Goal: Transaction & Acquisition: Purchase product/service

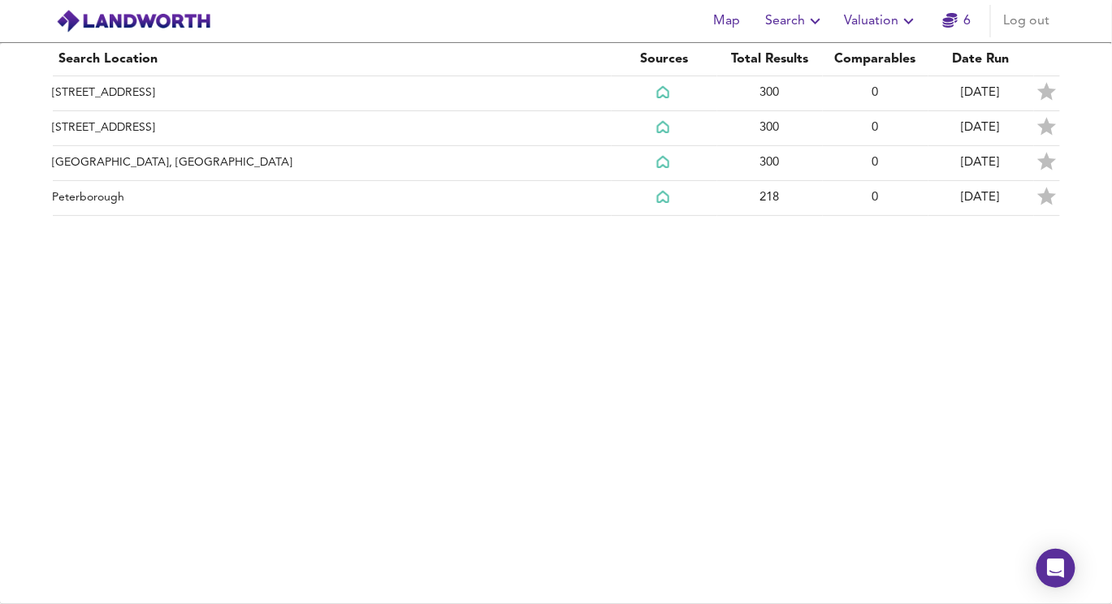
click at [171, 24] on img at bounding box center [133, 21] width 155 height 24
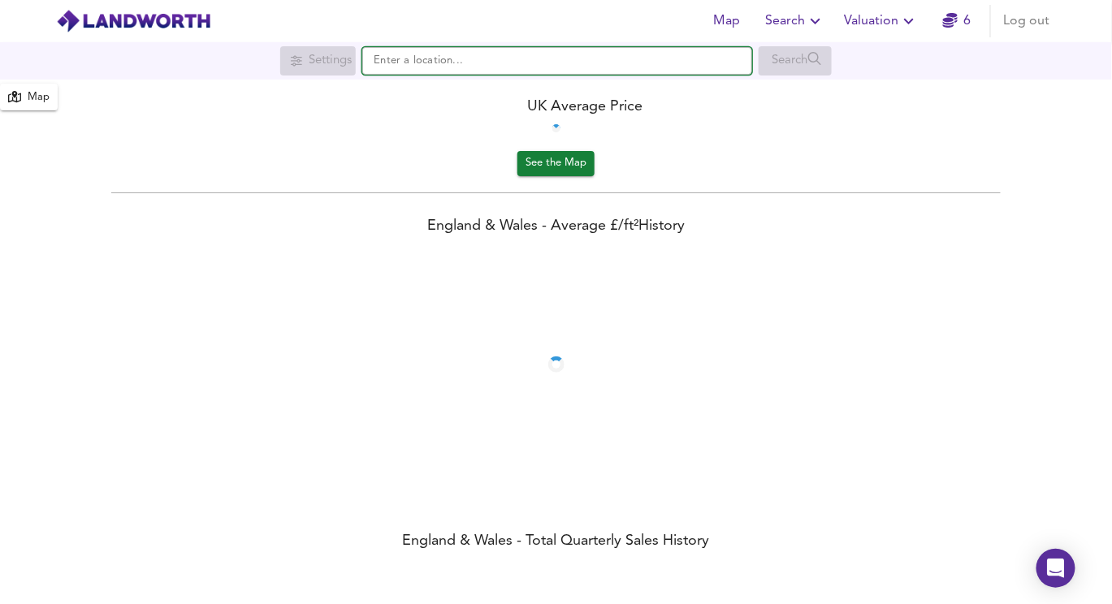
click at [481, 65] on input "text" at bounding box center [557, 61] width 390 height 28
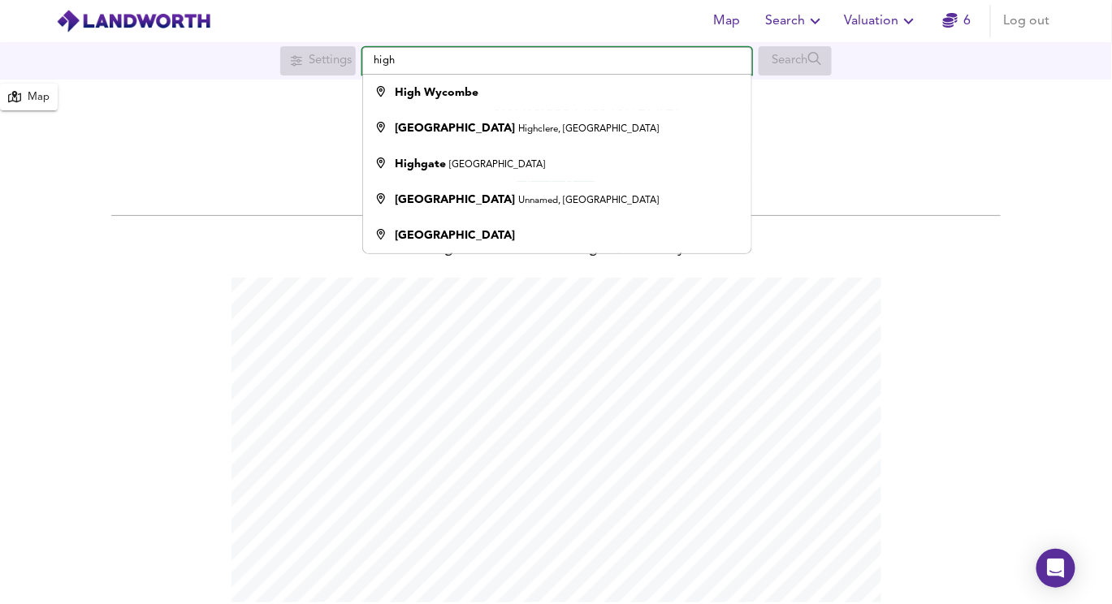
scroll to position [604, 1112]
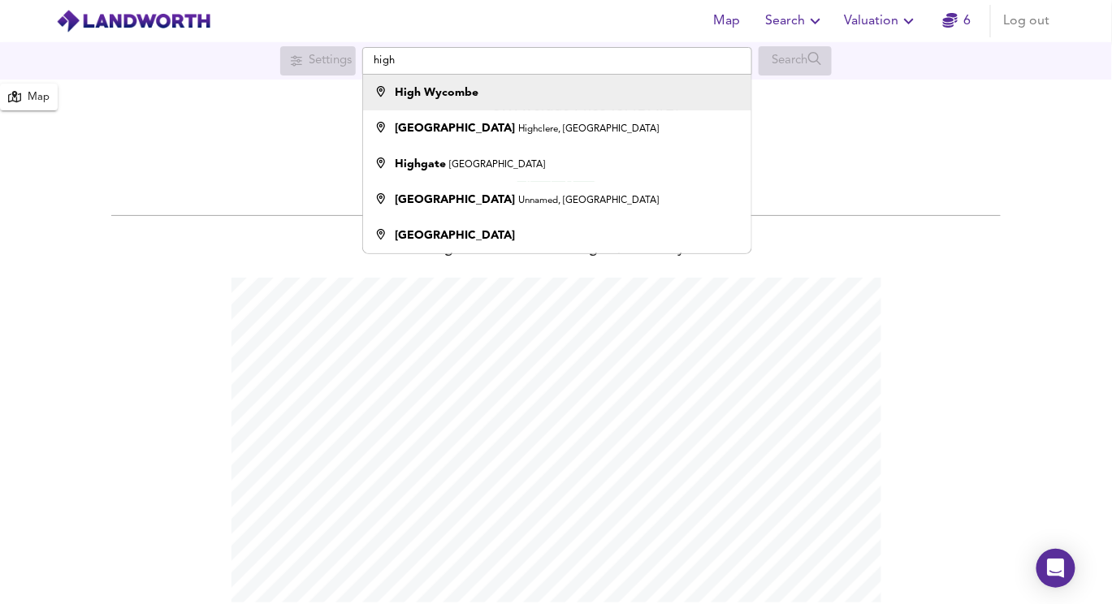
click at [472, 91] on strong "High Wycombe" at bounding box center [437, 92] width 84 height 11
type input "High Wycombe"
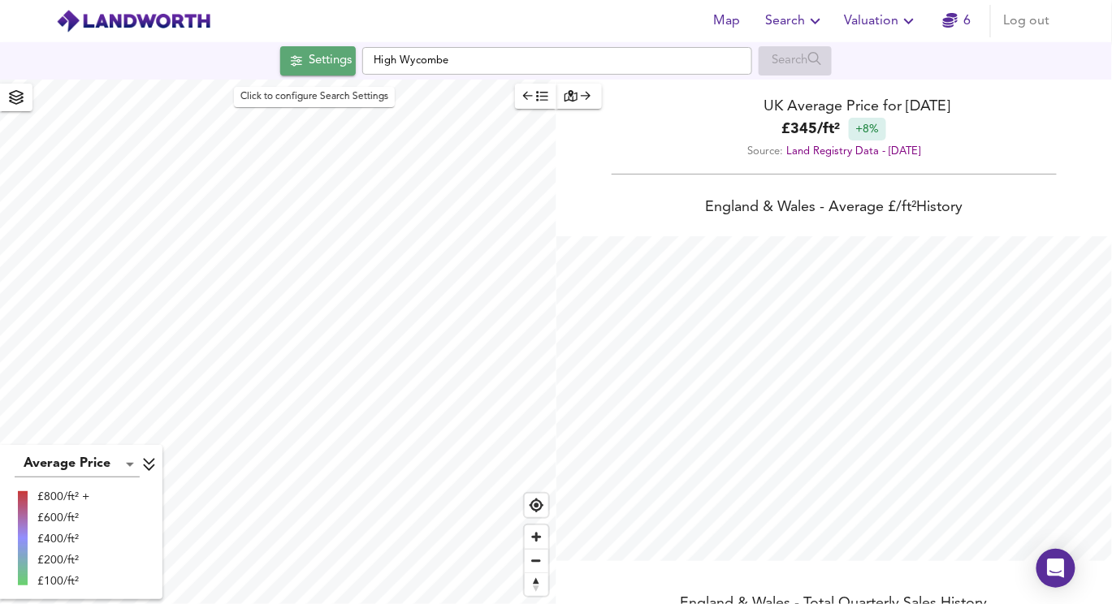
click at [328, 62] on div "Settings" at bounding box center [330, 60] width 43 height 21
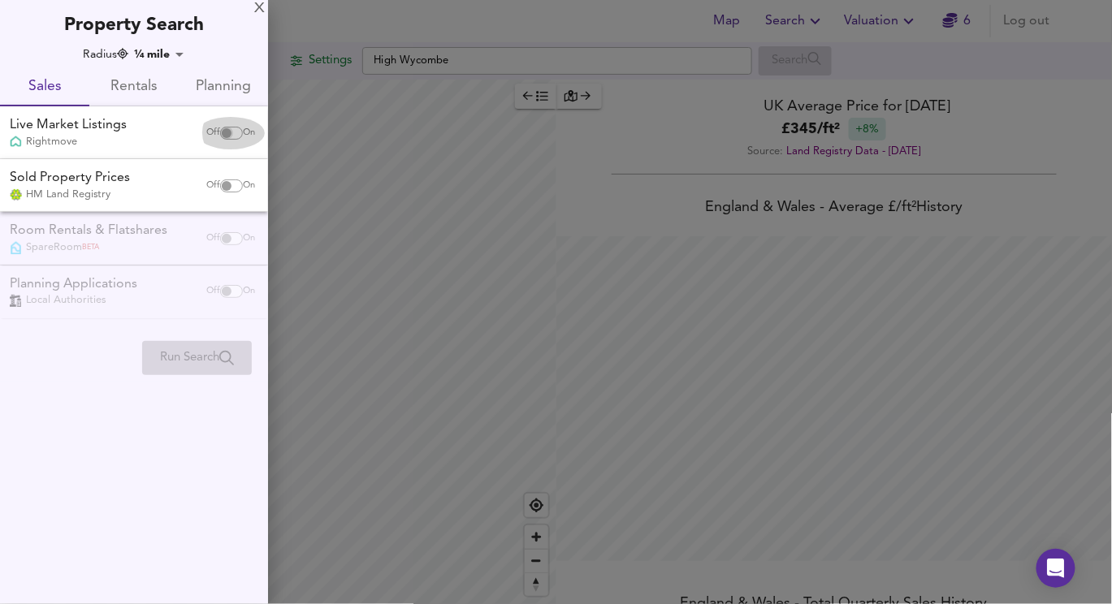
click at [231, 132] on input "checkbox" at bounding box center [226, 133] width 39 height 13
checkbox input "true"
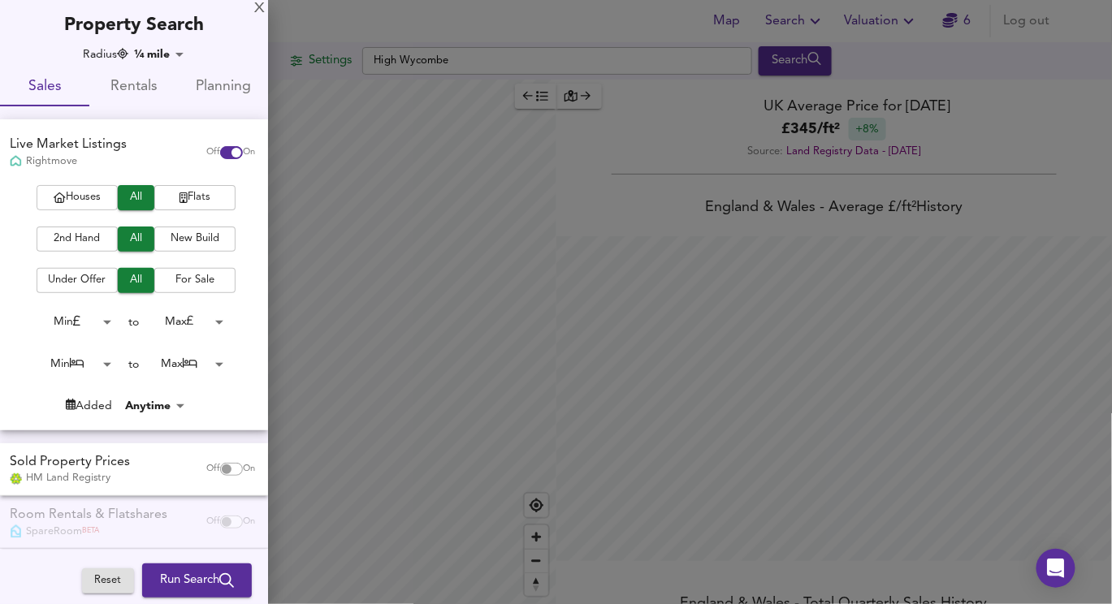
click at [97, 203] on span "Houses" at bounding box center [77, 197] width 65 height 19
click at [84, 247] on span "2nd Hand" at bounding box center [77, 239] width 65 height 19
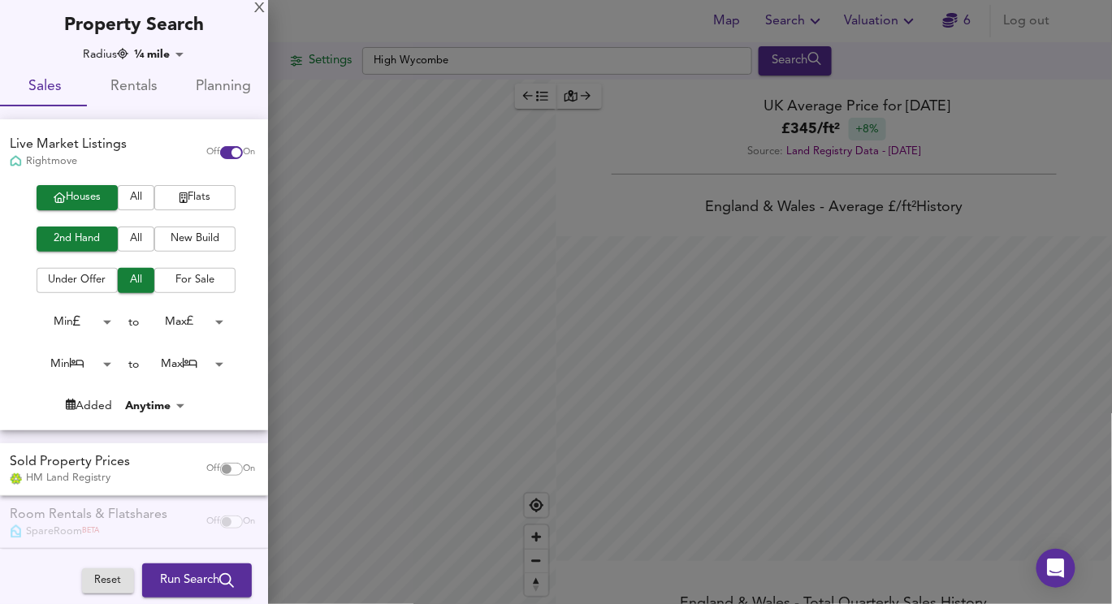
checkbox input "false"
checkbox input "true"
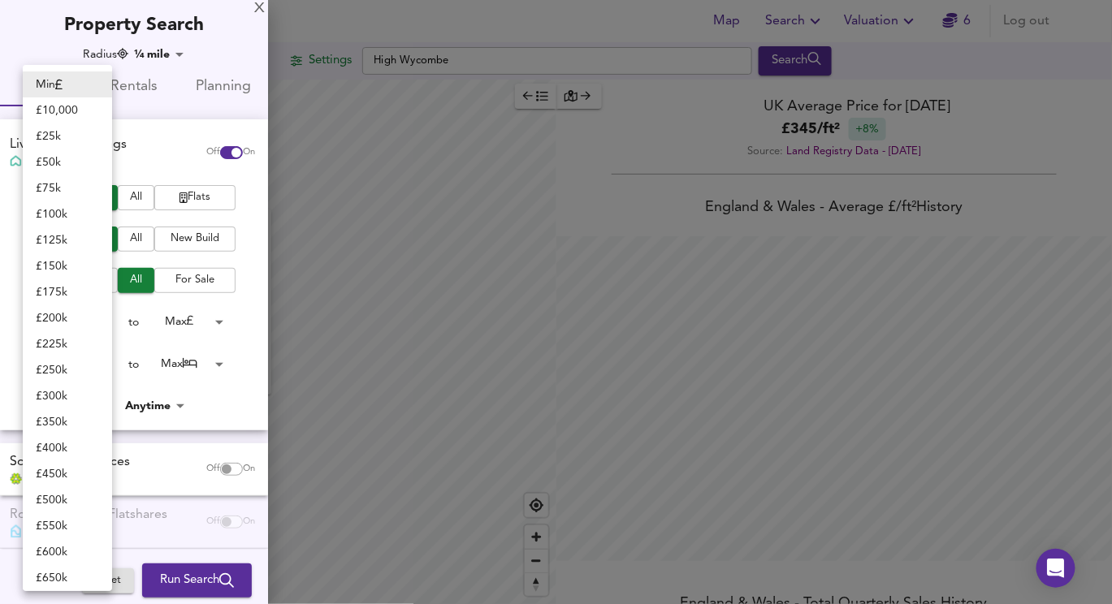
click at [101, 324] on body "Map Search Valuation 6 Log out Settings High Wycombe Search X High Wycombe Hous…" at bounding box center [556, 302] width 1112 height 604
click at [181, 317] on div at bounding box center [556, 302] width 1112 height 604
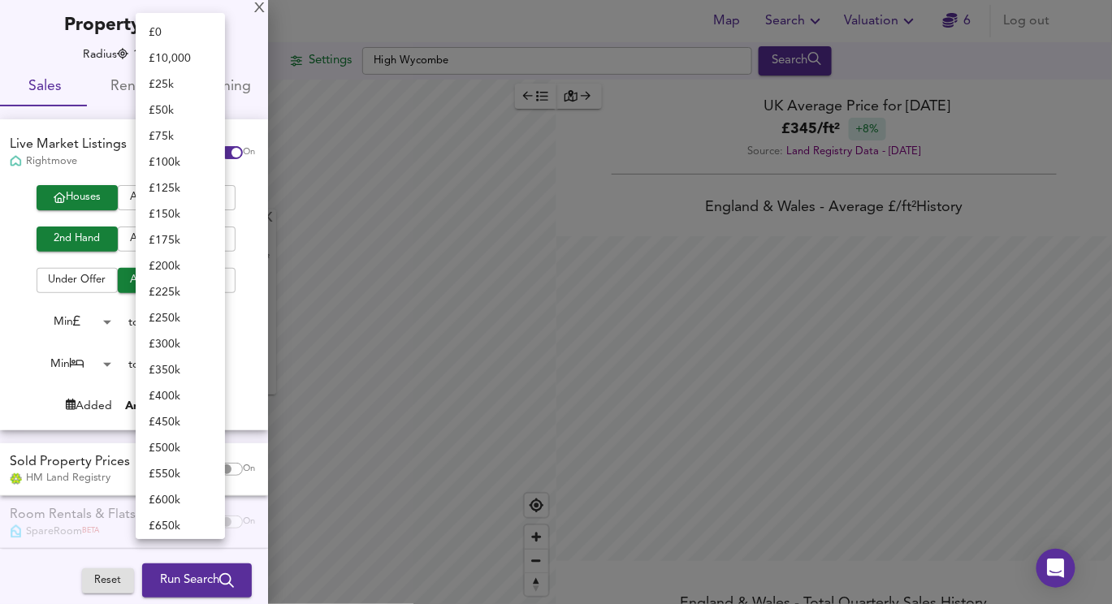
click at [181, 317] on body "Map Search Valuation 6 Log out Settings High Wycombe Search X High Wycombe Aver…" at bounding box center [556, 302] width 1112 height 604
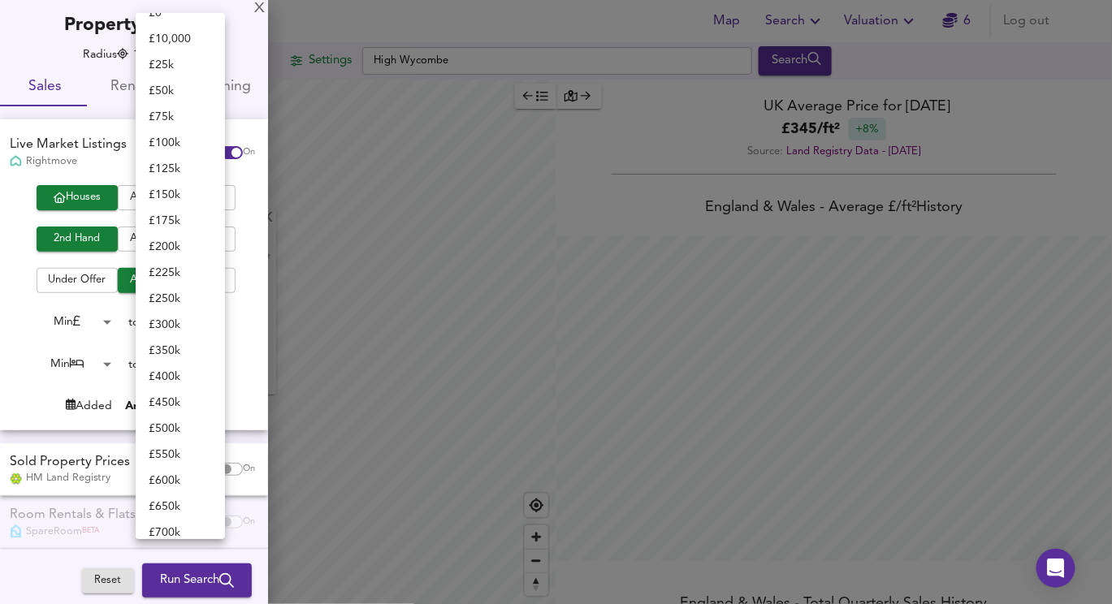
scroll to position [0, 0]
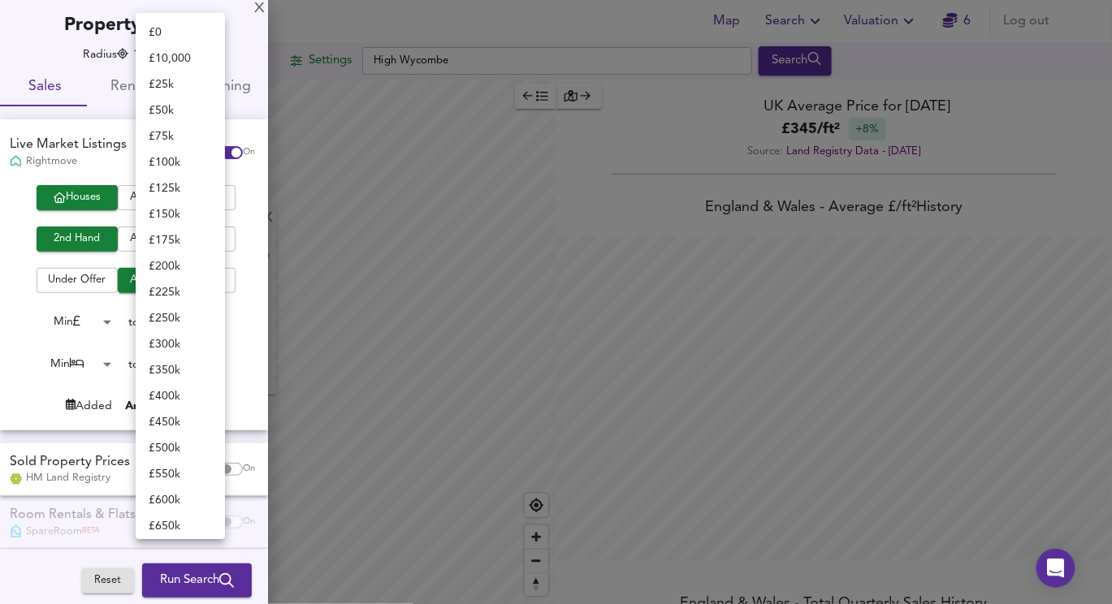
click at [179, 339] on li "£ 300k" at bounding box center [180, 344] width 89 height 26
type input "300000"
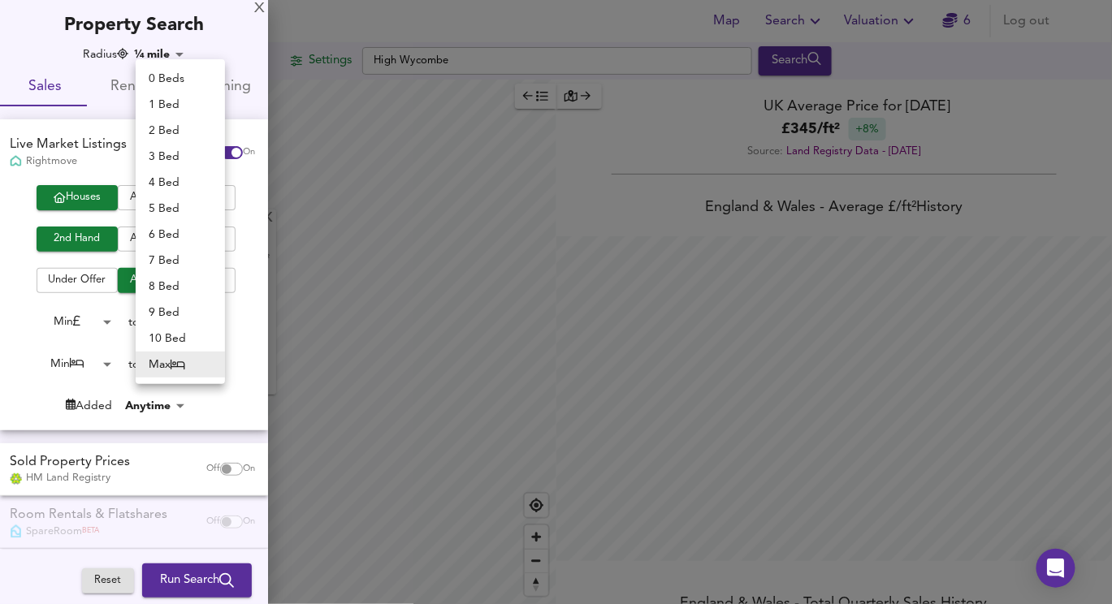
click at [173, 368] on body "Map Search Valuation 6 Log out Settings High Wycombe Search X High Wycombe Aver…" at bounding box center [556, 302] width 1112 height 604
click at [175, 154] on li "3 Bed" at bounding box center [180, 157] width 89 height 26
type input "3"
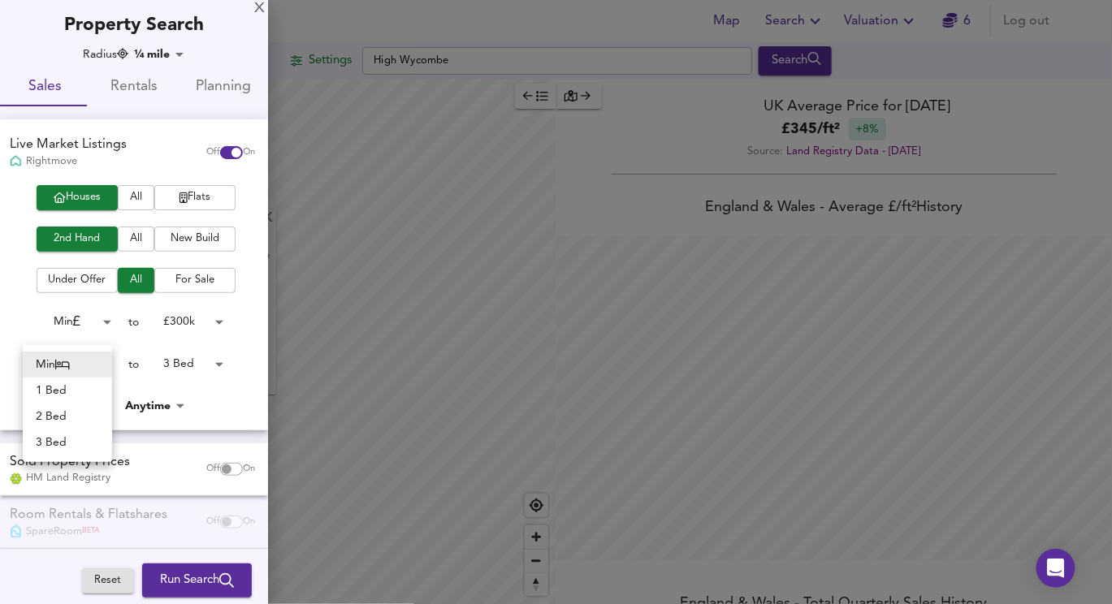
click at [80, 362] on body "Map Search Valuation 6 Log out Settings High Wycombe Search X High Wycombe Aver…" at bounding box center [556, 302] width 1112 height 604
click at [77, 412] on li "2 Bed" at bounding box center [67, 417] width 89 height 26
type input "2"
click at [314, 154] on div at bounding box center [556, 302] width 1112 height 604
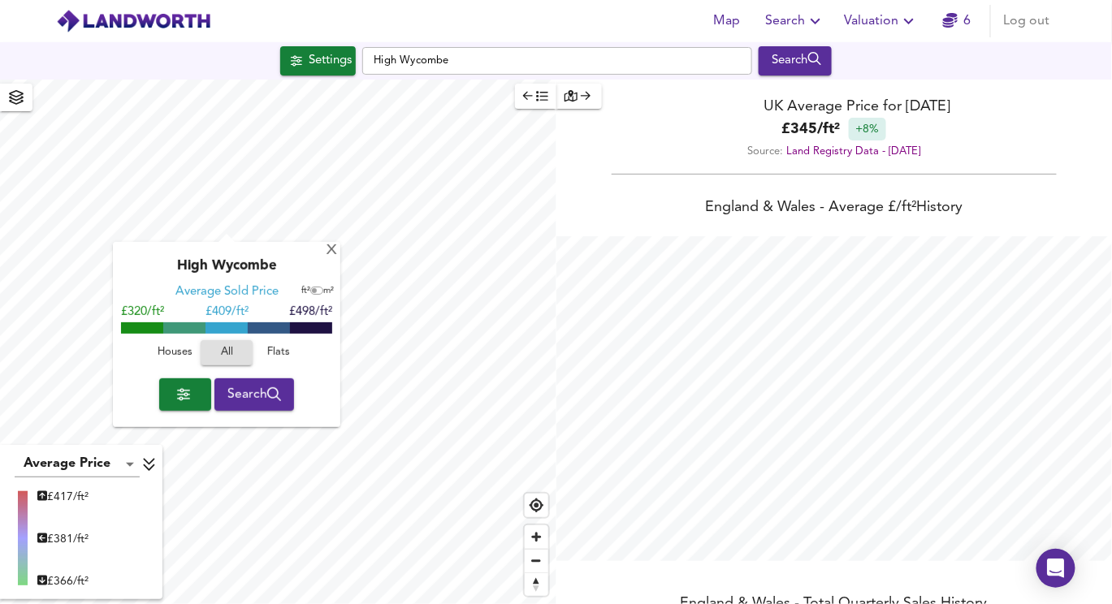
click at [176, 405] on span "button" at bounding box center [185, 394] width 26 height 23
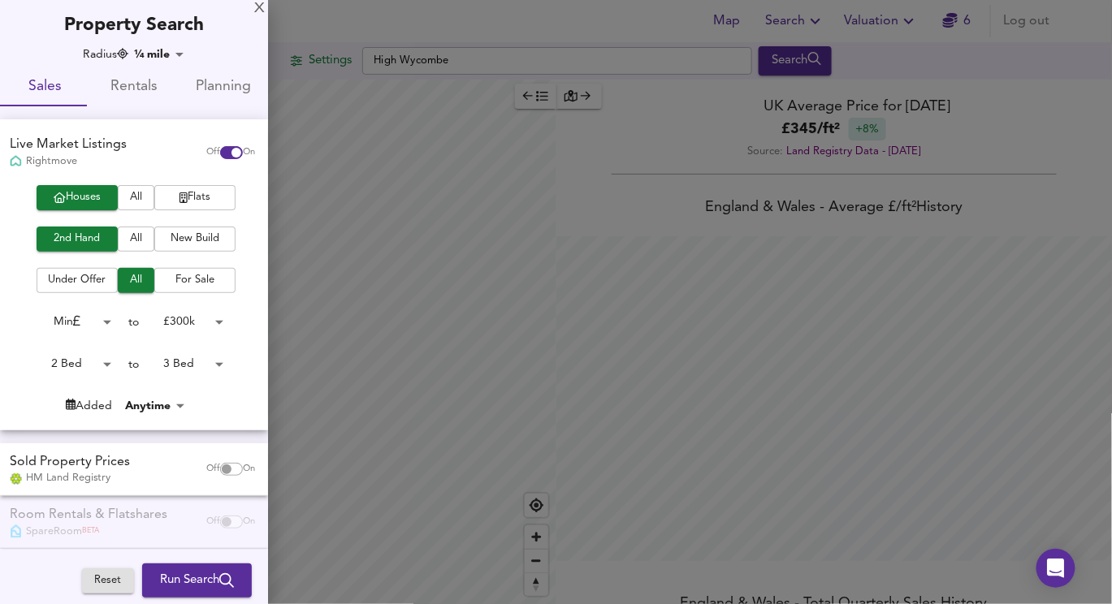
click at [161, 58] on body "Map Search Valuation 6 Log out Settings High Wycombe Search Average Price landw…" at bounding box center [556, 302] width 1112 height 604
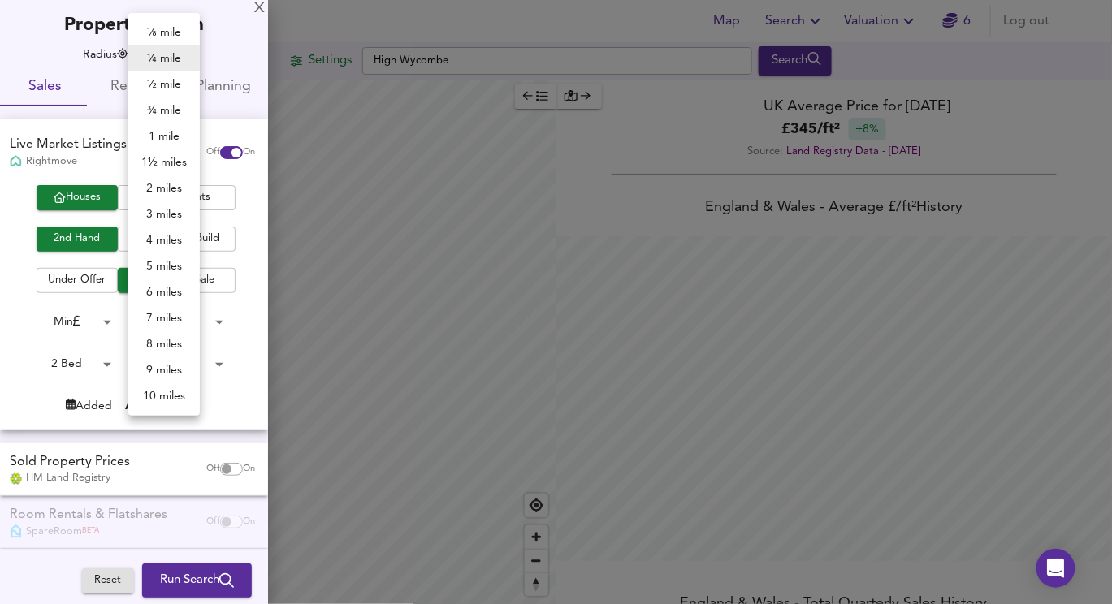
click at [156, 393] on li "10 miles" at bounding box center [163, 396] width 71 height 26
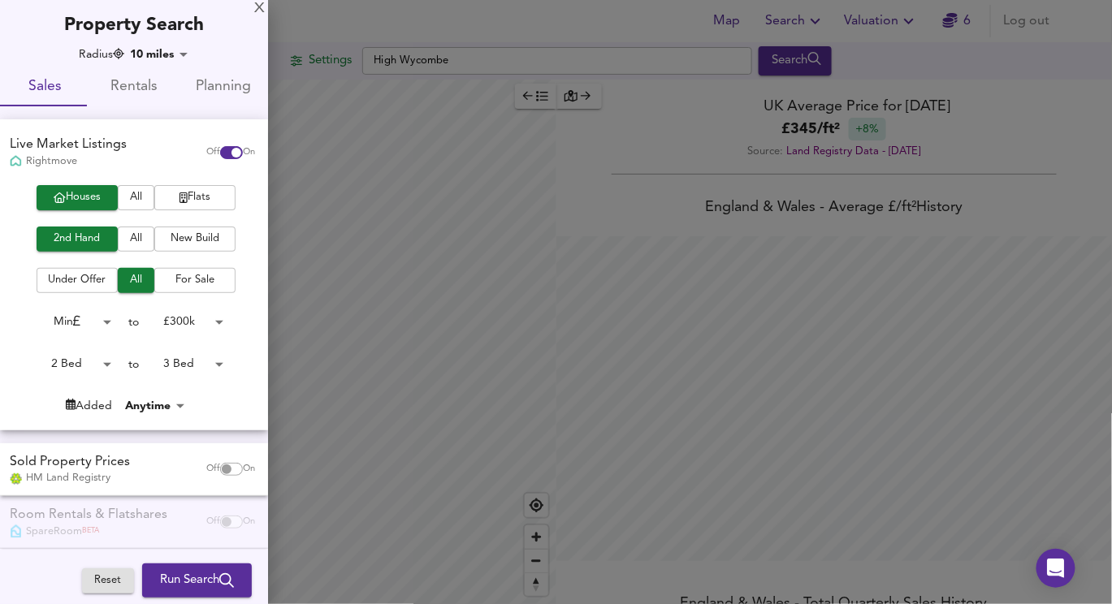
click at [417, 228] on div at bounding box center [556, 302] width 1112 height 604
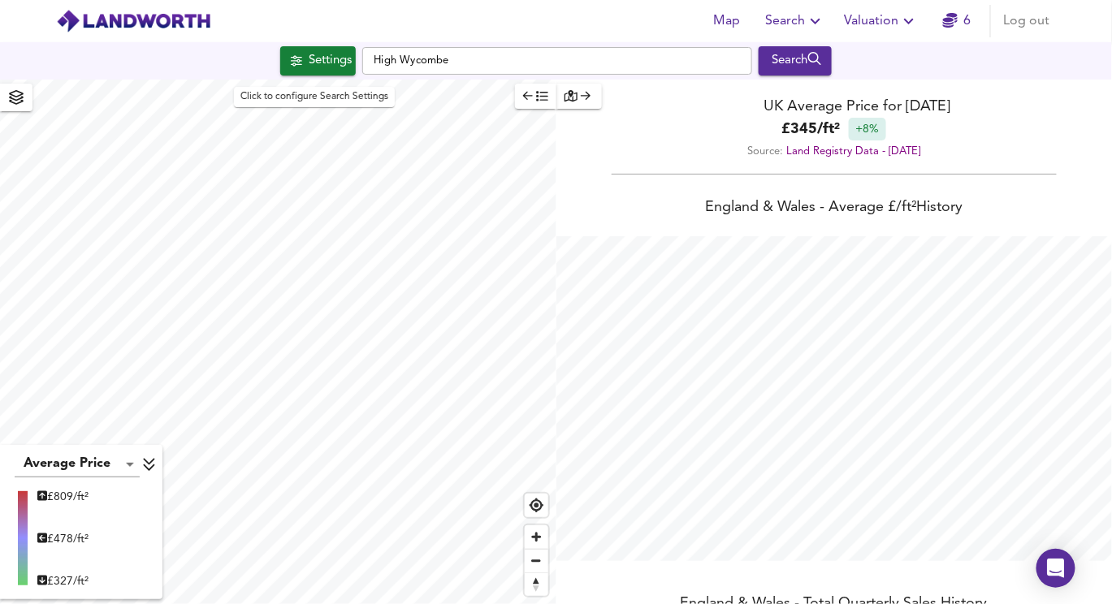
click at [295, 71] on button "Settings" at bounding box center [318, 60] width 76 height 29
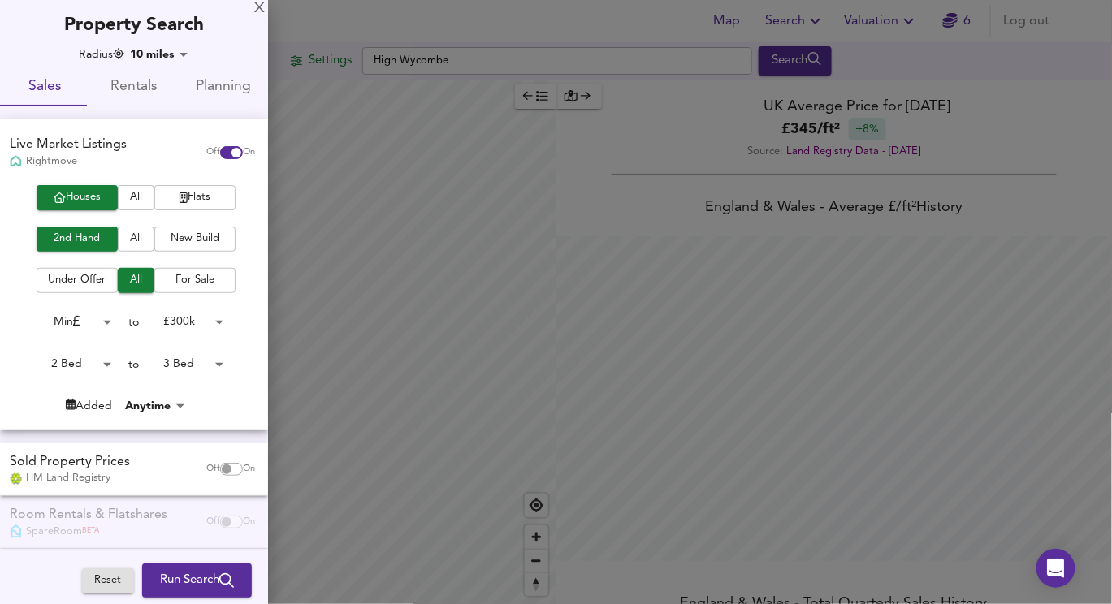
click at [154, 54] on body "Map Search Valuation 6 Log out Settings High Wycombe Search Average Price landw…" at bounding box center [556, 302] width 1112 height 604
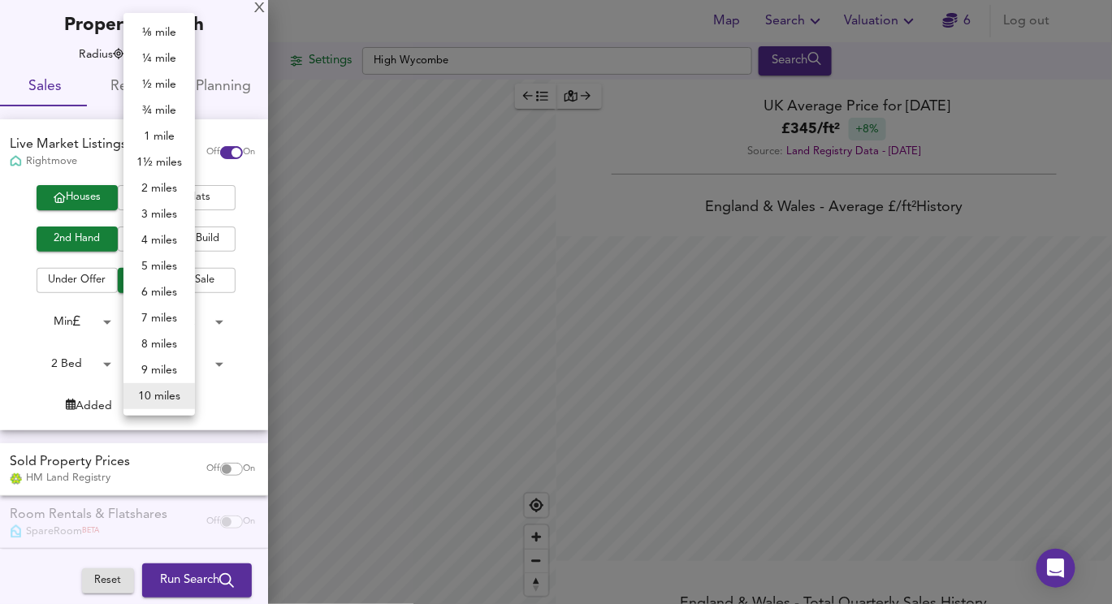
click at [165, 326] on li "7 miles" at bounding box center [158, 318] width 71 height 26
click at [160, 59] on body "Map Search Valuation 6 Log out Settings High Wycombe Search Average Price landw…" at bounding box center [556, 302] width 1112 height 604
click at [158, 256] on li "5 miles" at bounding box center [162, 266] width 71 height 26
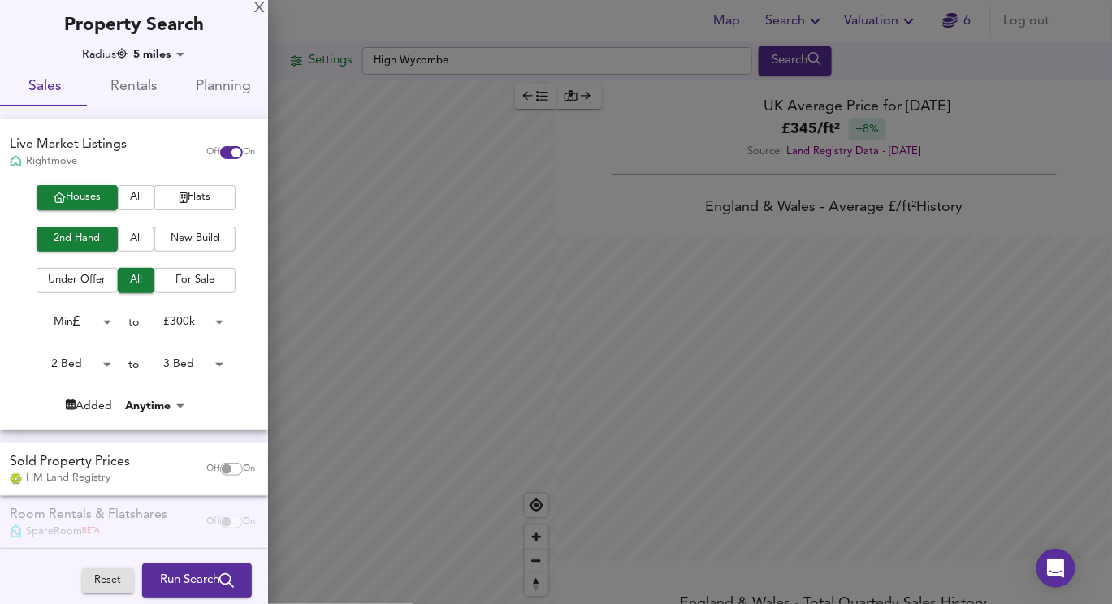
click at [408, 145] on div at bounding box center [556, 302] width 1112 height 604
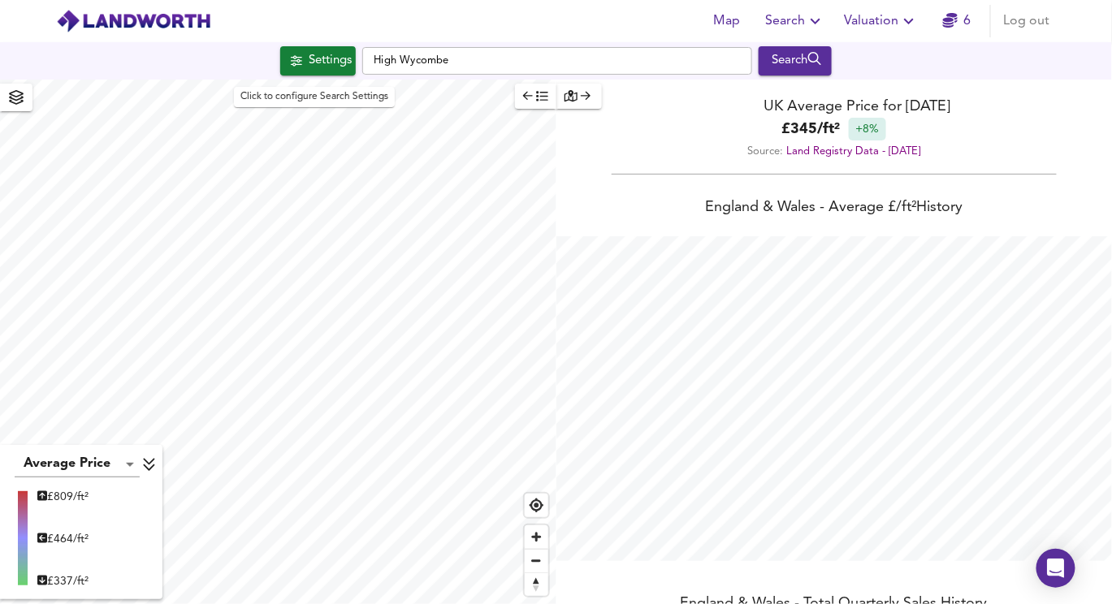
click at [309, 70] on div "Settings" at bounding box center [330, 60] width 43 height 21
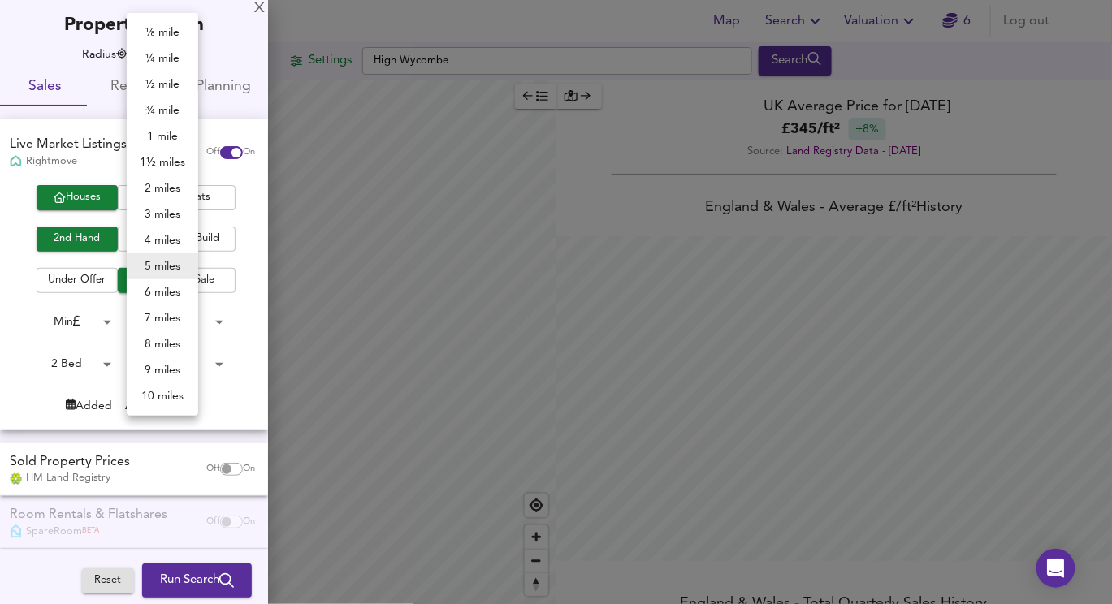
click at [151, 46] on body "Map Search Valuation 6 Log out Settings High Wycombe Search Average Price landw…" at bounding box center [556, 302] width 1112 height 604
click at [158, 232] on li "4 miles" at bounding box center [162, 240] width 71 height 26
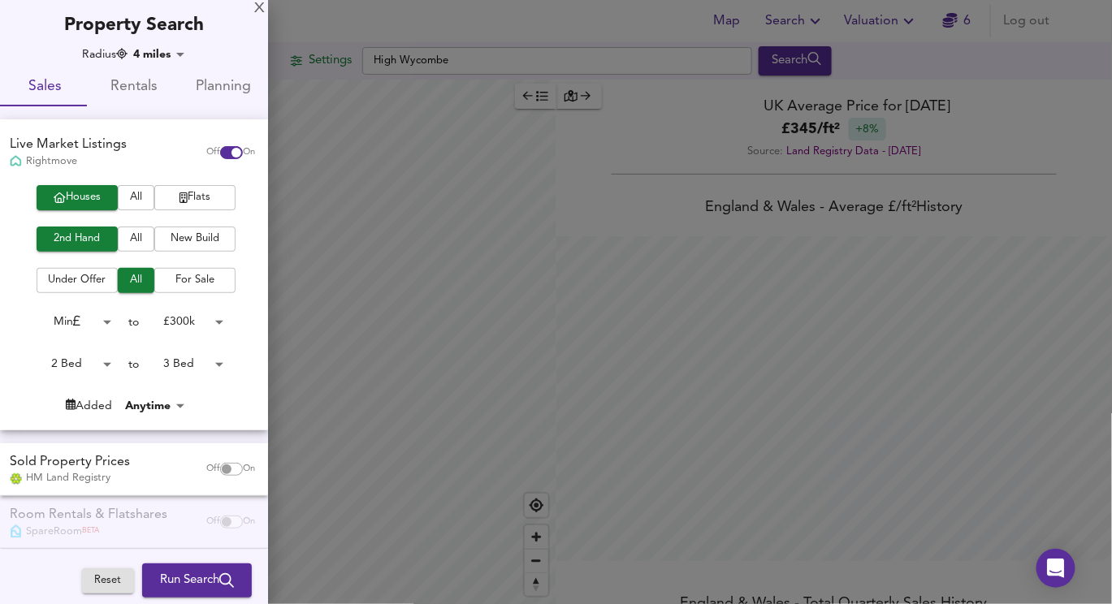
click at [348, 177] on div at bounding box center [556, 302] width 1112 height 604
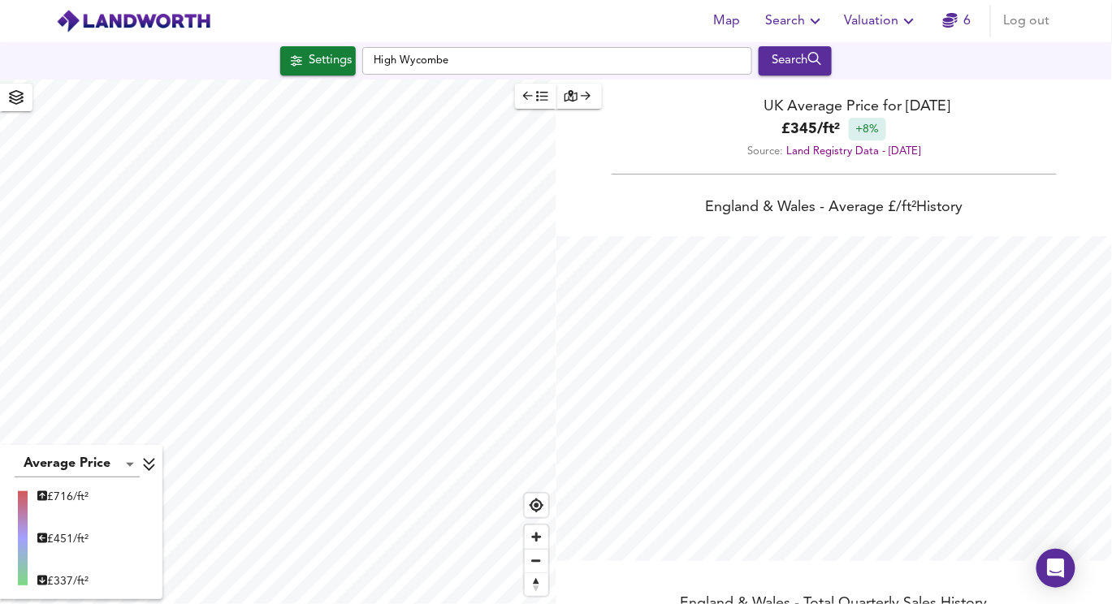
click at [594, 145] on div "Average Price landworth £ 716/ft² £ 451/ft² £ 337/ft² UK Average Price for Augu…" at bounding box center [556, 342] width 1112 height 525
click at [311, 71] on button "Settings" at bounding box center [318, 60] width 76 height 29
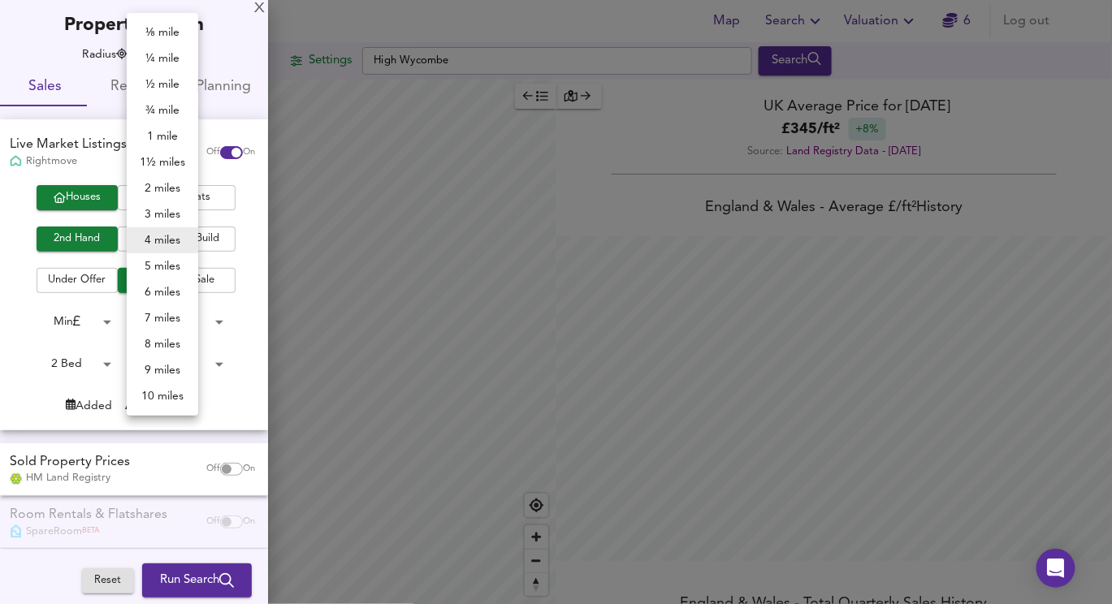
click at [165, 49] on body "Map Search Valuation 6 Log out Settings High Wycombe Search Average Price landw…" at bounding box center [556, 302] width 1112 height 604
click at [162, 214] on li "3 miles" at bounding box center [162, 214] width 71 height 26
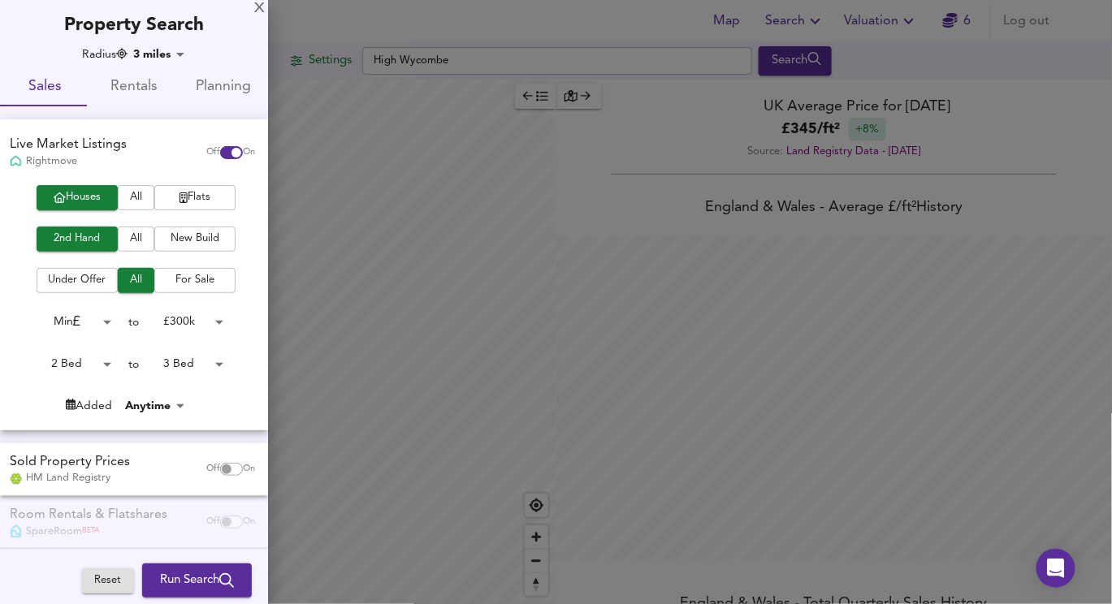
click at [495, 149] on div at bounding box center [556, 302] width 1112 height 604
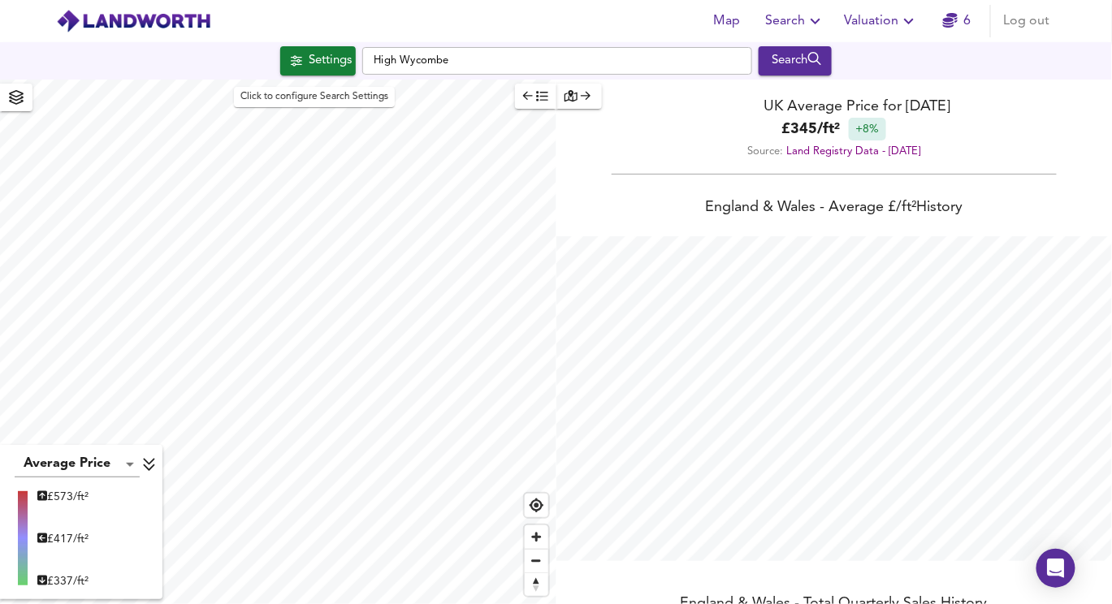
click at [320, 61] on div "Settings" at bounding box center [330, 60] width 43 height 21
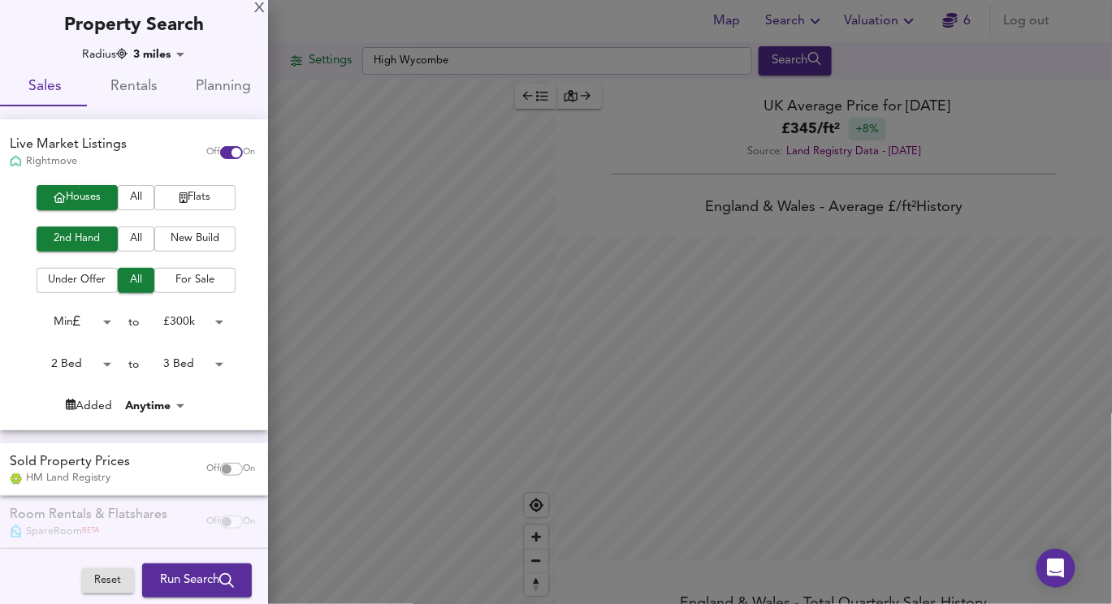
click at [155, 52] on body "Map Search Valuation 6 Log out Settings High Wycombe Search Average Price landw…" at bounding box center [556, 302] width 1112 height 604
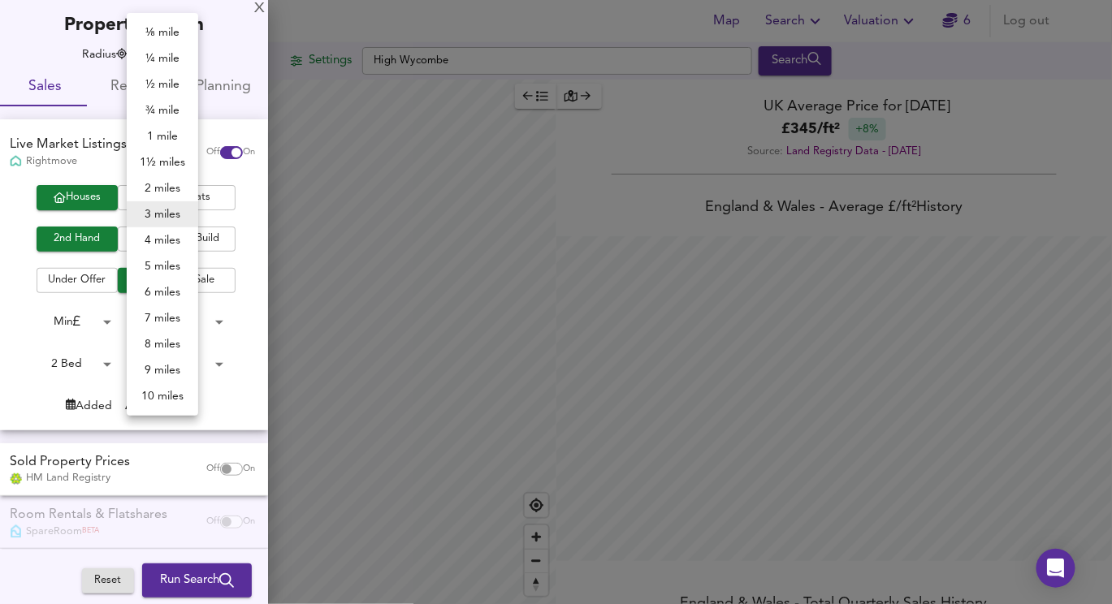
click at [160, 190] on li "2 miles" at bounding box center [162, 188] width 71 height 26
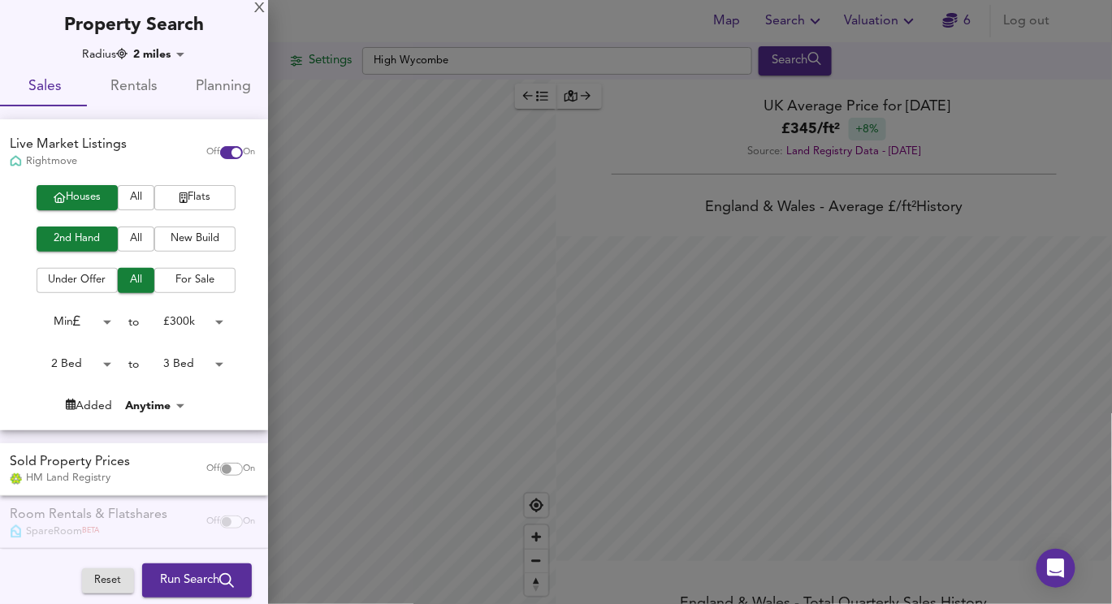
click at [438, 163] on div at bounding box center [556, 302] width 1112 height 604
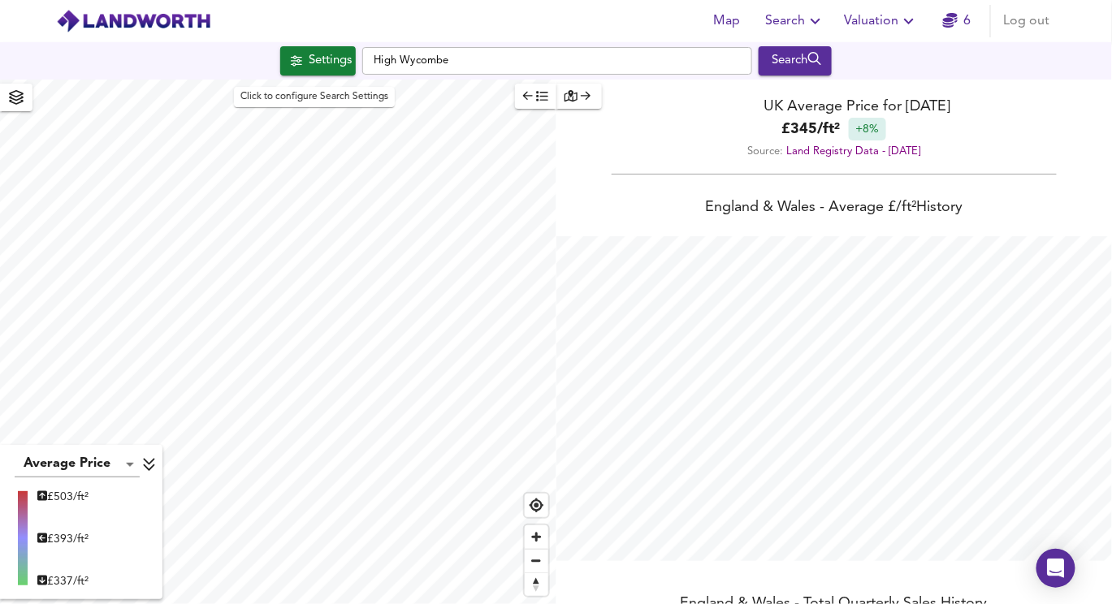
click at [309, 67] on div "Settings" at bounding box center [330, 60] width 43 height 21
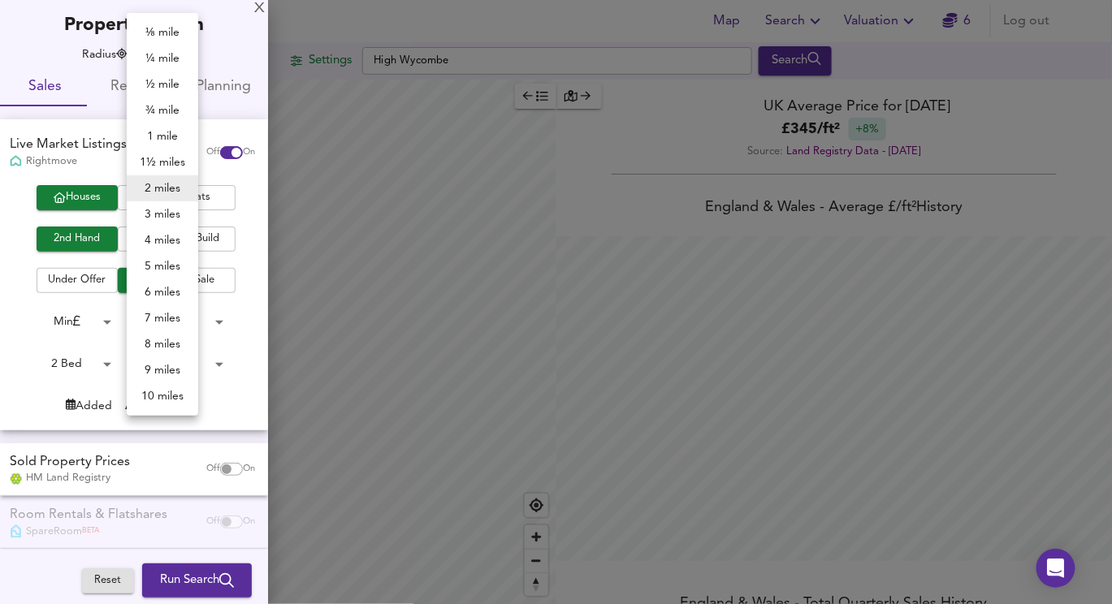
click at [149, 58] on body "Map Search Valuation 6 Log out Settings High Wycombe Search Average Price landw…" at bounding box center [556, 302] width 1112 height 604
click at [153, 210] on li "3 miles" at bounding box center [162, 214] width 71 height 26
type input "4827"
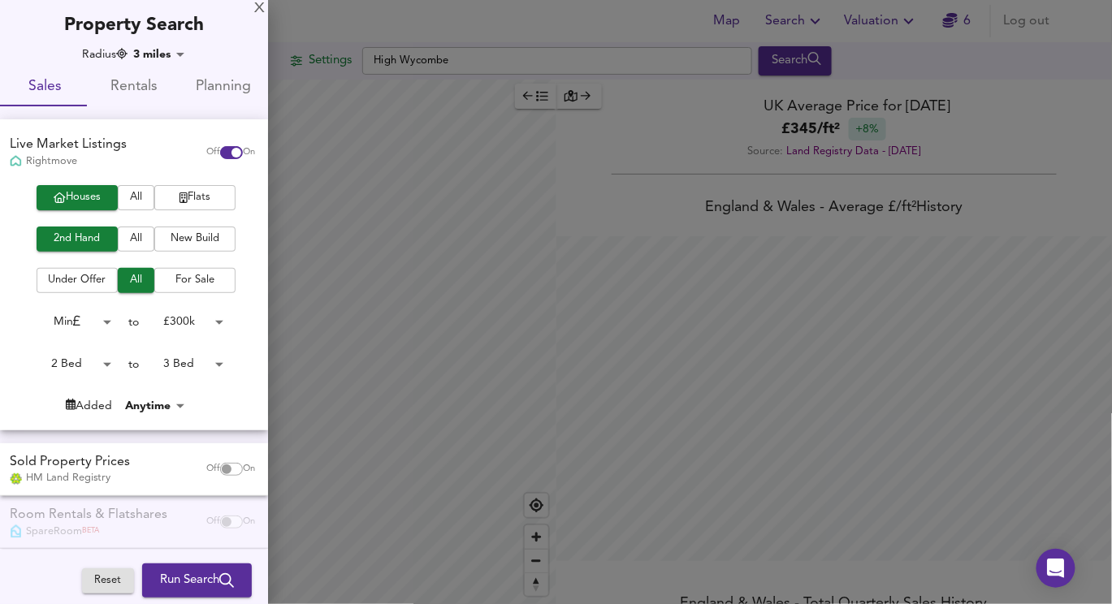
click at [373, 80] on div at bounding box center [556, 302] width 1112 height 604
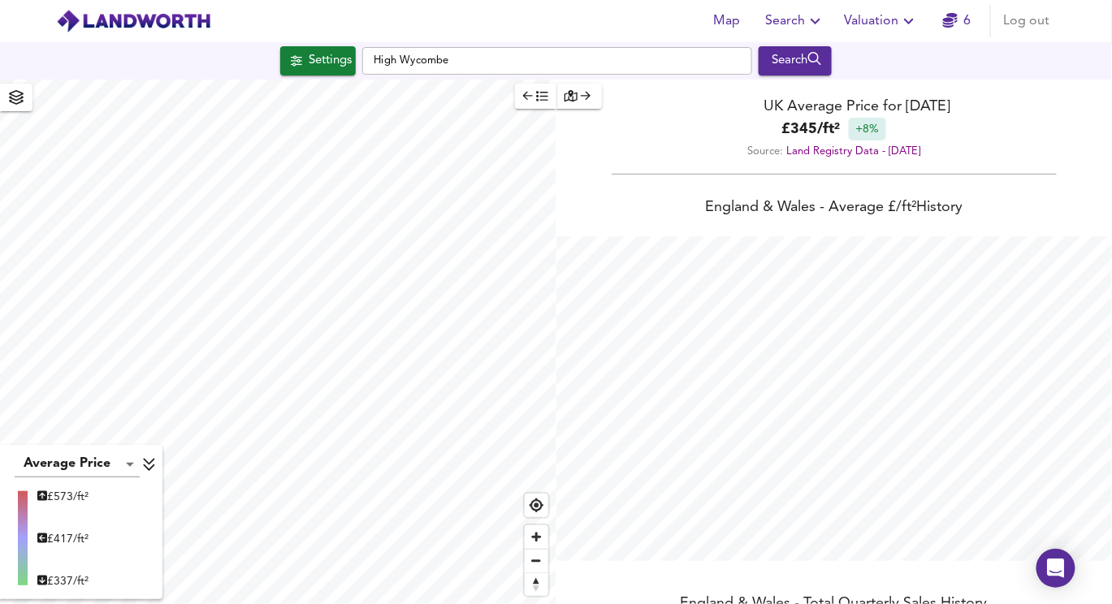
click at [149, 460] on icon at bounding box center [149, 464] width 15 height 16
click at [24, 107] on span "button" at bounding box center [16, 97] width 26 height 23
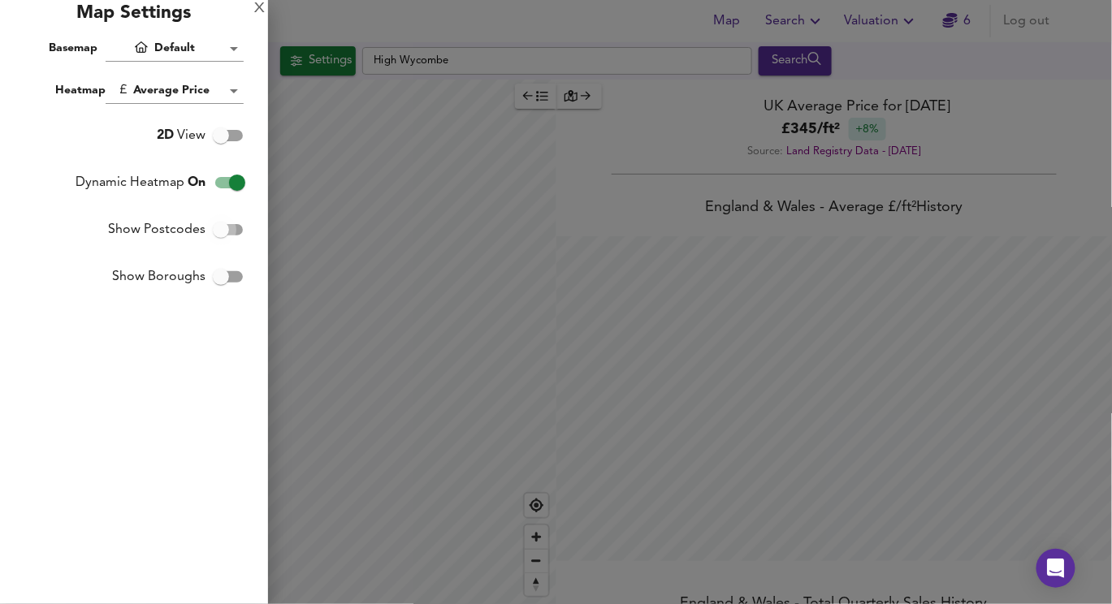
click at [221, 232] on input "Show Postcodes" at bounding box center [221, 229] width 93 height 31
checkbox input "true"
click at [225, 274] on input "Show Boroughs" at bounding box center [221, 276] width 93 height 31
checkbox input "true"
click at [517, 217] on div at bounding box center [556, 302] width 1112 height 604
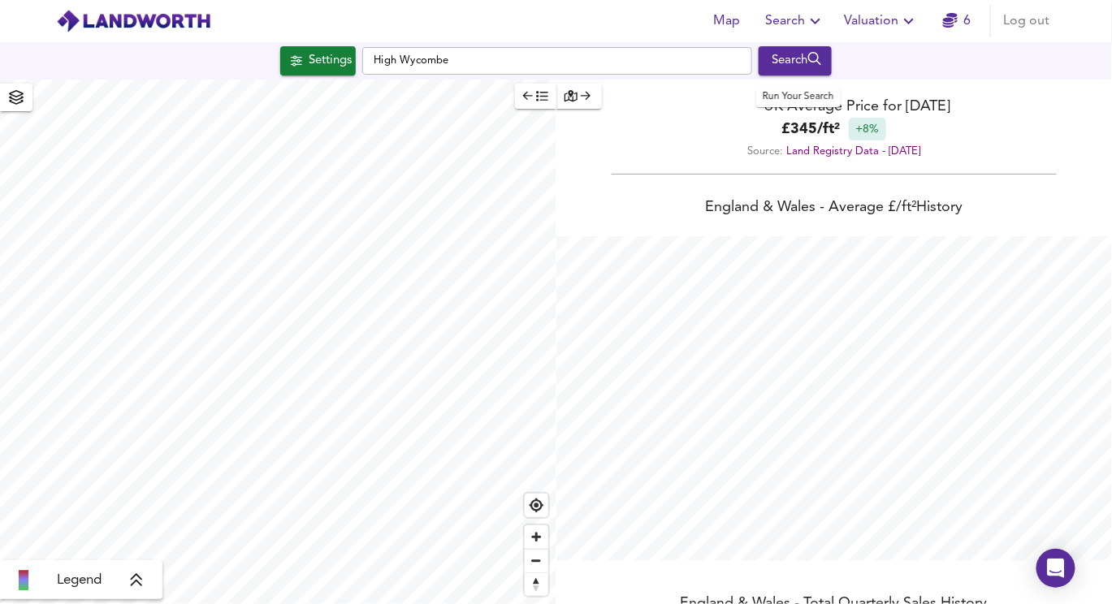
click at [810, 67] on div "Search" at bounding box center [795, 60] width 66 height 21
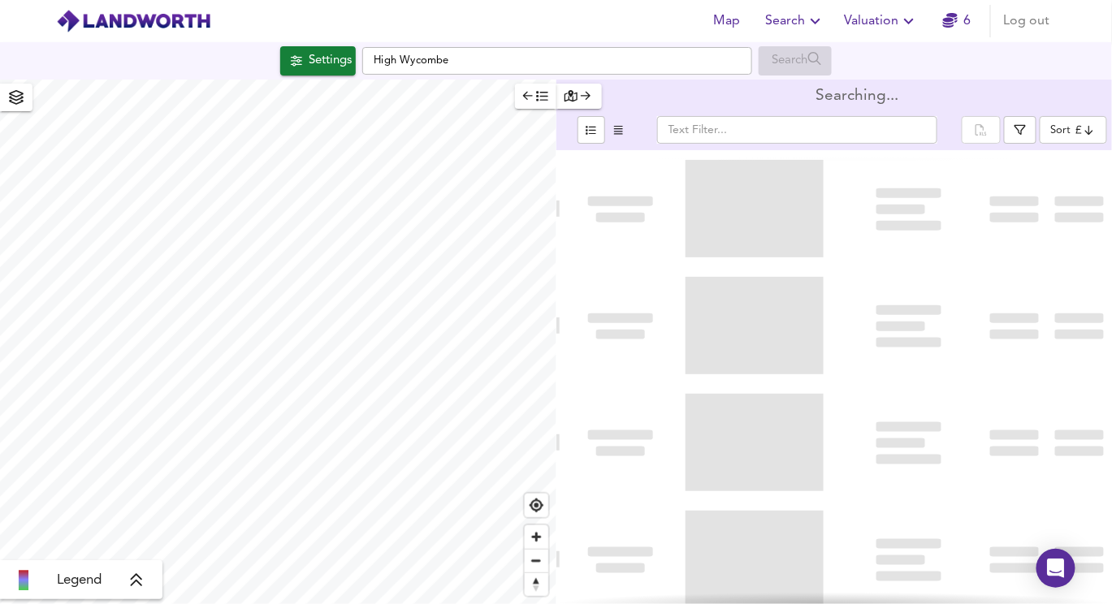
type input "bestdeal"
click at [572, 99] on icon "button" at bounding box center [570, 95] width 13 height 11
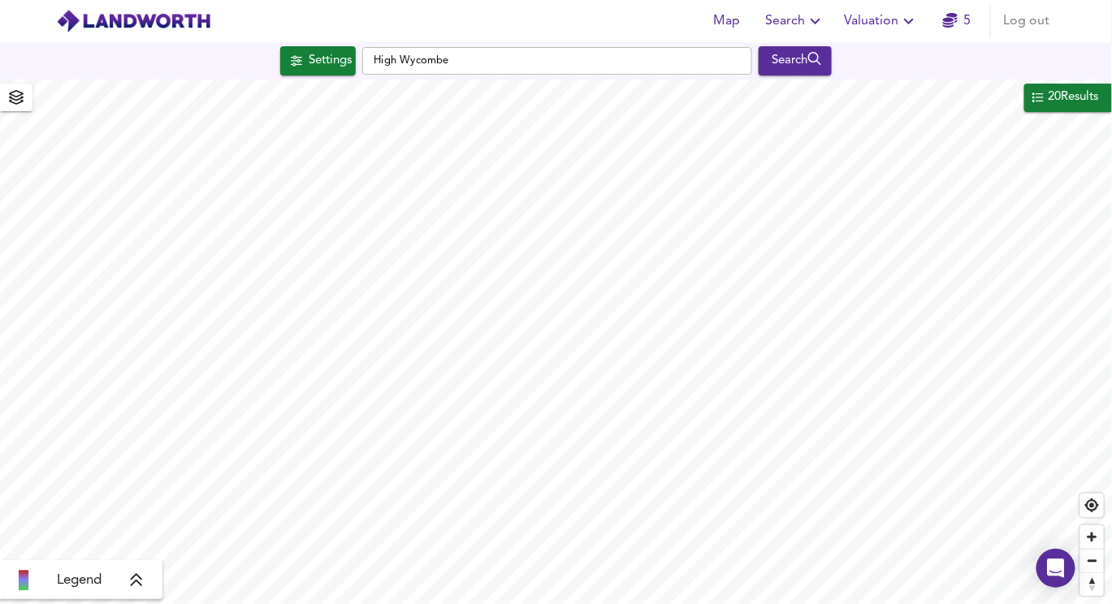
click at [1055, 107] on div "20 Results" at bounding box center [1074, 97] width 54 height 21
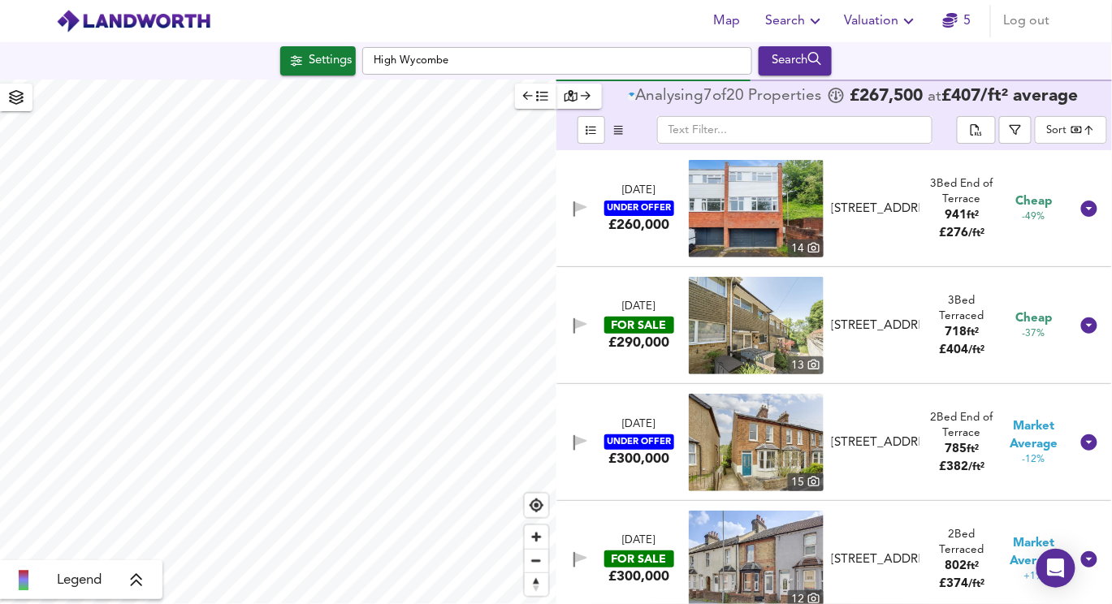
click at [315, 62] on div "Settings" at bounding box center [330, 60] width 43 height 21
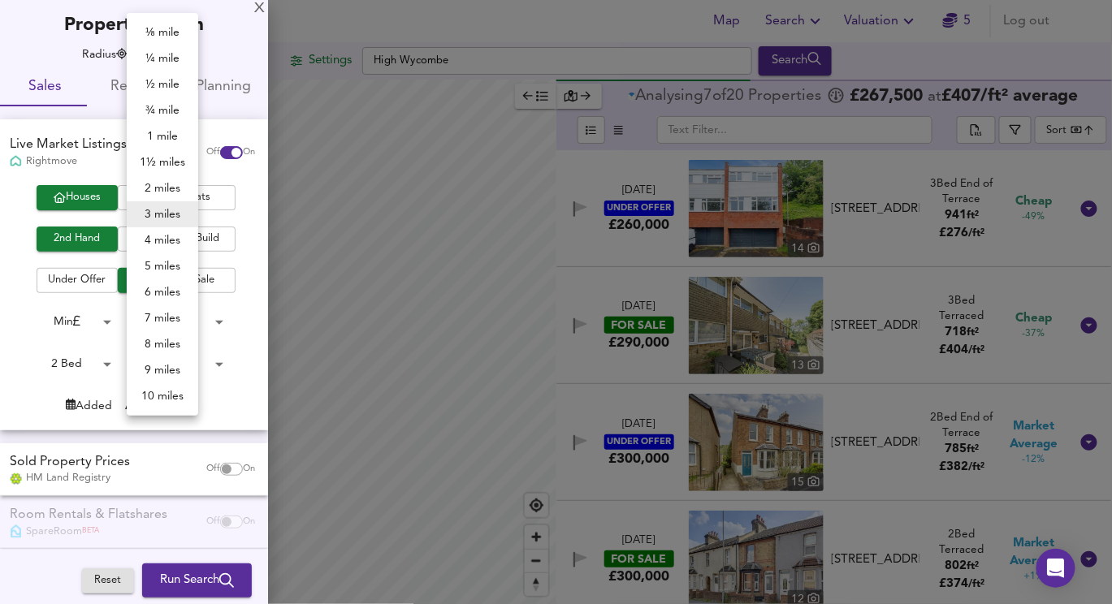
click at [136, 58] on body "Map Search Valuation 5 Log out Settings High Wycombe Search Legend Analysing 7 …" at bounding box center [556, 302] width 1112 height 604
drag, startPoint x: 165, startPoint y: 370, endPoint x: 164, endPoint y: 395, distance: 25.2
click at [164, 395] on ul "⅛ mile ¼ mile ½ mile ¾ mile 1 mile 1½ miles 2 miles 3 miles 4 miles 5 miles 6 m…" at bounding box center [162, 214] width 71 height 403
click at [164, 395] on li "10 miles" at bounding box center [162, 396] width 71 height 26
type input "16090"
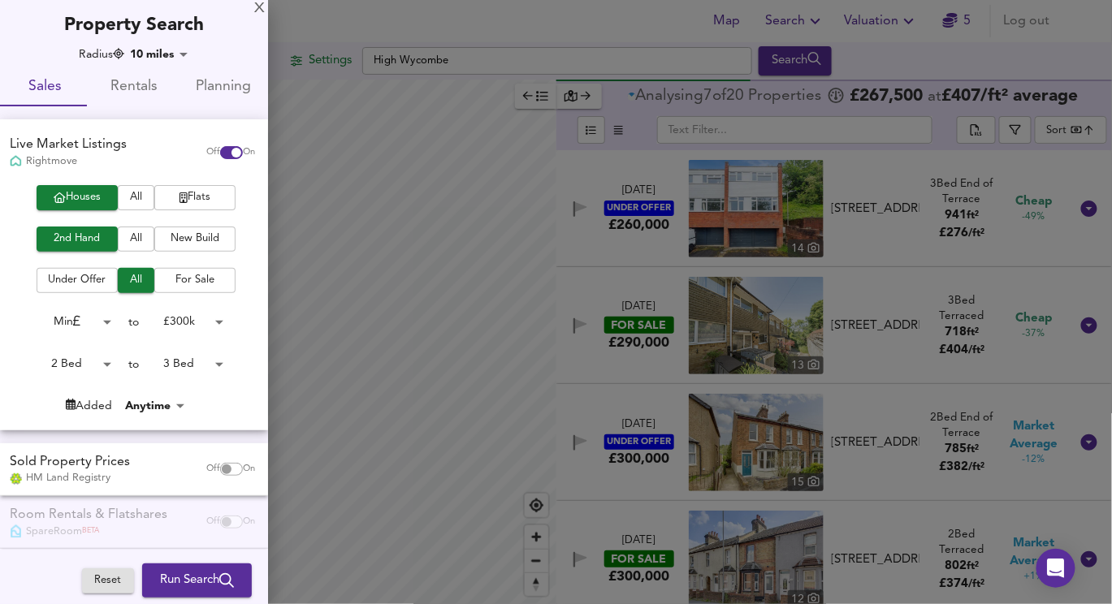
click at [410, 264] on div at bounding box center [556, 302] width 1112 height 604
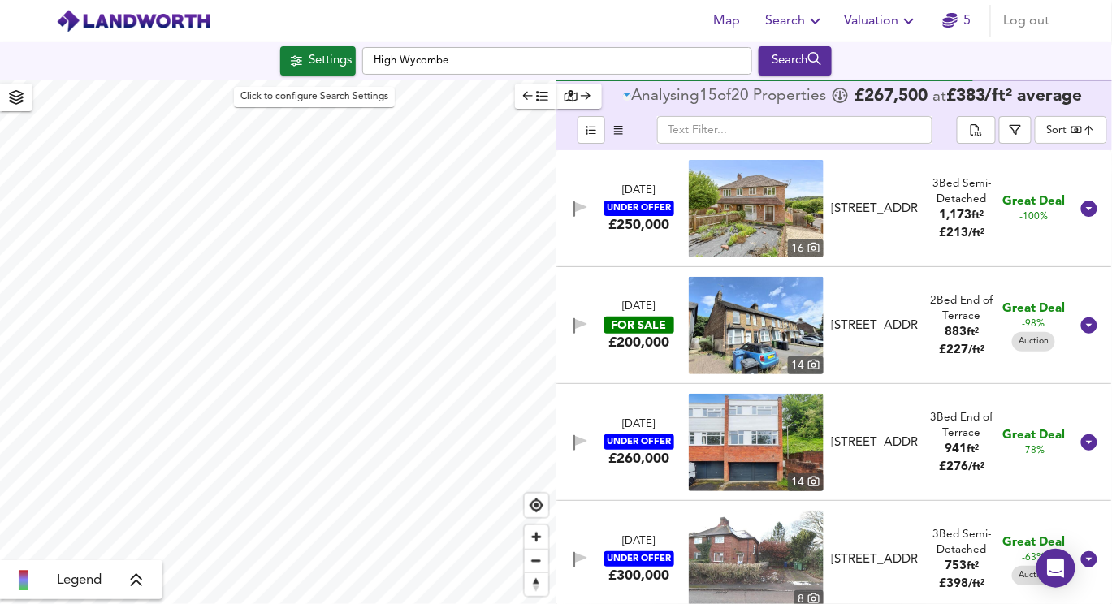
click at [315, 55] on div "Settings" at bounding box center [330, 60] width 43 height 21
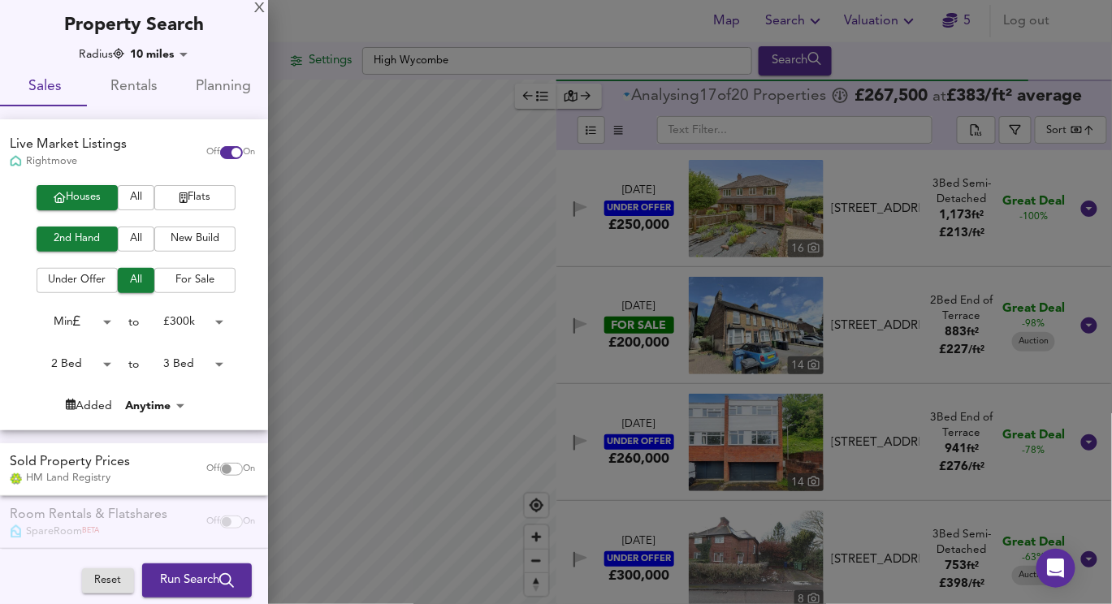
click at [315, 55] on div at bounding box center [556, 302] width 1112 height 604
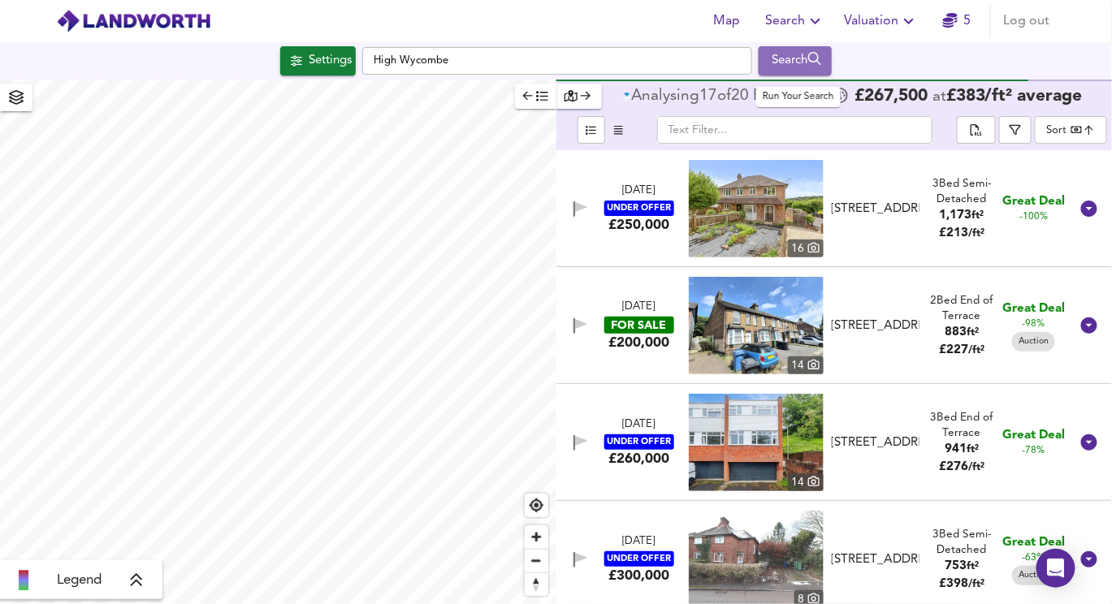
click at [808, 64] on div "Search" at bounding box center [795, 60] width 66 height 21
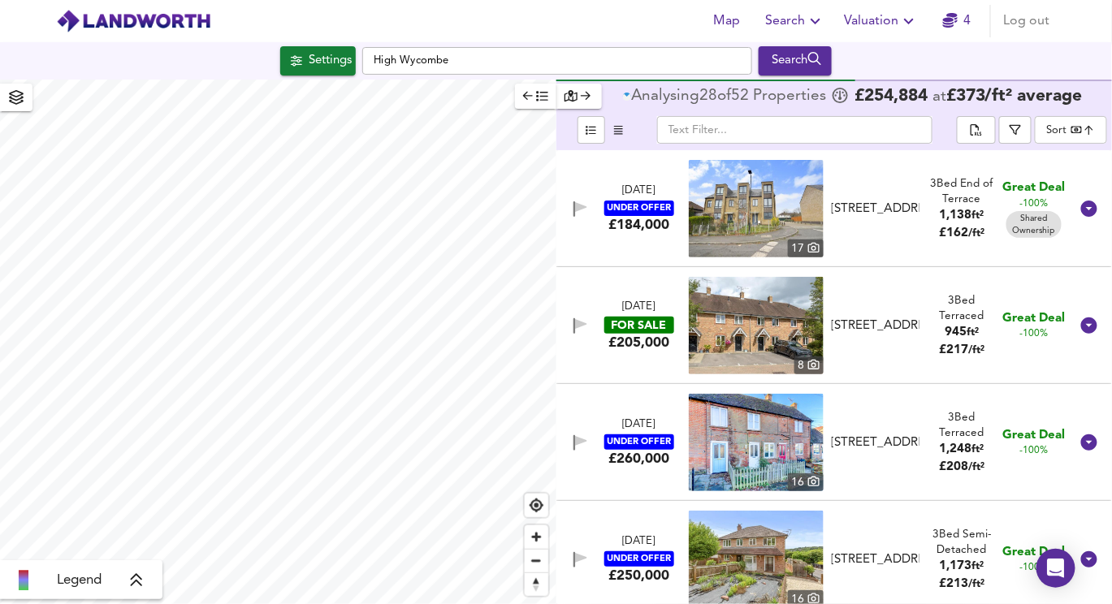
click at [533, 100] on span "button" at bounding box center [535, 96] width 25 height 19
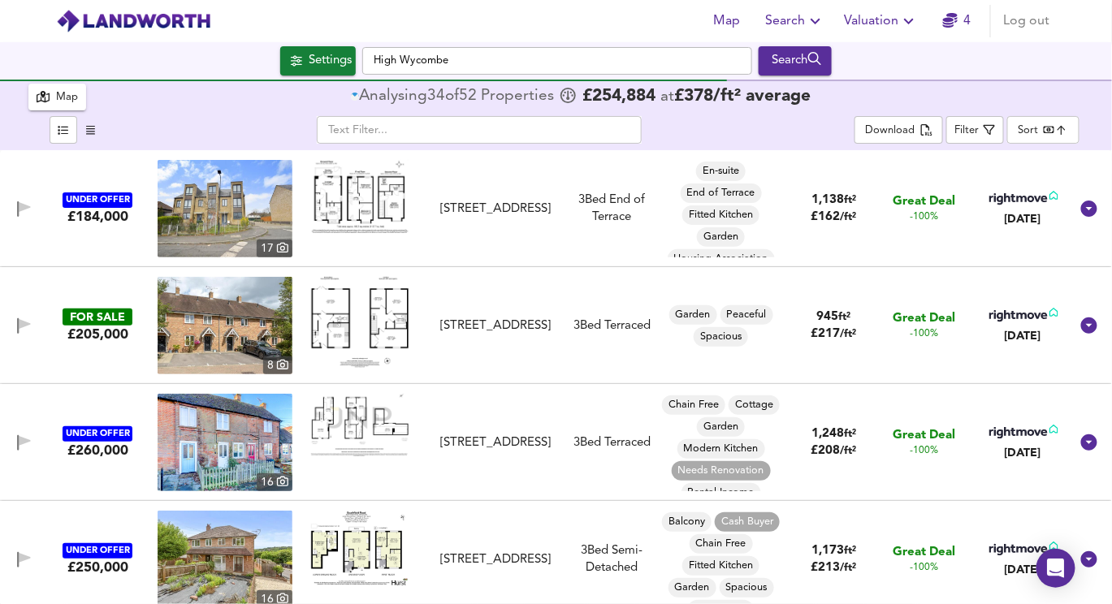
click at [1054, 123] on body "Map Search Valuation 4 Log out Settings High Wycombe Search 52 Results Legend M…" at bounding box center [556, 302] width 1112 height 604
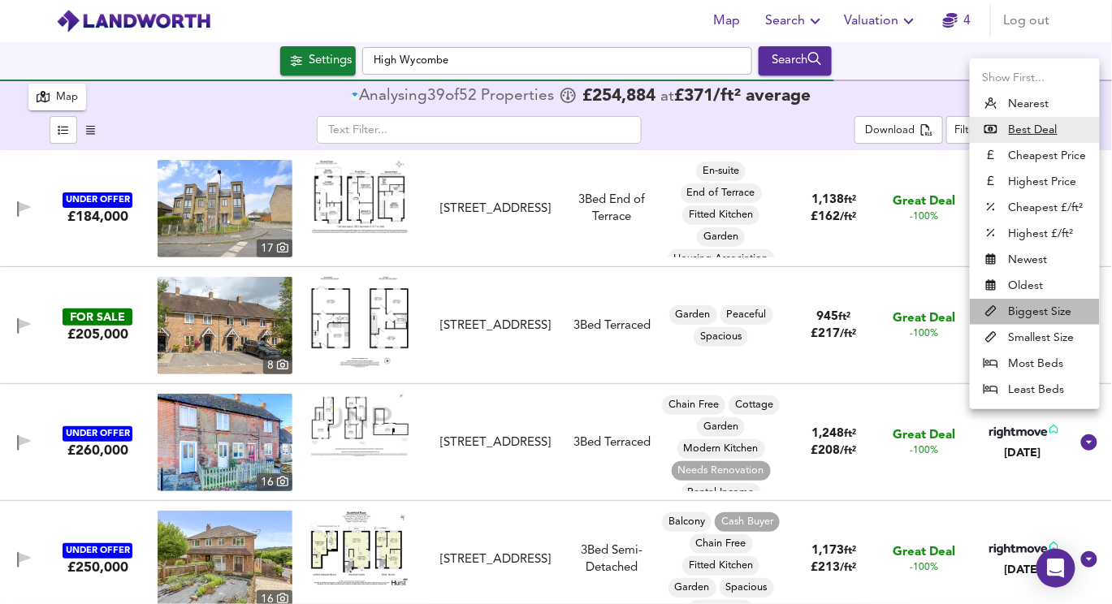
click at [1034, 310] on li "Biggest Size" at bounding box center [1034, 312] width 130 height 26
type input "biggest"
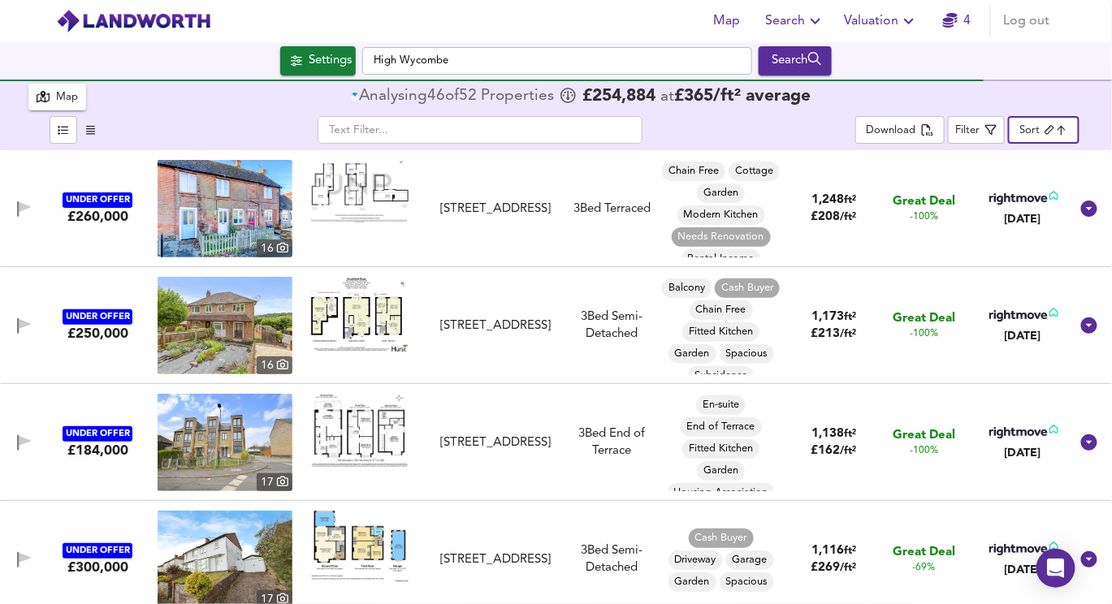
click at [41, 107] on button "Map" at bounding box center [57, 97] width 58 height 27
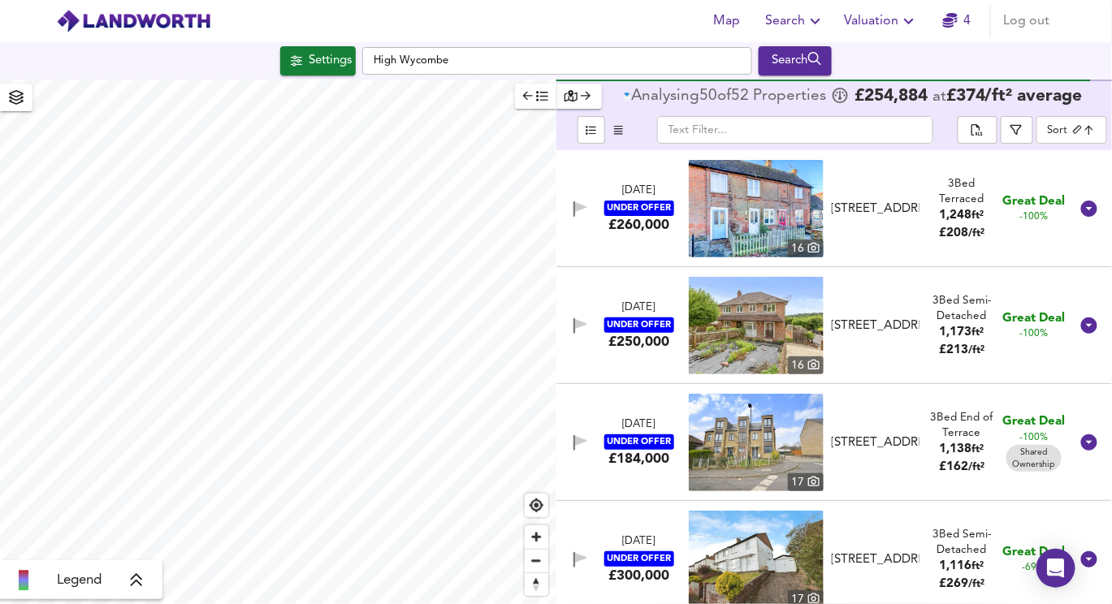
click at [304, 45] on div "Settings High Wycombe Search" at bounding box center [556, 60] width 1112 height 37
click at [317, 60] on div "Settings" at bounding box center [330, 60] width 43 height 21
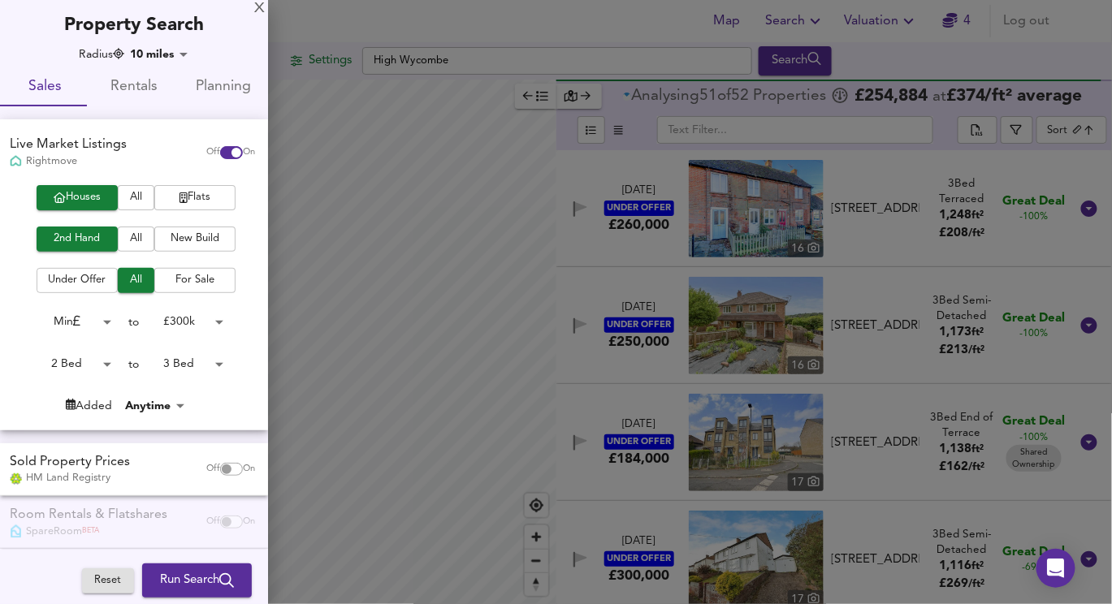
click at [84, 286] on span "Under Offer" at bounding box center [77, 280] width 65 height 19
drag, startPoint x: 198, startPoint y: 572, endPoint x: 231, endPoint y: 34, distance: 539.3
click at [231, 34] on div "X Property Search Radius 10 miles 16090 Sales Rentals Planning Live Market List…" at bounding box center [134, 332] width 268 height 665
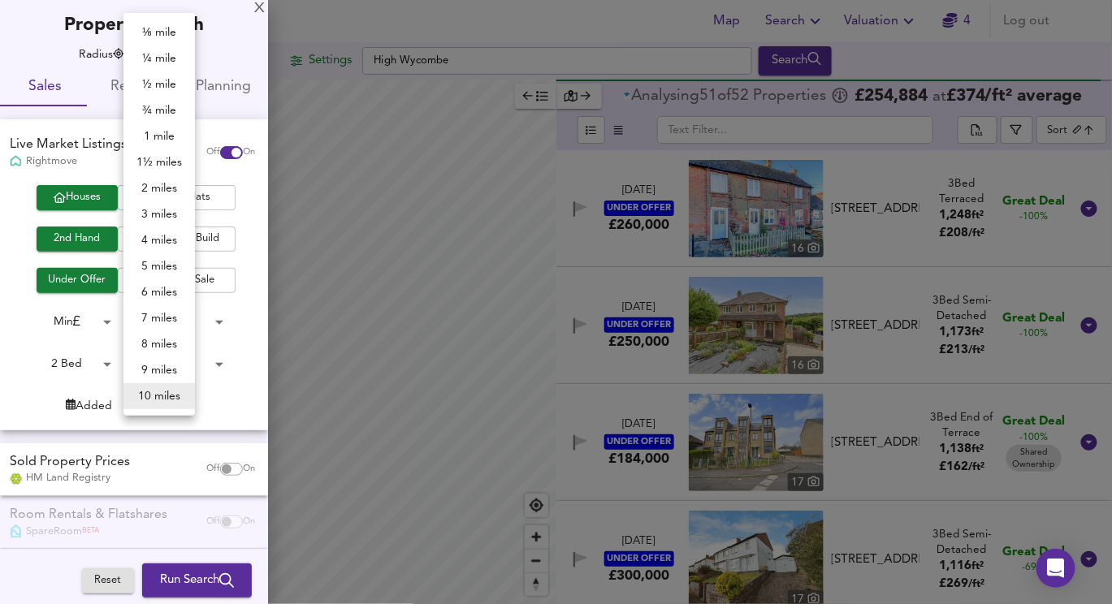
click at [156, 57] on body "Map Search Valuation 4 Log out Settings High Wycombe Search Legend Analysing 51…" at bounding box center [556, 302] width 1112 height 604
click at [382, 271] on div at bounding box center [556, 302] width 1112 height 604
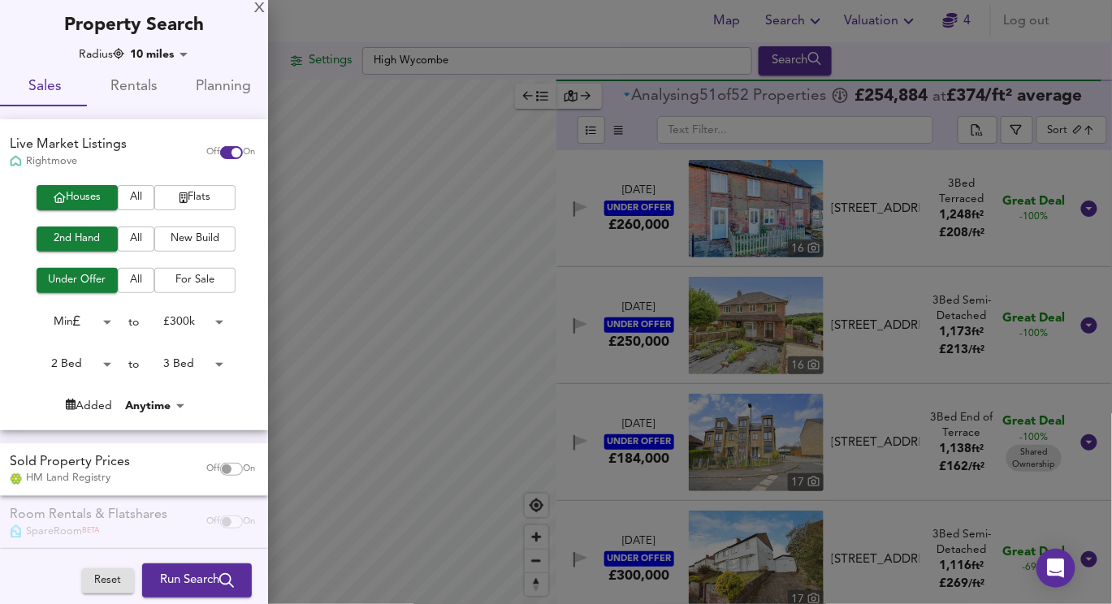
click at [391, 231] on div at bounding box center [556, 302] width 1112 height 604
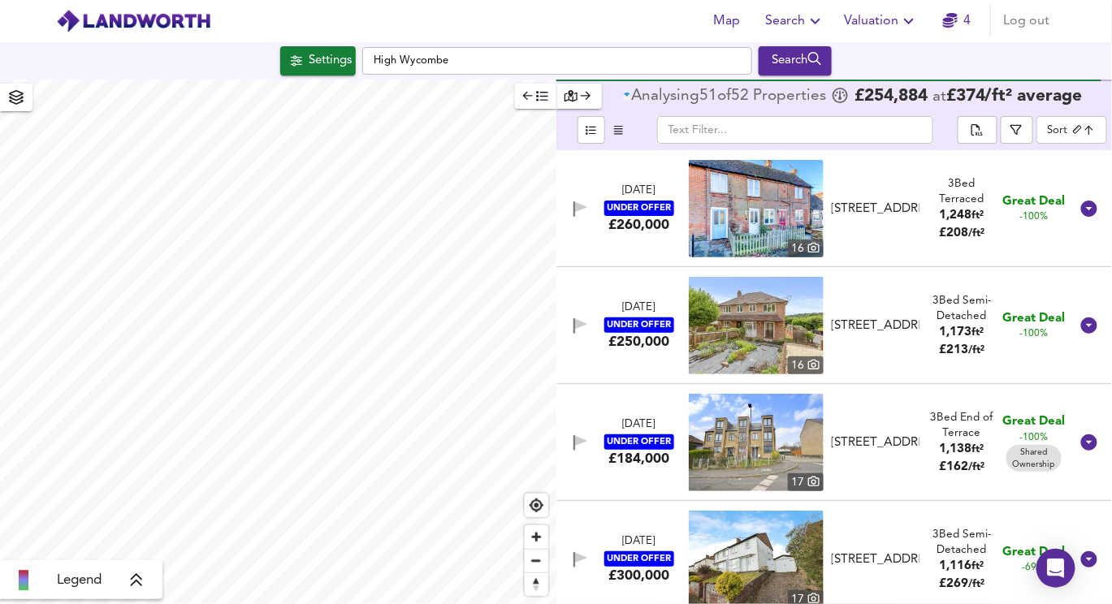
type input "18103"
click at [416, 58] on input "High Wycombe" at bounding box center [557, 61] width 390 height 28
click at [321, 51] on div "Settings" at bounding box center [330, 60] width 43 height 21
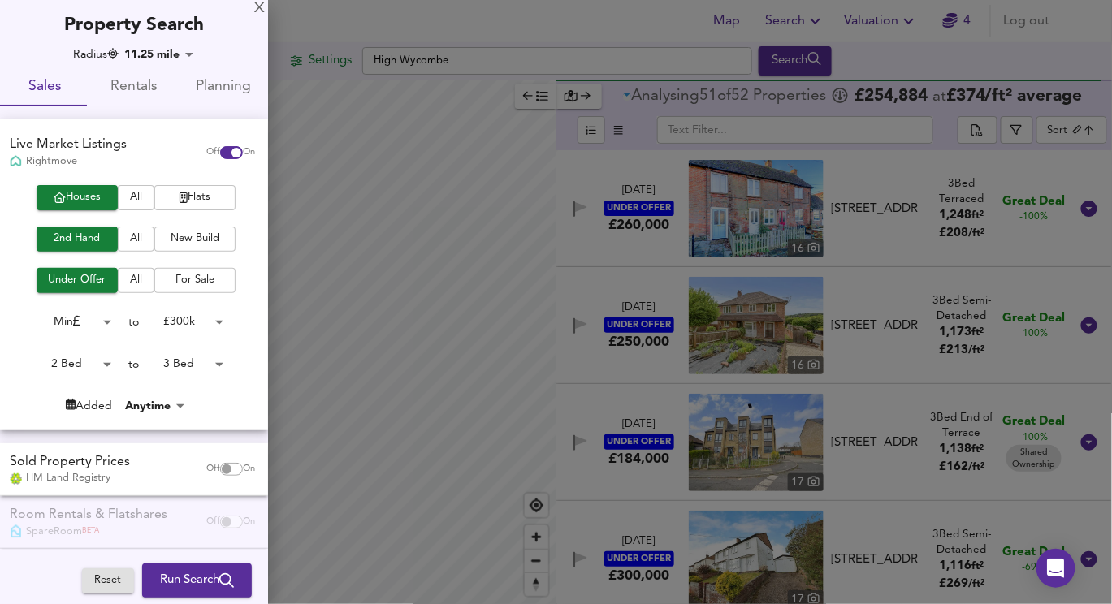
click at [438, 49] on div at bounding box center [556, 302] width 1112 height 604
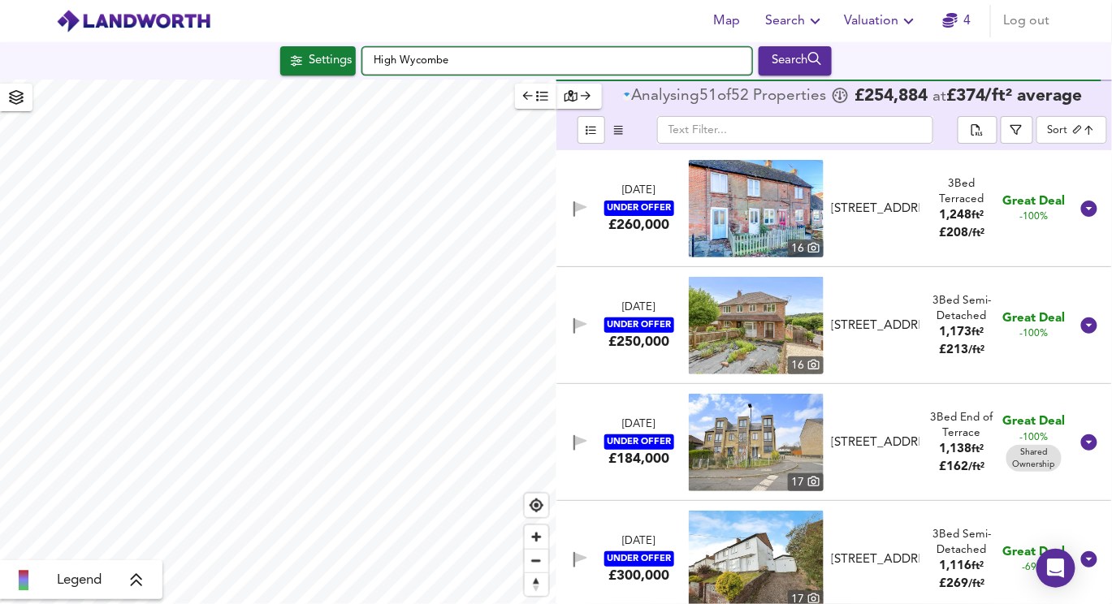
click at [436, 60] on input "High Wycombe" at bounding box center [557, 61] width 390 height 28
type input "hp"
click at [420, 54] on input "High Wycombe" at bounding box center [557, 61] width 390 height 28
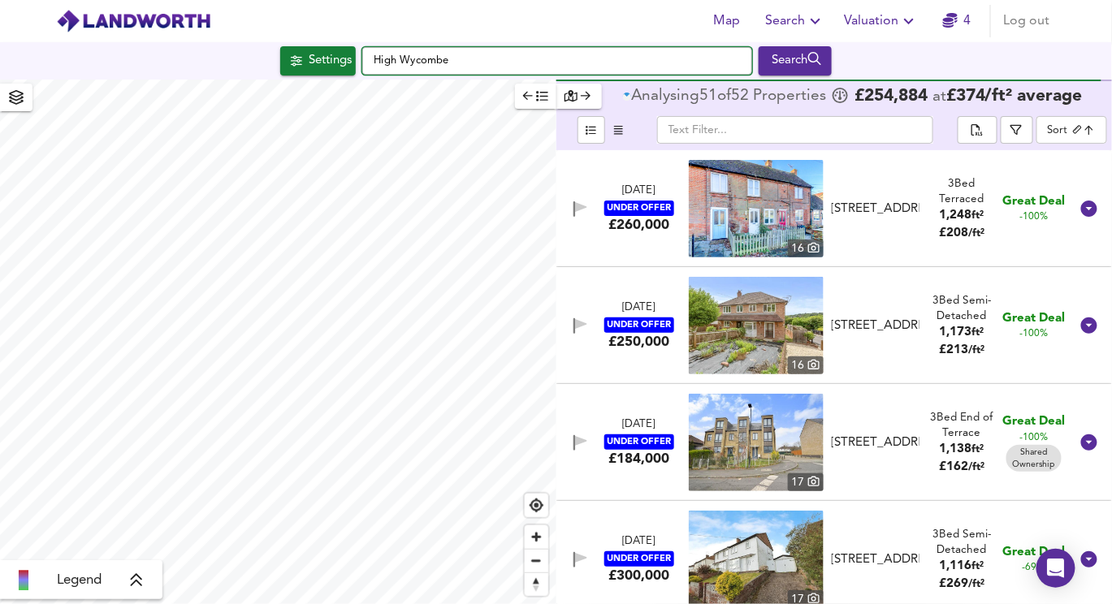
click at [420, 54] on input "High Wycombe" at bounding box center [557, 61] width 390 height 28
click at [421, 54] on input "High Wycombe" at bounding box center [557, 61] width 390 height 28
type input "hp"
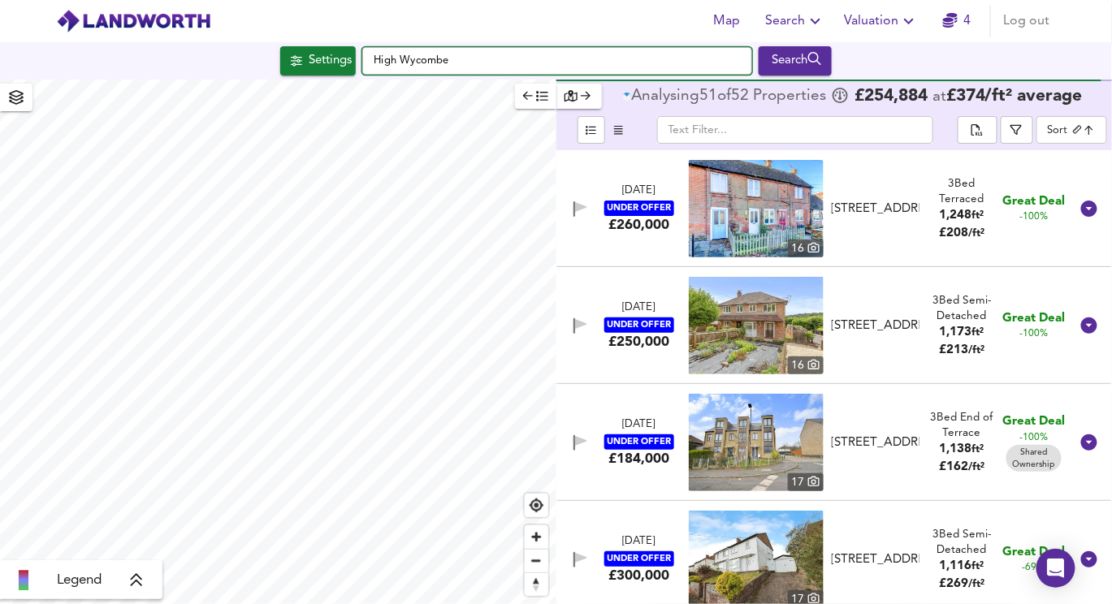
click at [433, 47] on input "High Wycombe" at bounding box center [557, 61] width 390 height 28
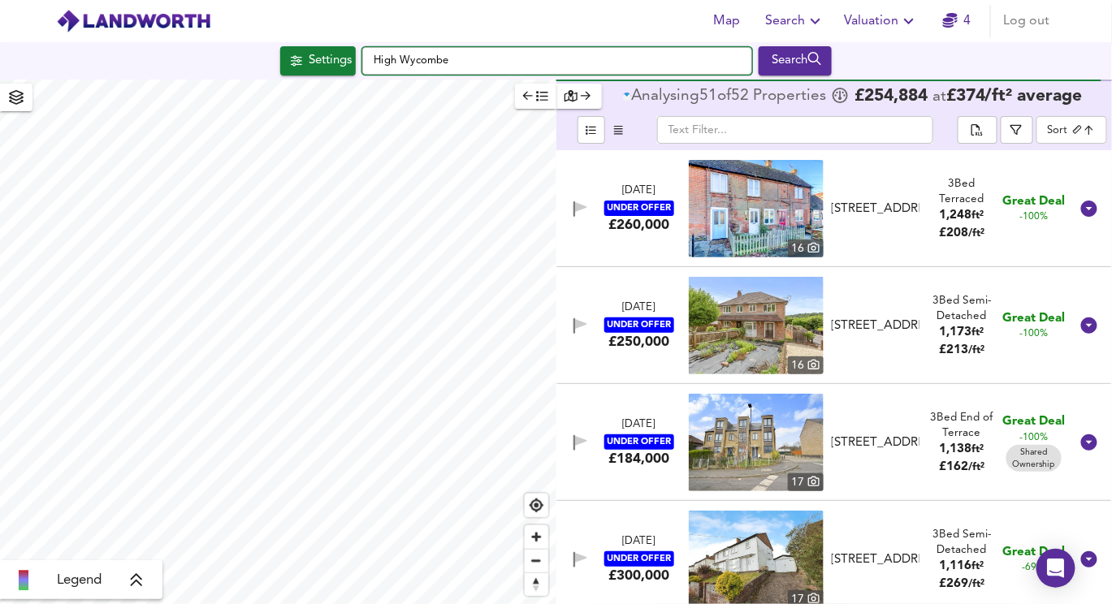
click at [433, 47] on input "High Wycombe" at bounding box center [557, 61] width 390 height 28
drag, startPoint x: 468, startPoint y: 65, endPoint x: 373, endPoint y: 65, distance: 95.8
click at [373, 65] on input "High Wycombe" at bounding box center [557, 61] width 390 height 28
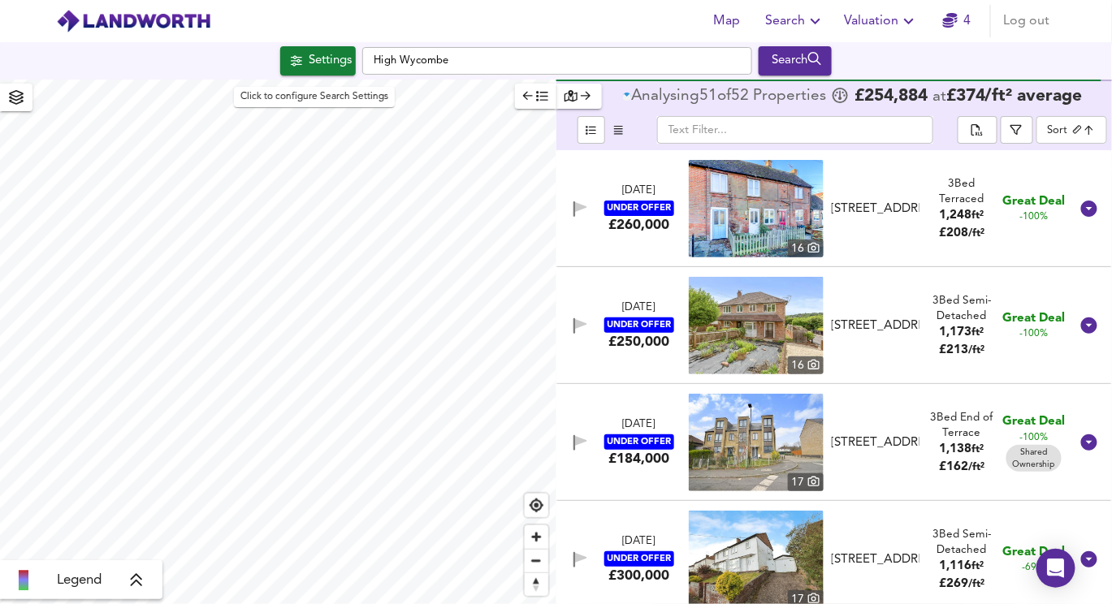
click at [335, 55] on div "Settings" at bounding box center [330, 60] width 43 height 21
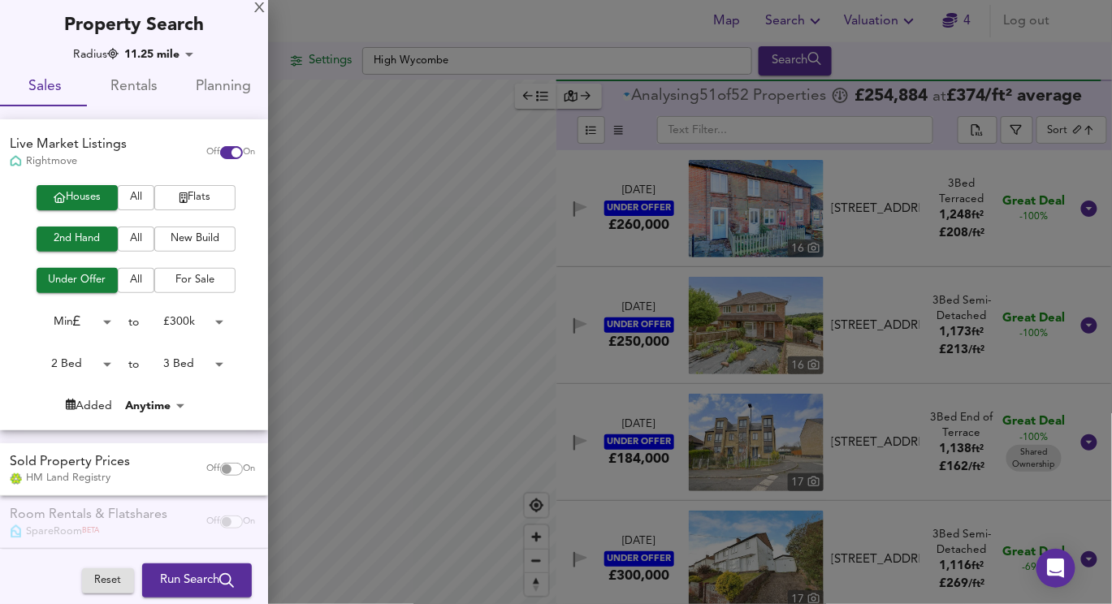
click at [507, 63] on div at bounding box center [556, 302] width 1112 height 604
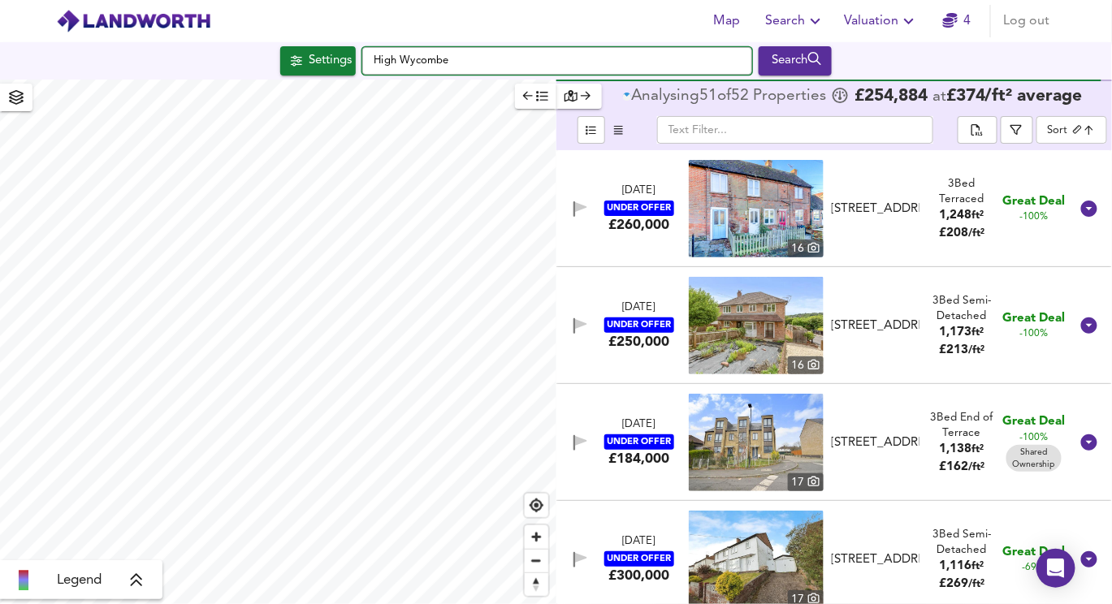
click at [504, 61] on input "High Wycombe" at bounding box center [557, 61] width 390 height 28
type input "High Wycomb"
click at [465, 50] on input "High Wycombe" at bounding box center [557, 61] width 390 height 28
click at [460, 58] on input "High Wycombe" at bounding box center [557, 61] width 390 height 28
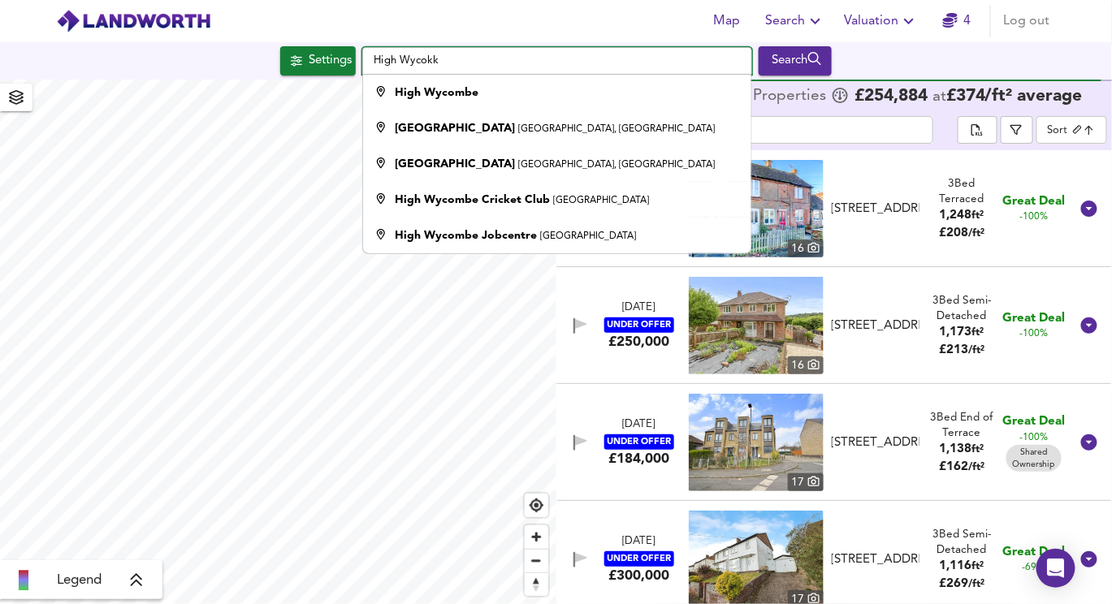
type input "High Wycok"
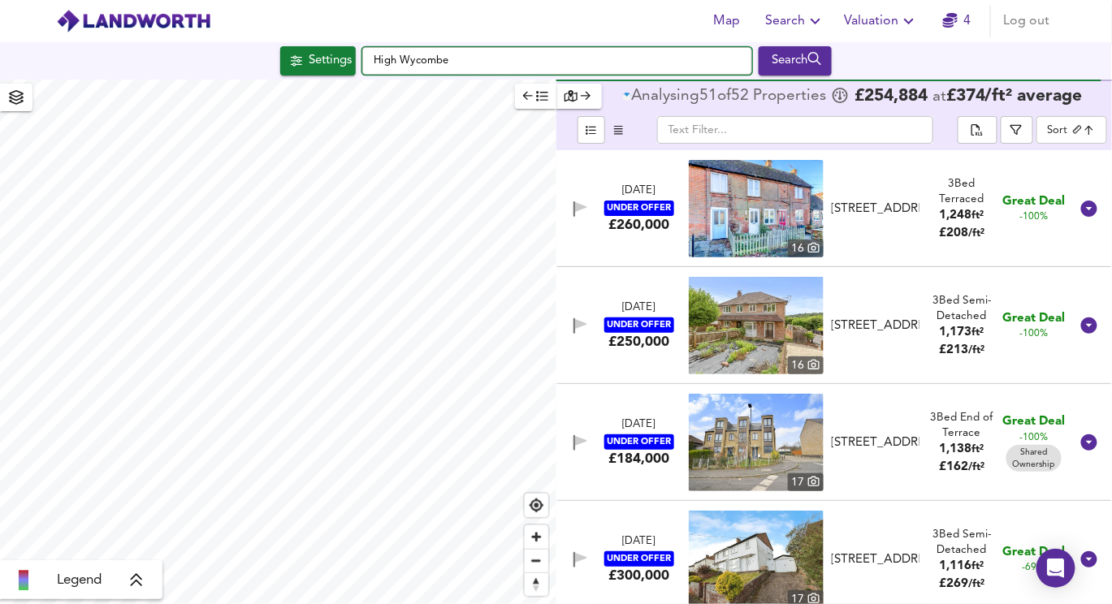
click at [410, 64] on input "High Wycombe" at bounding box center [557, 61] width 390 height 28
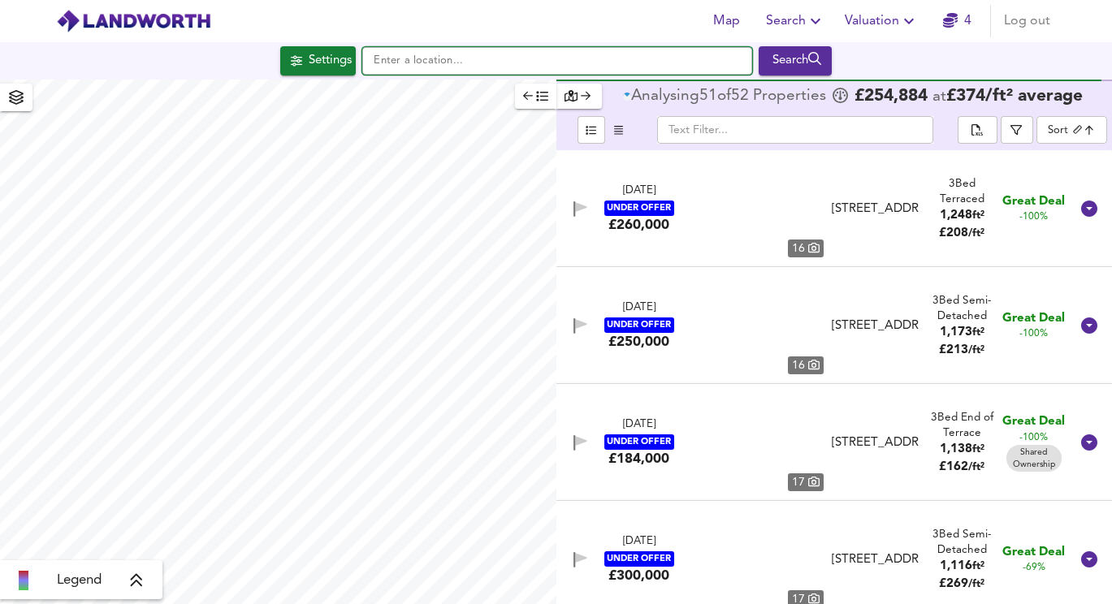
drag, startPoint x: 0, startPoint y: 0, endPoint x: 395, endPoint y: 58, distance: 399.6
click at [395, 58] on input "text" at bounding box center [557, 61] width 390 height 28
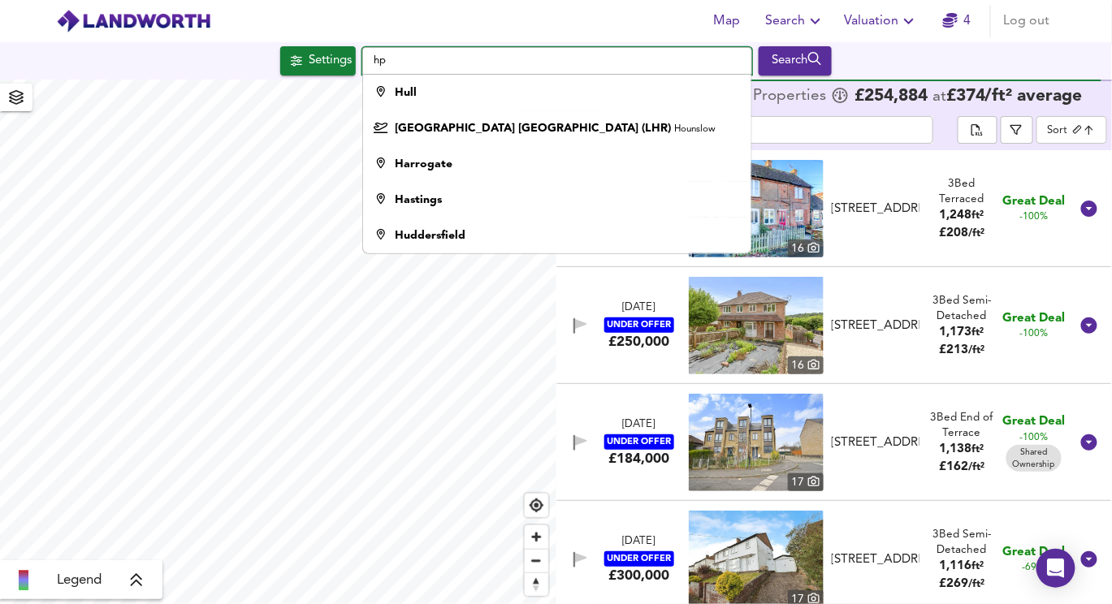
type input "hp1"
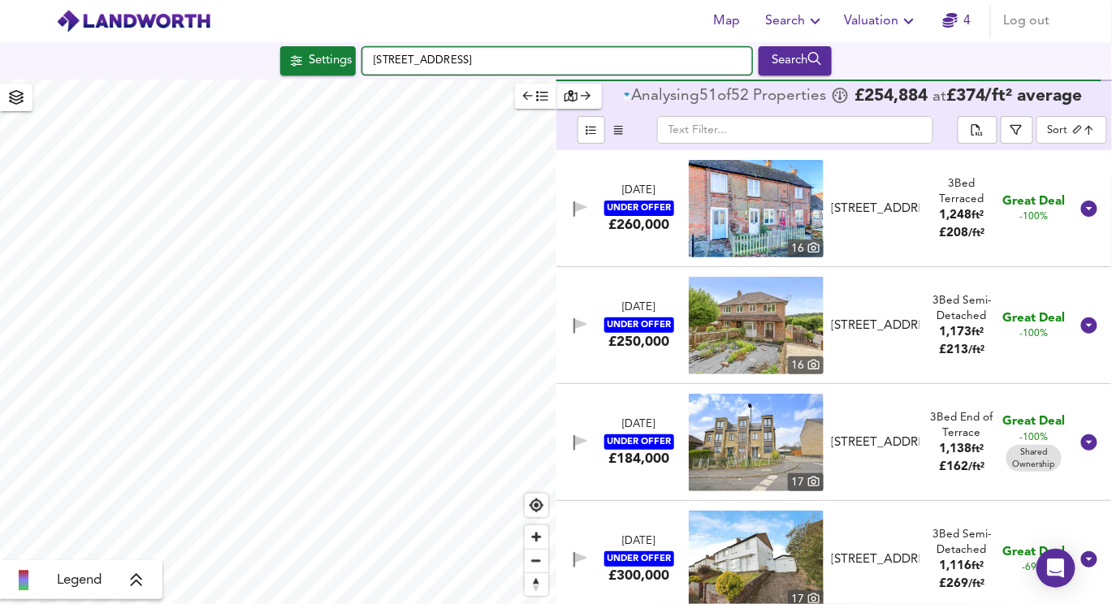
click at [404, 61] on input "Crendon Street, HP13 6LE" at bounding box center [557, 61] width 390 height 28
click at [409, 59] on input "Crendon Street, HP13 6LE" at bounding box center [557, 61] width 390 height 28
click at [417, 56] on input "Crendon Street, HP13 6LE" at bounding box center [557, 61] width 390 height 28
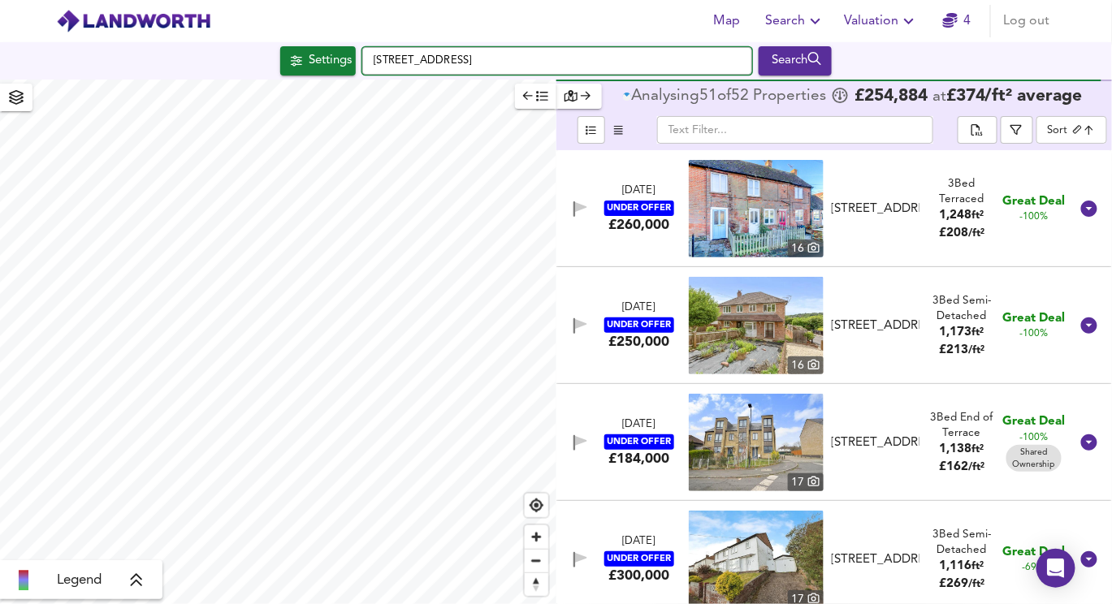
click at [417, 56] on input "Crendon Street, HP13 6LE" at bounding box center [557, 61] width 390 height 28
checkbox input "false"
checkbox input "true"
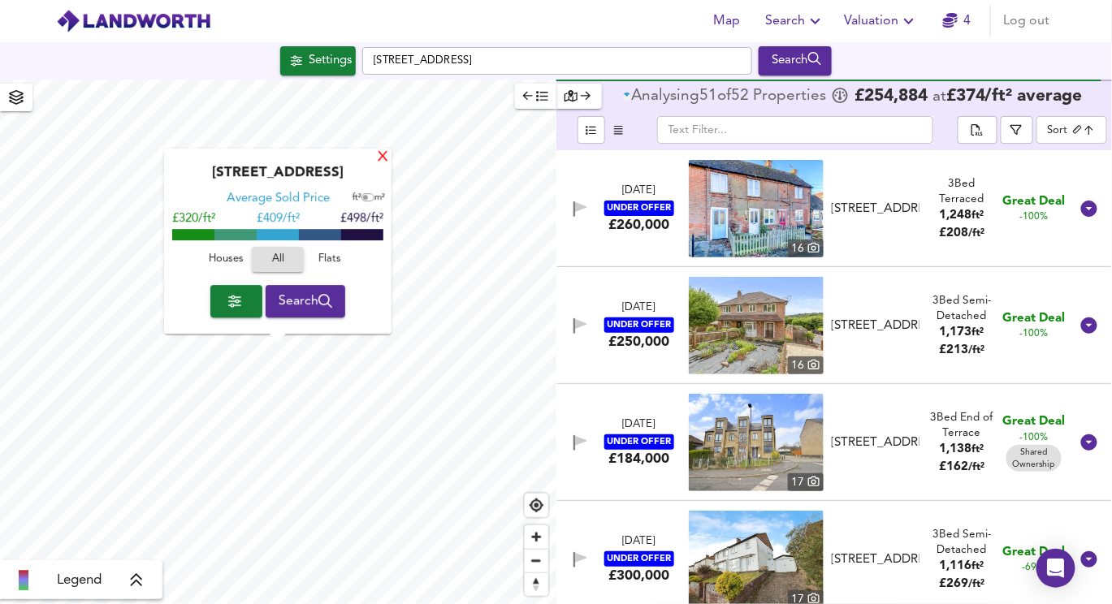
click at [379, 156] on div "X" at bounding box center [383, 157] width 14 height 15
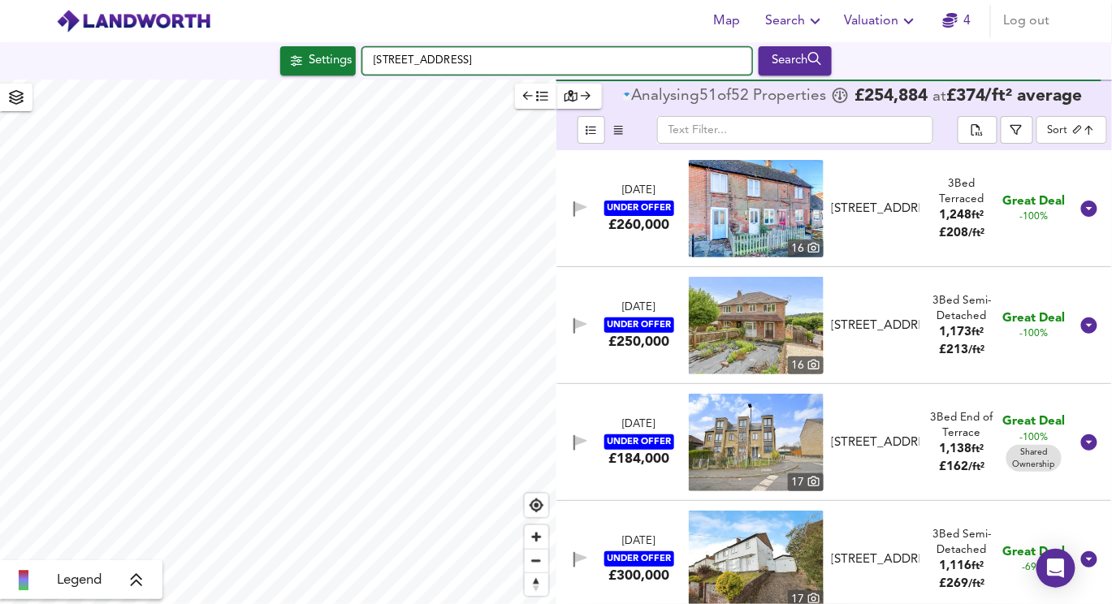
click at [415, 63] on input "Crendon Street, HP13 6LE" at bounding box center [557, 61] width 390 height 28
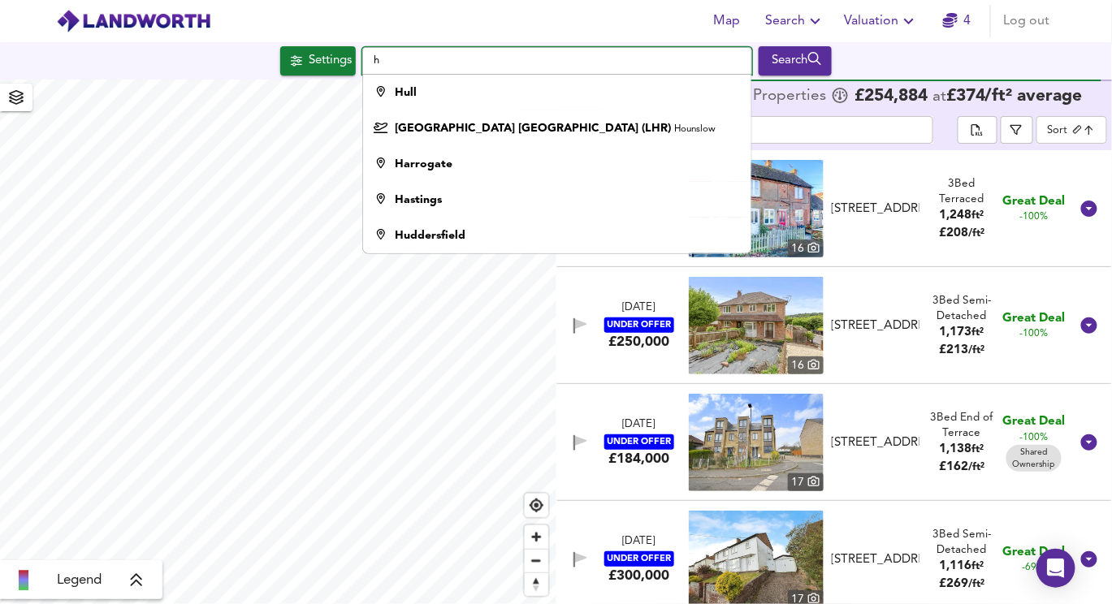
type input "hp"
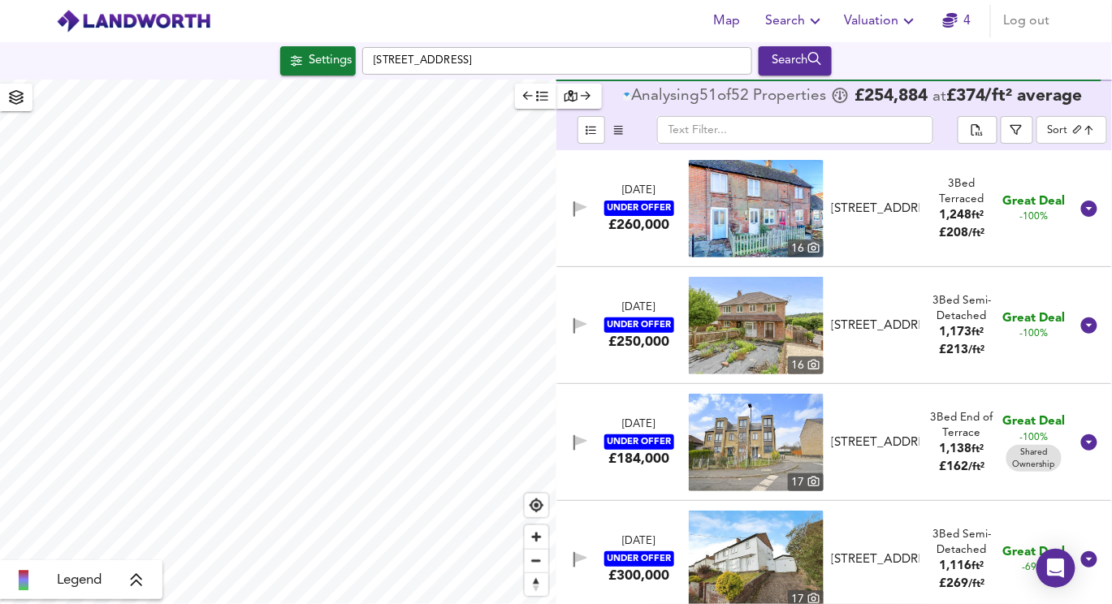
type input "21273"
click at [19, 86] on span "button" at bounding box center [16, 97] width 26 height 23
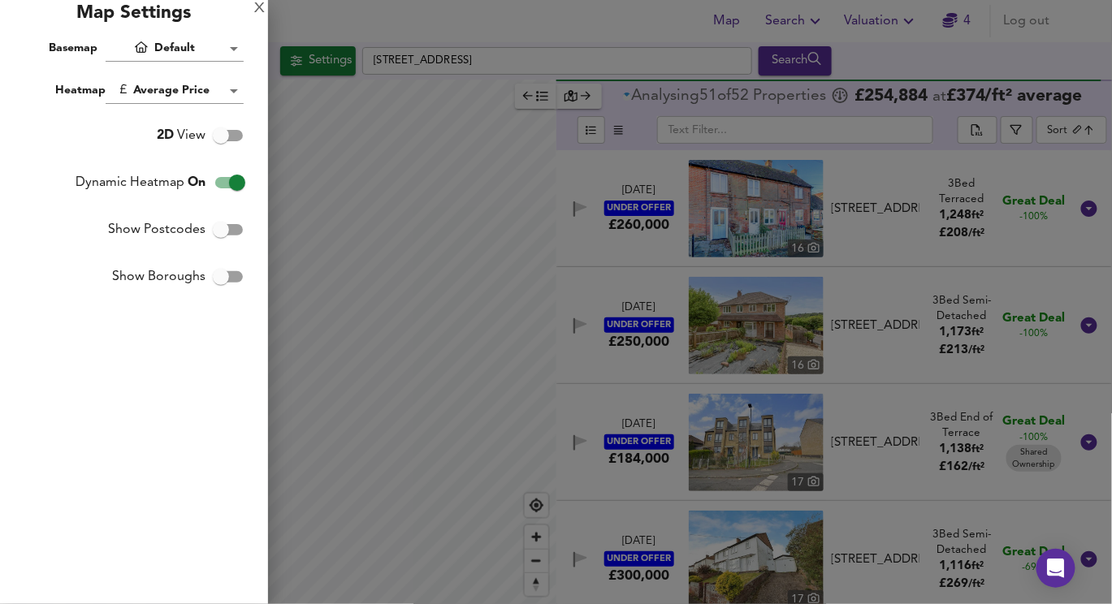
click at [228, 230] on input "Show Postcodes" at bounding box center [221, 229] width 93 height 31
checkbox input "true"
click at [339, 257] on div at bounding box center [556, 302] width 1112 height 604
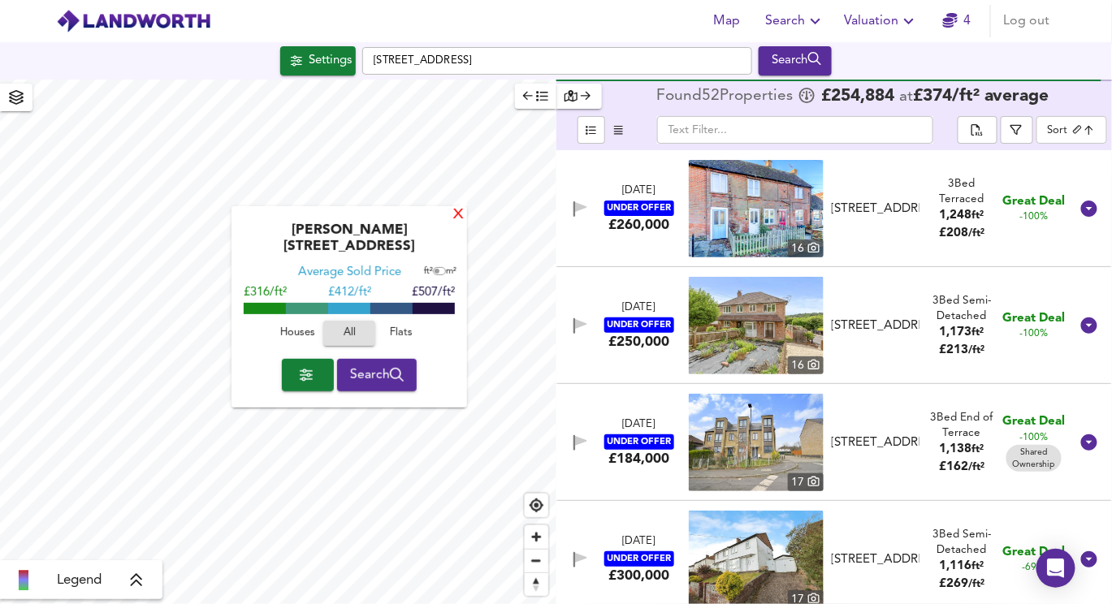
click at [460, 218] on div "X" at bounding box center [458, 215] width 14 height 15
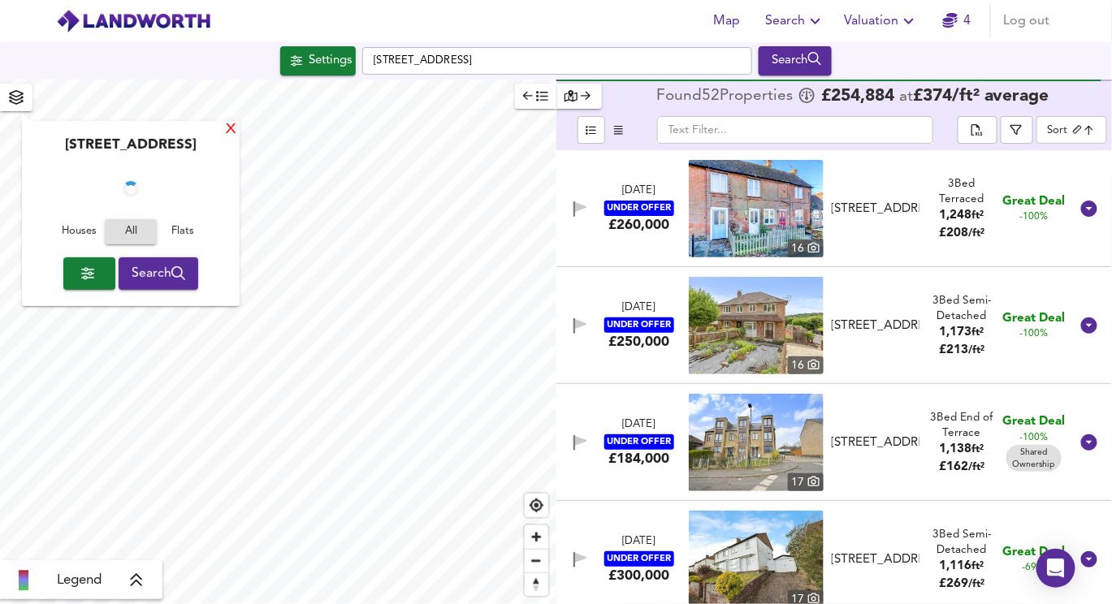
click at [231, 127] on div "X" at bounding box center [231, 130] width 14 height 15
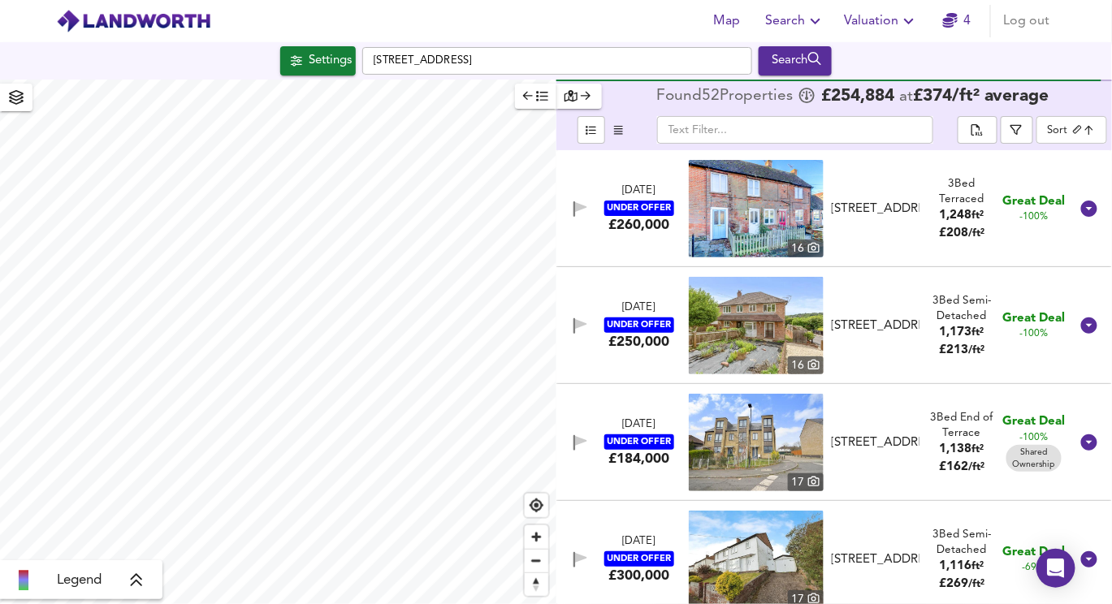
click at [17, 94] on icon "button" at bounding box center [16, 97] width 16 height 15
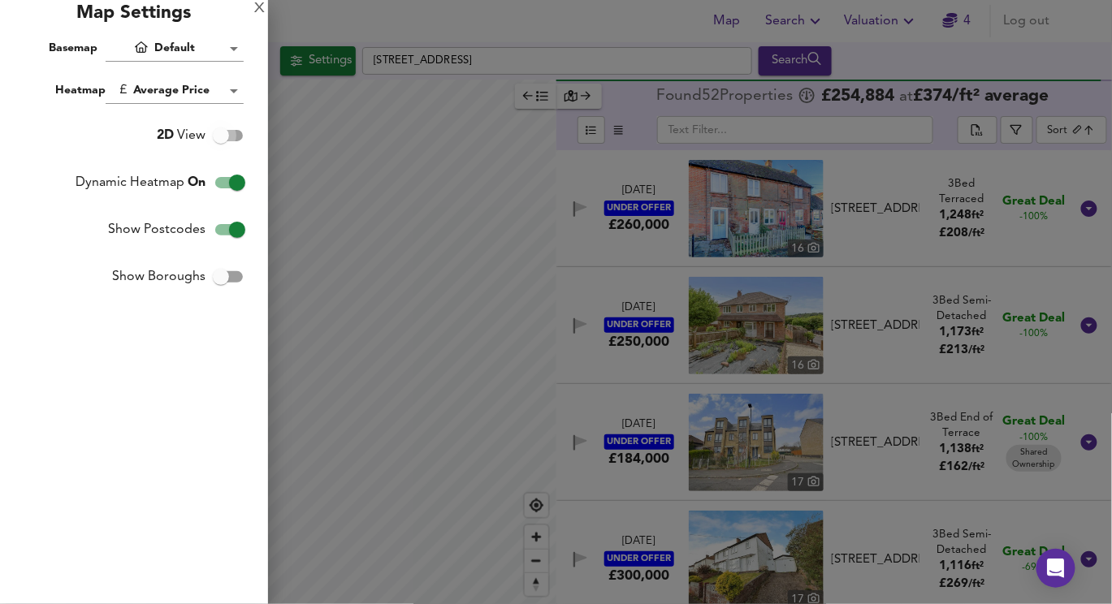
click at [227, 136] on input "2D View" at bounding box center [221, 135] width 93 height 31
click at [227, 135] on input "3D View" at bounding box center [237, 135] width 93 height 31
click at [227, 135] on input "2D View" at bounding box center [221, 135] width 93 height 31
checkbox input "true"
click at [261, 4] on div "X" at bounding box center [259, 8] width 11 height 11
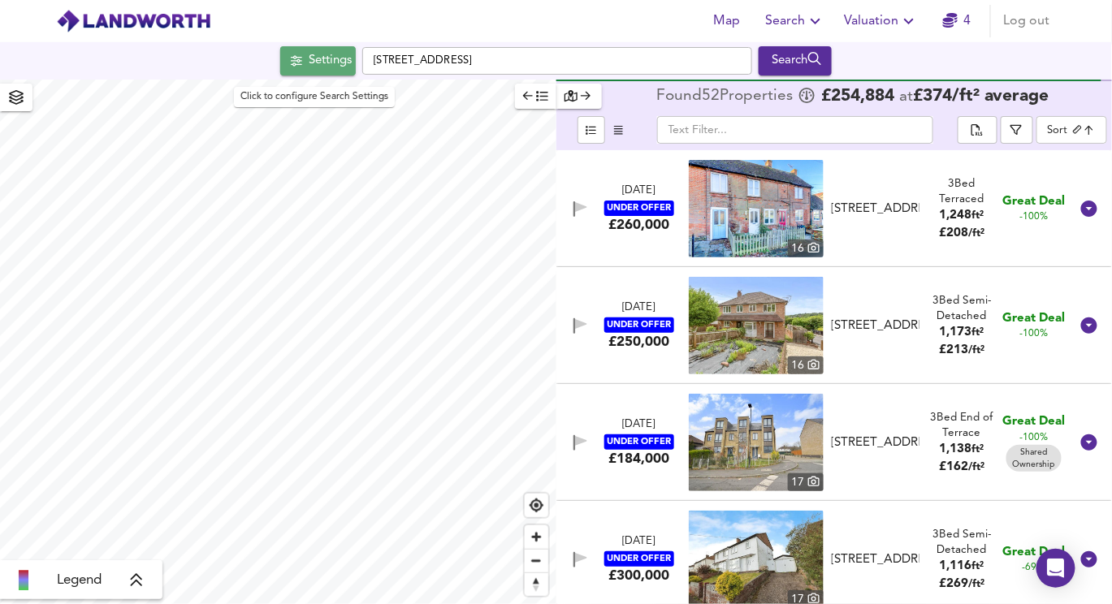
click at [309, 60] on div "Settings" at bounding box center [330, 60] width 43 height 21
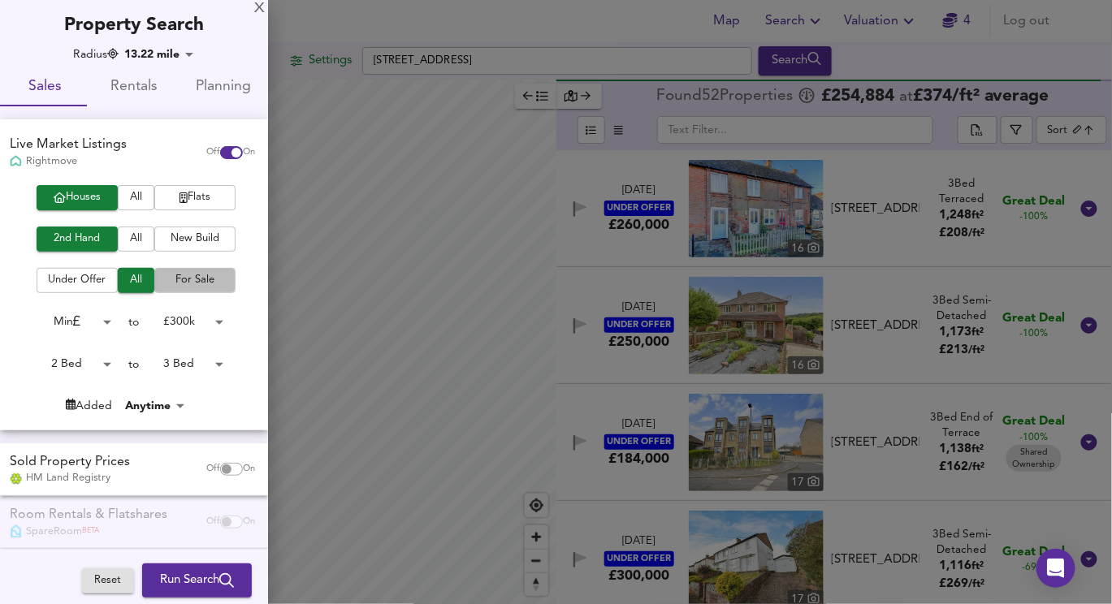
click at [179, 278] on span "For Sale" at bounding box center [194, 280] width 65 height 19
click at [259, 6] on div "X" at bounding box center [259, 8] width 11 height 11
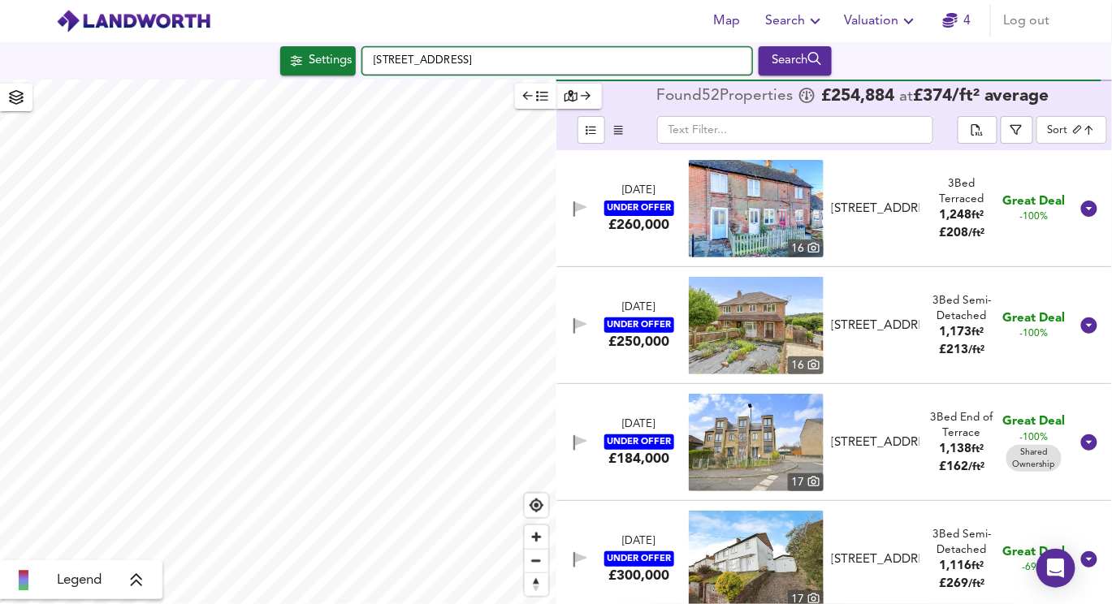
click at [472, 57] on input "Crendon Street, HP13 6LE" at bounding box center [557, 61] width 390 height 28
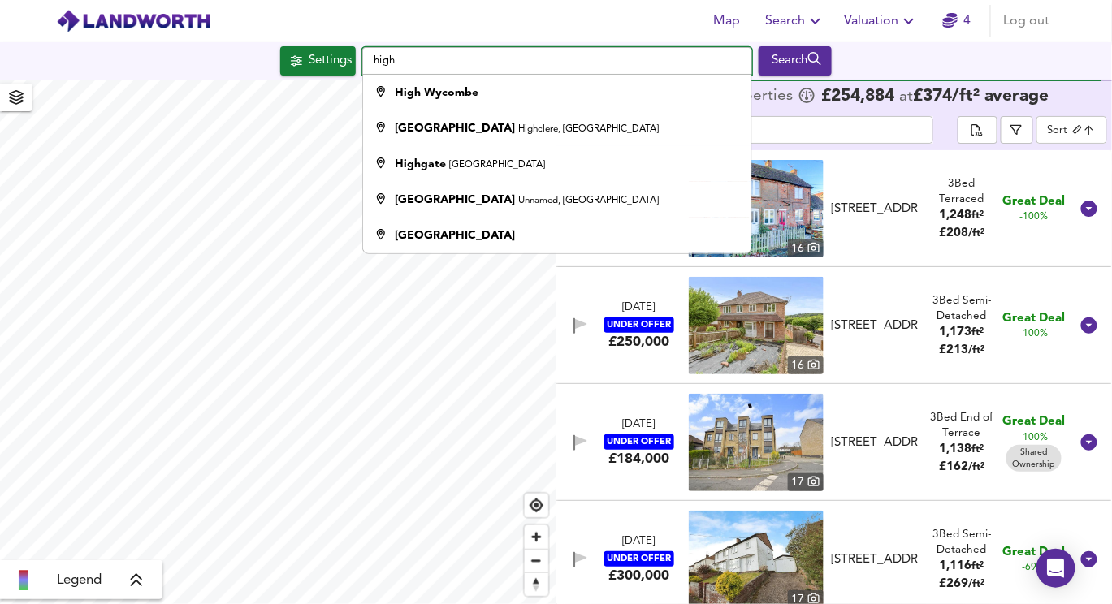
click at [431, 54] on input "high" at bounding box center [557, 61] width 390 height 28
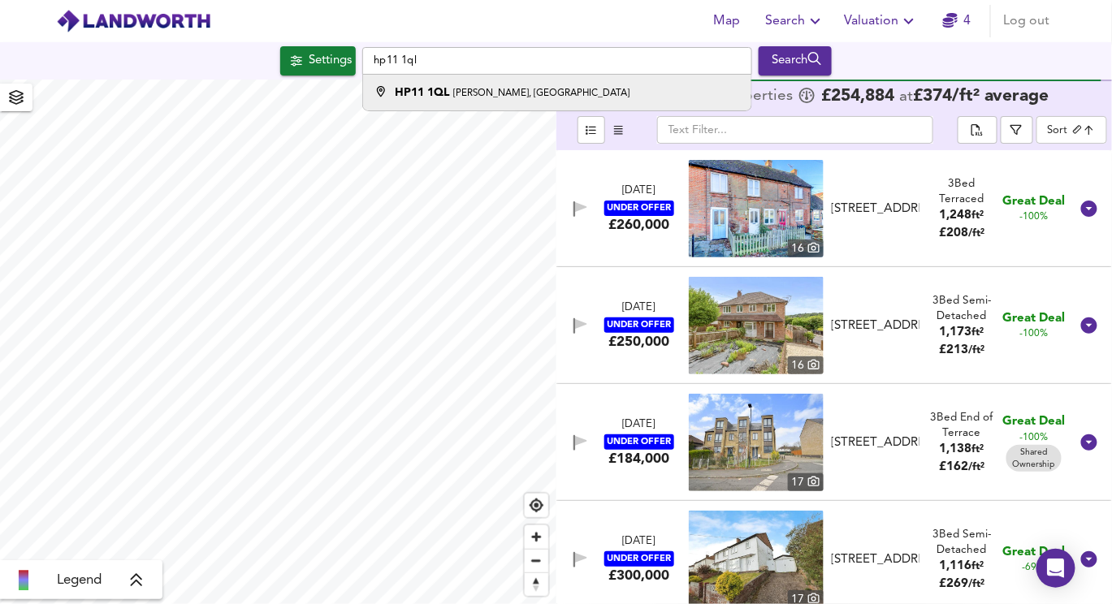
click at [470, 88] on small "Marlow Hill, High Wycombe" at bounding box center [542, 93] width 176 height 10
type input "Marlow Hill, High Wycombe HP11 1QL"
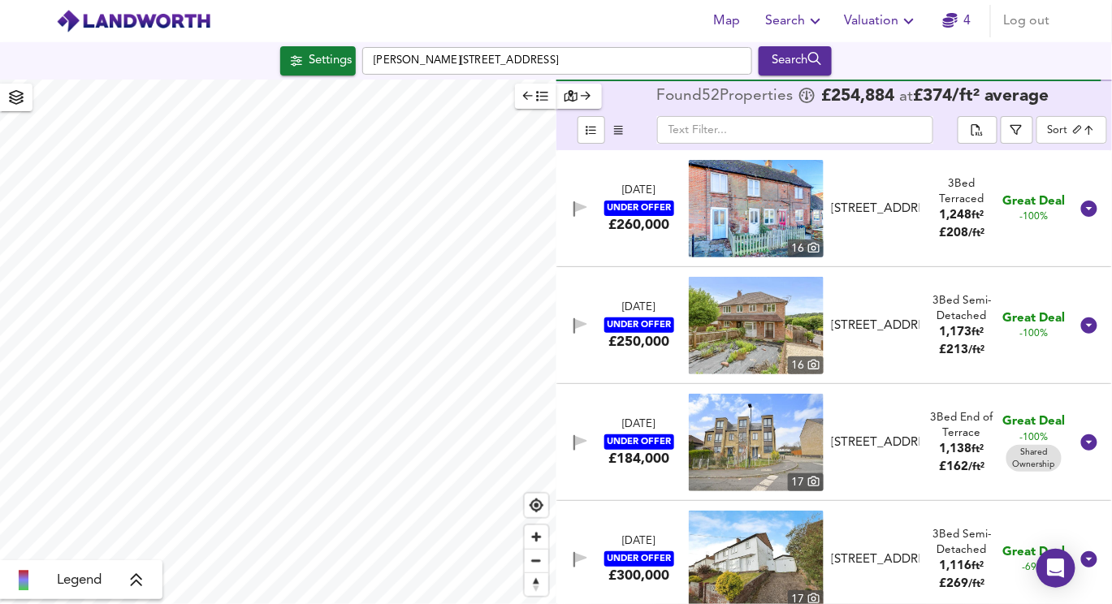
click at [14, 100] on icon "button" at bounding box center [16, 97] width 16 height 15
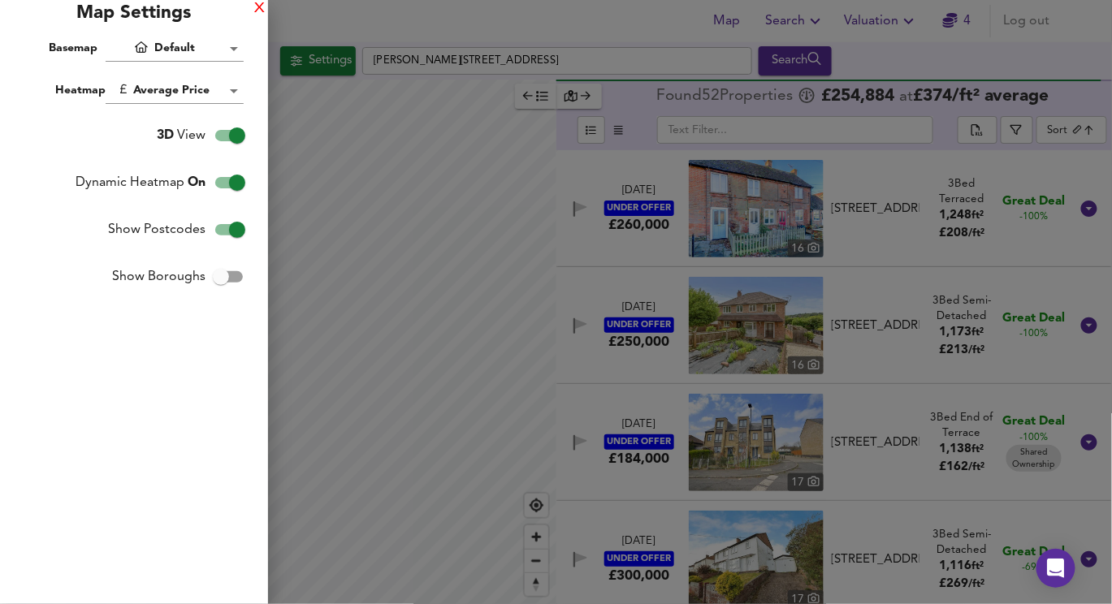
click at [257, 10] on div "X" at bounding box center [259, 8] width 11 height 11
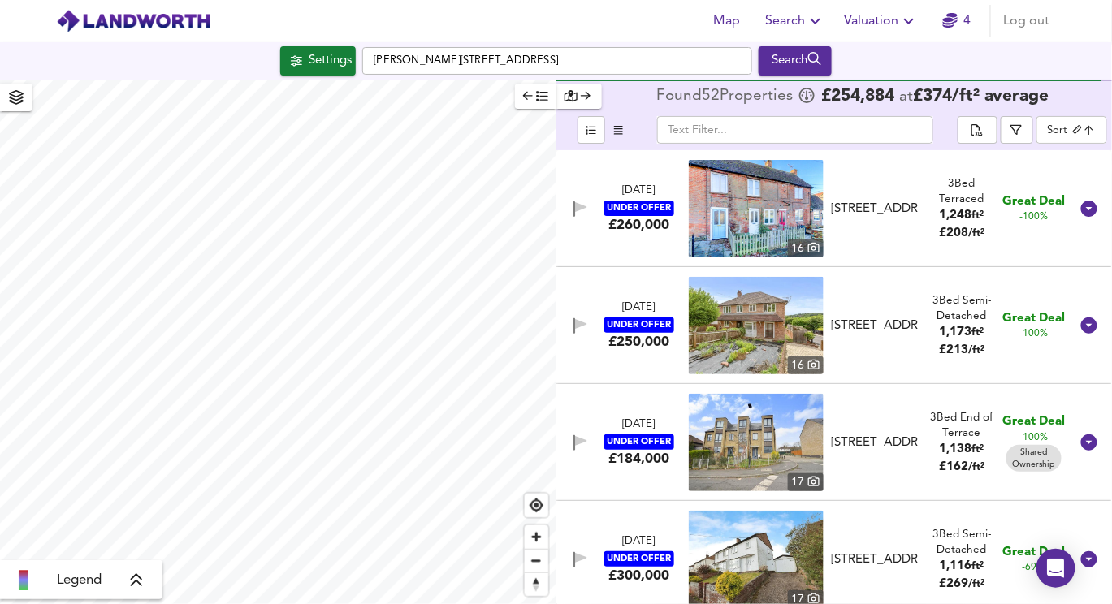
click at [297, 62] on span "Settings" at bounding box center [317, 60] width 67 height 21
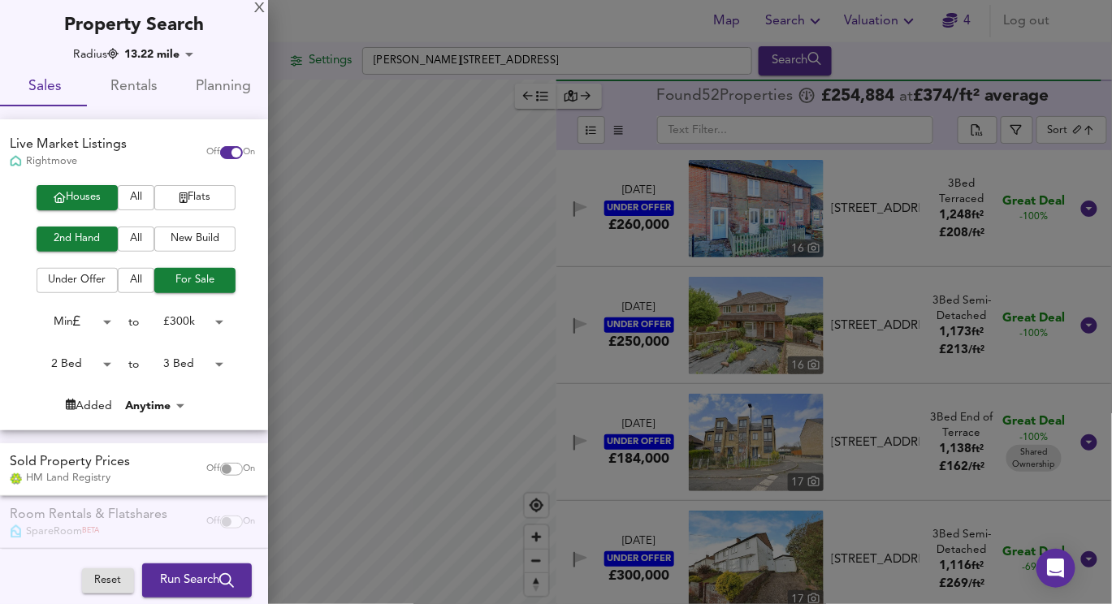
click at [317, 136] on div at bounding box center [556, 302] width 1112 height 604
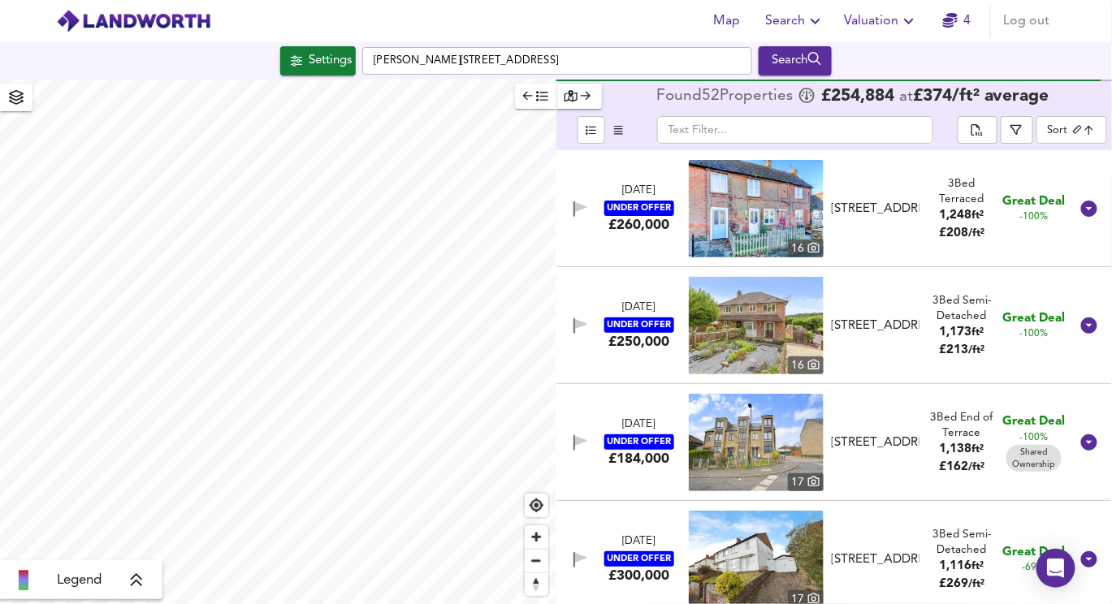
type input "29238"
click at [353, 71] on div "Map Search Valuation 4 Log out Settings Marlow Hill, High Wycombe HP11 1QL Sear…" at bounding box center [556, 302] width 1112 height 604
click at [309, 65] on div "Settings" at bounding box center [330, 60] width 43 height 21
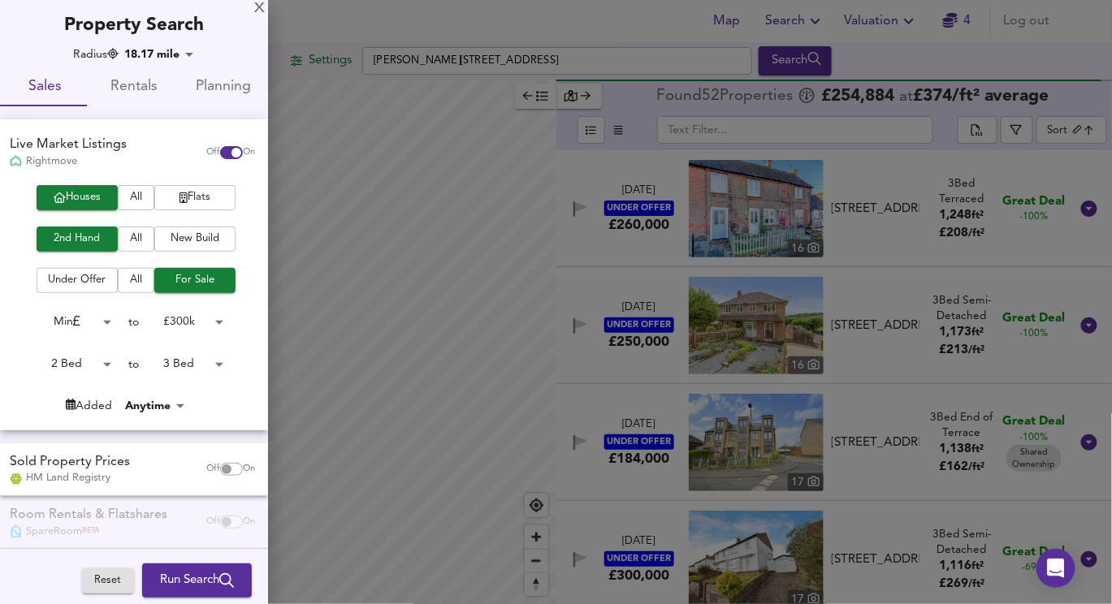
click at [320, 110] on div at bounding box center [556, 302] width 1112 height 604
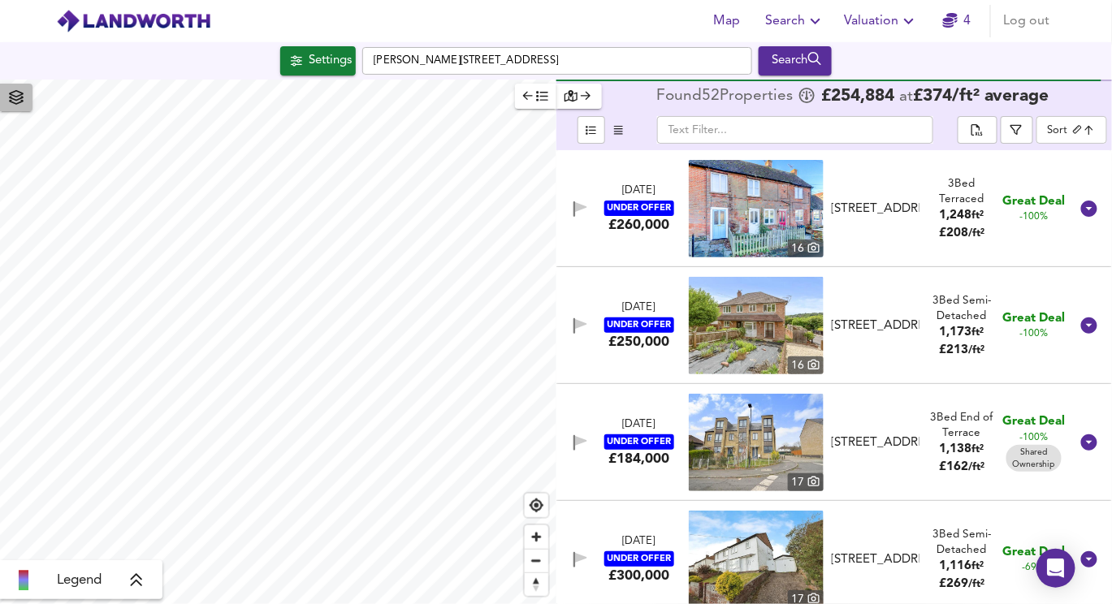
click at [18, 95] on icon "button" at bounding box center [16, 97] width 16 height 15
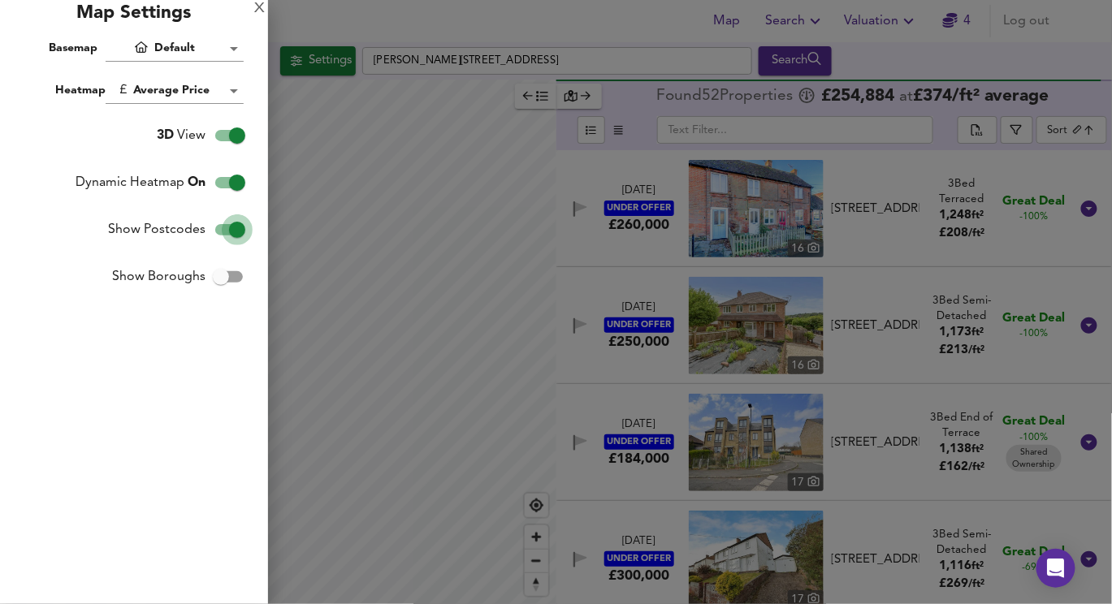
click at [234, 229] on input "Show Postcodes" at bounding box center [237, 229] width 93 height 31
checkbox input "false"
click at [350, 265] on div at bounding box center [556, 302] width 1112 height 604
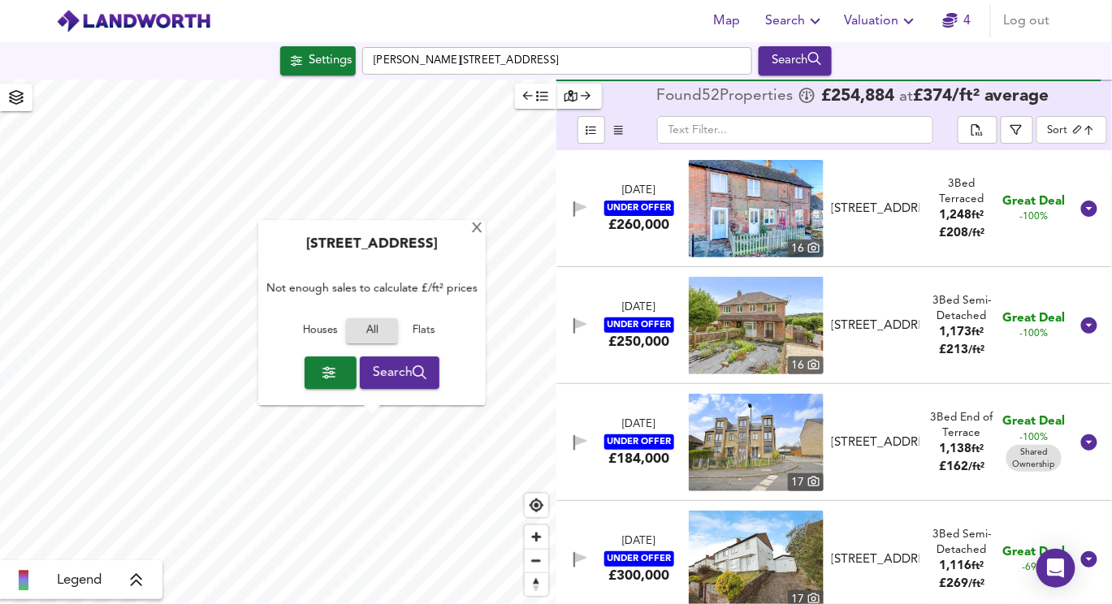
click at [480, 222] on div "London Road, OX9 7ED Not enough sales to calculate £/ft² prices Houses All Flat…" at bounding box center [371, 313] width 227 height 185
click at [291, 61] on icon "button" at bounding box center [296, 60] width 11 height 11
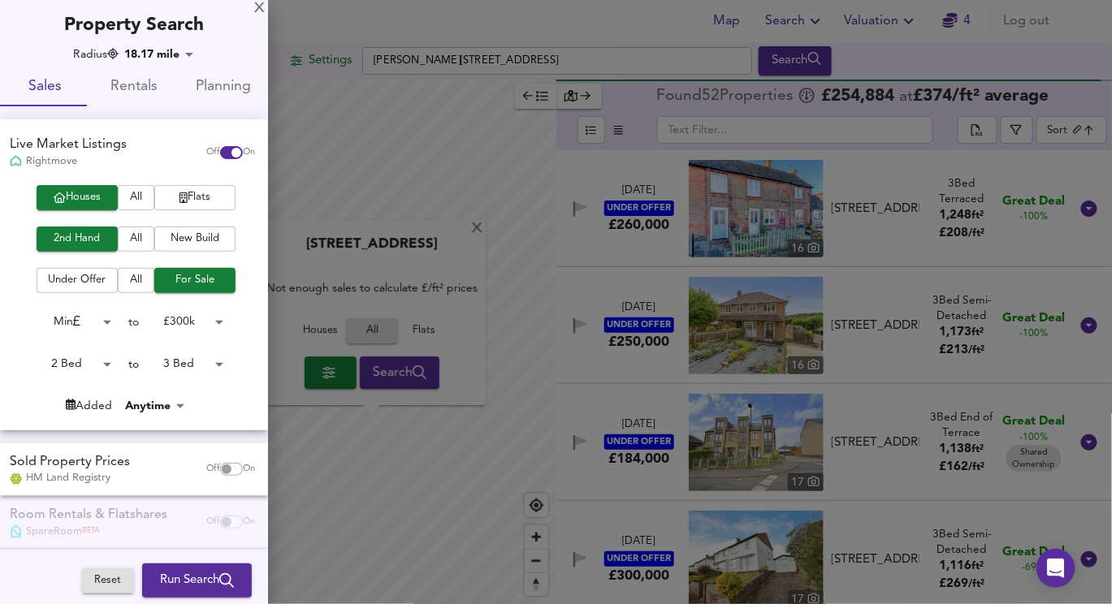
click at [322, 67] on div at bounding box center [556, 302] width 1112 height 604
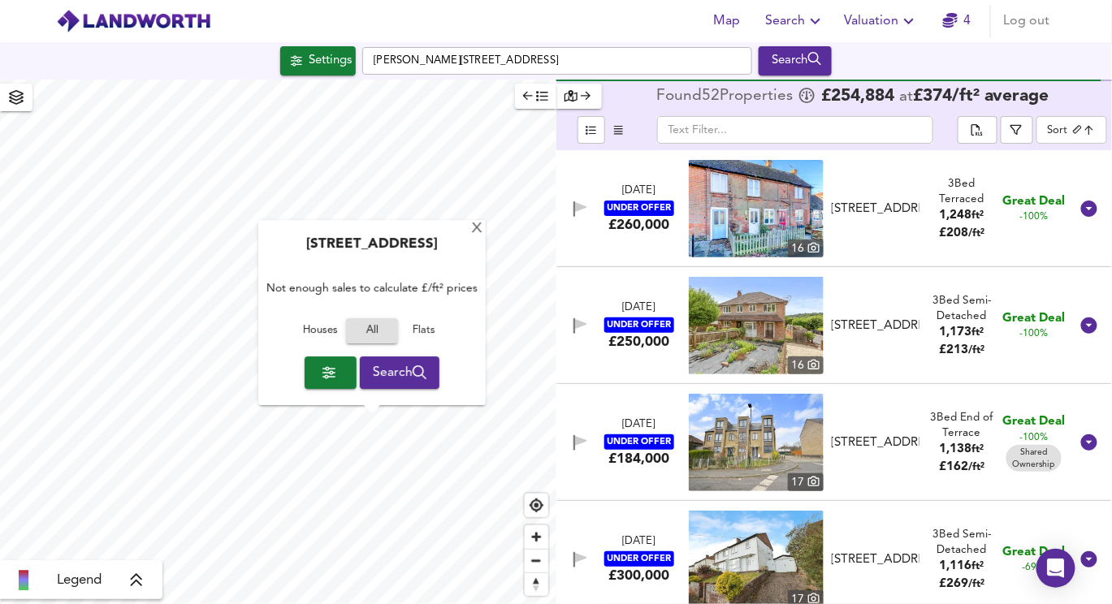
click at [16, 100] on icon "button" at bounding box center [16, 97] width 15 height 15
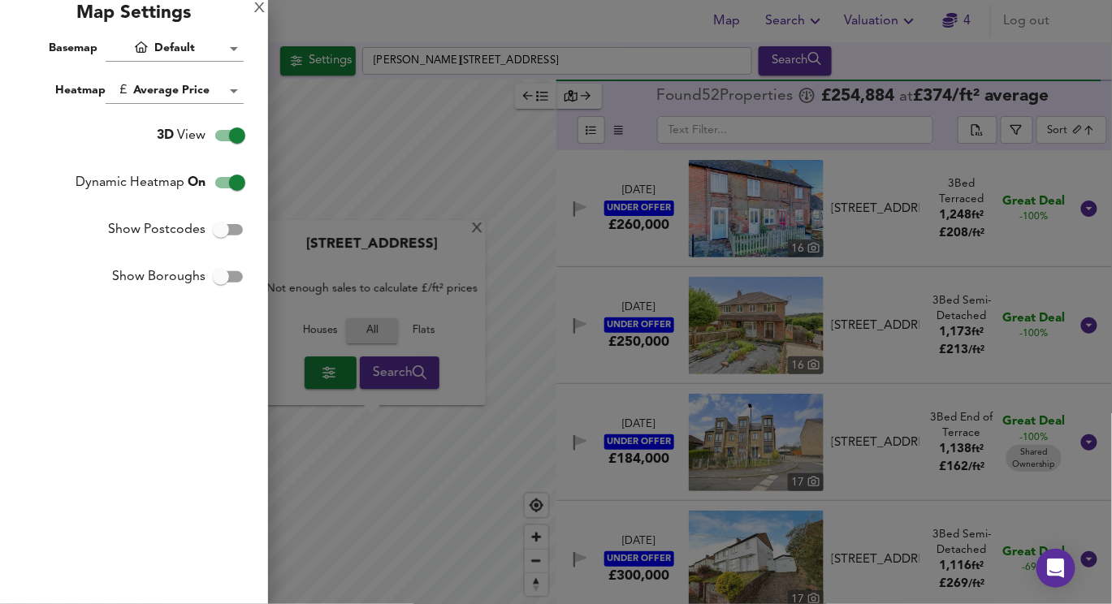
click at [213, 274] on input "Show Boroughs" at bounding box center [221, 276] width 93 height 31
checkbox input "true"
click at [347, 179] on div at bounding box center [556, 302] width 1112 height 604
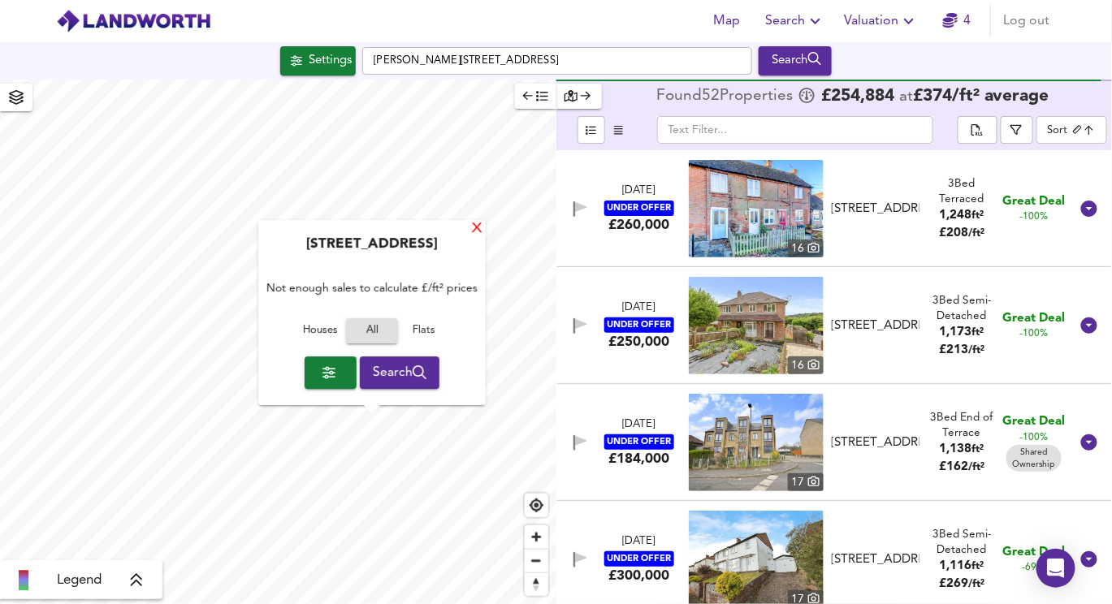
click at [477, 235] on div "X" at bounding box center [477, 229] width 14 height 15
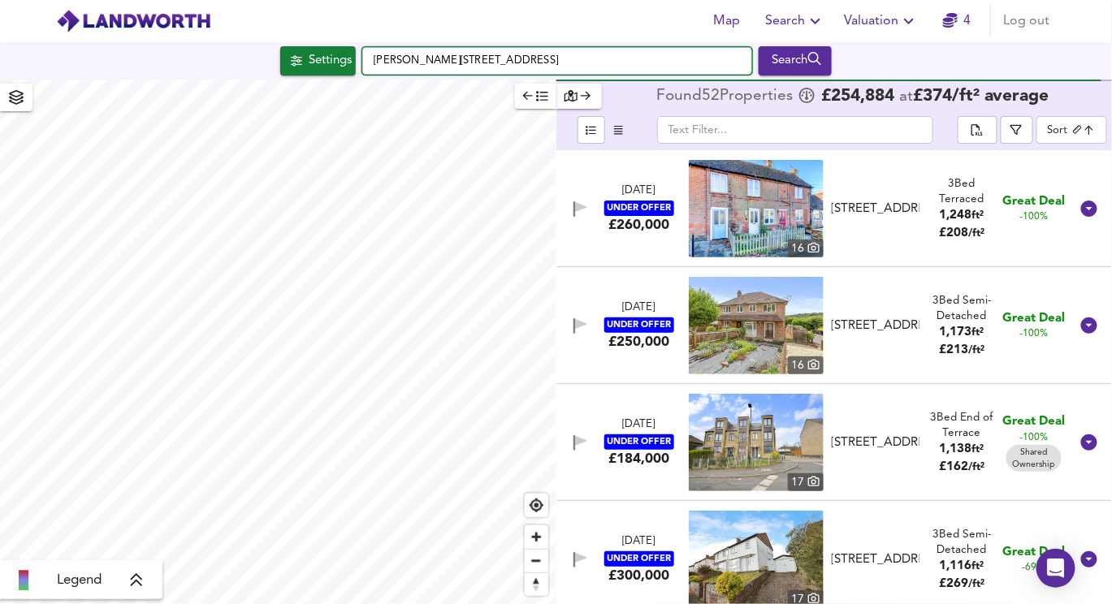
click at [447, 59] on input "Marlow Hill, High Wycombe HP11 1QL" at bounding box center [557, 61] width 390 height 28
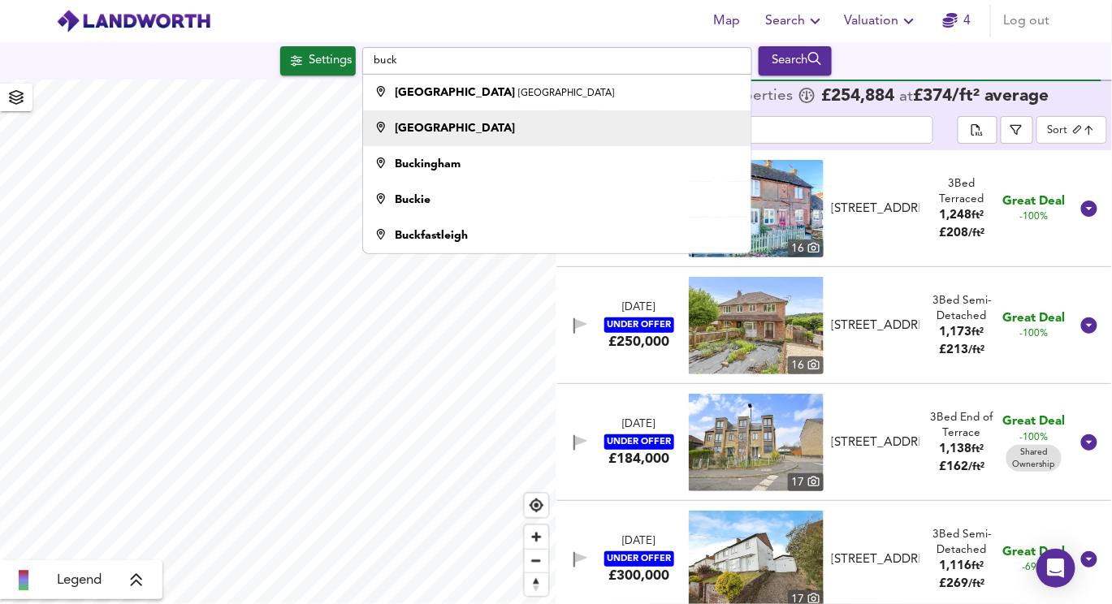
click at [448, 116] on li "[GEOGRAPHIC_DATA]" at bounding box center [557, 128] width 388 height 36
type input "[GEOGRAPHIC_DATA]"
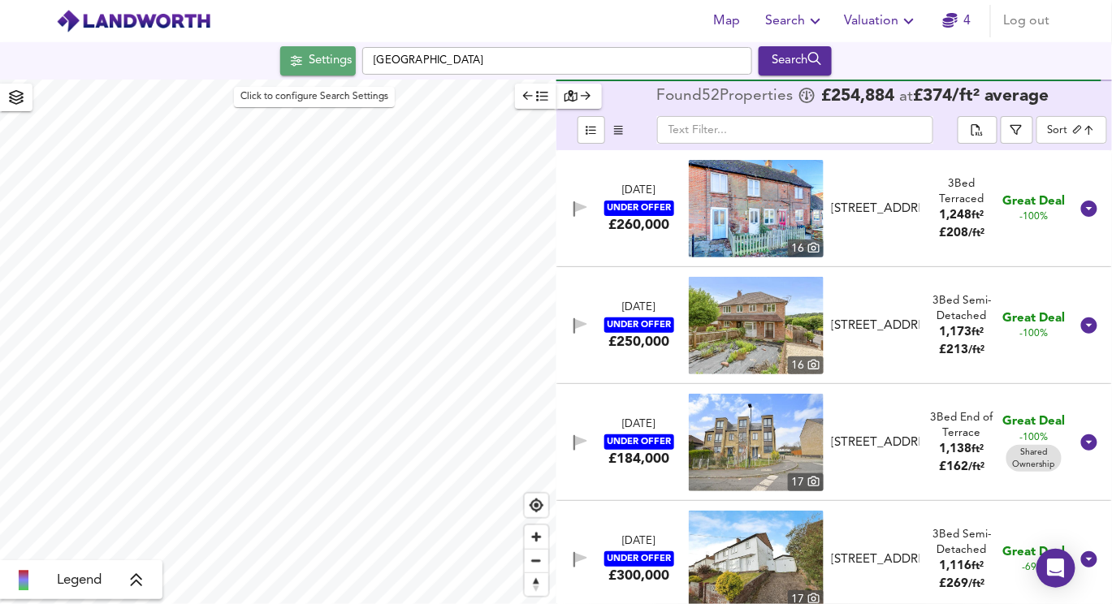
click at [291, 55] on icon "button" at bounding box center [296, 60] width 11 height 11
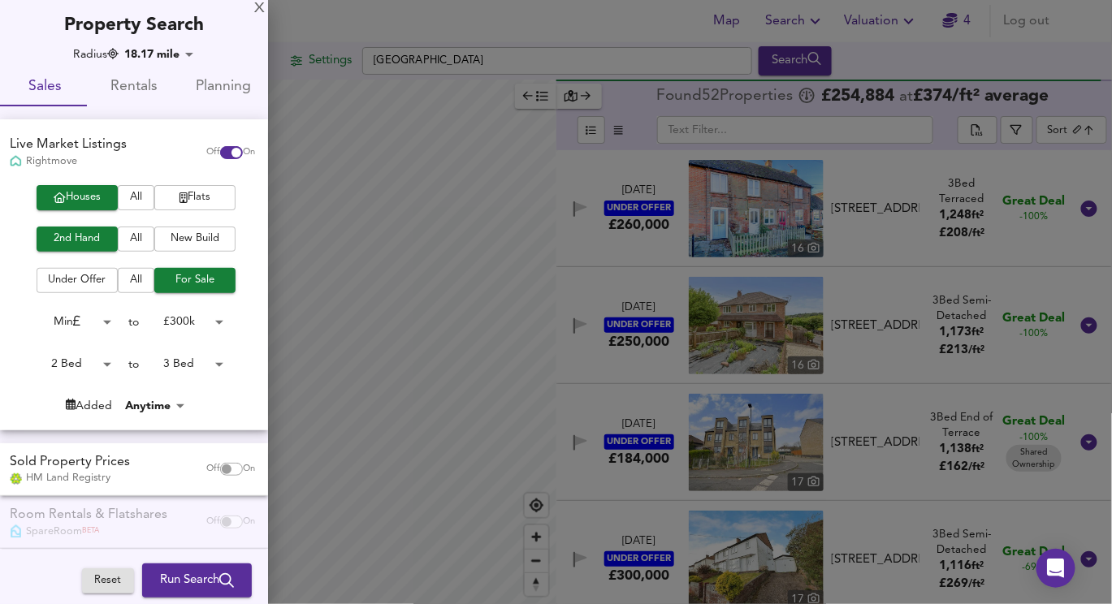
click at [298, 54] on div at bounding box center [556, 302] width 1112 height 604
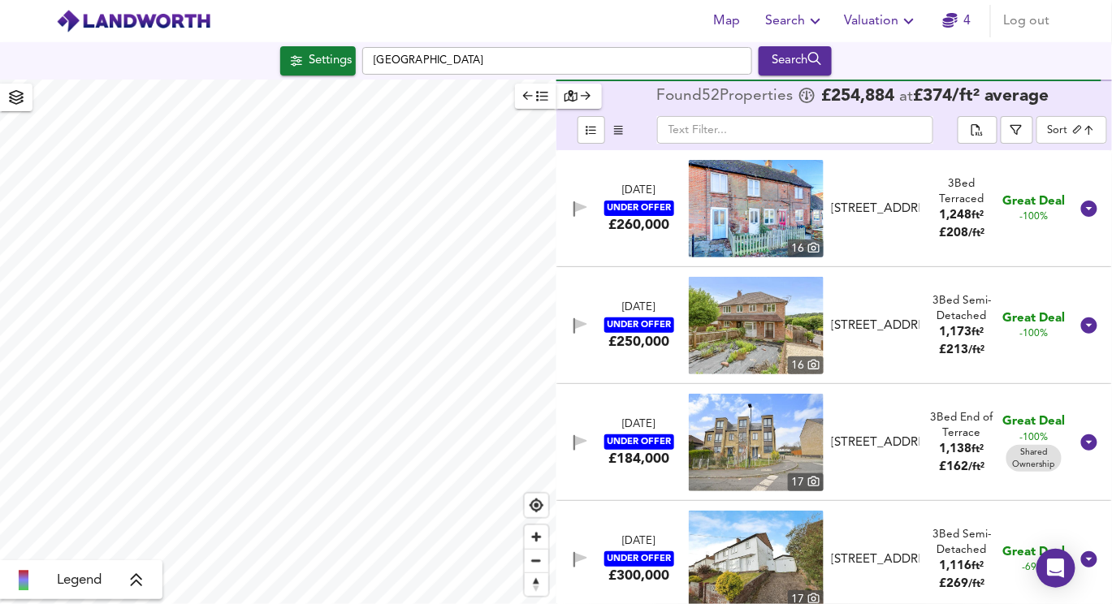
click at [314, 64] on div "Settings" at bounding box center [330, 60] width 43 height 21
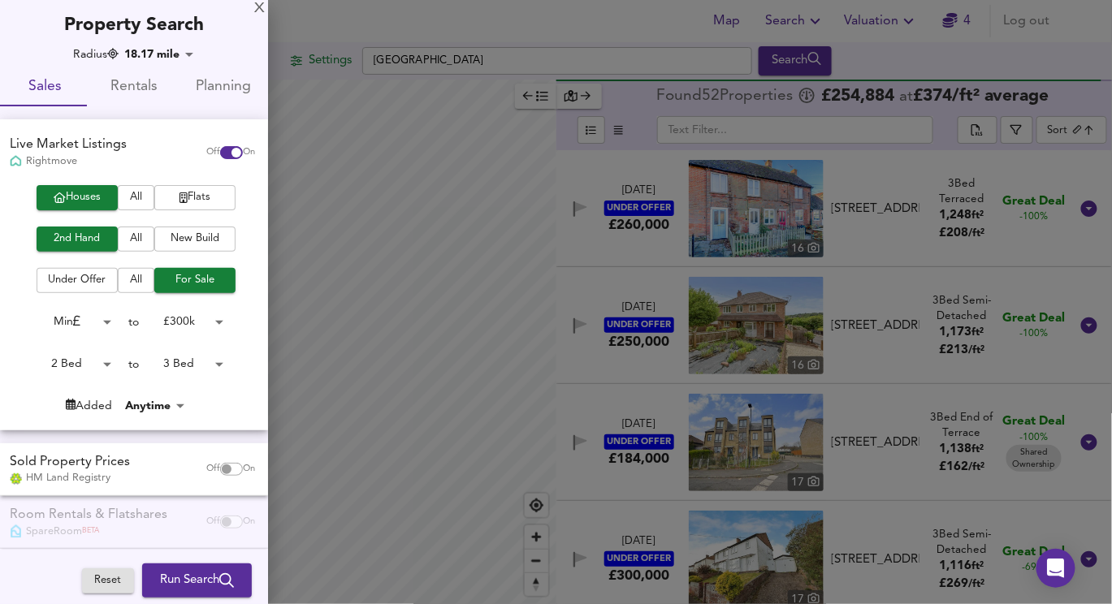
drag, startPoint x: 201, startPoint y: 590, endPoint x: 308, endPoint y: 235, distance: 371.2
click at [308, 235] on div "X Property Search Radius 18.17 mile 29238 Sales Rentals Planning Live Market Li…" at bounding box center [556, 302] width 1112 height 604
click at [330, 233] on div at bounding box center [556, 302] width 1112 height 604
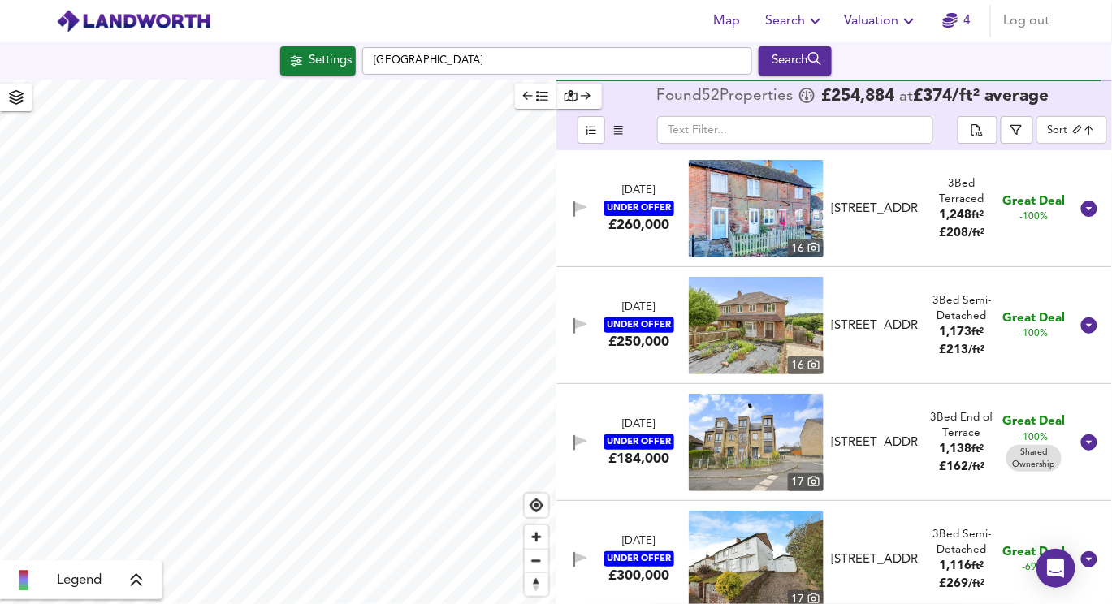
click at [322, 55] on div "Settings" at bounding box center [330, 60] width 43 height 21
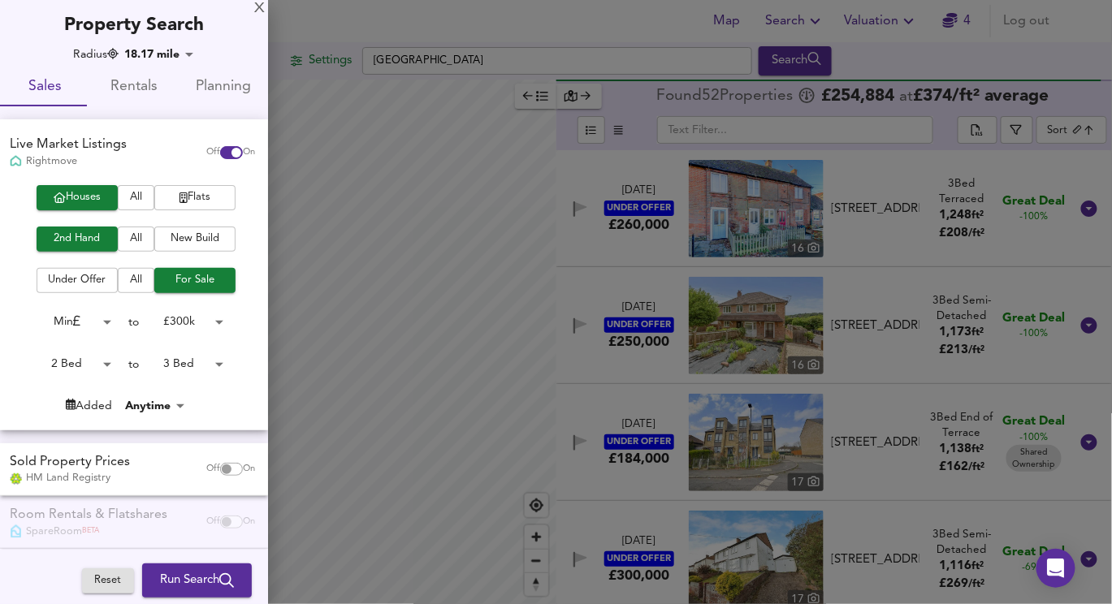
click at [278, 142] on div at bounding box center [556, 302] width 1112 height 604
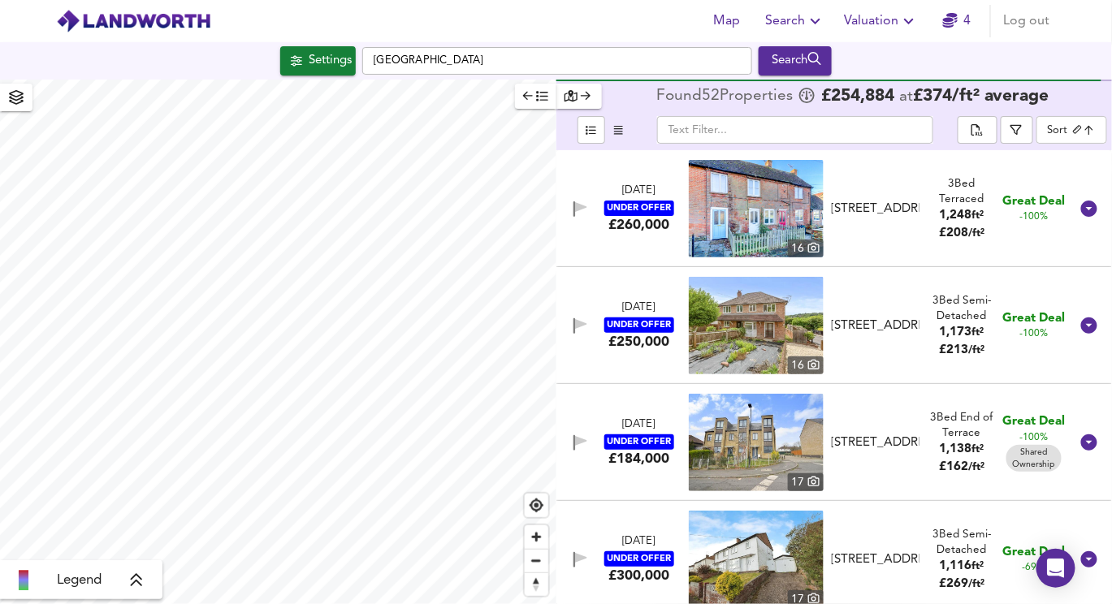
type input "25258"
click at [412, 67] on input "[GEOGRAPHIC_DATA]" at bounding box center [557, 61] width 390 height 28
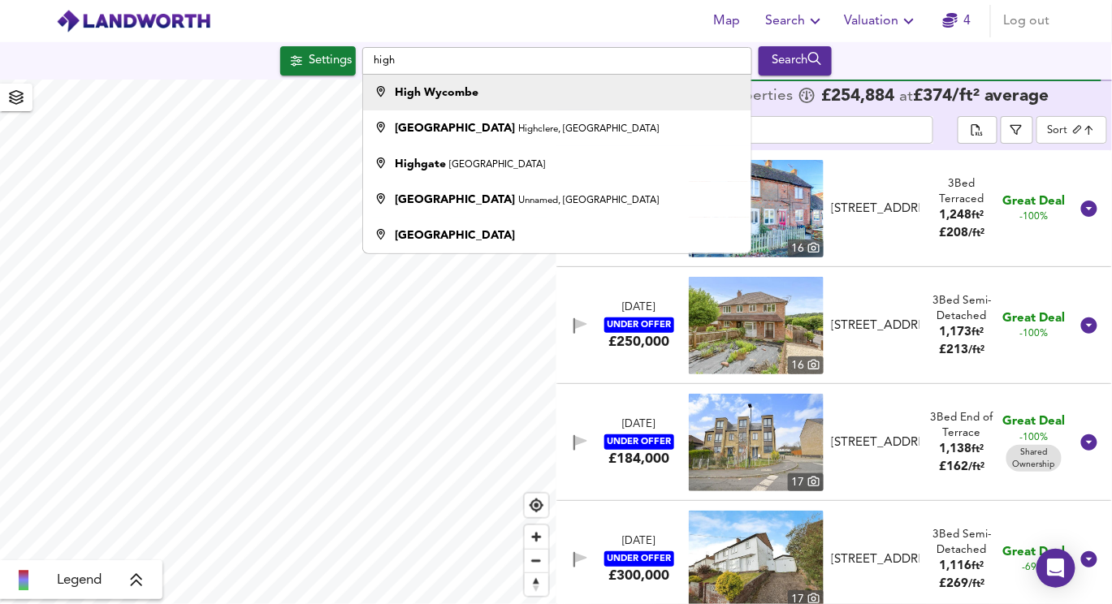
click at [467, 93] on strong "High Wycombe" at bounding box center [437, 92] width 84 height 11
type input "High Wycombe"
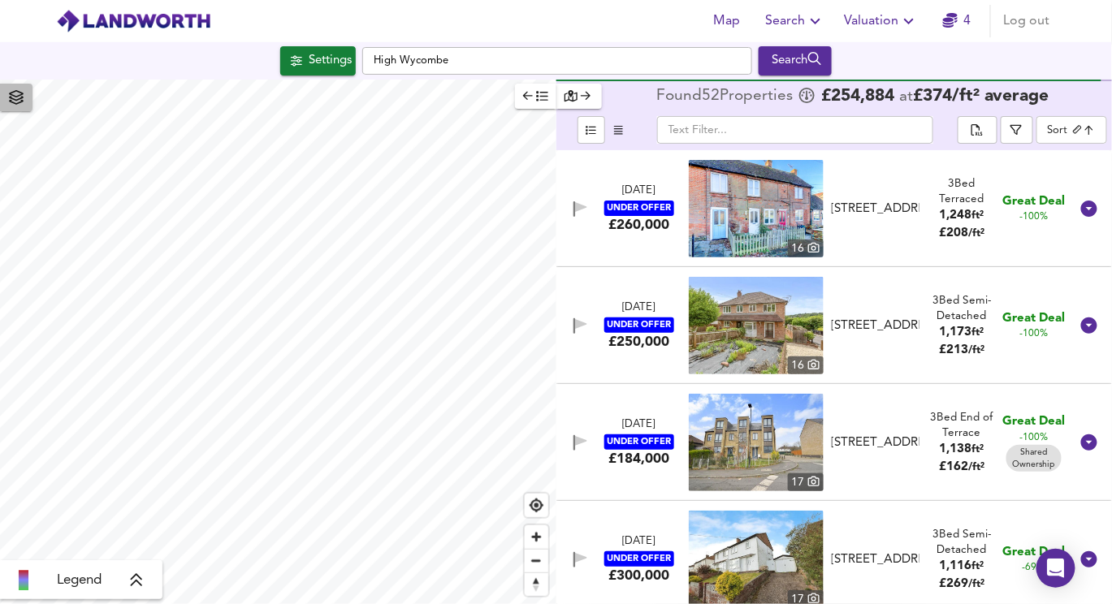
click at [18, 106] on span "button" at bounding box center [16, 97] width 26 height 23
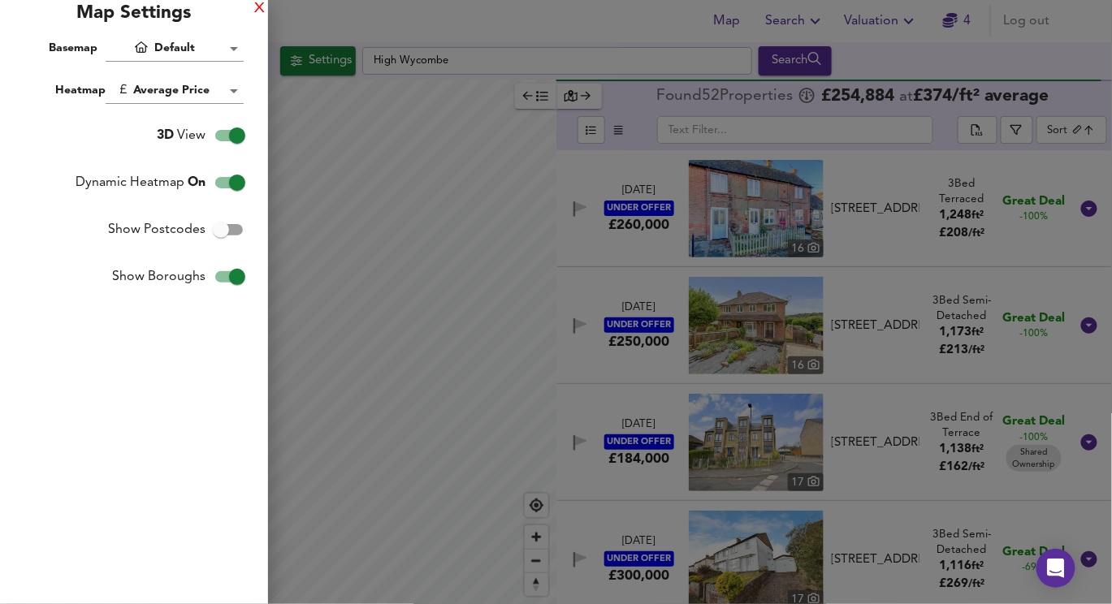
click at [261, 6] on div "X" at bounding box center [259, 8] width 11 height 11
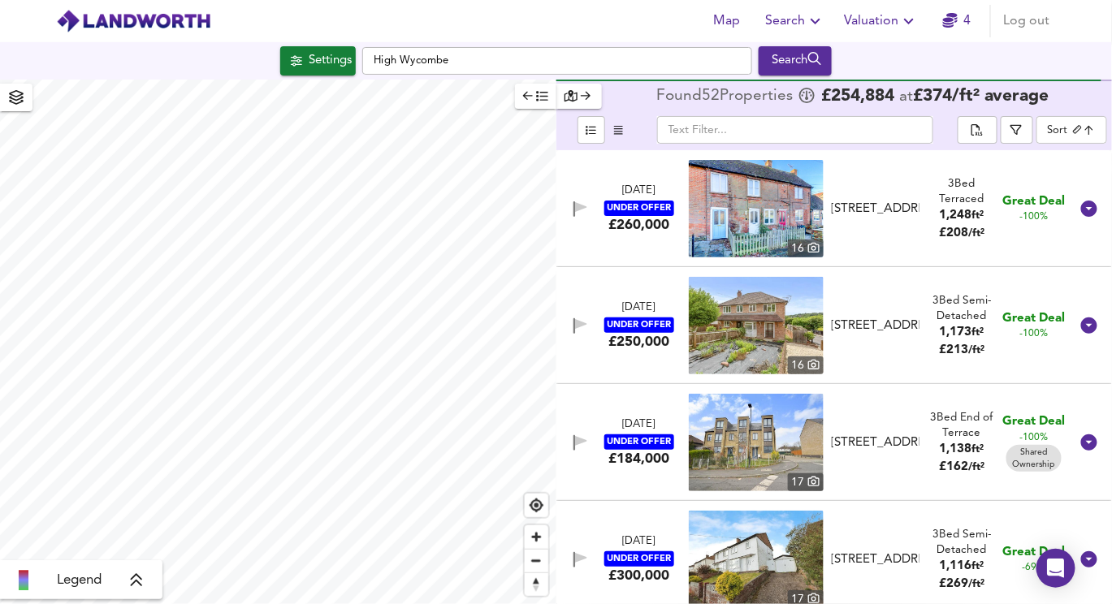
click at [309, 79] on div "Settings High Wycombe Search" at bounding box center [556, 60] width 1112 height 37
click at [309, 72] on button "Settings" at bounding box center [318, 60] width 76 height 29
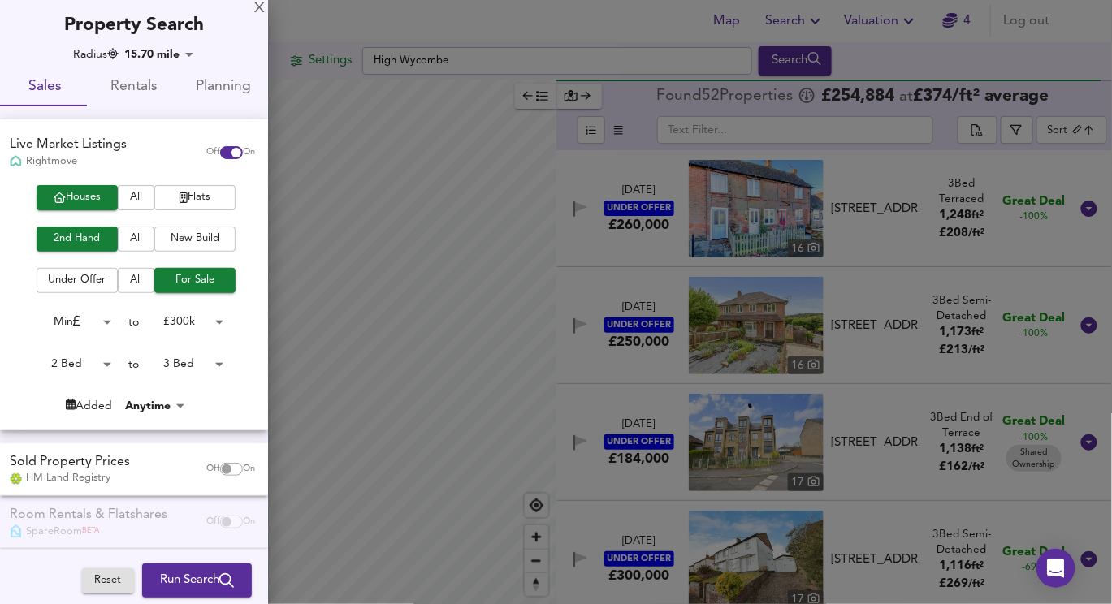
click at [150, 63] on div "Radius 15.70 mile 25258 Sales Rentals Planning Live Market Listings Rightmove O…" at bounding box center [134, 355] width 268 height 619
click at [152, 56] on body "Map Search Valuation 4 Log out Settings High Wycombe Search Legend Found 52 Pro…" at bounding box center [556, 302] width 1112 height 604
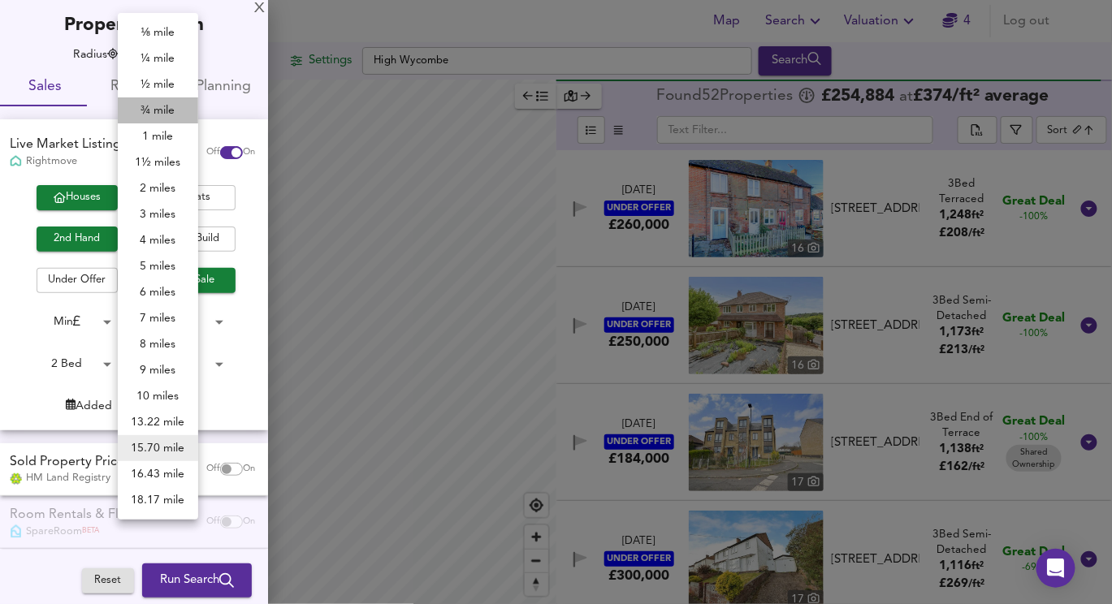
click at [160, 122] on li "¾ mile" at bounding box center [158, 110] width 80 height 26
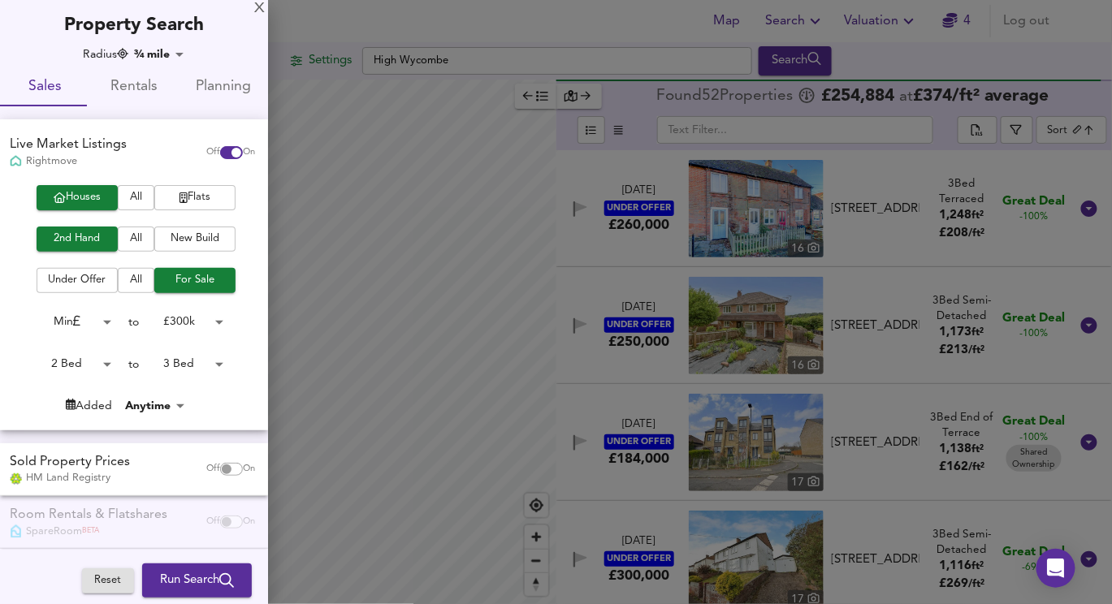
click at [327, 196] on div at bounding box center [556, 302] width 1112 height 604
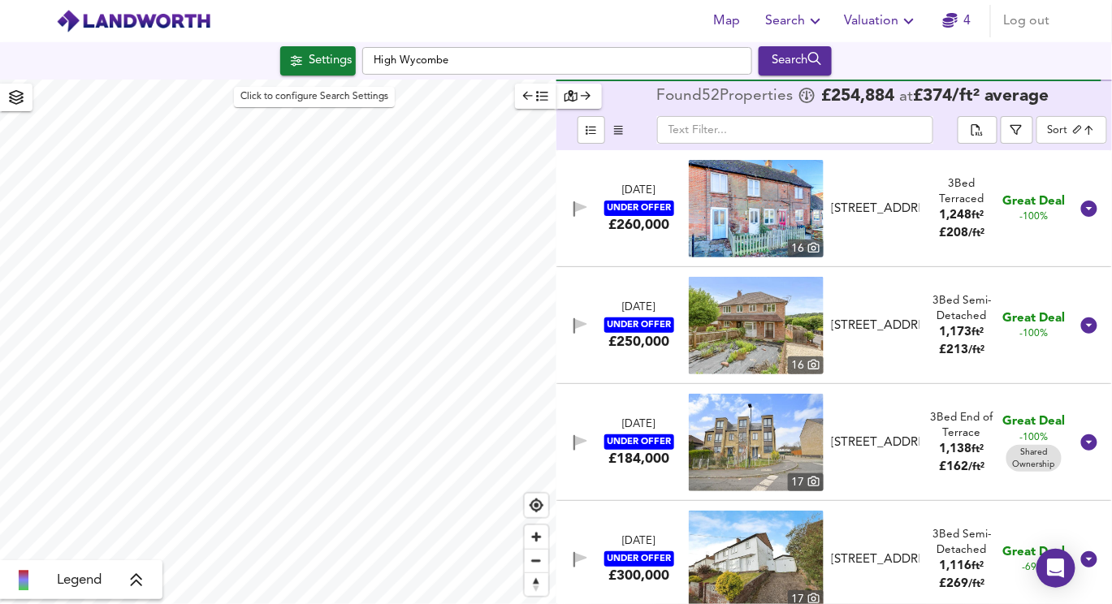
click at [329, 71] on div "Settings" at bounding box center [330, 60] width 43 height 21
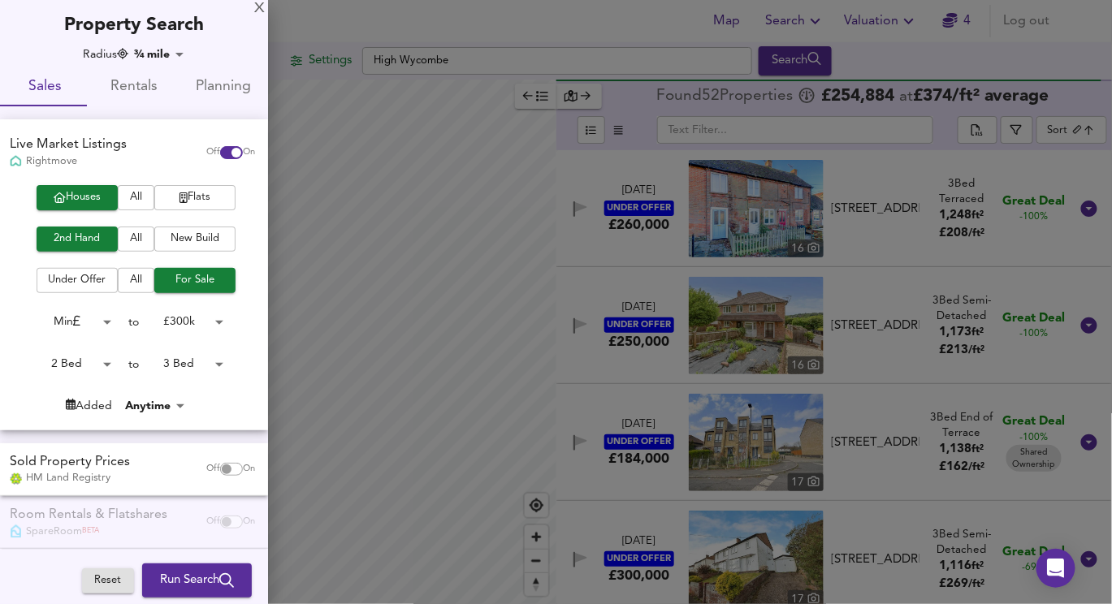
click at [158, 54] on body "Map Search Valuation 4 Log out Settings High Wycombe Search Legend Found 52 Pro…" at bounding box center [556, 302] width 1112 height 604
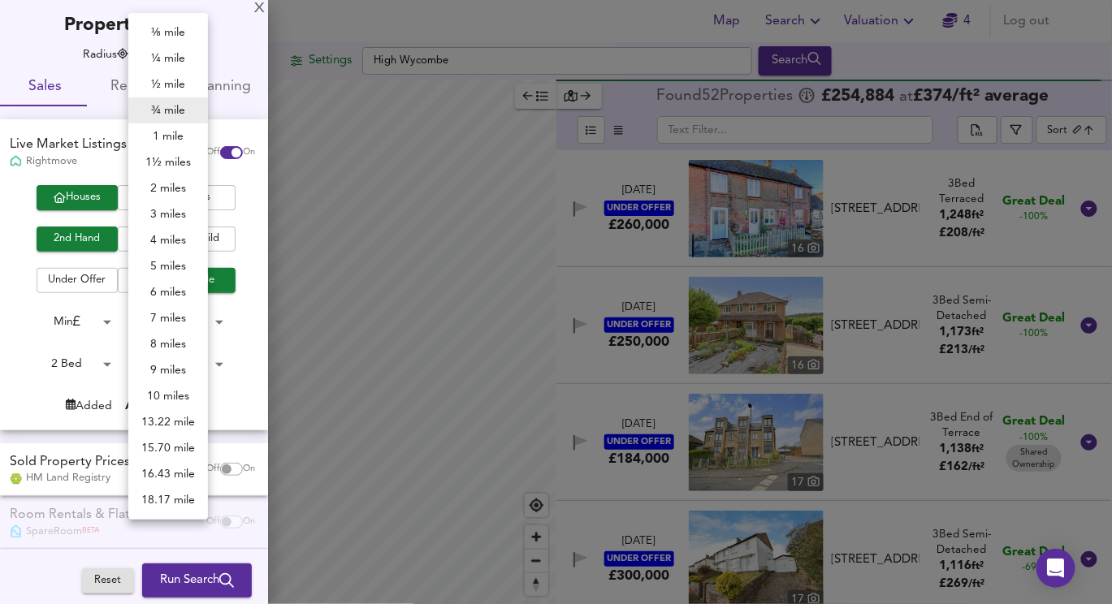
click at [160, 261] on li "5 miles" at bounding box center [168, 266] width 80 height 26
type input "8045"
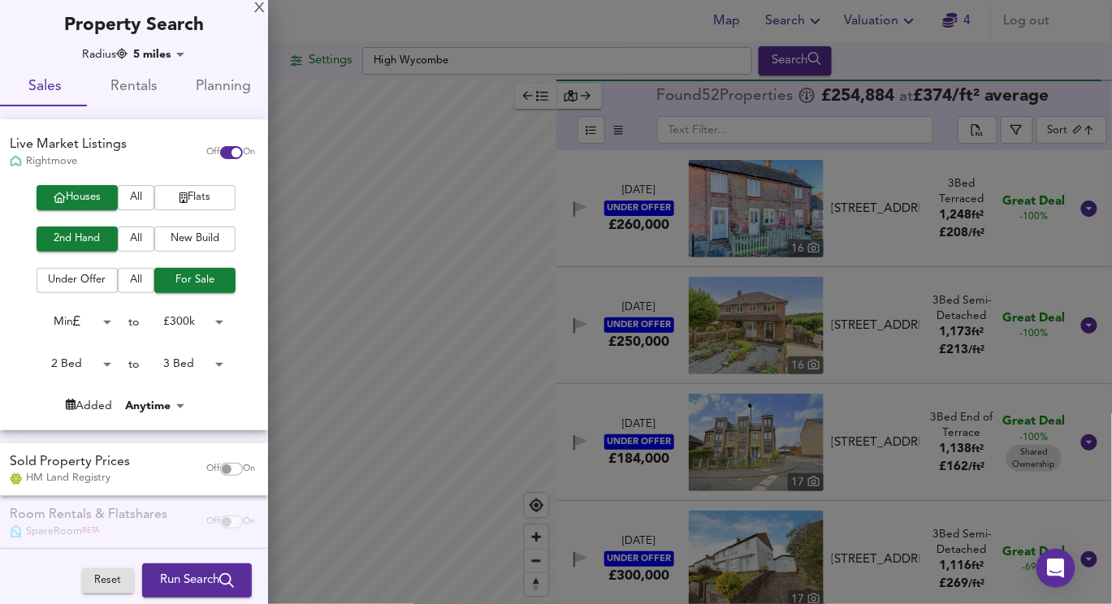
click at [413, 160] on div at bounding box center [556, 302] width 1112 height 604
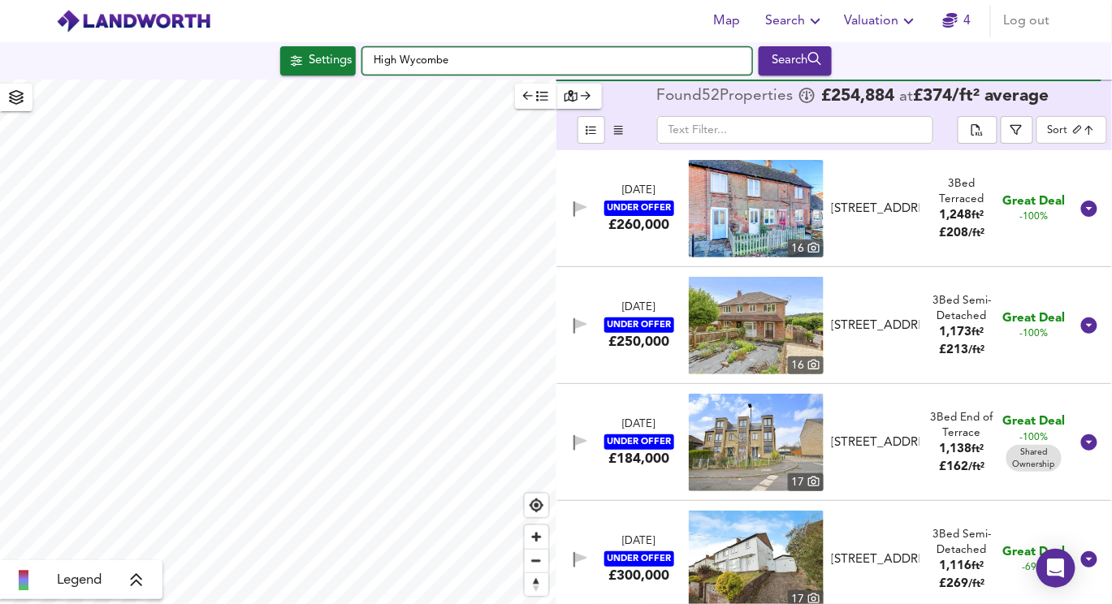
click at [438, 57] on input "High Wycombe" at bounding box center [557, 61] width 390 height 28
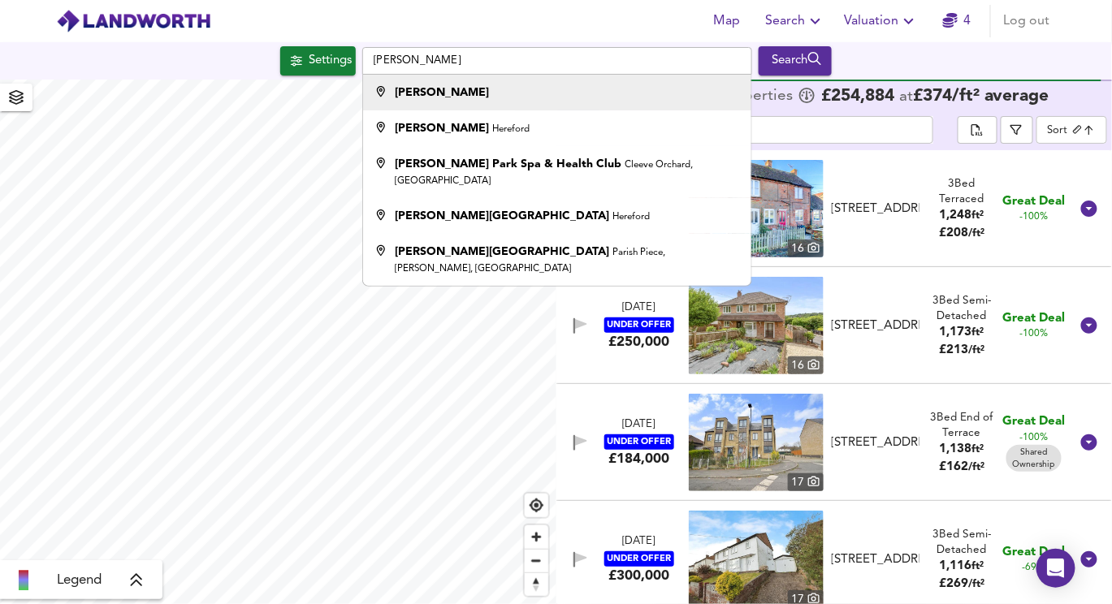
click at [453, 105] on li "Holmer Green" at bounding box center [557, 93] width 388 height 36
type input "Holmer Green"
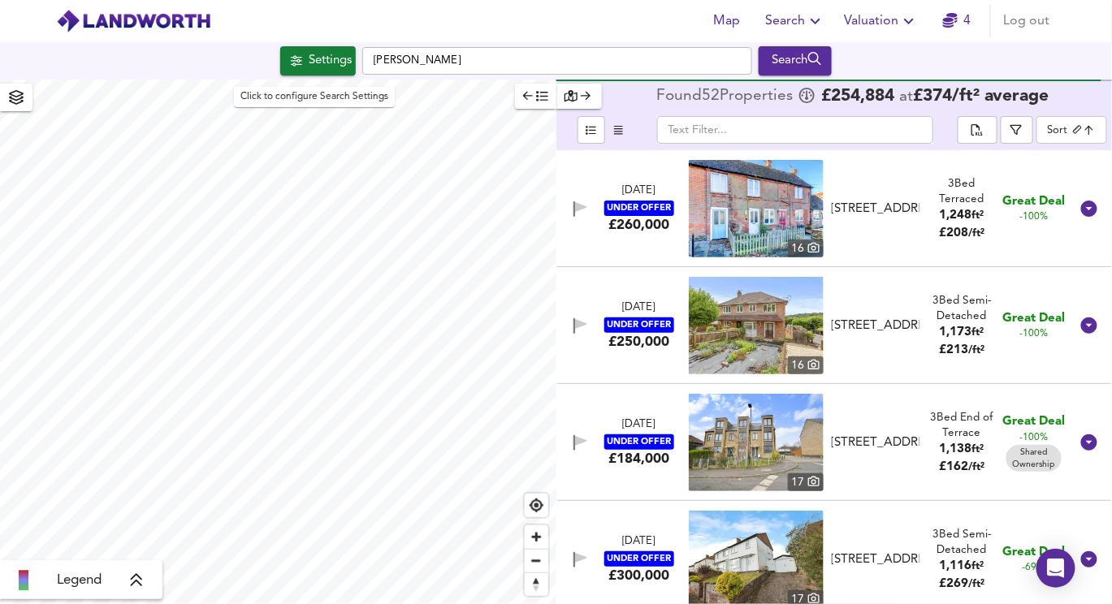
click at [336, 61] on div "Settings" at bounding box center [330, 60] width 43 height 21
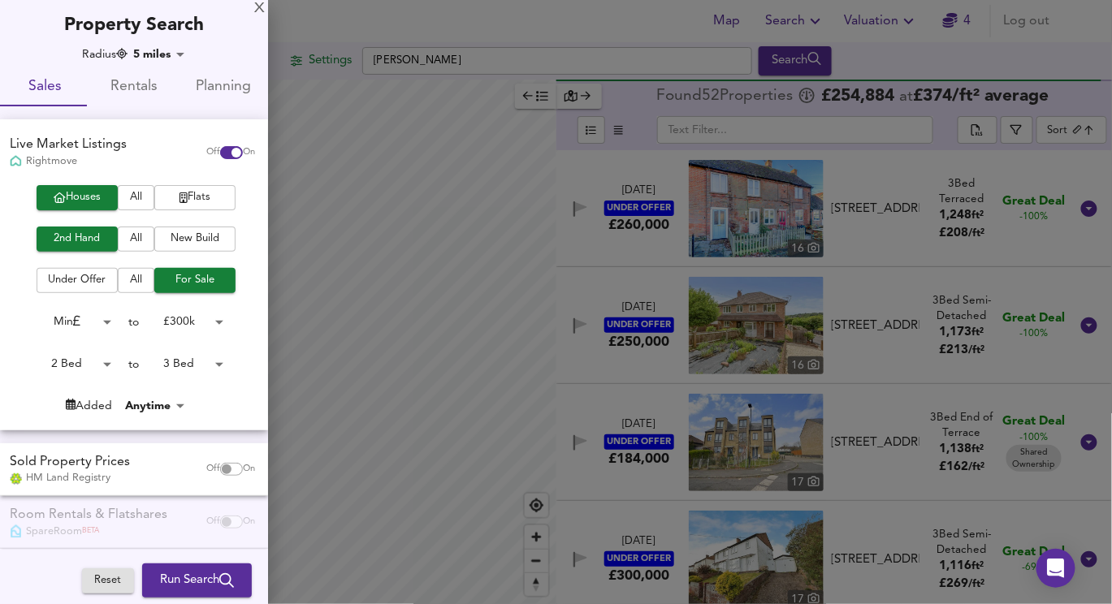
click at [348, 199] on div at bounding box center [556, 302] width 1112 height 604
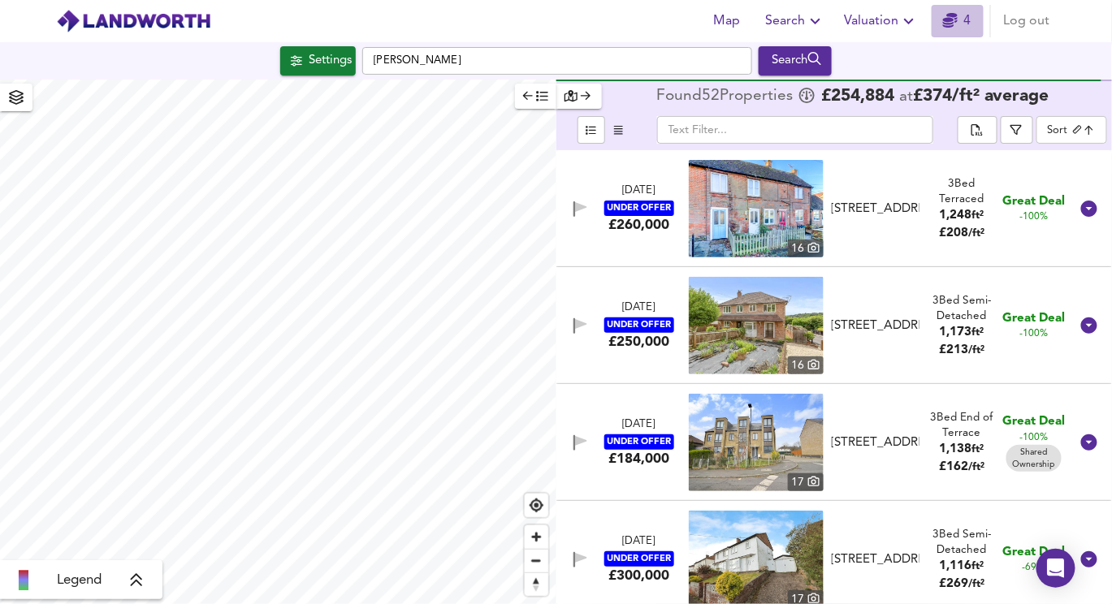
click at [964, 24] on link "4" at bounding box center [957, 21] width 28 height 23
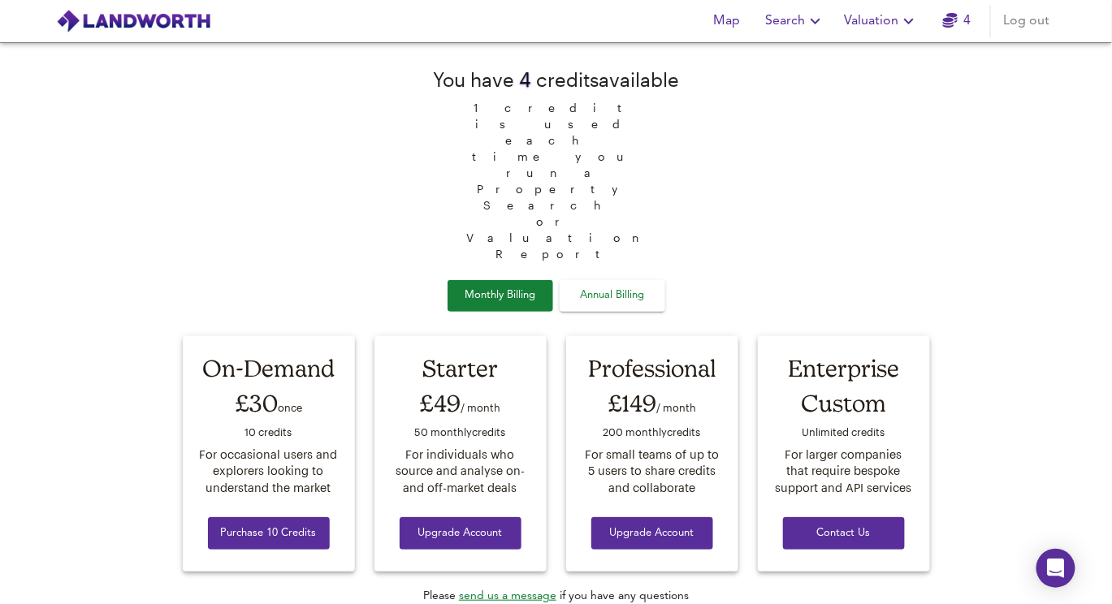
click at [961, 26] on link "4" at bounding box center [957, 21] width 28 height 23
click at [862, 27] on span "Valuation" at bounding box center [881, 21] width 74 height 23
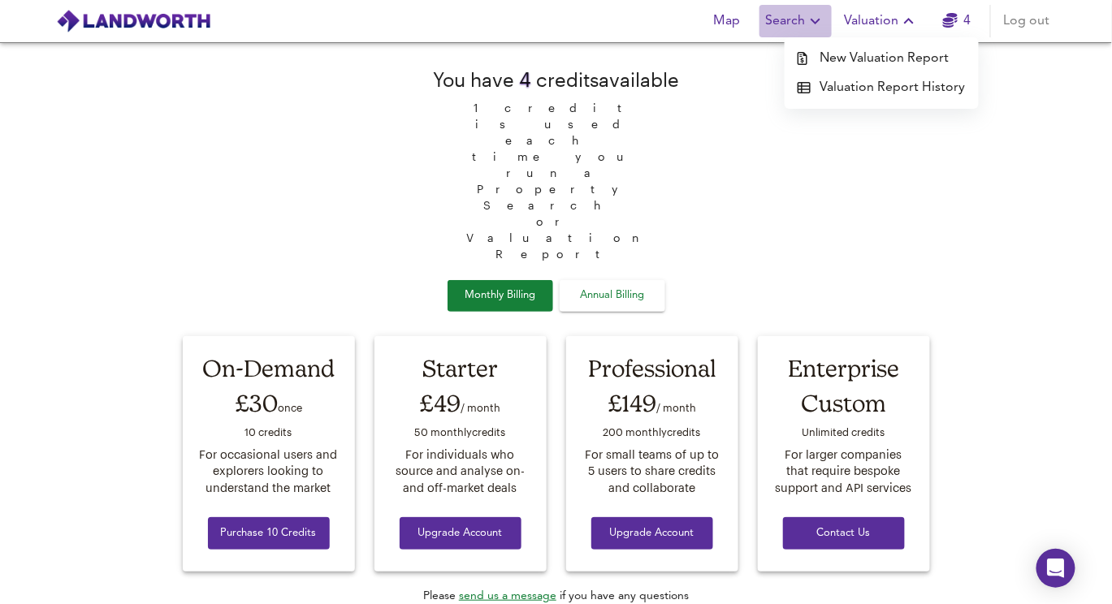
click at [796, 21] on span "Search" at bounding box center [795, 21] width 59 height 23
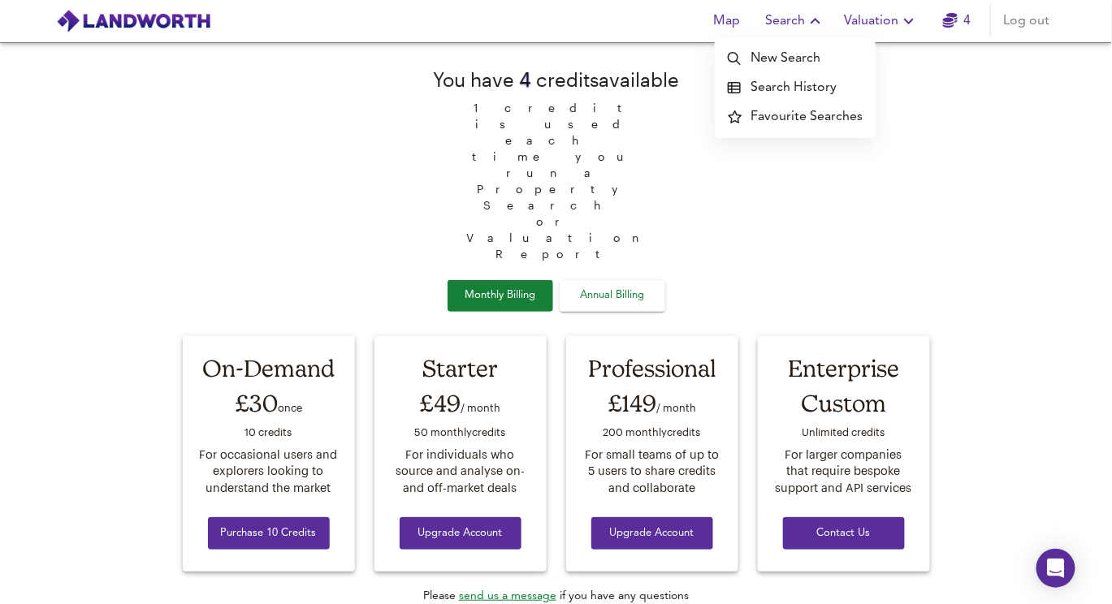
click at [788, 91] on li "Search History" at bounding box center [794, 87] width 161 height 29
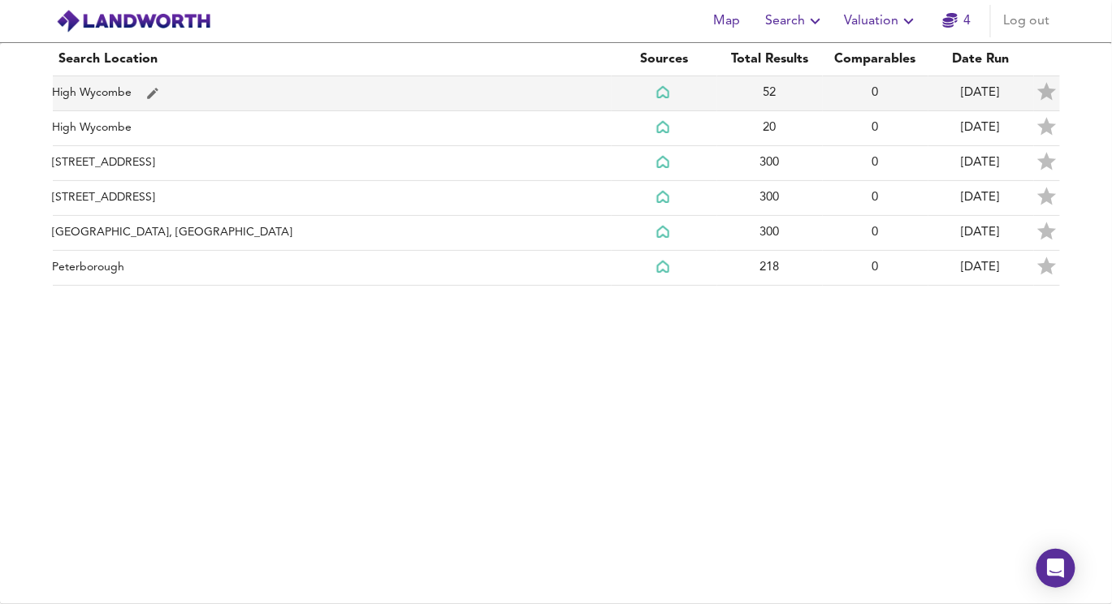
click at [228, 91] on td "High Wycombe" at bounding box center [332, 93] width 559 height 35
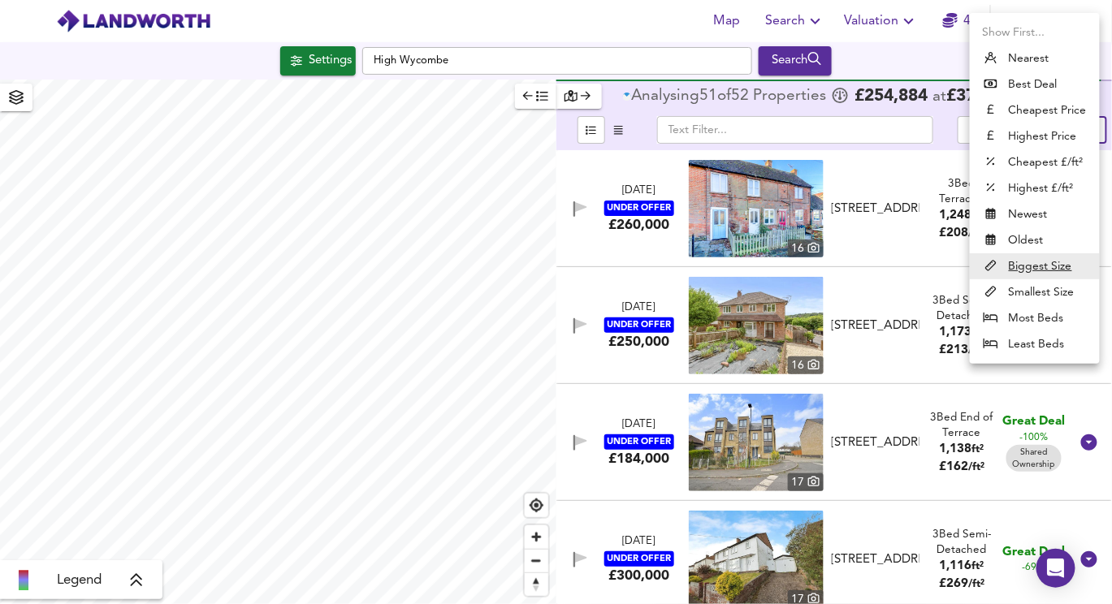
click at [1060, 132] on body "Map Search Valuation 4 Log out Settings High Wycombe Search Legend Analysing 51…" at bounding box center [556, 302] width 1112 height 604
click at [855, 158] on div at bounding box center [556, 302] width 1112 height 604
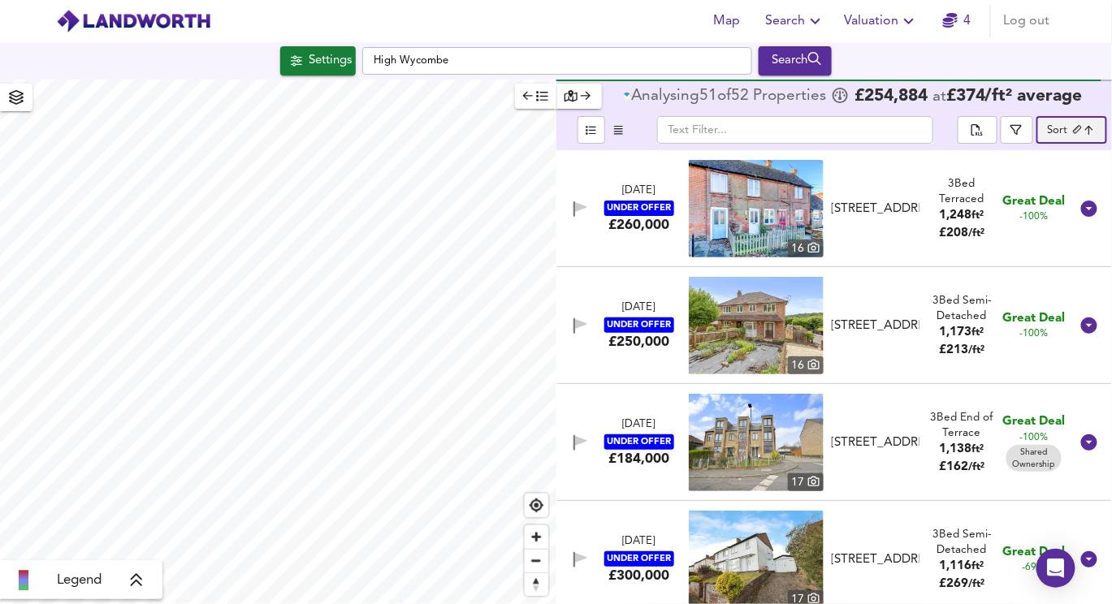
checkbox input "false"
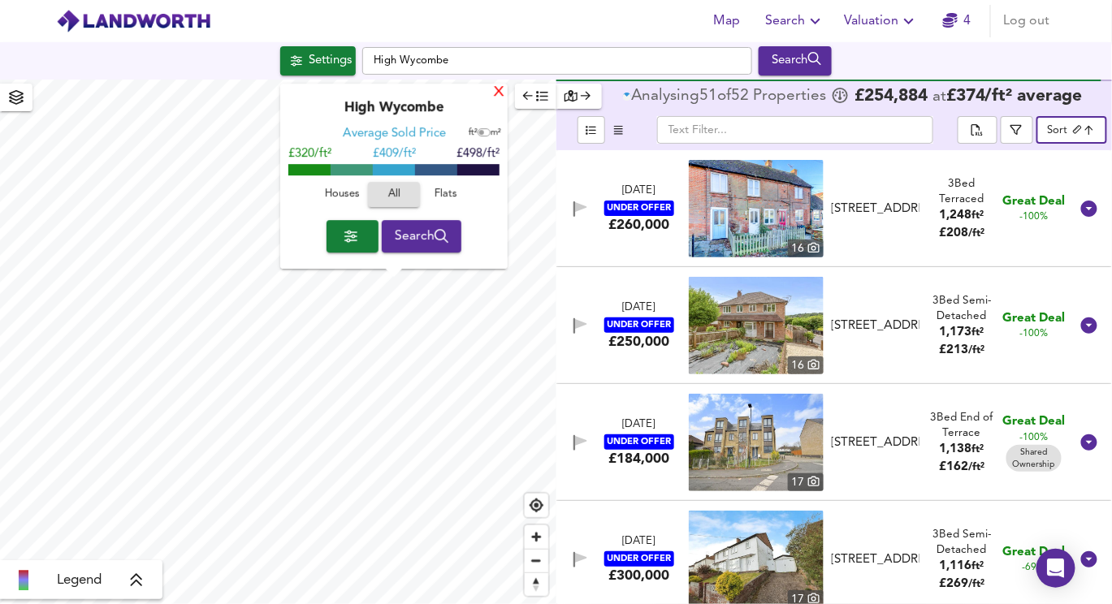
click at [503, 88] on div "X" at bounding box center [499, 92] width 14 height 15
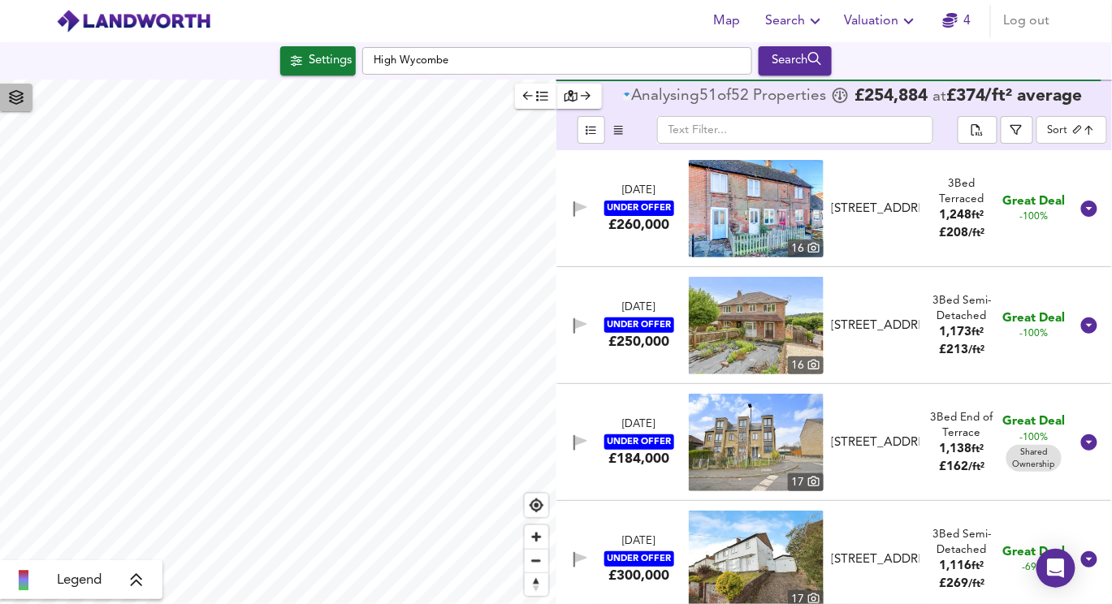
click at [6, 97] on span "button" at bounding box center [16, 97] width 26 height 23
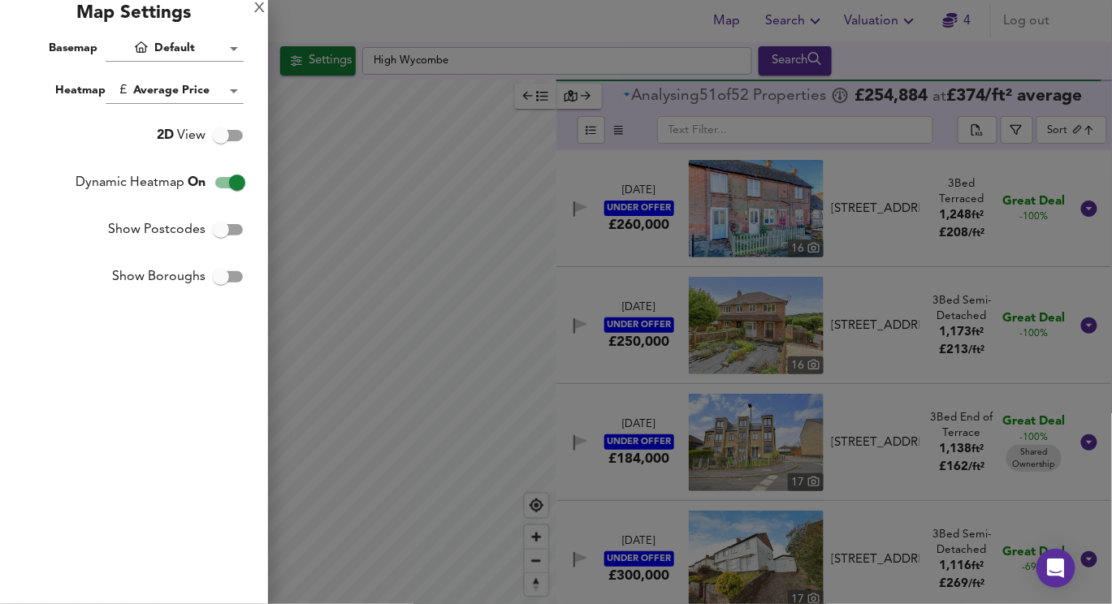
click at [234, 282] on input "Show Boroughs" at bounding box center [221, 276] width 93 height 31
checkbox input "true"
click at [327, 304] on div at bounding box center [556, 302] width 1112 height 604
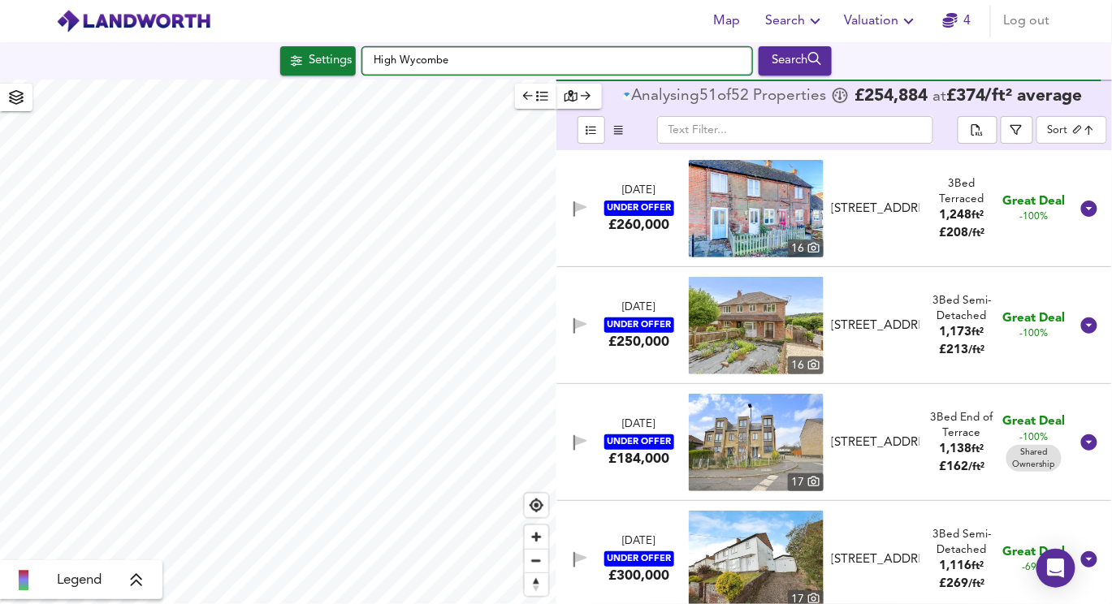
click at [399, 57] on input "High Wycombe" at bounding box center [557, 61] width 390 height 28
click at [405, 51] on input "High Wycombe" at bounding box center [557, 61] width 390 height 28
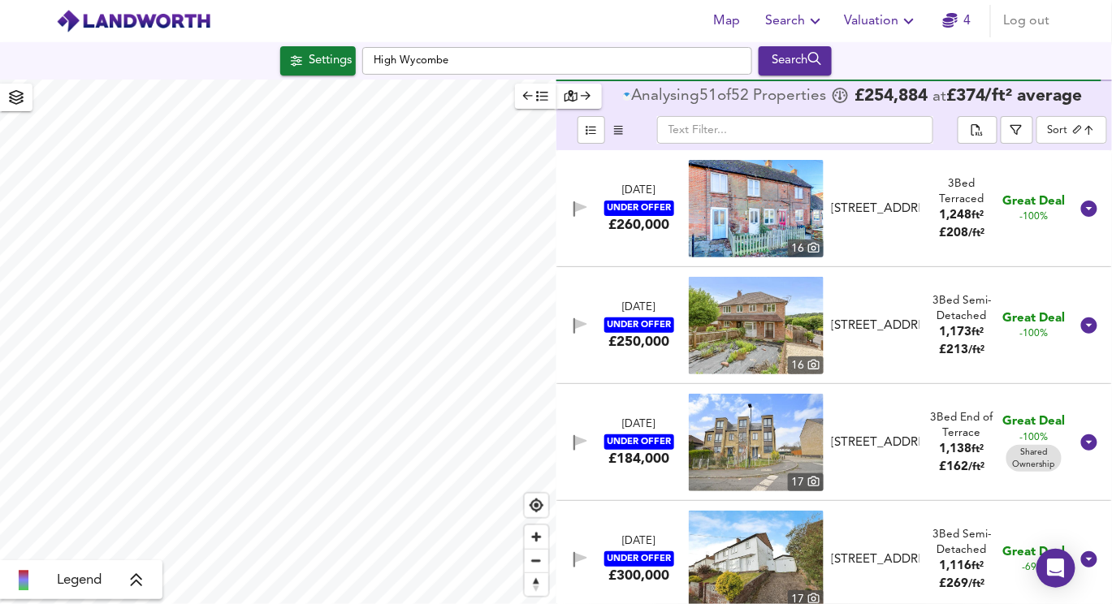
click at [405, 51] on input "High Wycombe" at bounding box center [557, 61] width 390 height 28
click at [466, 60] on input "High Wycombe" at bounding box center [557, 61] width 390 height 28
click at [577, 100] on div "button" at bounding box center [579, 96] width 30 height 19
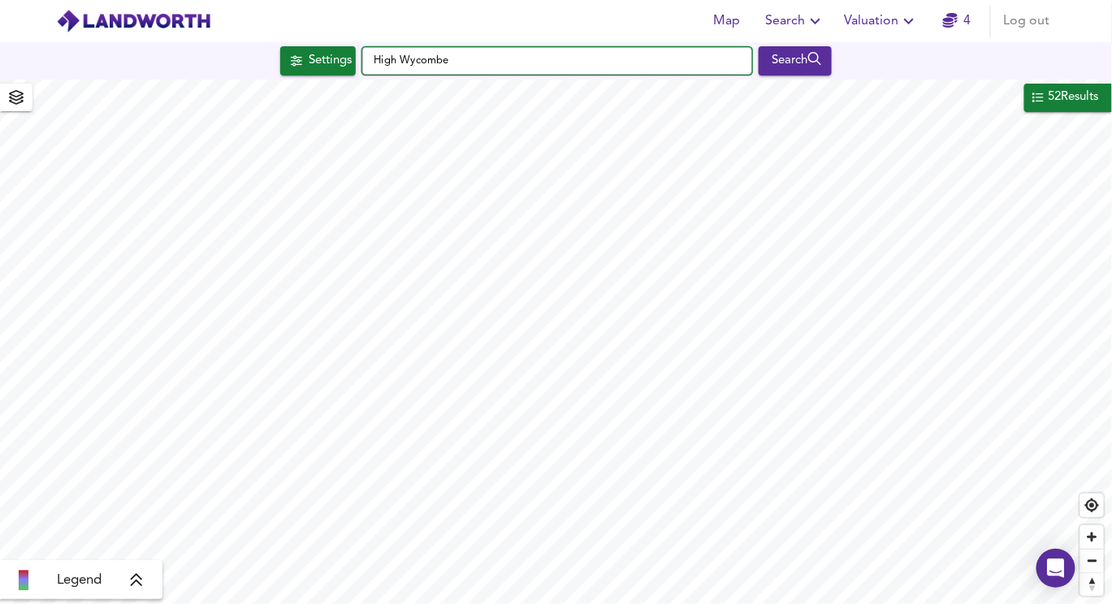
click at [485, 53] on input "High Wycombe" at bounding box center [557, 61] width 390 height 28
click at [421, 54] on input "High Wycombe" at bounding box center [557, 61] width 390 height 28
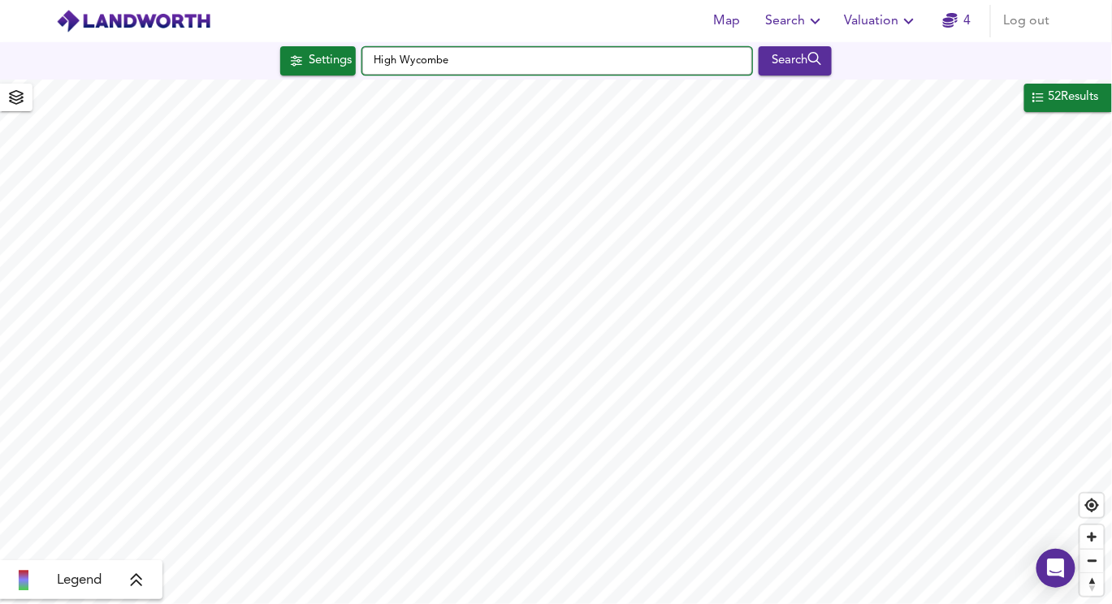
click at [421, 54] on input "High Wycombe" at bounding box center [557, 61] width 390 height 28
type input "b"
click at [1065, 100] on div "52 Results" at bounding box center [1074, 97] width 54 height 21
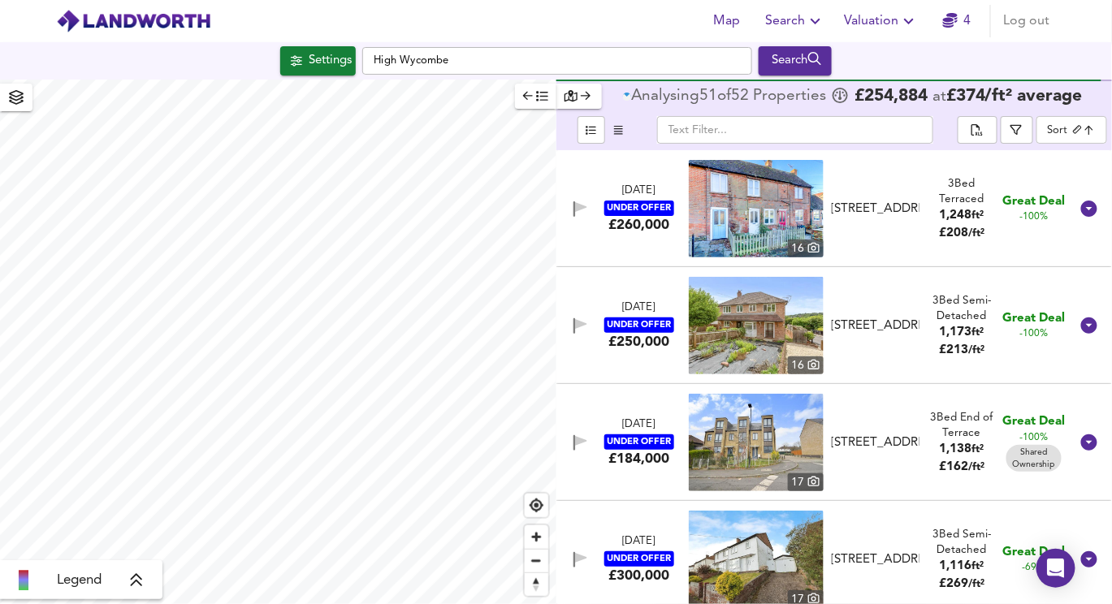
click at [1068, 136] on body "Map Search Valuation 4 Log out Settings High Wycombe Search Legend Analysing 51…" at bounding box center [556, 302] width 1112 height 604
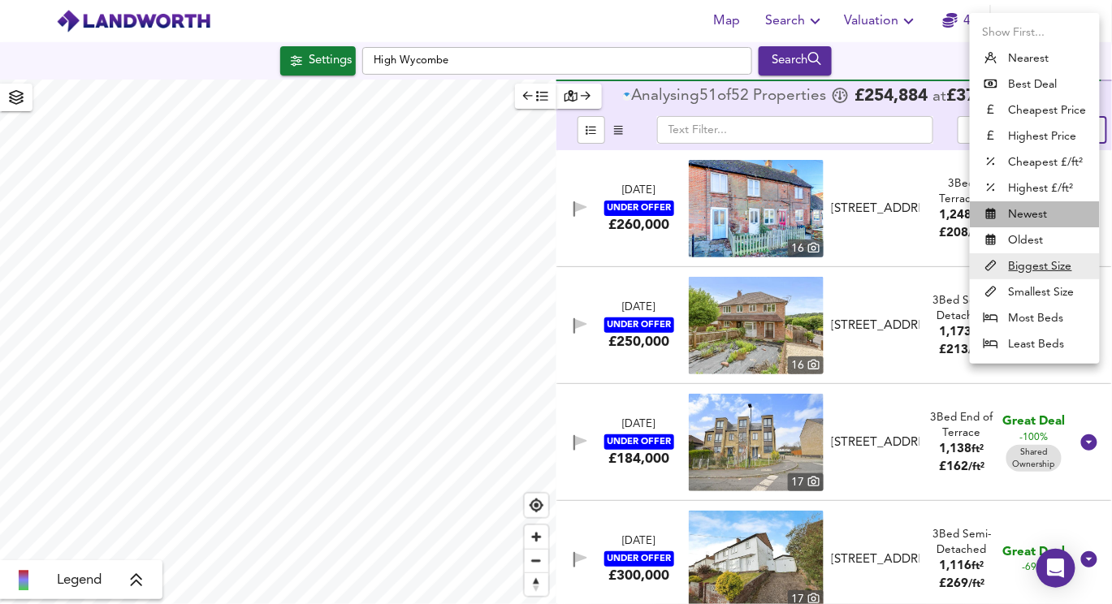
click at [1006, 226] on li "Newest" at bounding box center [1034, 214] width 130 height 26
type input "newest"
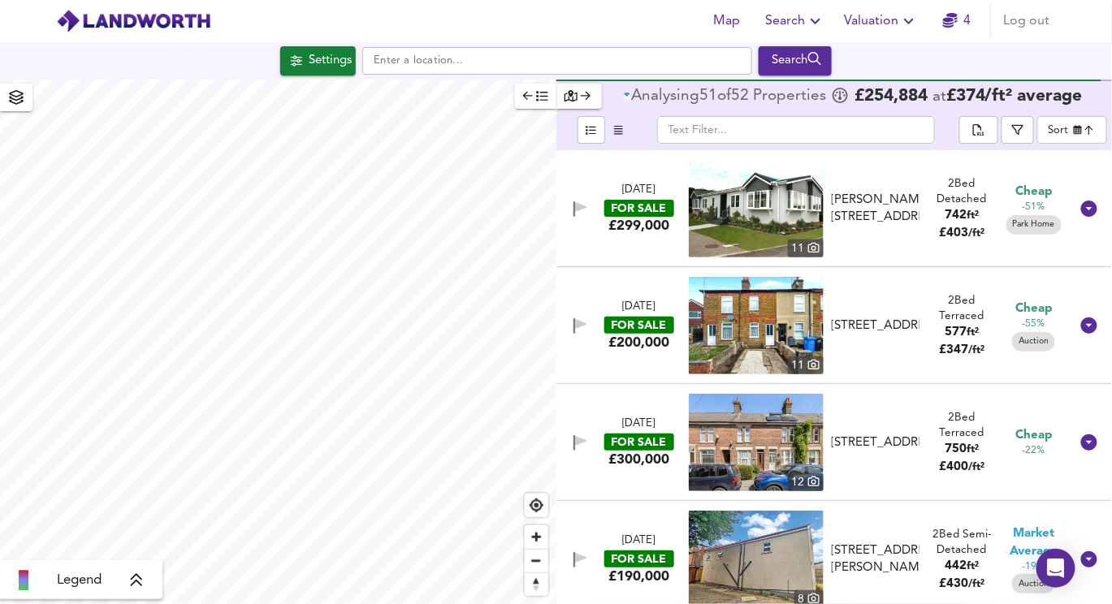
click at [414, 70] on input "text" at bounding box center [557, 61] width 390 height 28
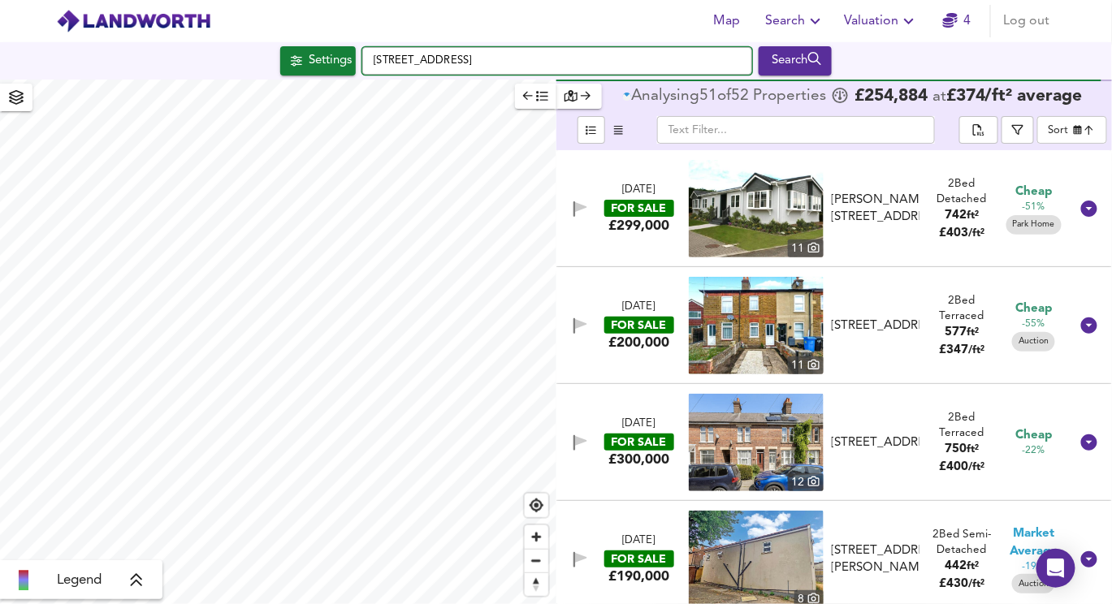
click at [419, 55] on input "Crendon Street, HP13 6LE" at bounding box center [557, 61] width 390 height 28
checkbox input "false"
checkbox input "true"
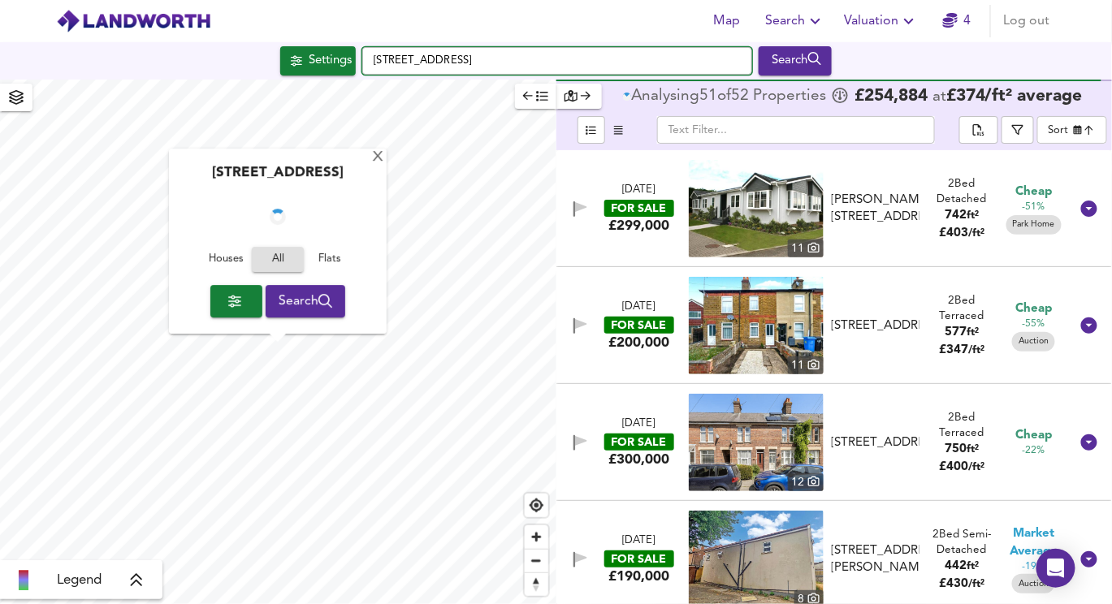
click at [419, 55] on input "Crendon Street, HP13 6LE" at bounding box center [557, 61] width 390 height 28
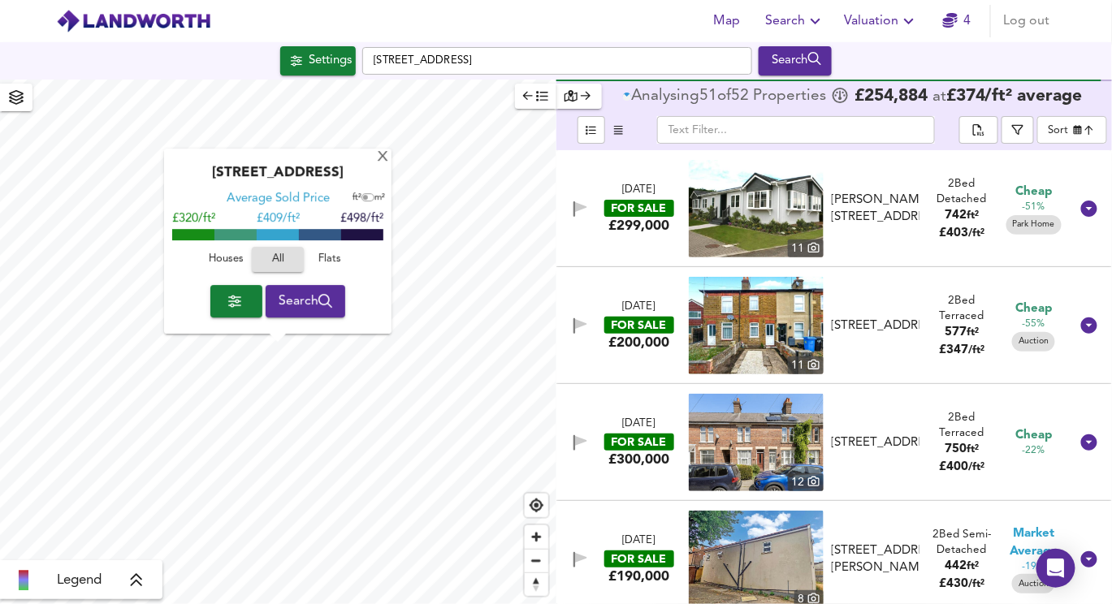
click at [871, 227] on div "Brownfield Gardens, Maidenhead, Berkshire, SL6 2RL" at bounding box center [875, 209] width 88 height 35
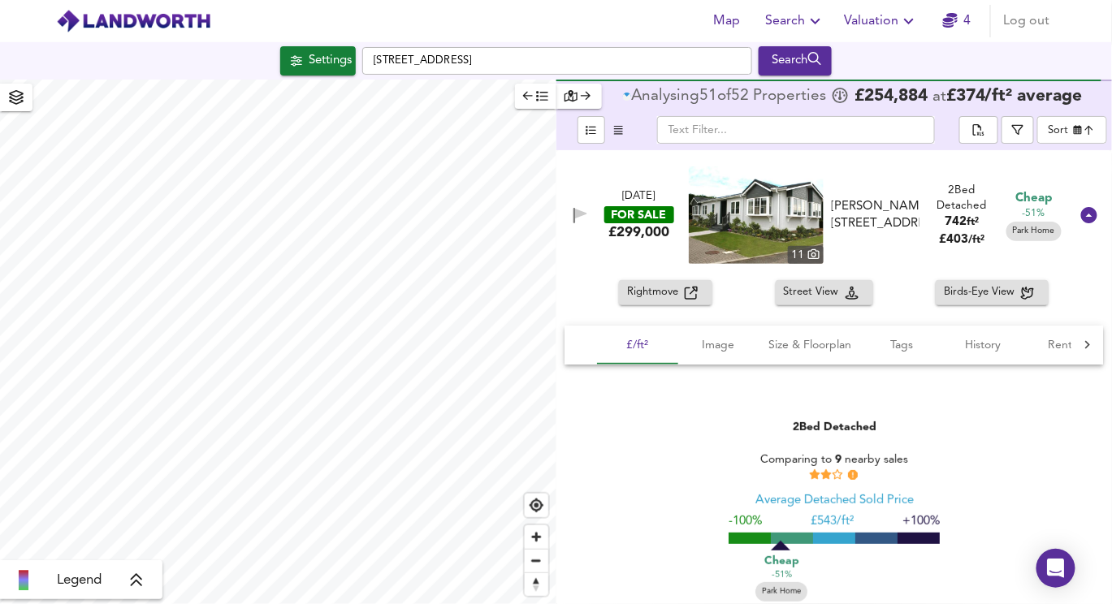
click at [710, 196] on img at bounding box center [756, 214] width 135 height 97
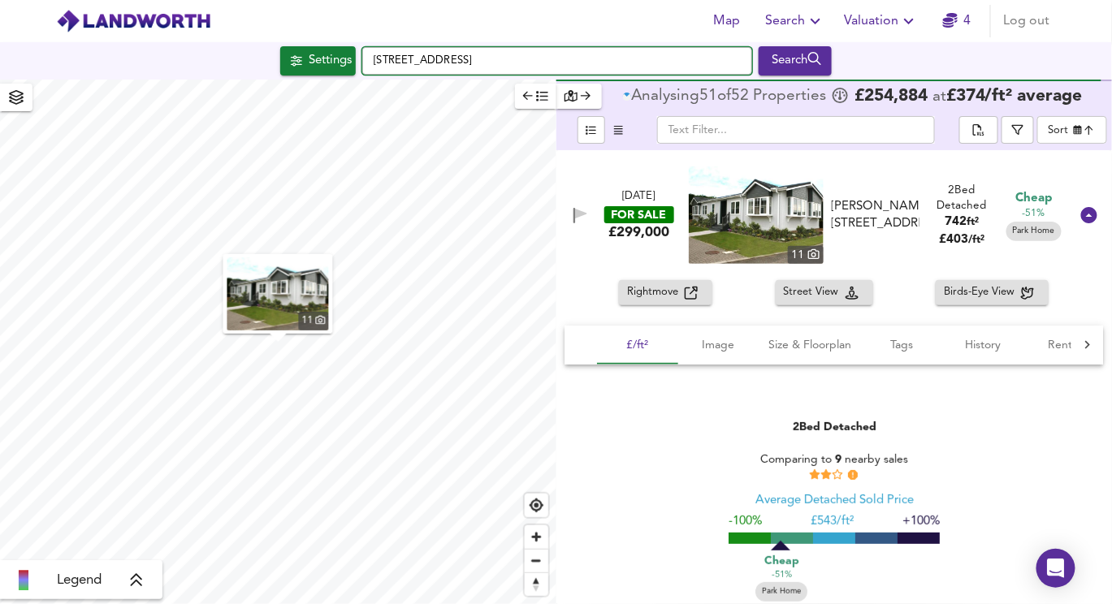
click at [478, 51] on input "Crendon Street, HP13 6LE" at bounding box center [557, 61] width 390 height 28
click at [478, 50] on input "Crendon Street, HP13 6LE" at bounding box center [557, 61] width 390 height 28
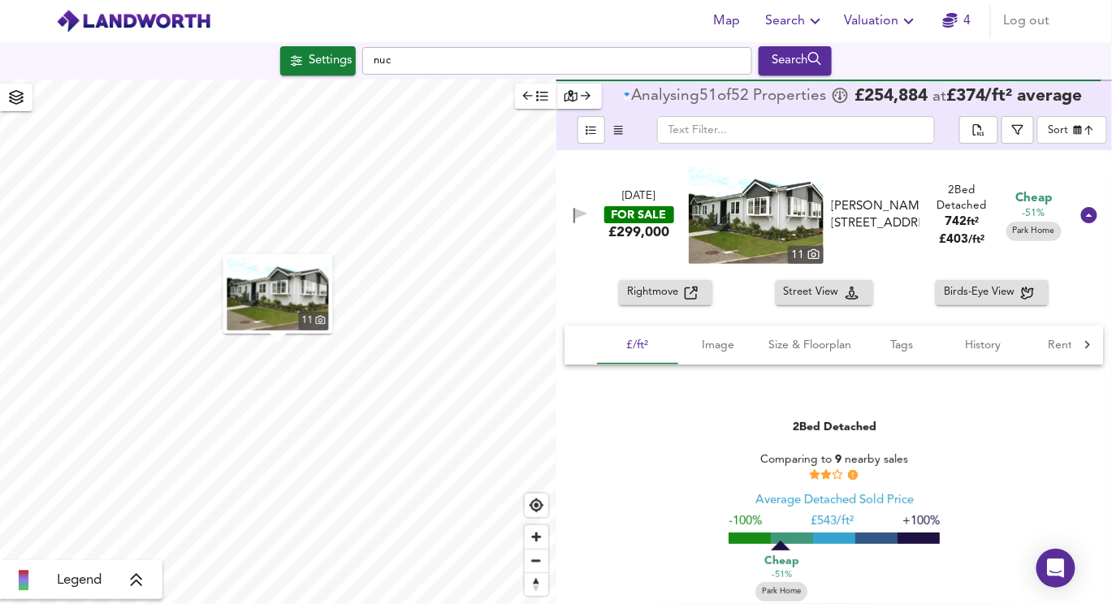
type input "nuck"
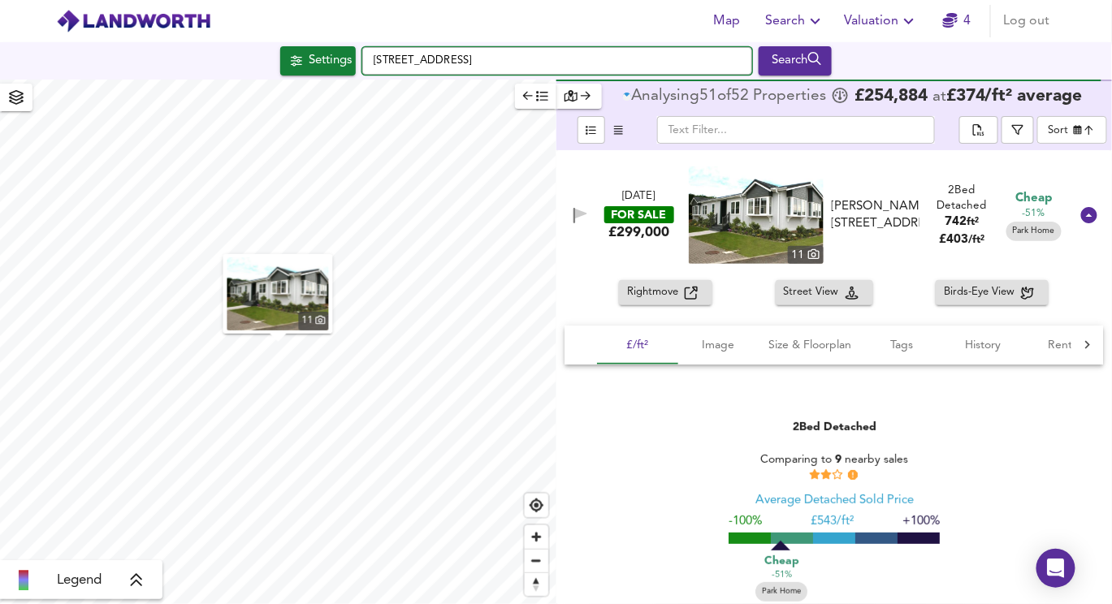
click at [496, 63] on input "Crendon Street, HP13 6LE" at bounding box center [557, 61] width 390 height 28
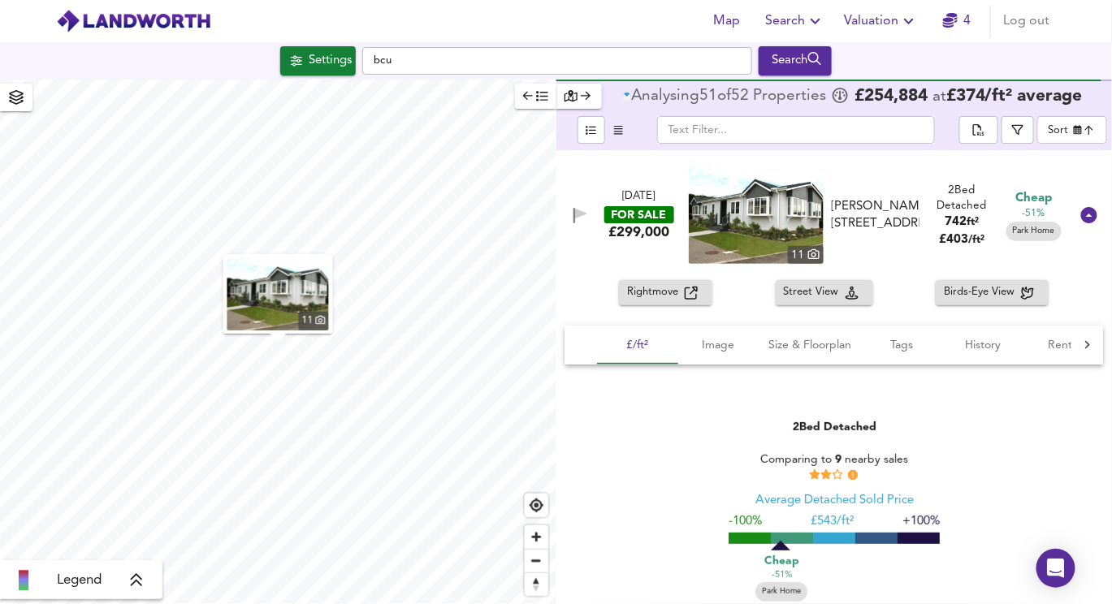
type input "bcuk"
click at [436, 42] on div "Settings Crendon Street, HP13 6LE Search" at bounding box center [556, 60] width 1112 height 37
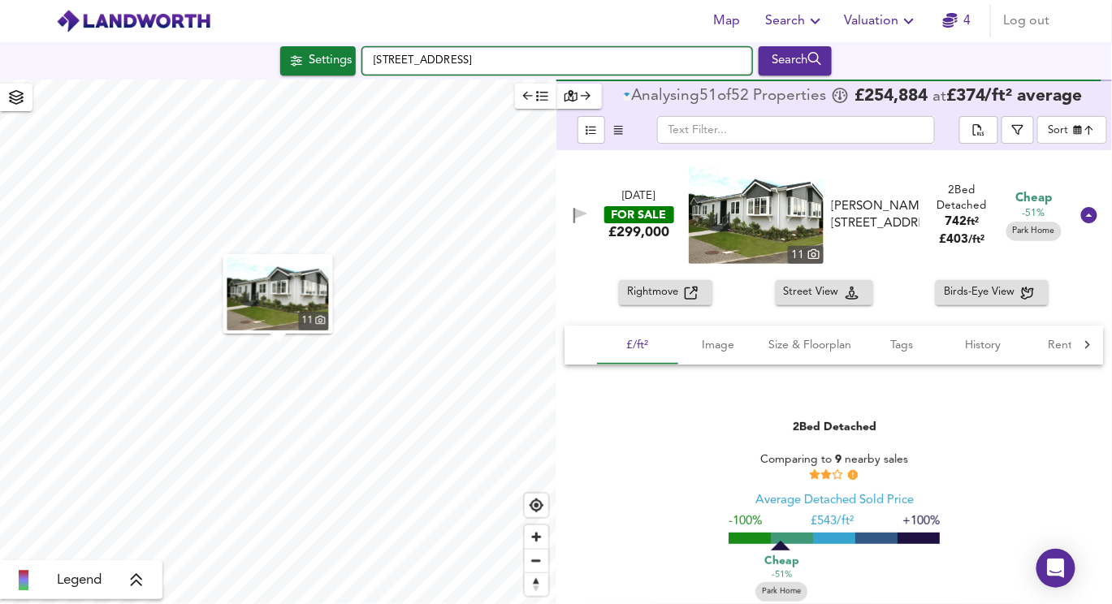
click at [436, 50] on input "Crendon Street, HP13 6LE" at bounding box center [557, 61] width 390 height 28
type input "buc"
click at [441, 64] on input "Crendon Street, HP13 6LE" at bounding box center [557, 61] width 390 height 28
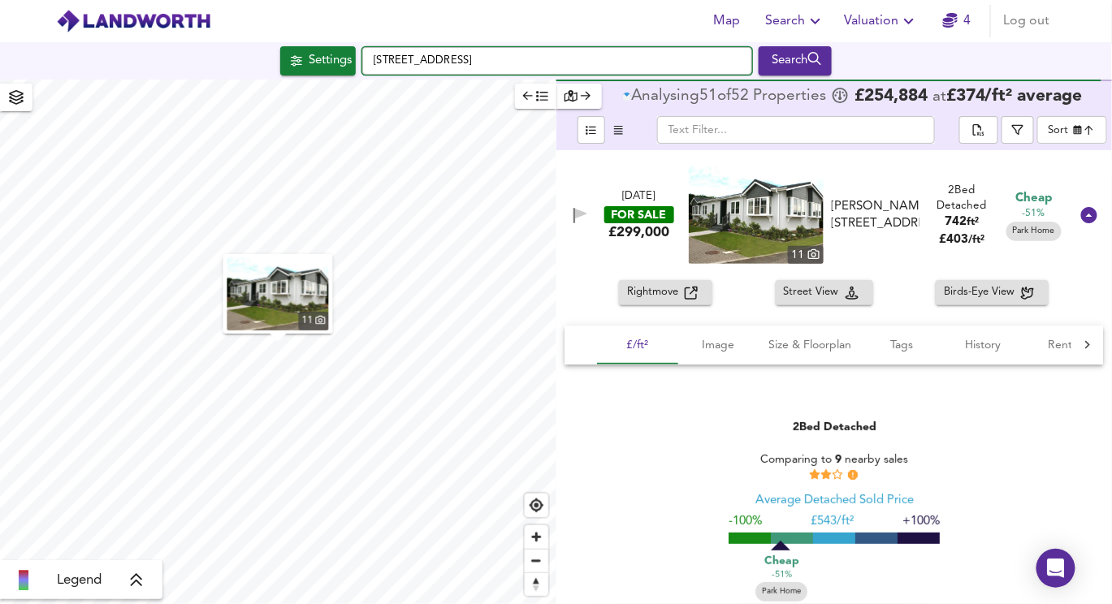
click at [441, 64] on input "Crendon Street, HP13 6LE" at bounding box center [557, 61] width 390 height 28
click at [477, 62] on input "Crendon Street, HP13 6LE" at bounding box center [557, 61] width 390 height 28
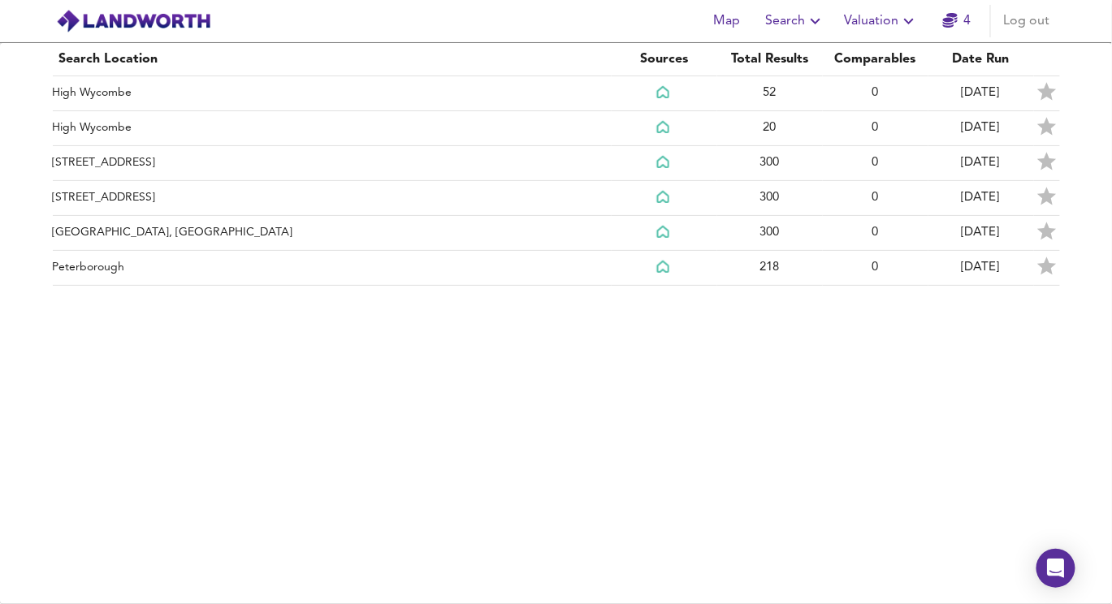
click at [799, 32] on button "Search" at bounding box center [795, 21] width 72 height 32
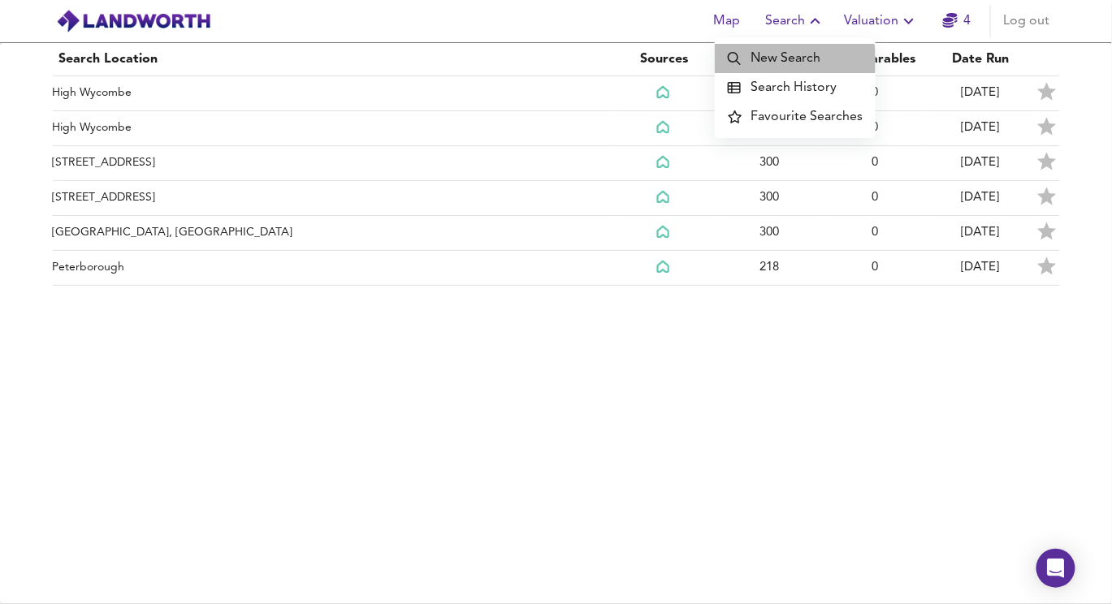
click at [779, 67] on li "New Search" at bounding box center [794, 58] width 161 height 29
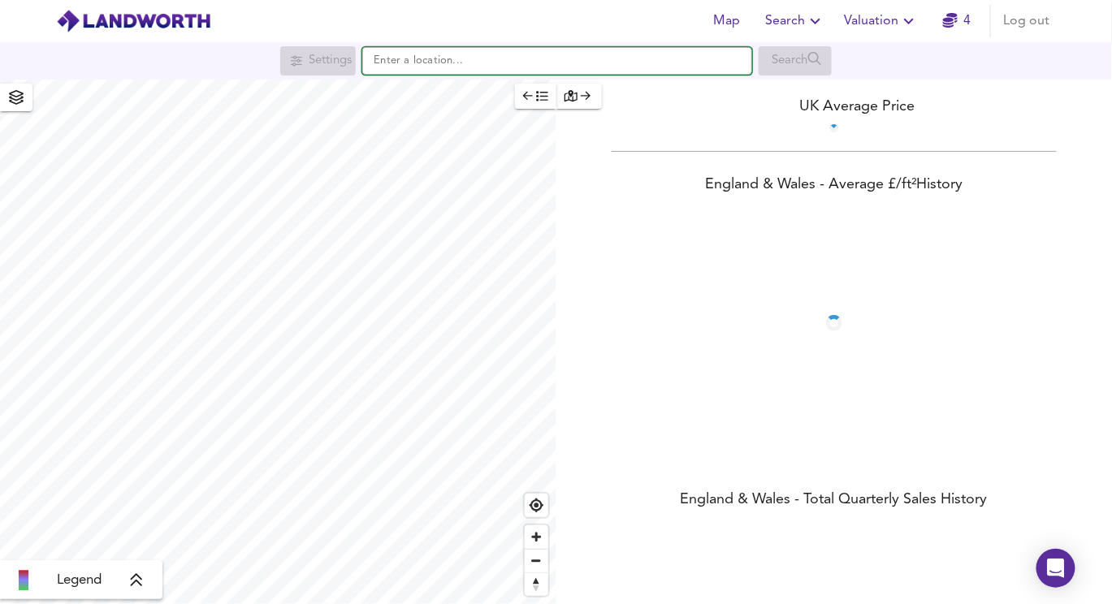
click at [456, 60] on input "text" at bounding box center [557, 61] width 390 height 28
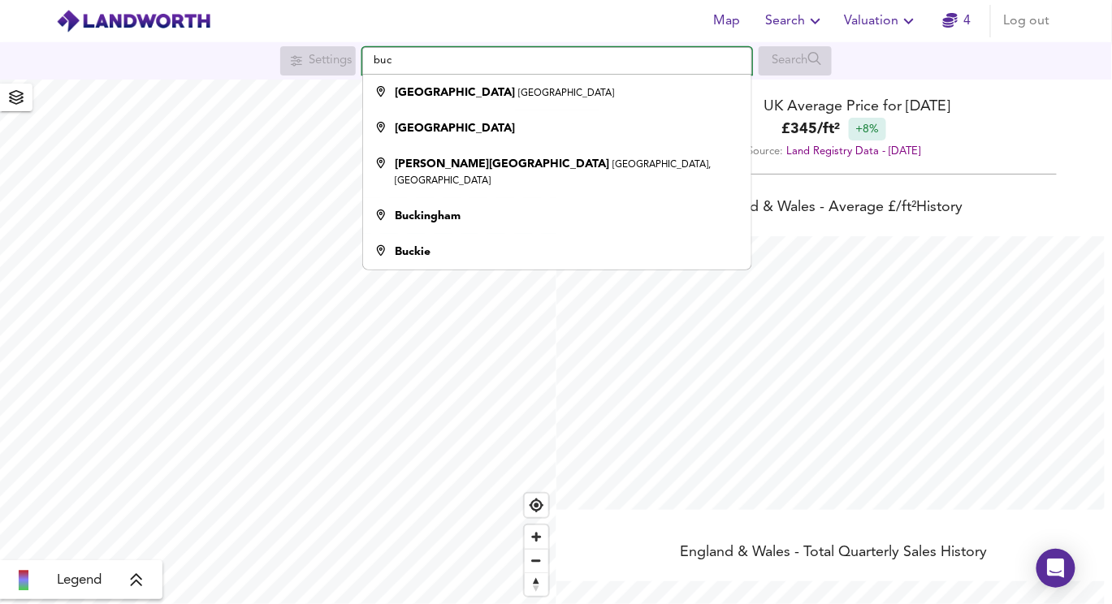
scroll to position [604, 1112]
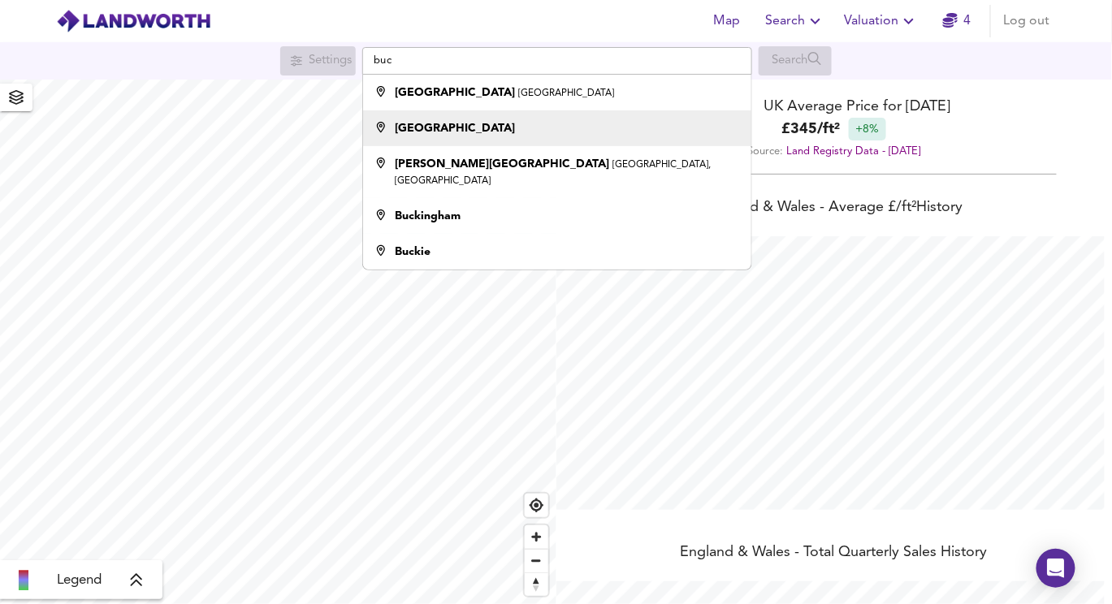
click at [444, 128] on strong "[GEOGRAPHIC_DATA]" at bounding box center [455, 128] width 120 height 11
type input "[GEOGRAPHIC_DATA]"
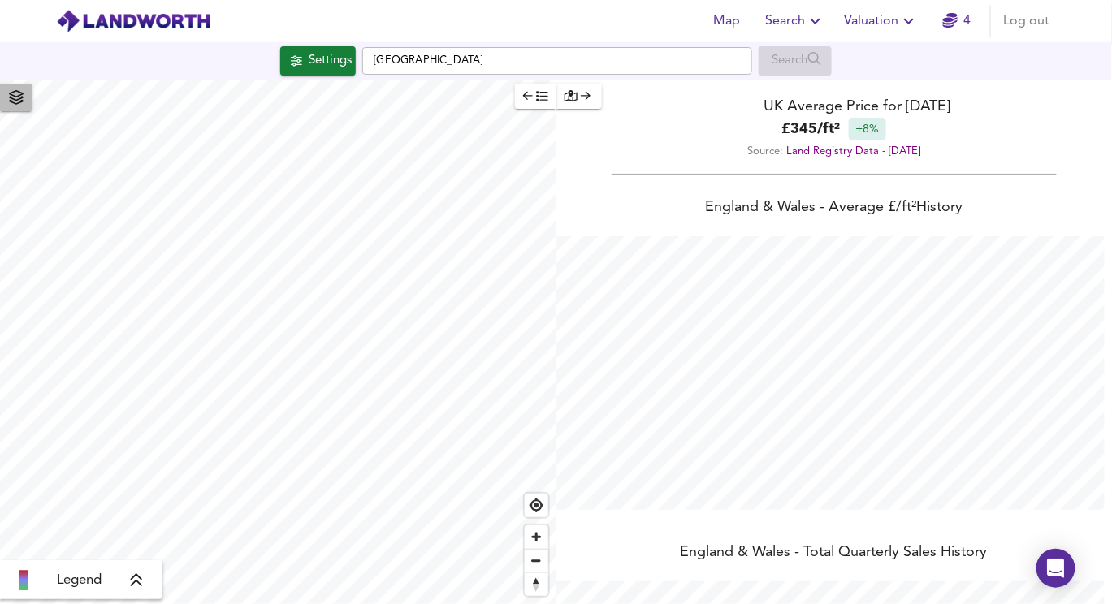
click at [14, 99] on icon "button" at bounding box center [16, 97] width 15 height 15
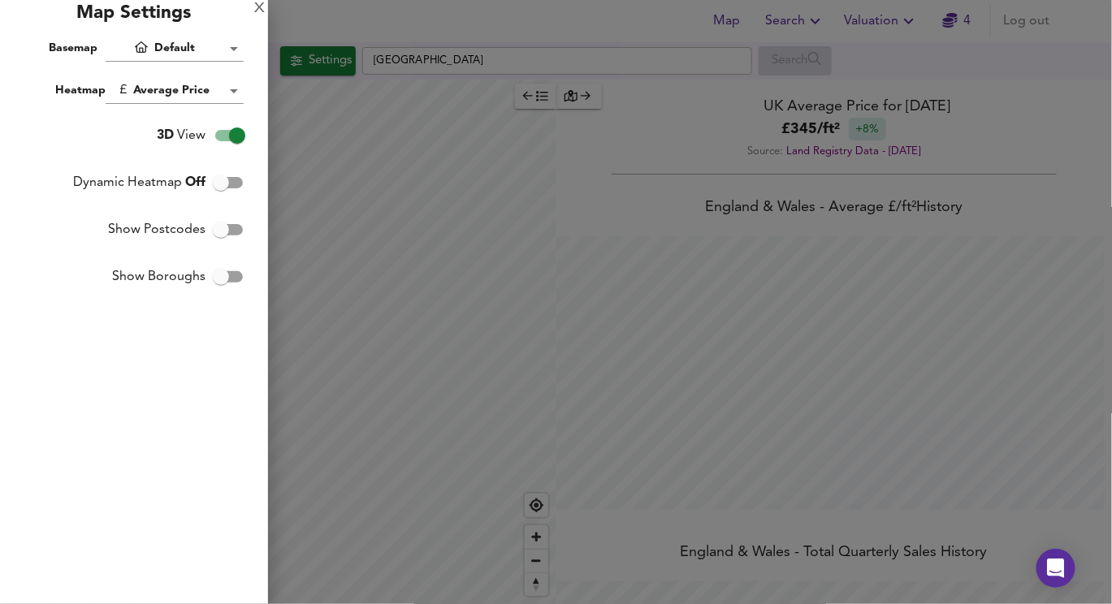
click at [226, 265] on input "Show Boroughs" at bounding box center [221, 276] width 93 height 31
checkbox input "true"
checkbox input "false"
checkbox input "true"
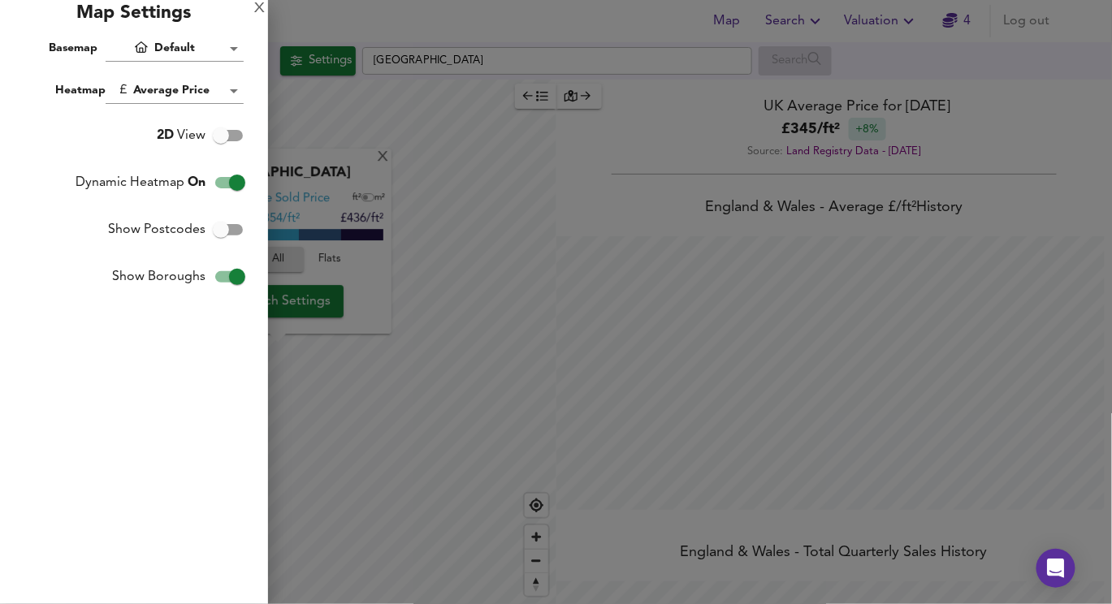
click at [379, 160] on div at bounding box center [556, 302] width 1112 height 604
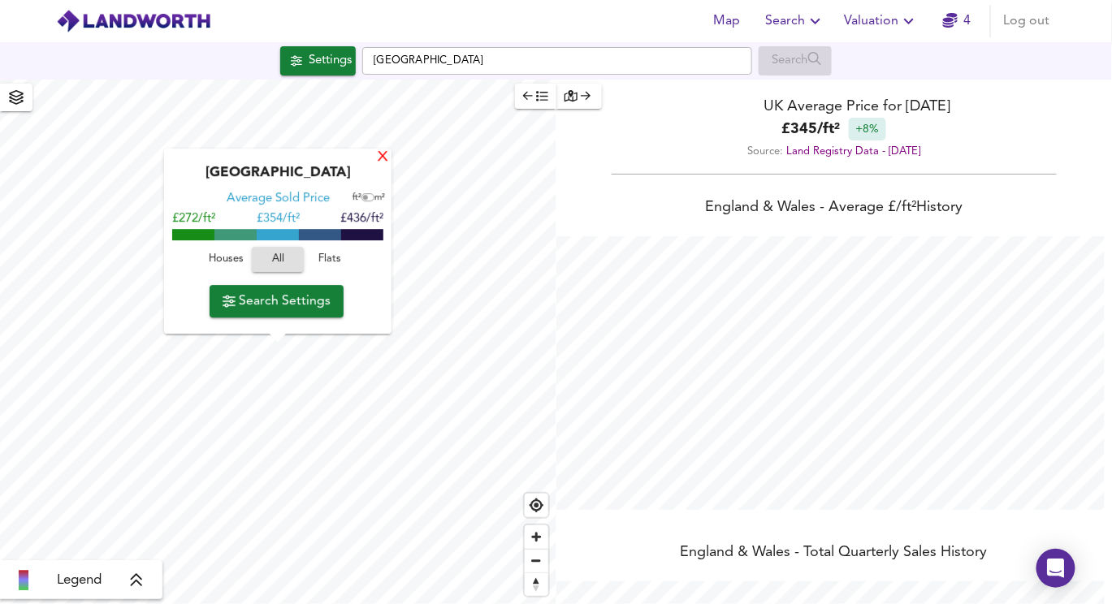
click at [383, 158] on div "X" at bounding box center [383, 157] width 14 height 15
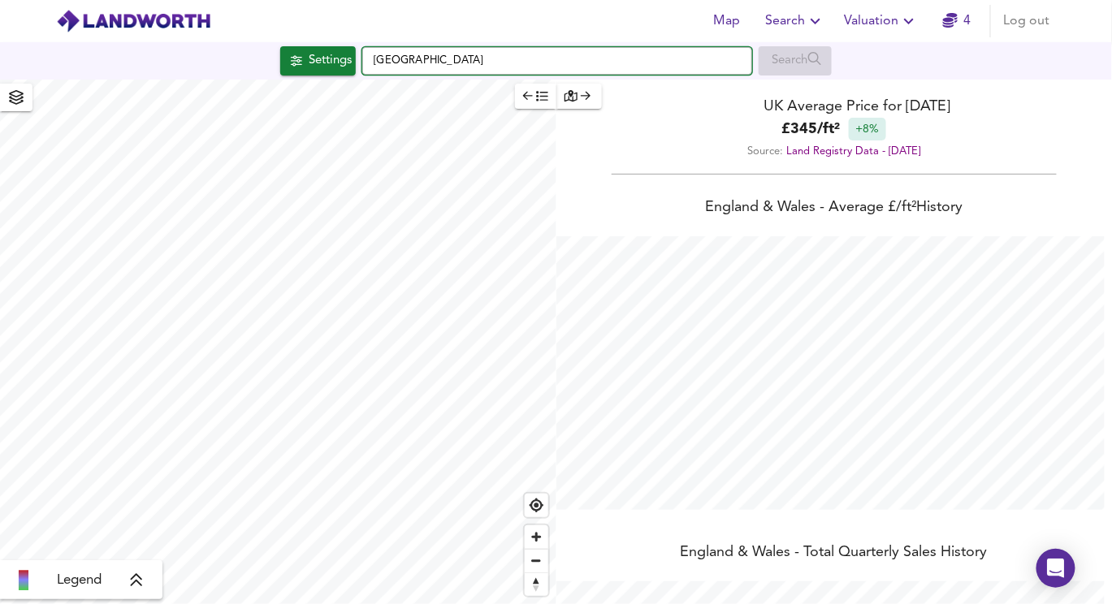
click at [460, 73] on input "[GEOGRAPHIC_DATA]" at bounding box center [557, 61] width 390 height 28
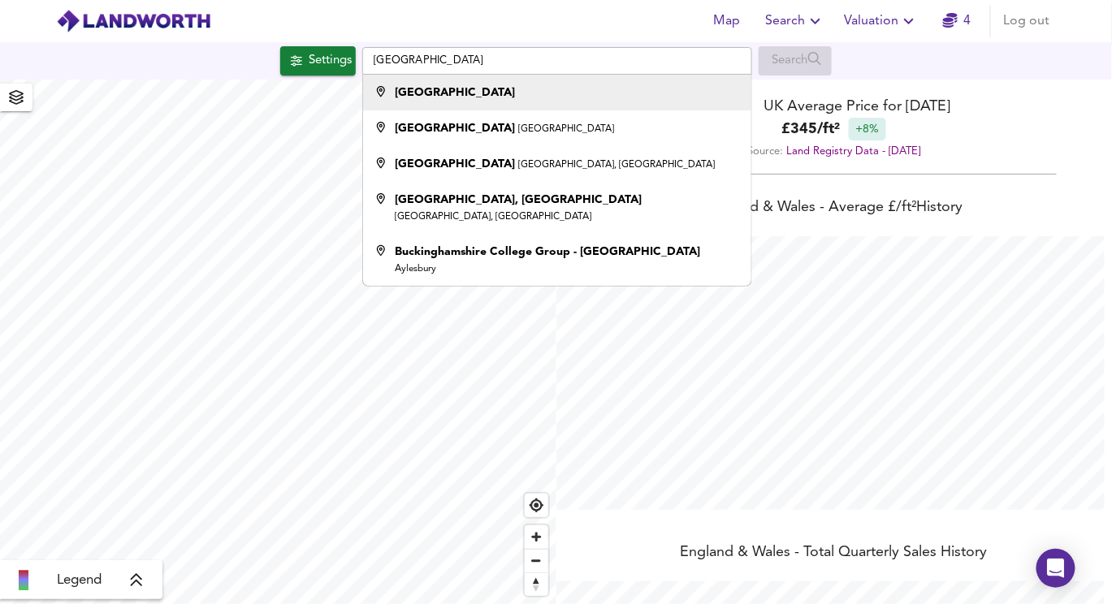
click at [468, 98] on div "[GEOGRAPHIC_DATA]" at bounding box center [455, 92] width 120 height 16
type input "[GEOGRAPHIC_DATA]"
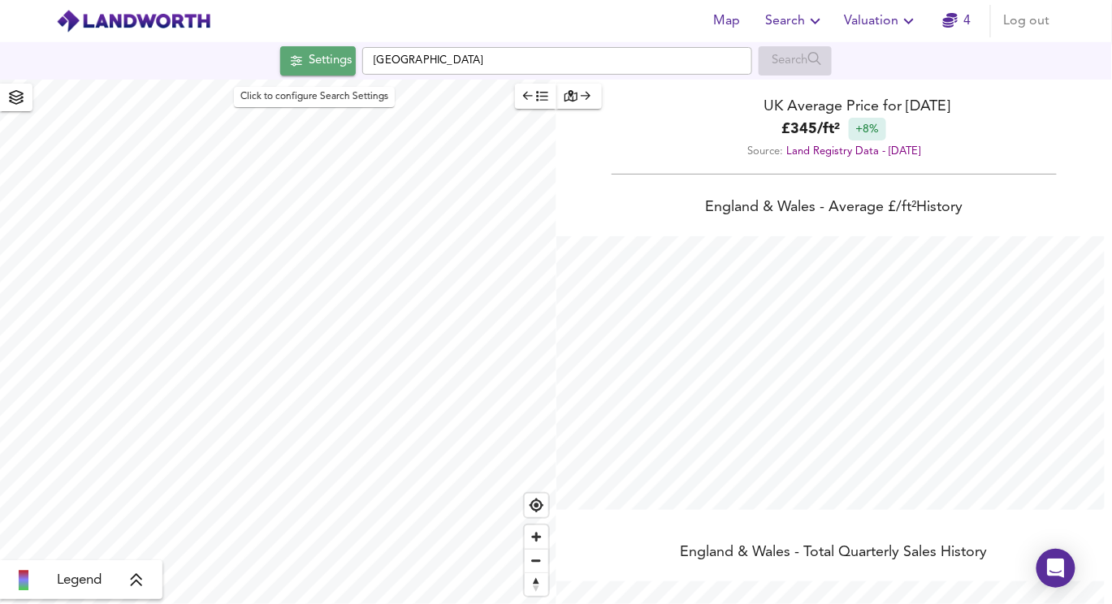
click at [312, 55] on div "Settings" at bounding box center [330, 60] width 43 height 21
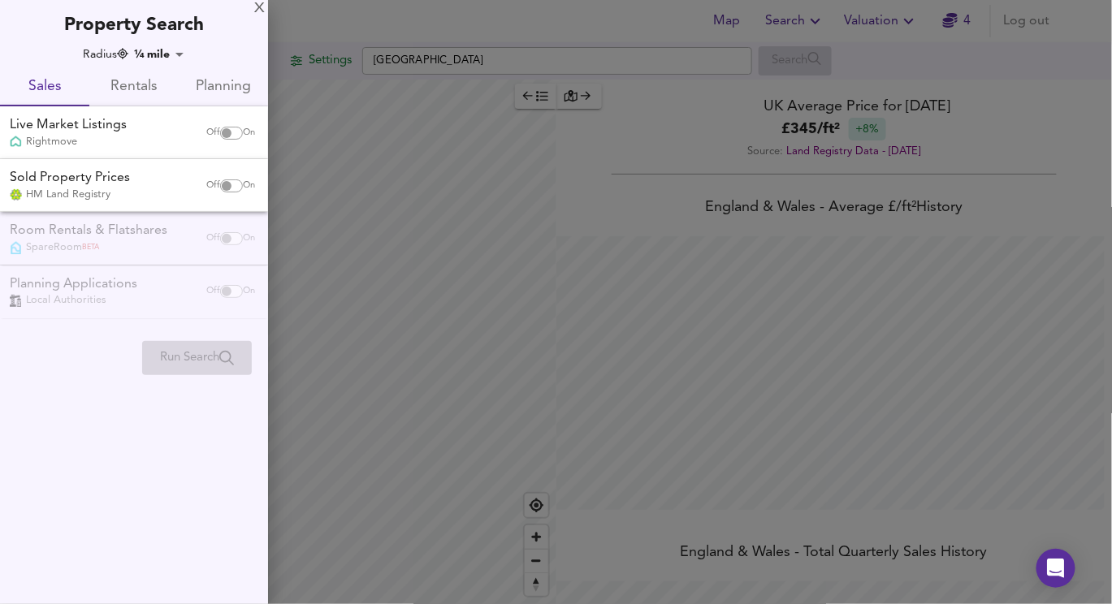
click at [175, 49] on body "Map Search Valuation 4 Log out Settings [GEOGRAPHIC_DATA] Search Legend UK Aver…" at bounding box center [556, 302] width 1112 height 604
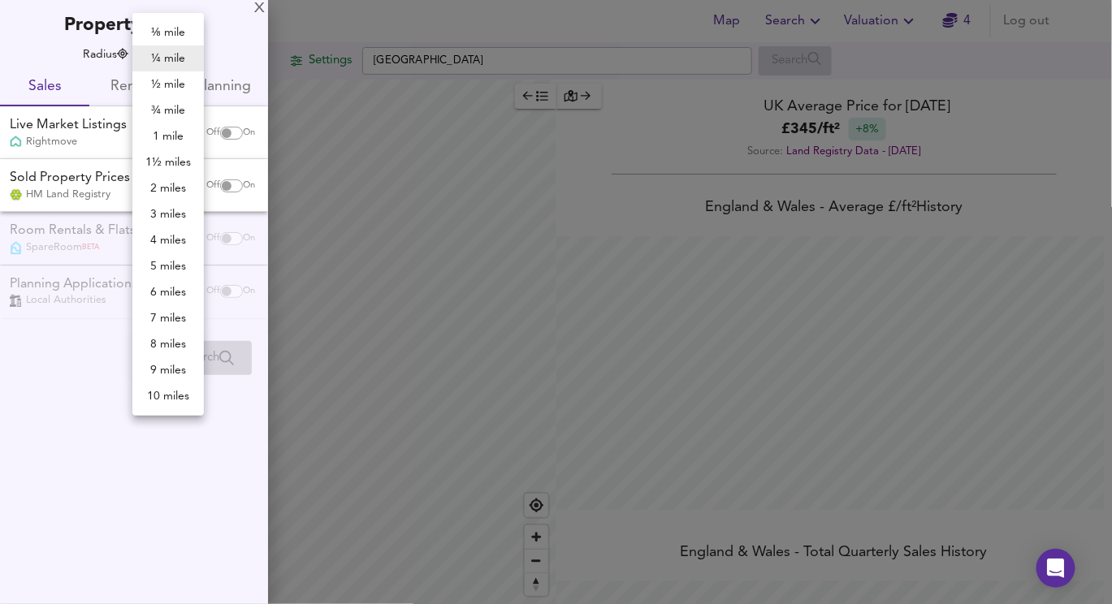
click at [169, 302] on li "6 miles" at bounding box center [167, 292] width 71 height 26
type input "9654"
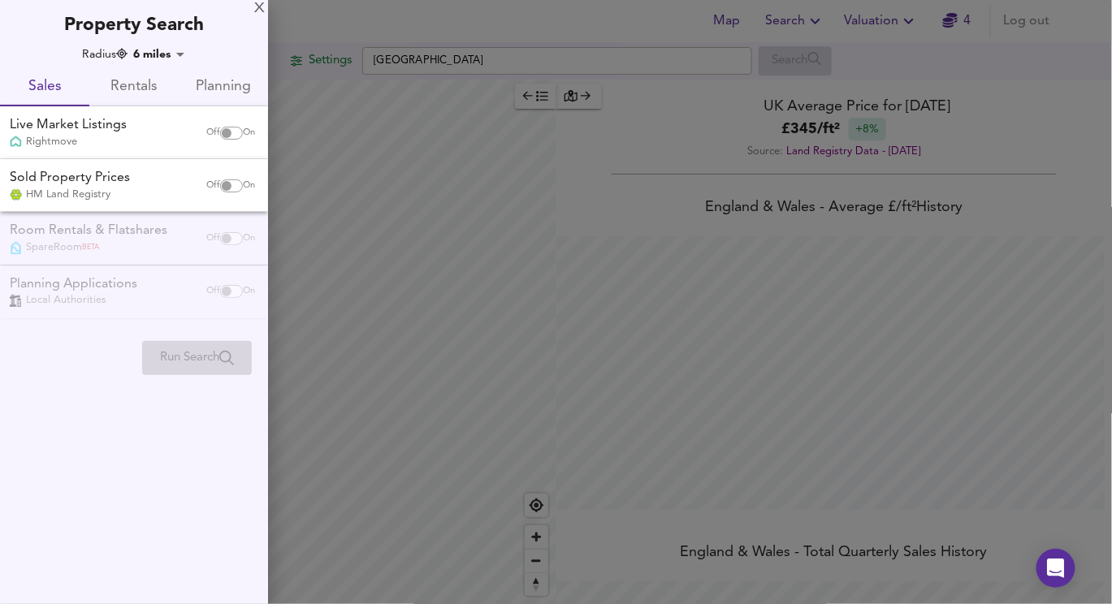
click at [243, 127] on span "On" at bounding box center [249, 133] width 12 height 13
checkbox input "true"
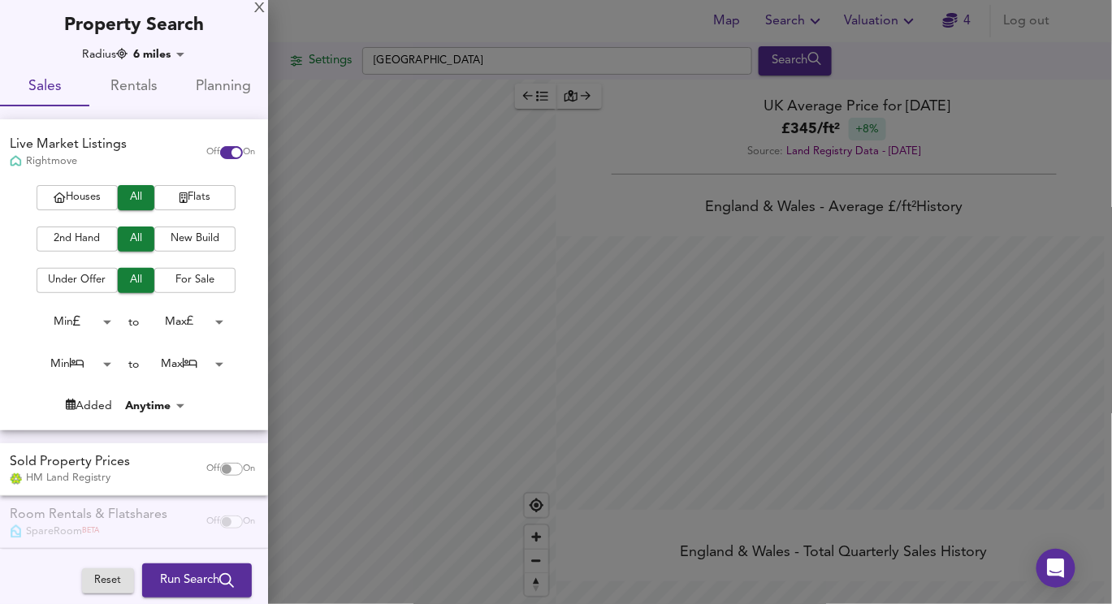
click at [164, 59] on body "Map Search Valuation 4 Log out Settings [GEOGRAPHIC_DATA] Search Legend UK Aver…" at bounding box center [556, 302] width 1112 height 604
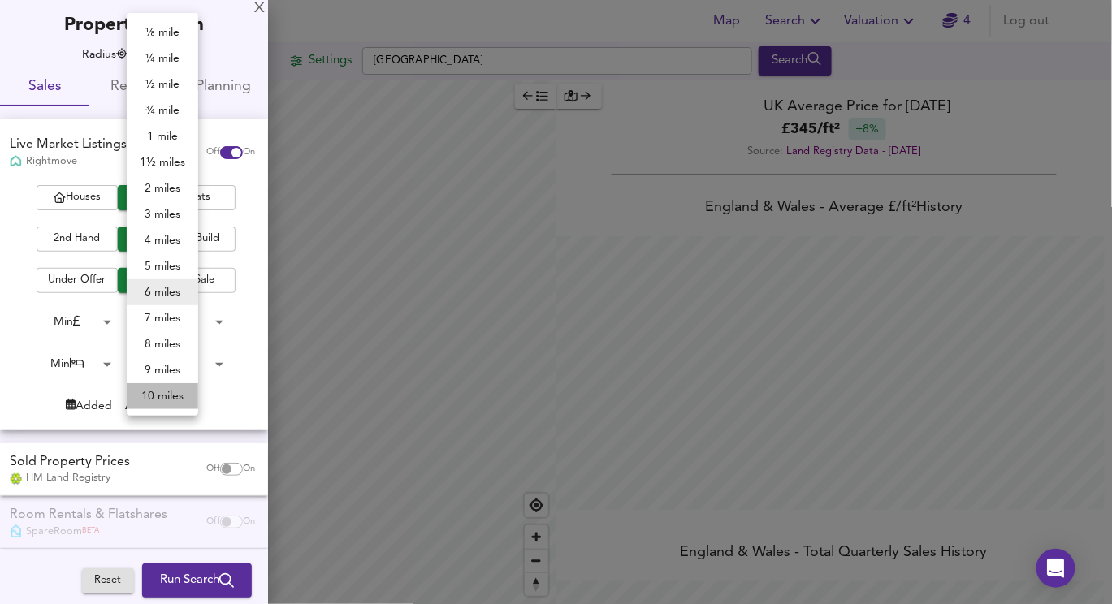
click at [150, 392] on li "10 miles" at bounding box center [162, 396] width 71 height 26
type input "16090"
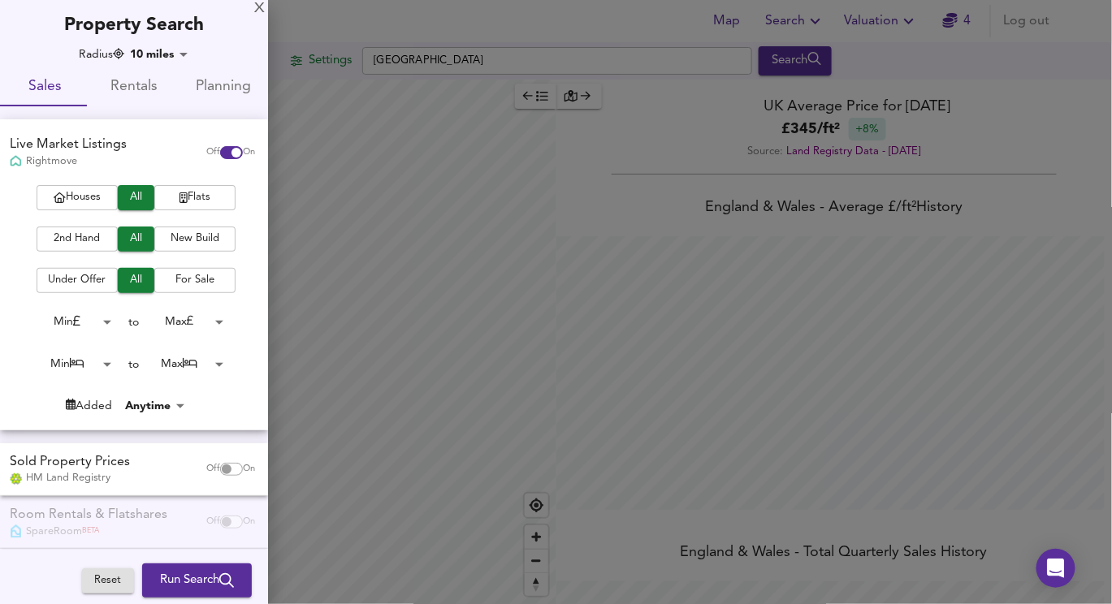
click at [465, 158] on div at bounding box center [556, 302] width 1112 height 604
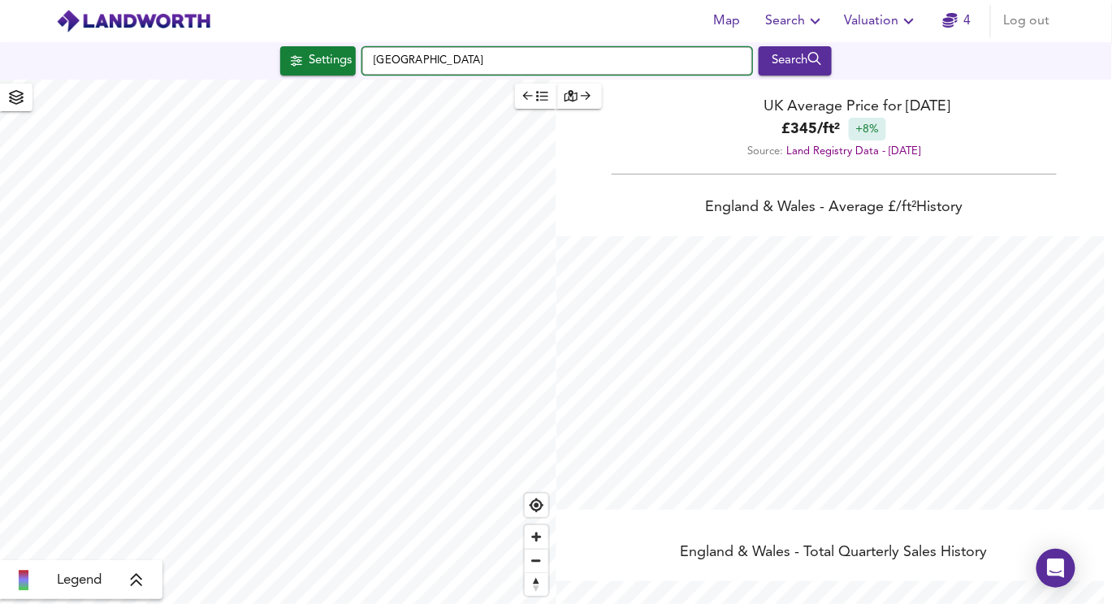
click at [466, 62] on input "[GEOGRAPHIC_DATA]" at bounding box center [557, 61] width 390 height 28
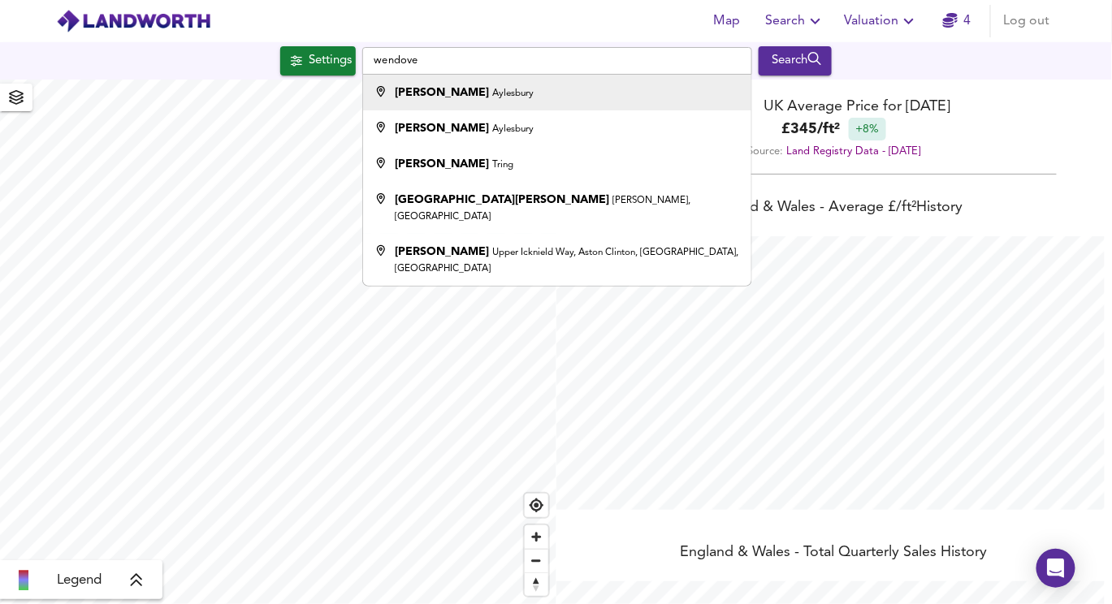
click at [493, 95] on small "Aylesbury" at bounding box center [513, 93] width 41 height 10
type input "[PERSON_NAME], [GEOGRAPHIC_DATA]"
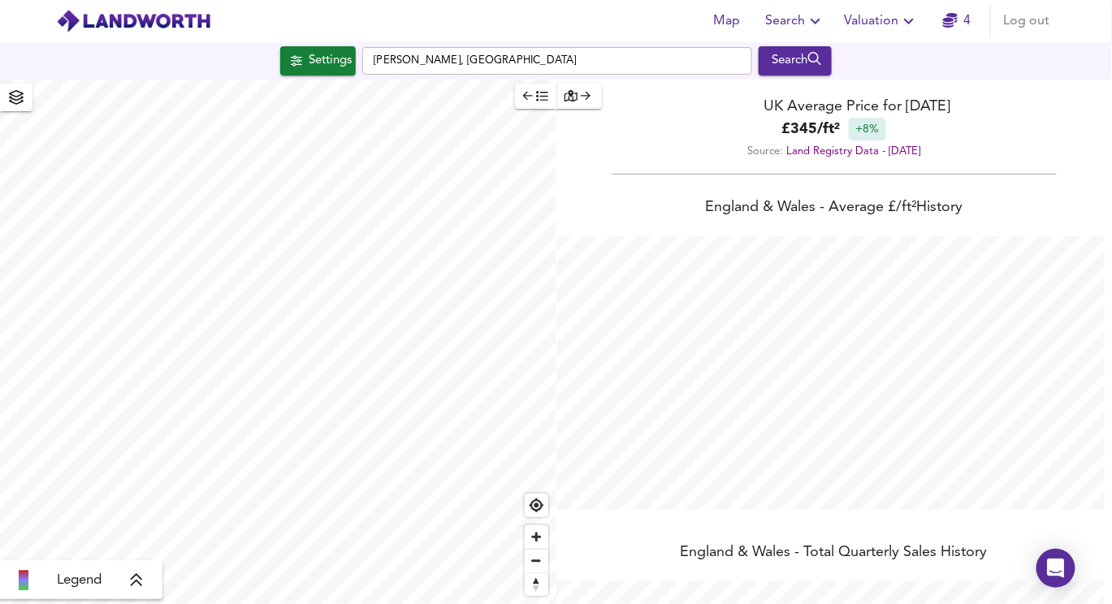
type input "24277"
click at [327, 62] on div "Settings" at bounding box center [330, 60] width 43 height 21
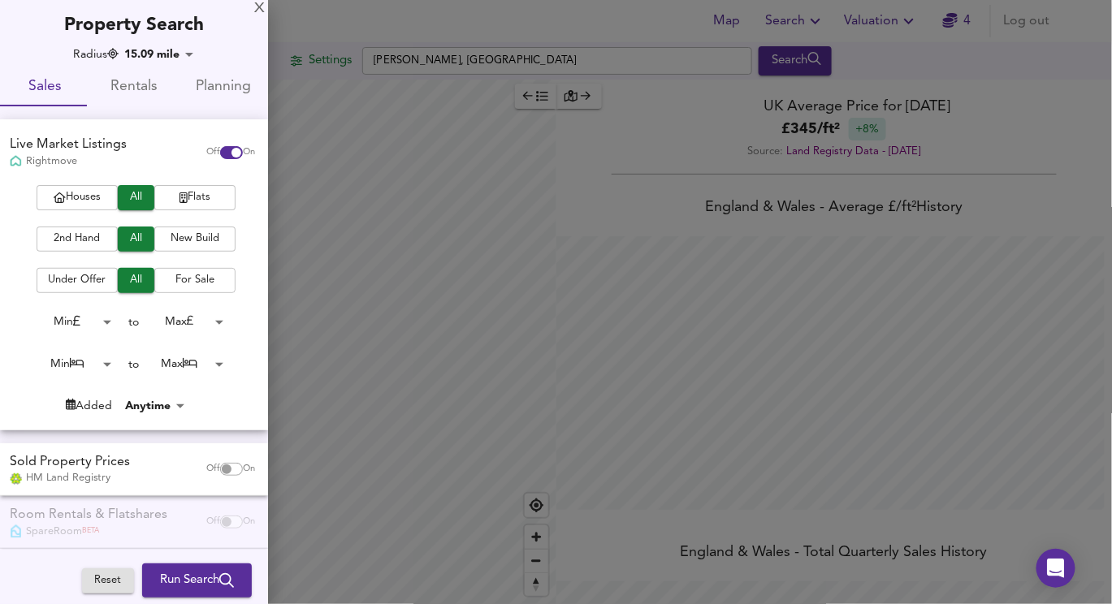
click at [190, 271] on span "For Sale" at bounding box center [194, 280] width 65 height 19
click at [83, 246] on span "2nd Hand" at bounding box center [77, 239] width 65 height 19
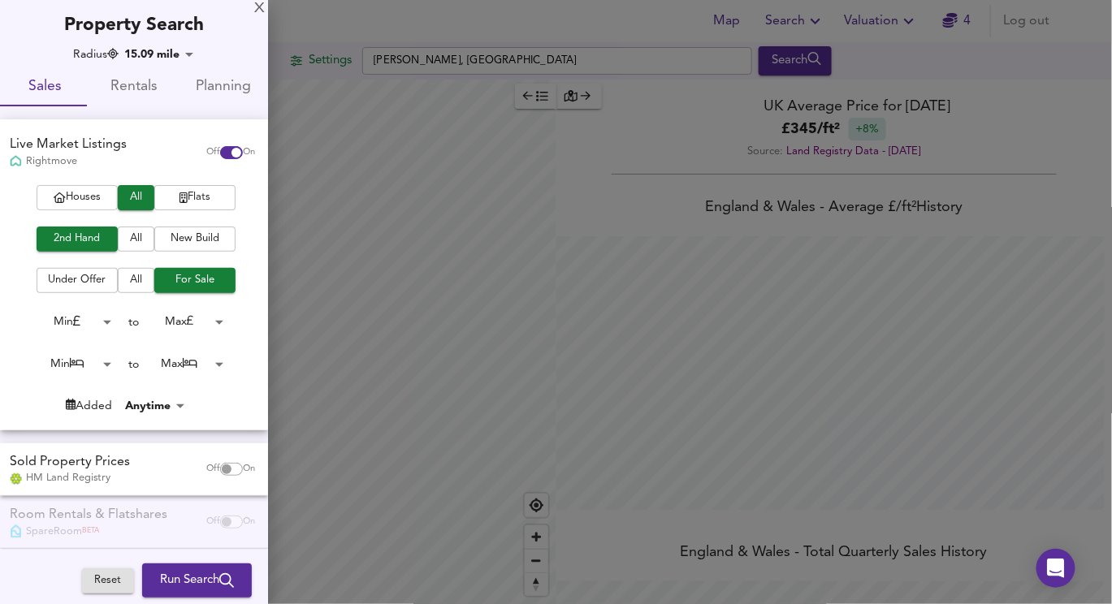
click at [95, 189] on span "Houses" at bounding box center [77, 197] width 65 height 19
click at [196, 319] on body "Map Search Valuation 4 Log out Settings Wendover, [GEOGRAPHIC_DATA] Search Lege…" at bounding box center [556, 302] width 1112 height 604
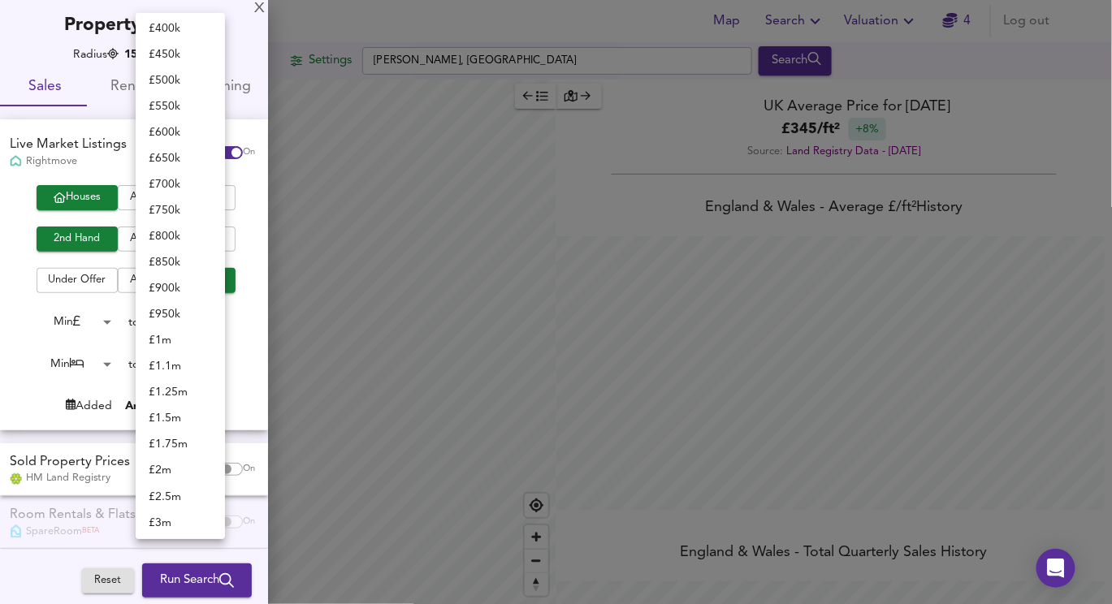
scroll to position [6, 0]
click at [179, 314] on li "£ 250k" at bounding box center [180, 312] width 89 height 26
type input "250000"
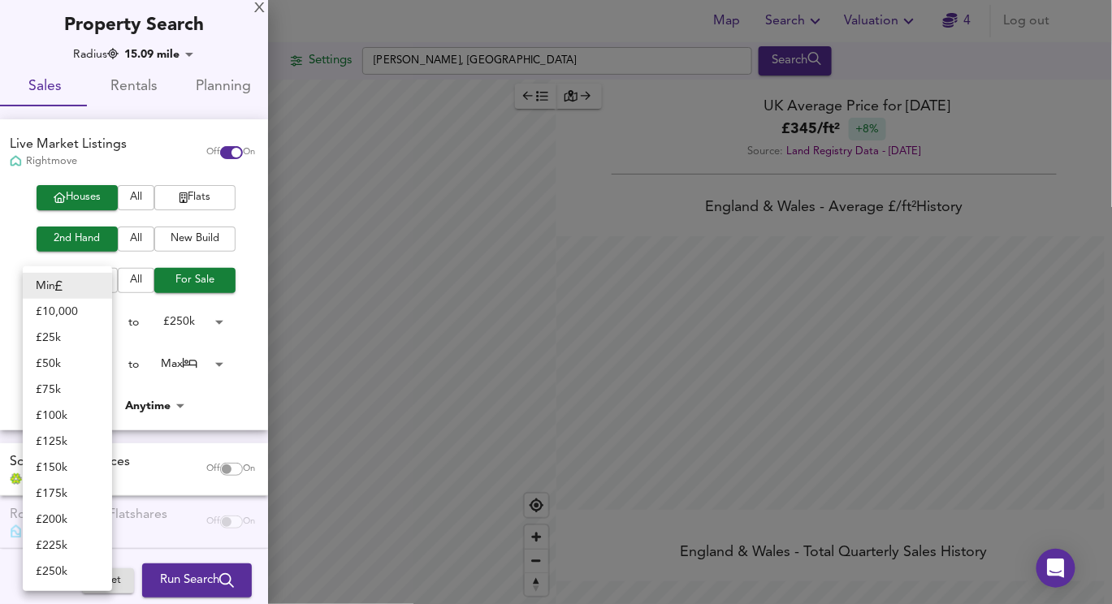
click at [84, 314] on body "Map Search Valuation 4 Log out Settings Wendover, [GEOGRAPHIC_DATA] Search Lege…" at bounding box center [556, 302] width 1112 height 604
click at [185, 397] on div at bounding box center [556, 302] width 1112 height 604
click at [97, 370] on body "Map Search Valuation 4 Log out Settings Wendover, [GEOGRAPHIC_DATA] Search Lege…" at bounding box center [556, 302] width 1112 height 604
click at [76, 335] on li "2 Bed" at bounding box center [67, 338] width 89 height 26
type input "2"
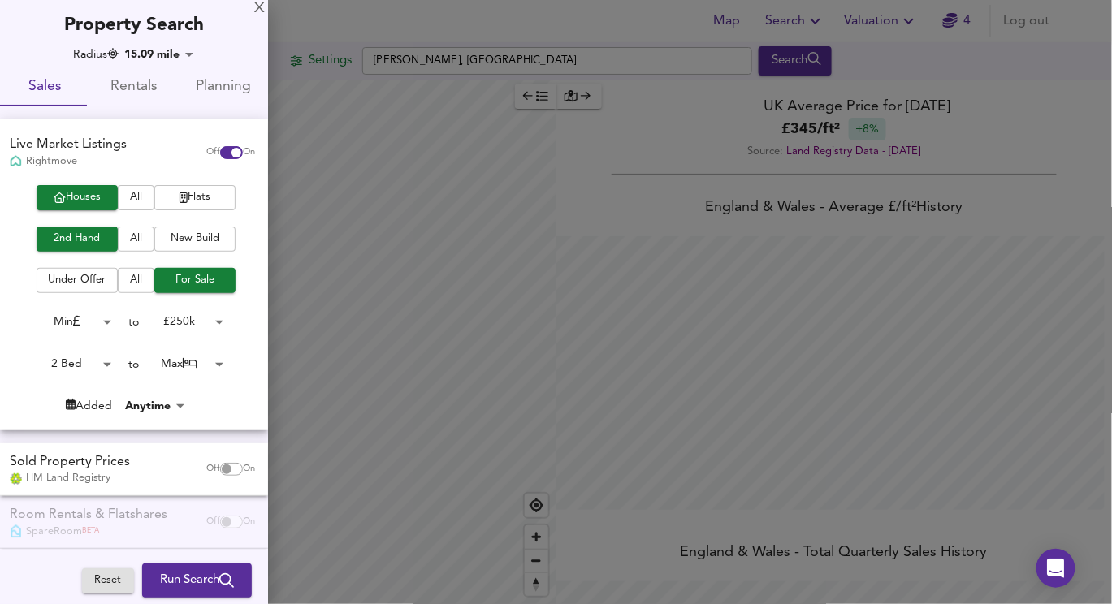
click at [185, 352] on body "Map Search Valuation 4 Log out Settings Wendover, [GEOGRAPHIC_DATA] Search Lege…" at bounding box center [556, 302] width 1112 height 604
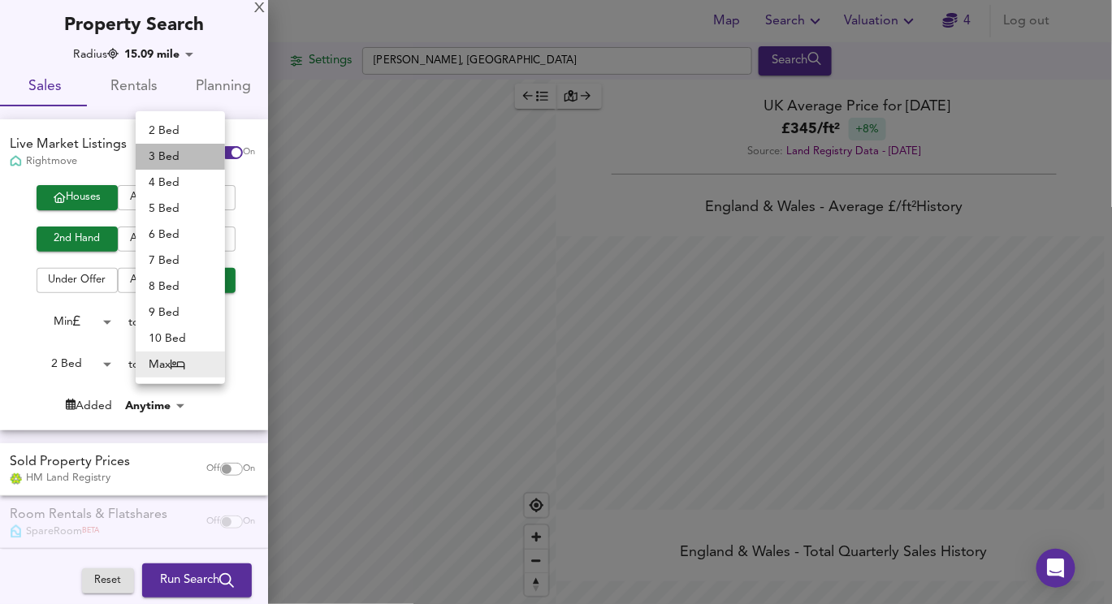
click at [176, 165] on li "3 Bed" at bounding box center [180, 157] width 89 height 26
type input "3"
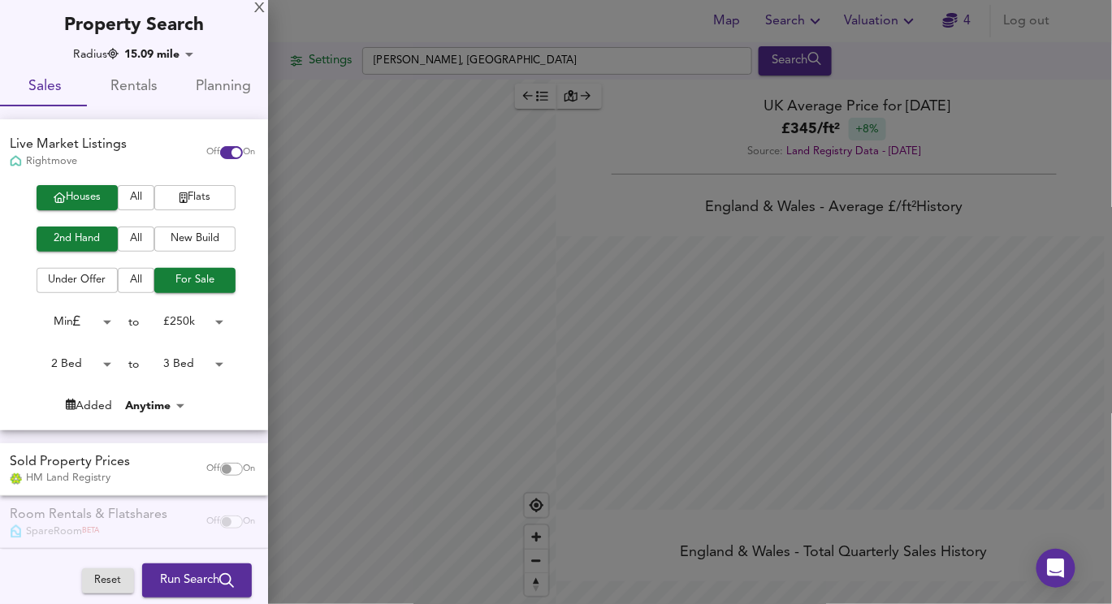
click at [86, 328] on body "Map Search Valuation 4 Log out Settings Wendover, [GEOGRAPHIC_DATA] Search Lege…" at bounding box center [556, 302] width 1112 height 604
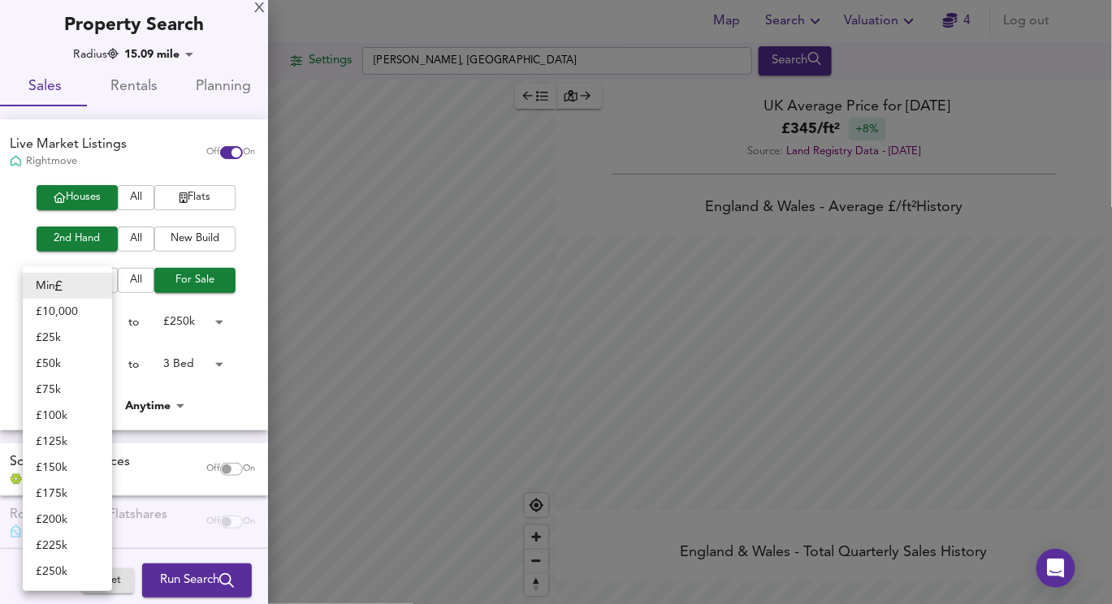
click at [227, 362] on div at bounding box center [556, 302] width 1112 height 604
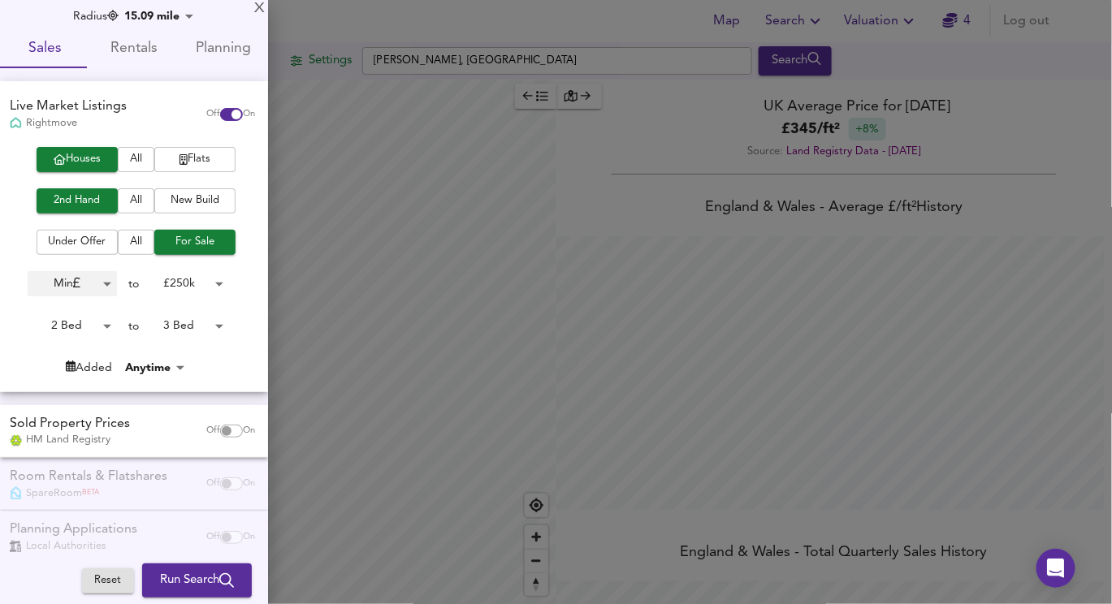
scroll to position [53, 0]
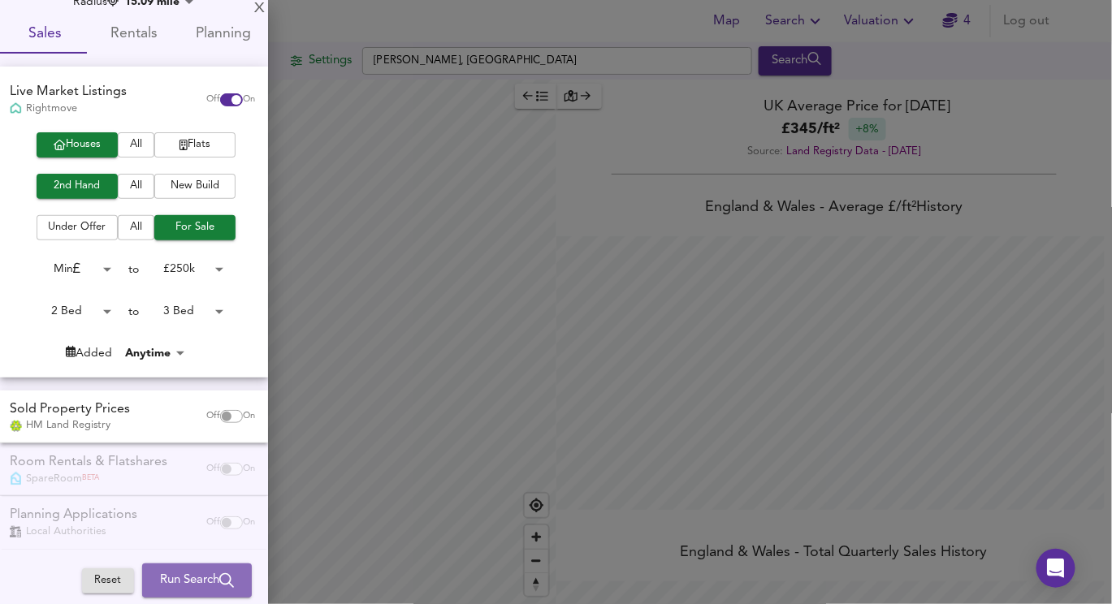
click at [183, 578] on span "Run Search" at bounding box center [197, 580] width 74 height 21
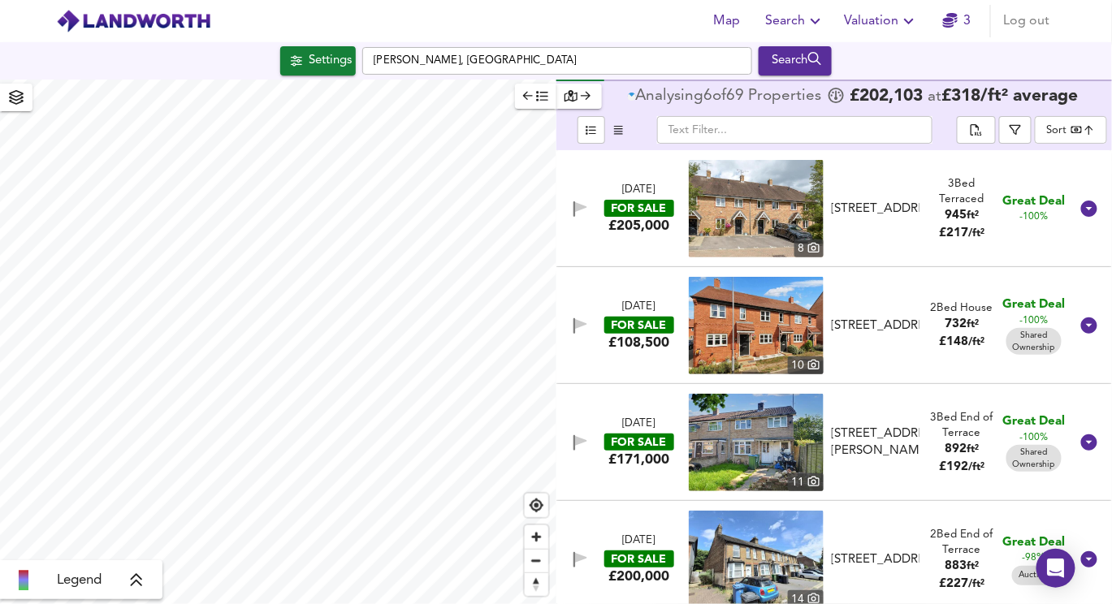
click at [537, 98] on icon "button" at bounding box center [541, 95] width 11 height 11
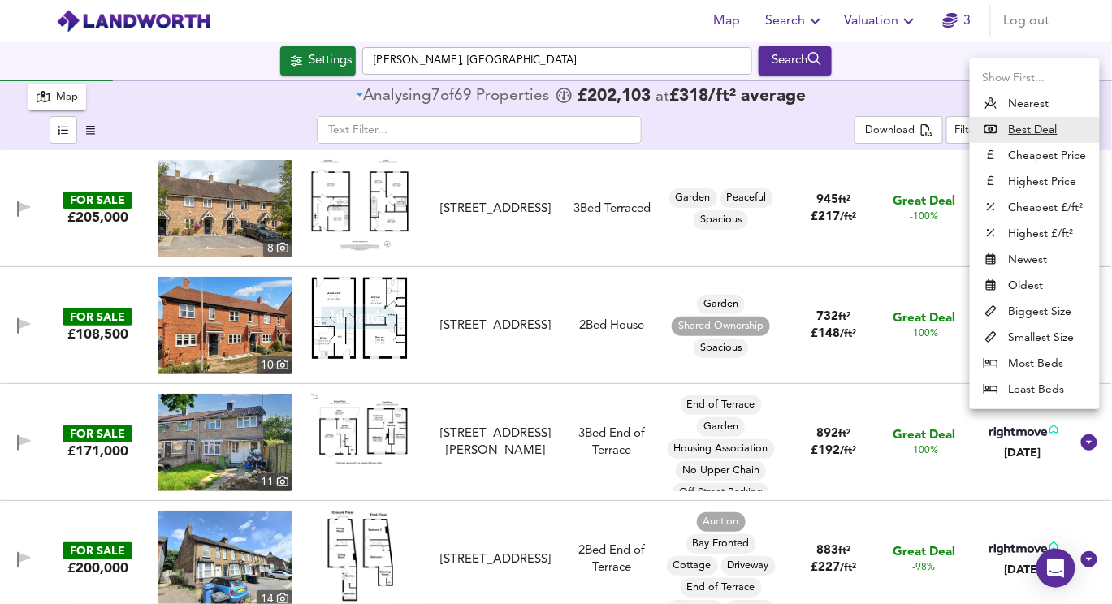
click at [1027, 142] on body "Map Search Valuation 3 Log out Settings [GEOGRAPHIC_DATA], [GEOGRAPHIC_DATA] Se…" at bounding box center [556, 302] width 1112 height 604
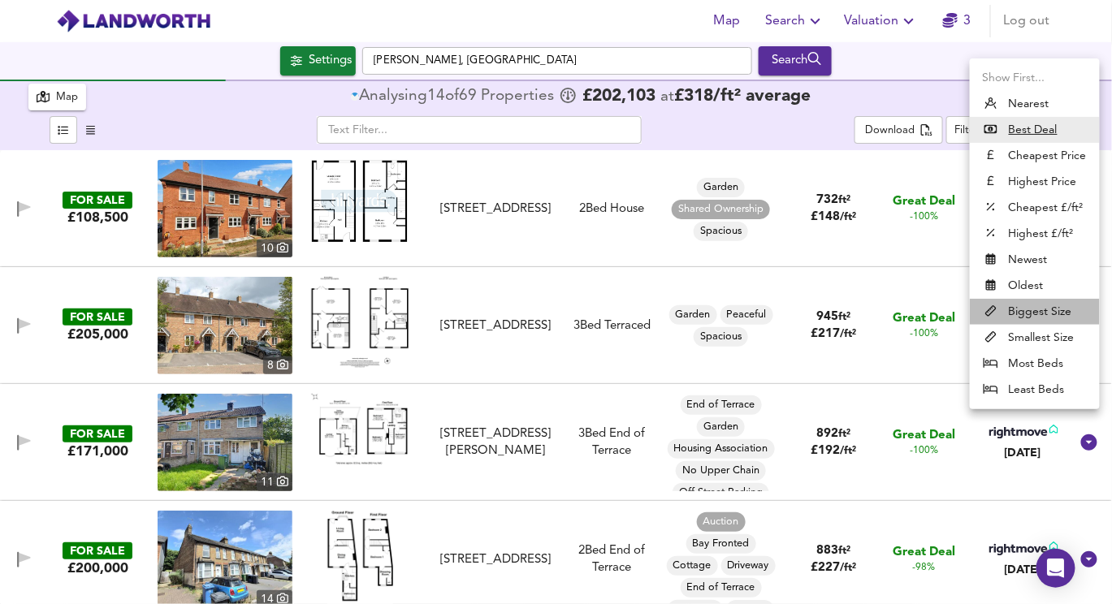
click at [1008, 313] on li "Biggest Size" at bounding box center [1034, 312] width 130 height 26
type input "biggest"
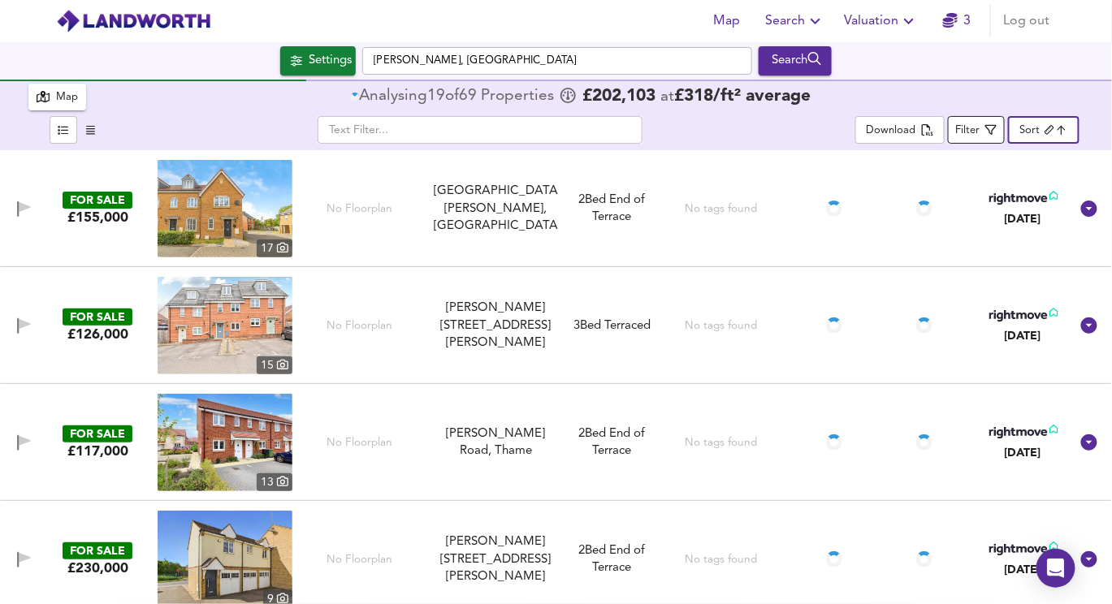
click at [985, 129] on span "Filter" at bounding box center [976, 130] width 41 height 20
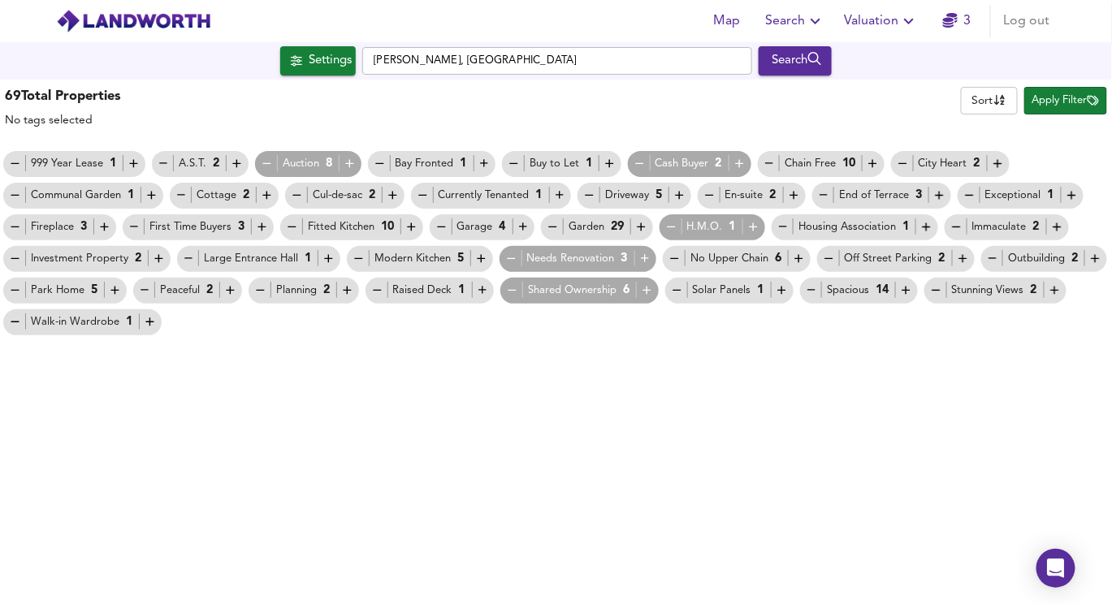
click at [520, 294] on div "Shared Ownership 6" at bounding box center [579, 290] width 149 height 17
click at [512, 293] on icon "button" at bounding box center [512, 290] width 14 height 14
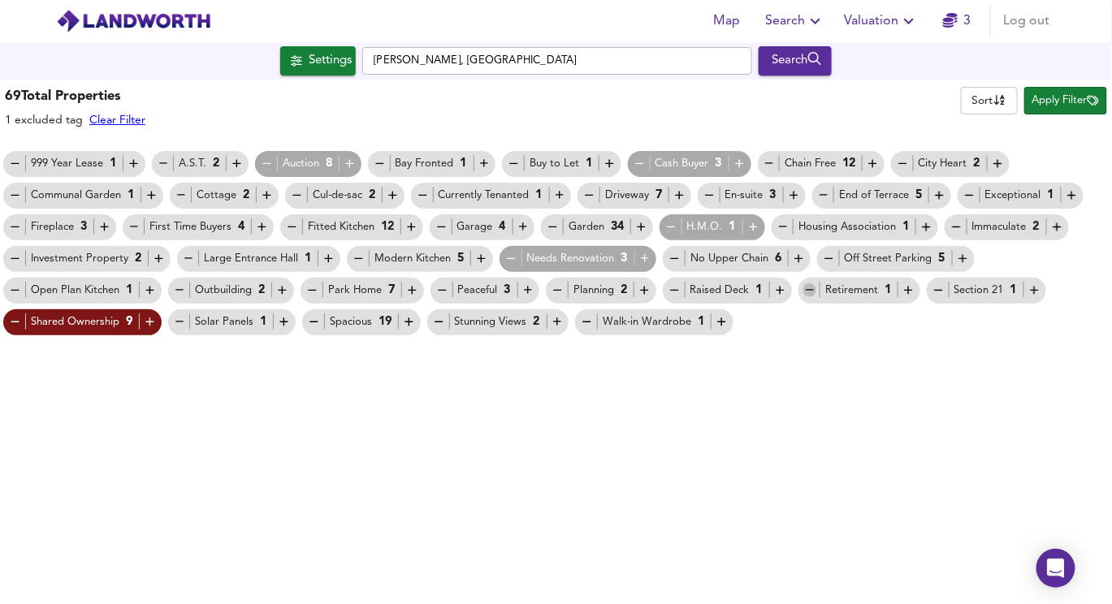
click at [814, 287] on icon "button" at bounding box center [810, 290] width 14 height 14
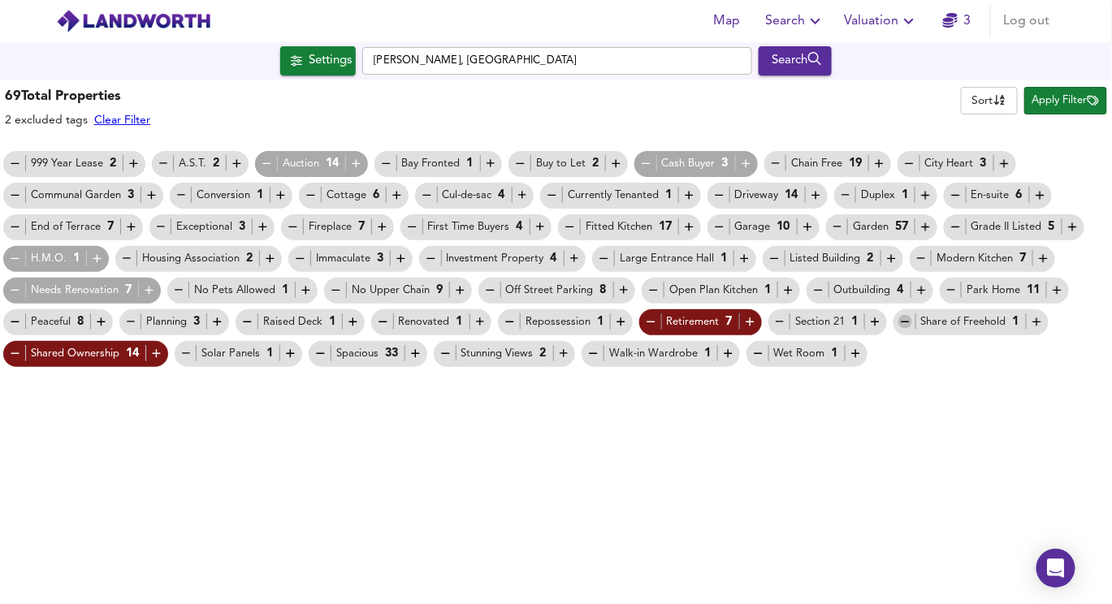
click at [905, 321] on icon "button" at bounding box center [905, 322] width 14 height 14
click at [771, 260] on icon "button" at bounding box center [774, 259] width 14 height 14
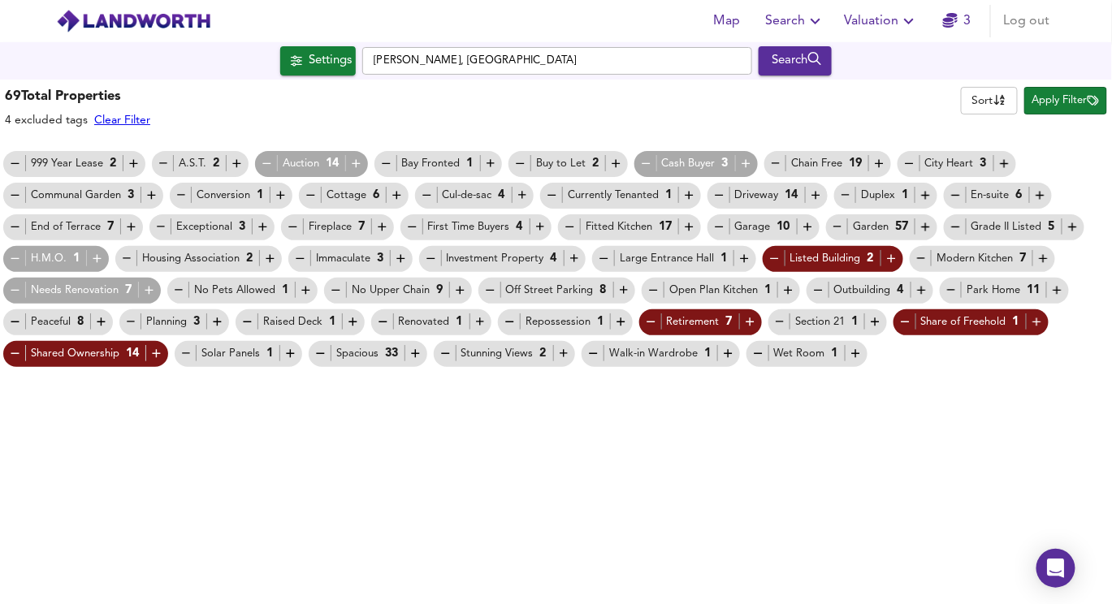
click at [1090, 105] on icon "button" at bounding box center [1092, 100] width 11 height 11
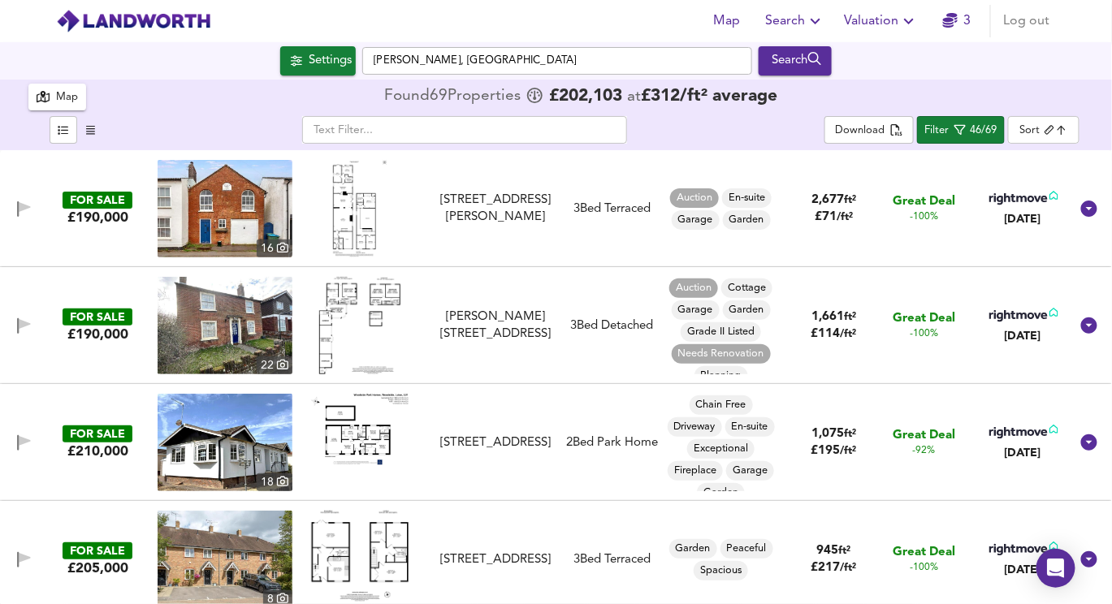
click at [351, 217] on img at bounding box center [360, 208] width 54 height 97
click at [349, 300] on img at bounding box center [359, 325] width 81 height 97
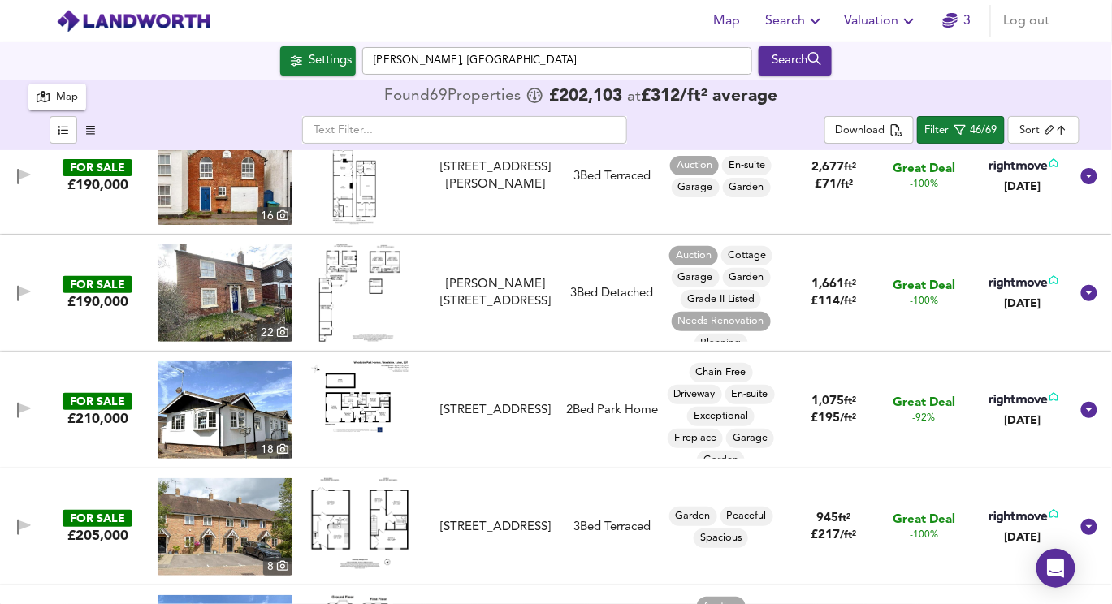
scroll to position [28, 0]
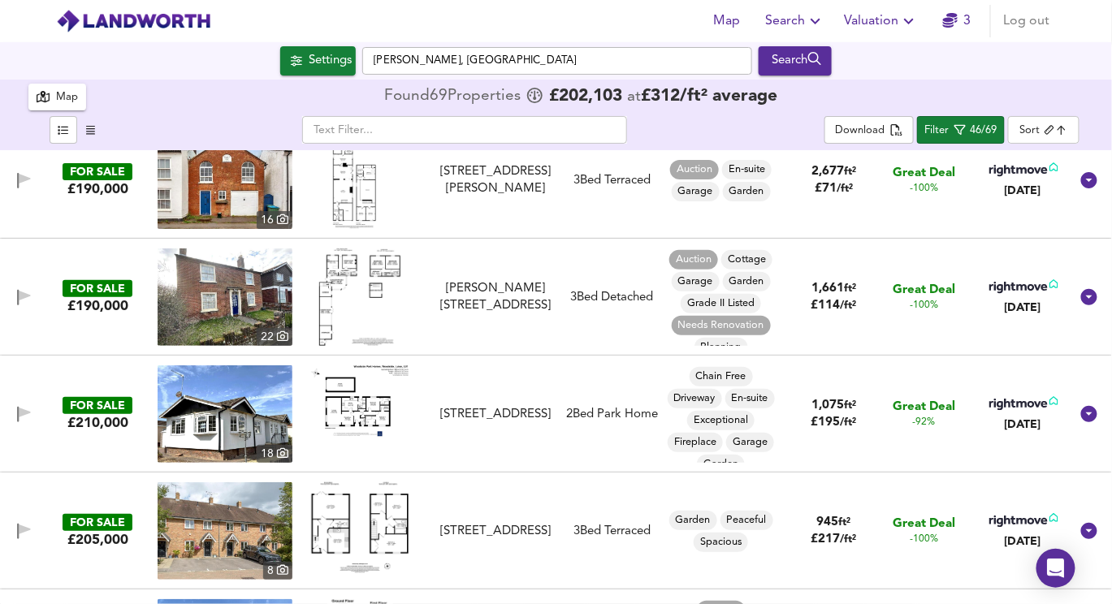
click at [1045, 128] on body "Map Search Valuation 3 Log out Settings [PERSON_NAME], [GEOGRAPHIC_DATA] Search…" at bounding box center [556, 302] width 1112 height 604
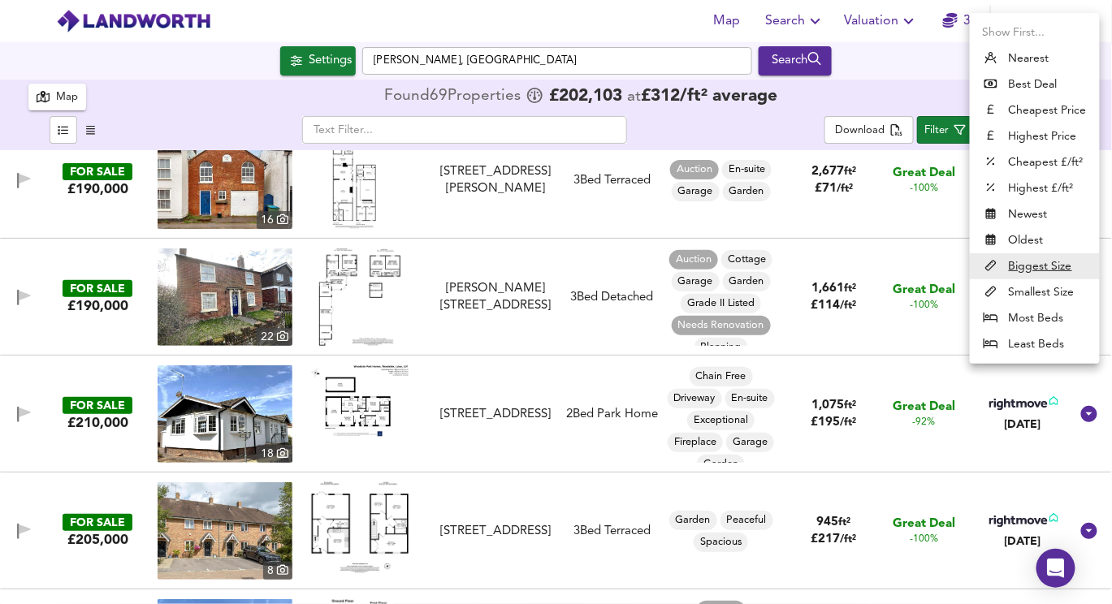
click at [914, 108] on div at bounding box center [556, 302] width 1112 height 604
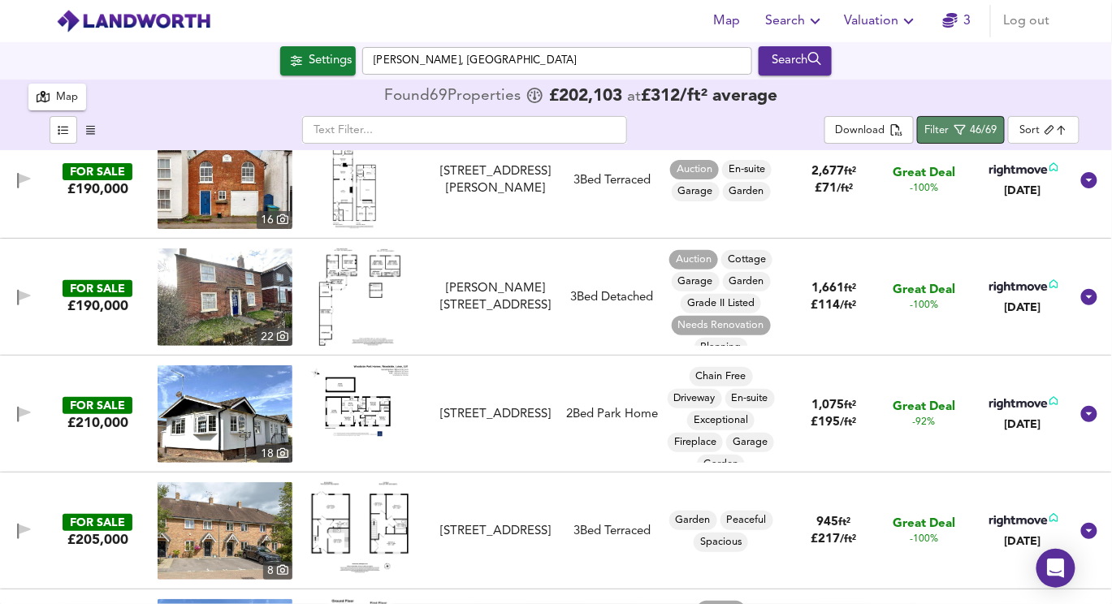
click at [937, 132] on div "Filter" at bounding box center [937, 131] width 24 height 19
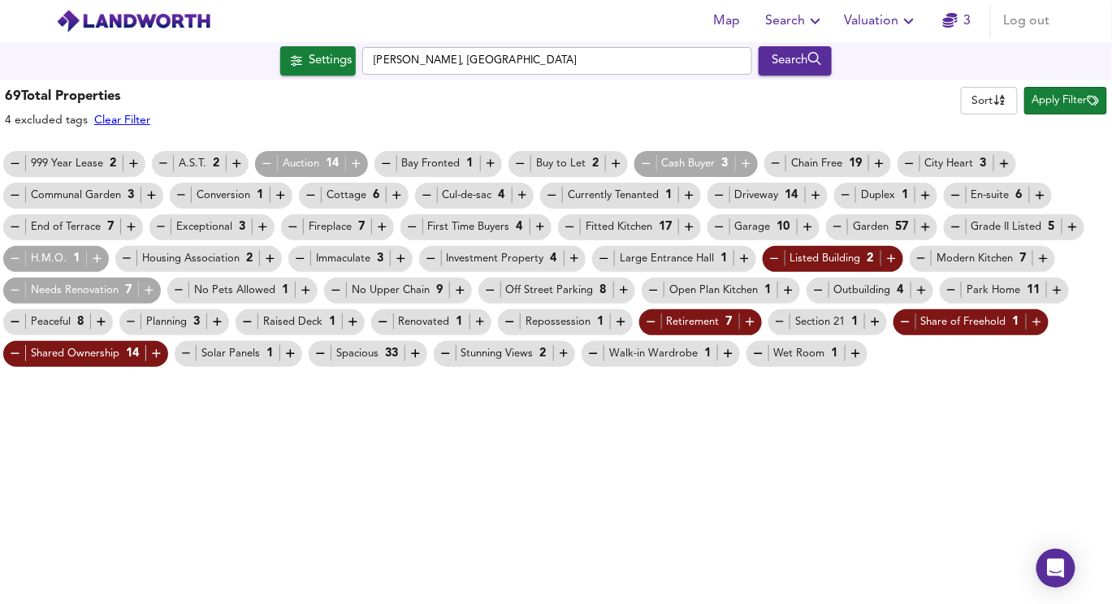
click at [940, 226] on div "Grade II Listed 5" at bounding box center [1013, 227] width 147 height 32
click at [943, 226] on span "Grade II Listed 5" at bounding box center [1013, 226] width 140 height 17
click at [958, 229] on icon "button" at bounding box center [955, 227] width 14 height 14
click at [1048, 90] on button "Apply Filter" at bounding box center [1065, 101] width 83 height 28
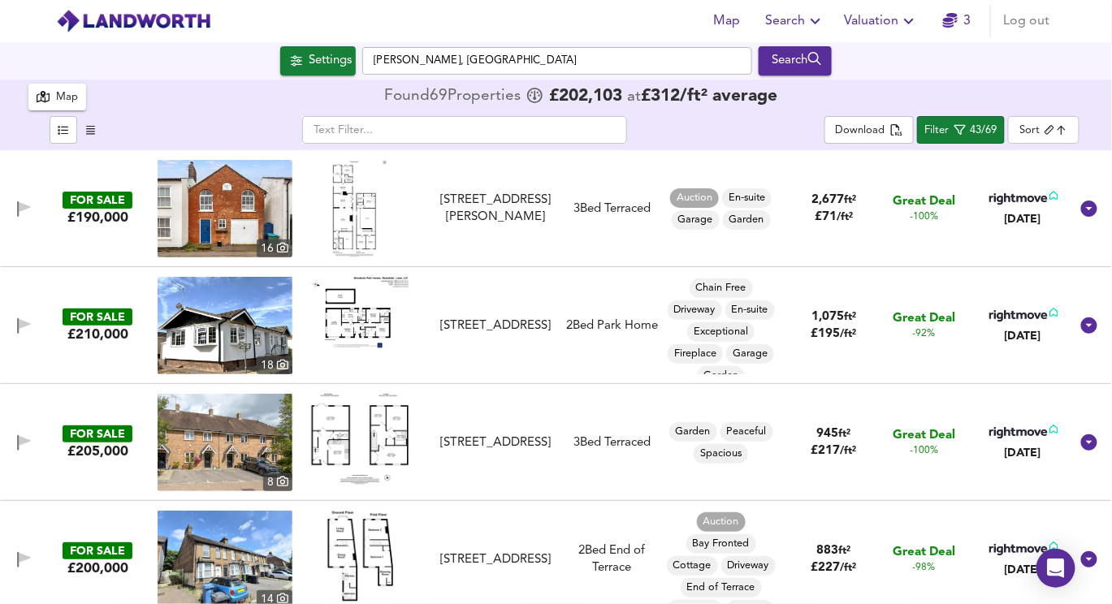
click at [319, 427] on img at bounding box center [359, 439] width 97 height 91
click at [242, 467] on img at bounding box center [225, 442] width 135 height 97
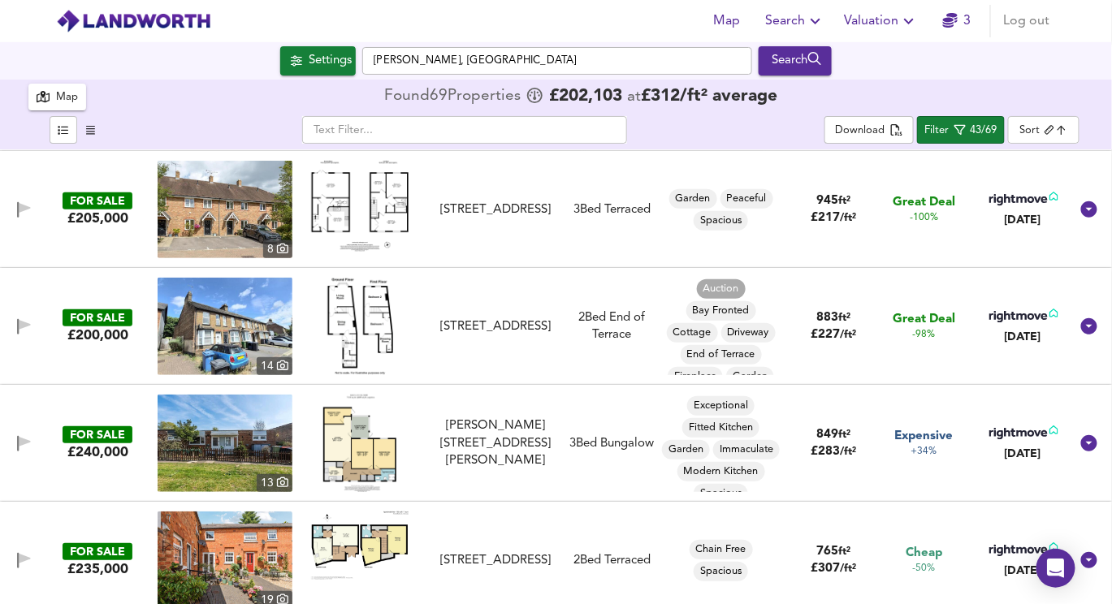
scroll to position [235, 0]
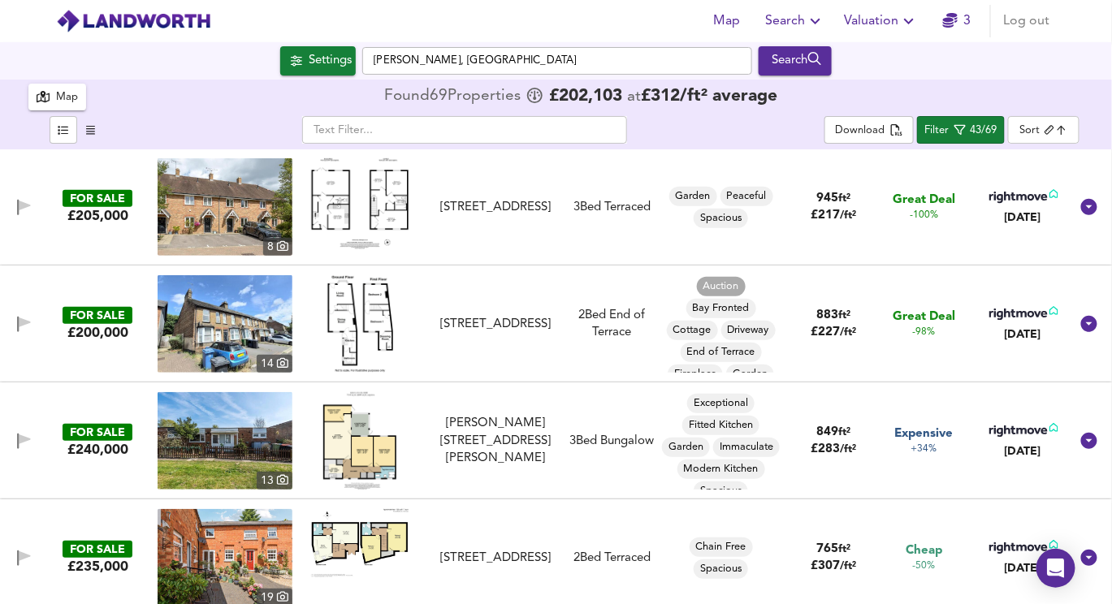
click at [196, 327] on img at bounding box center [225, 323] width 135 height 97
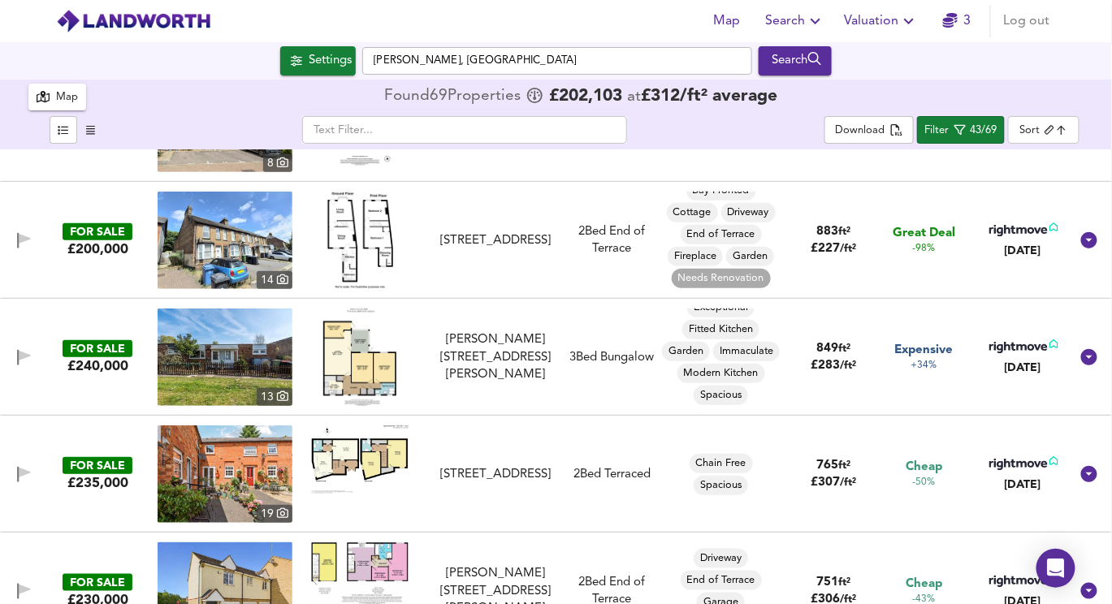
scroll to position [313, 0]
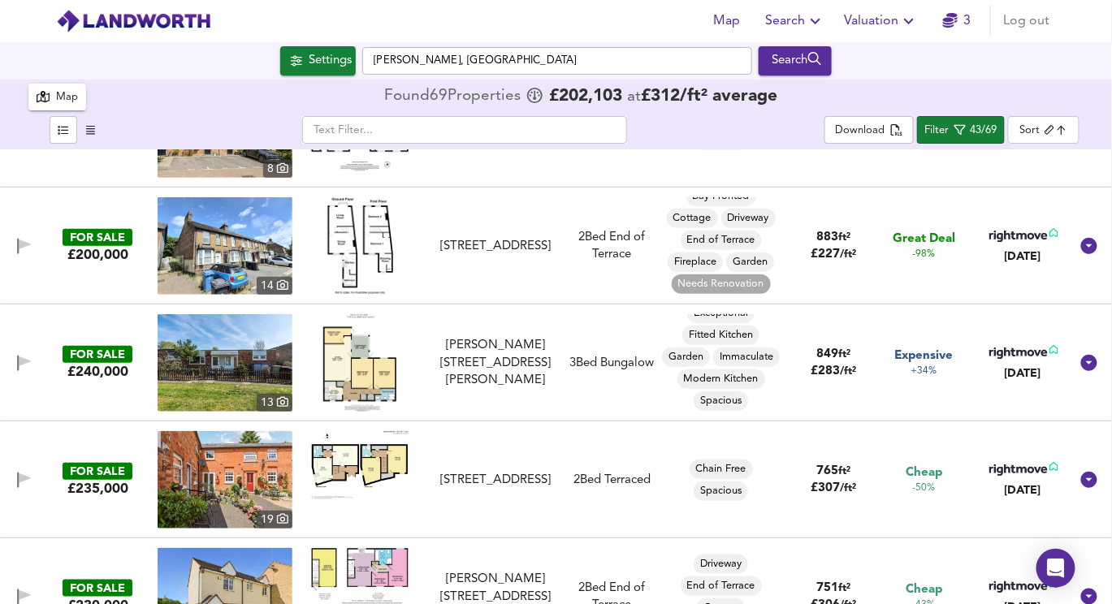
click at [335, 373] on img at bounding box center [360, 362] width 74 height 97
click at [233, 368] on img at bounding box center [225, 362] width 135 height 97
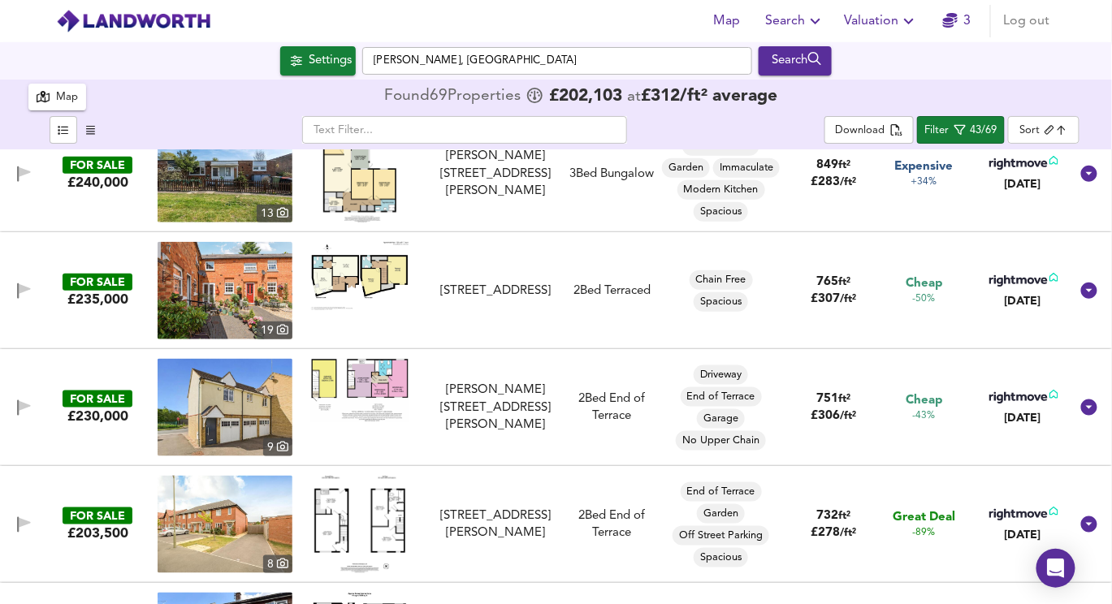
scroll to position [512, 0]
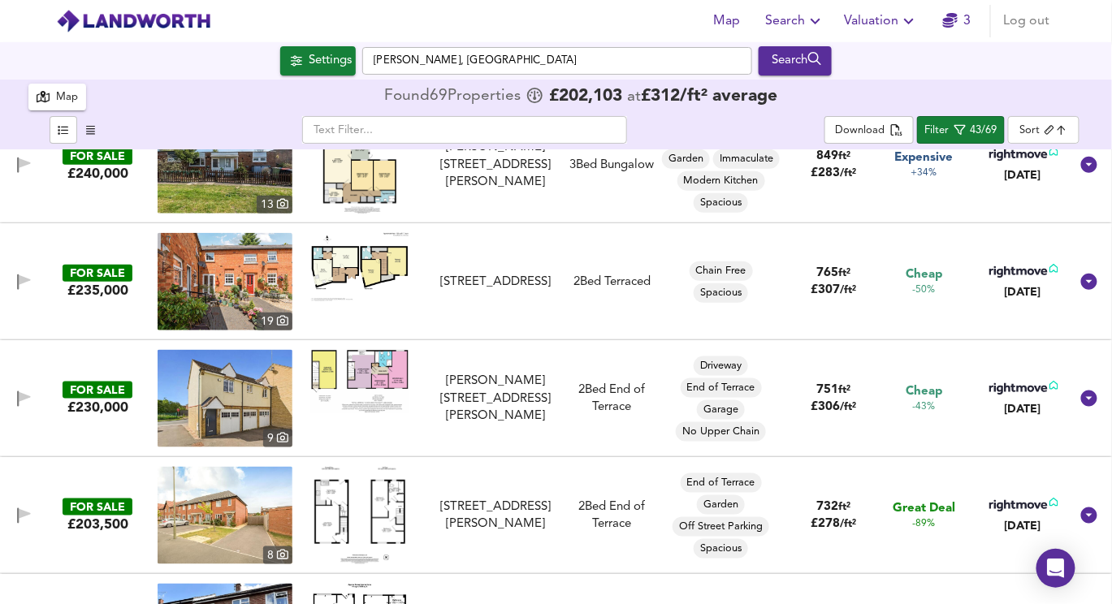
click at [351, 370] on img at bounding box center [359, 381] width 97 height 63
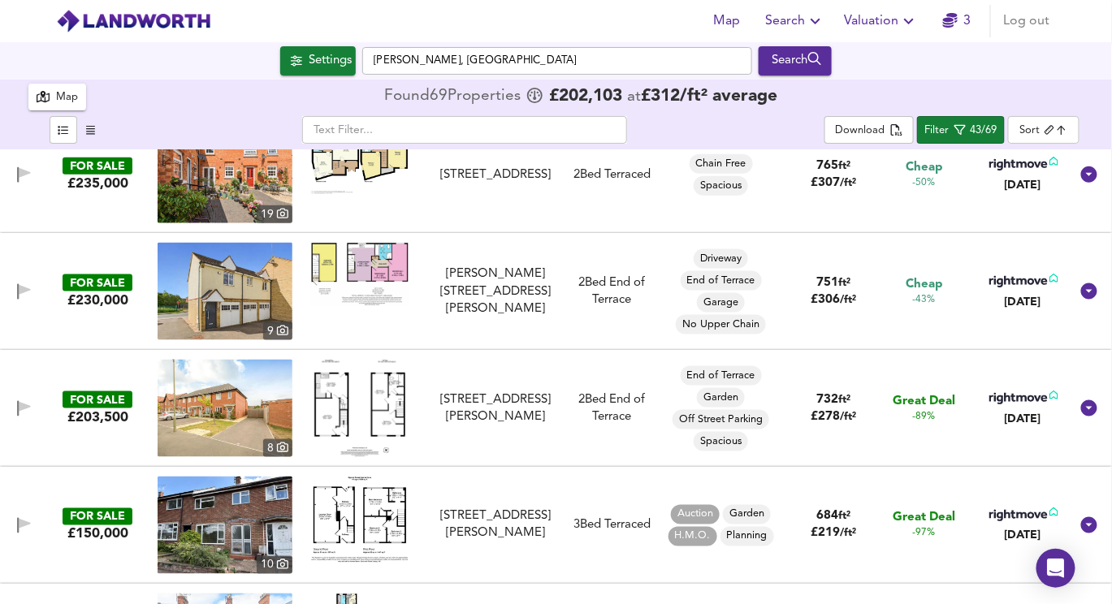
scroll to position [0, 0]
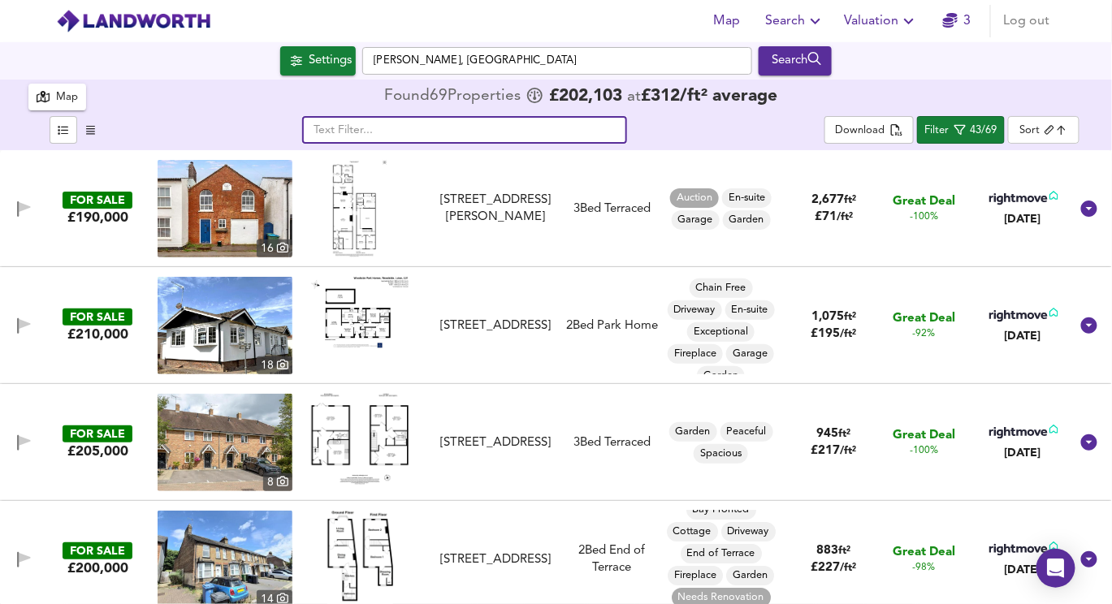
click at [478, 119] on input "text" at bounding box center [464, 130] width 325 height 28
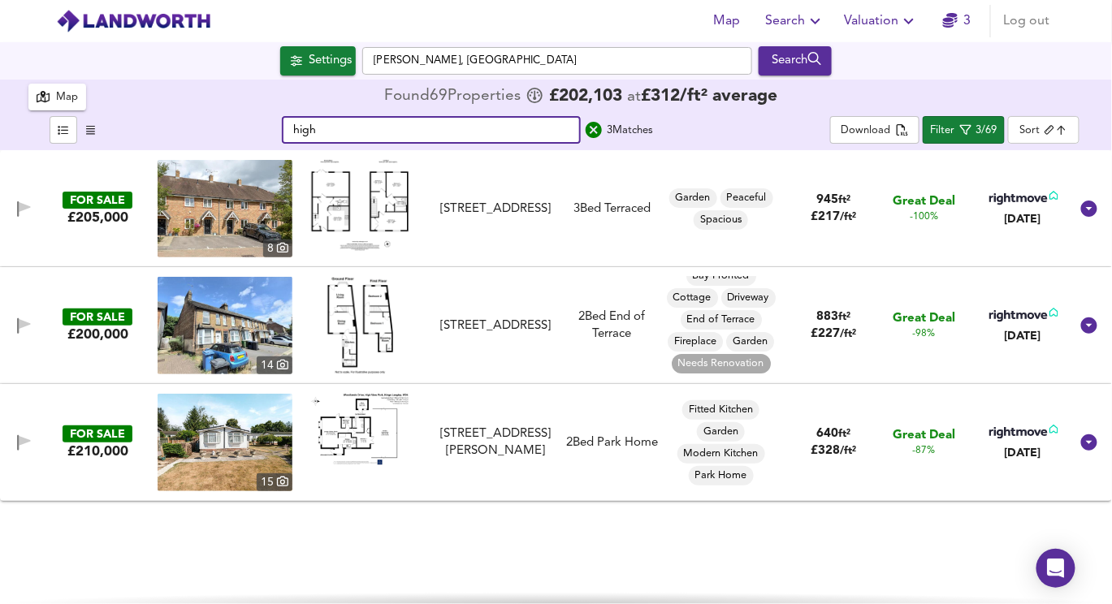
click at [486, 140] on input "high" at bounding box center [431, 130] width 299 height 28
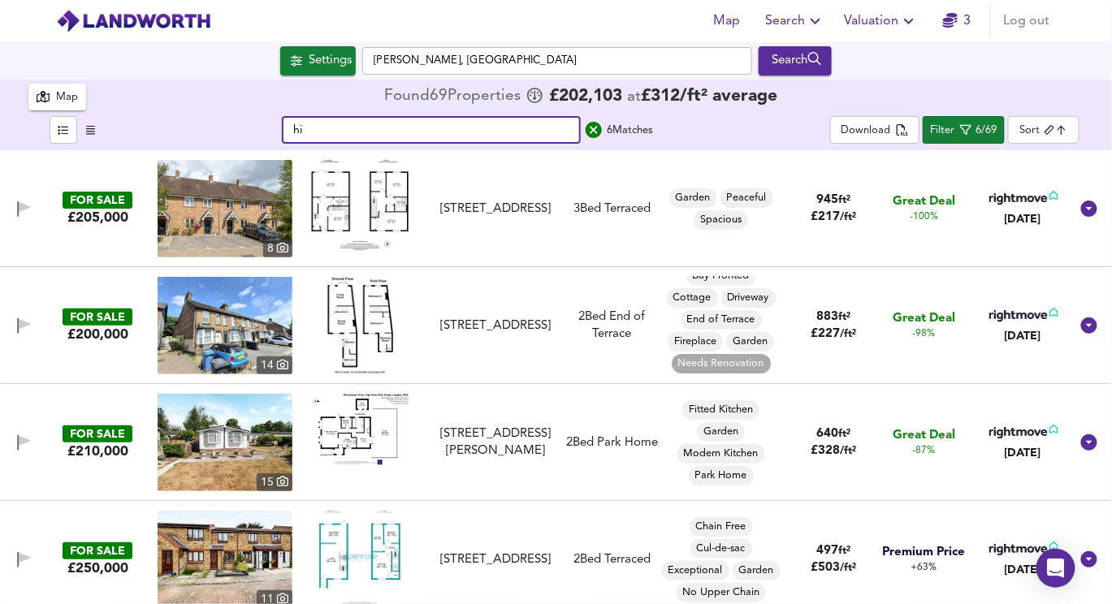
type input "h"
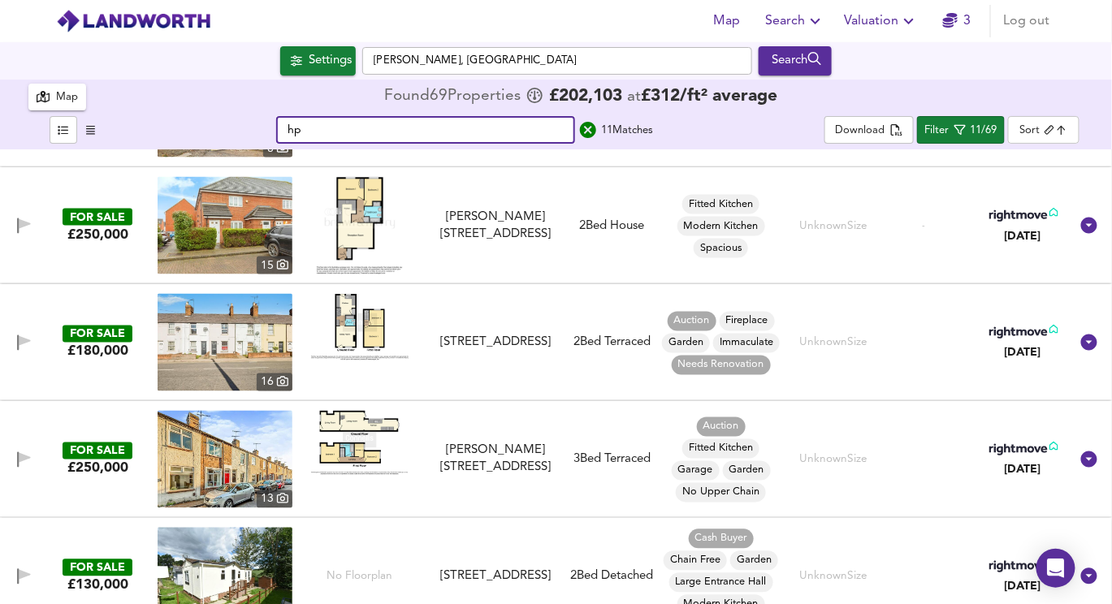
scroll to position [804, 0]
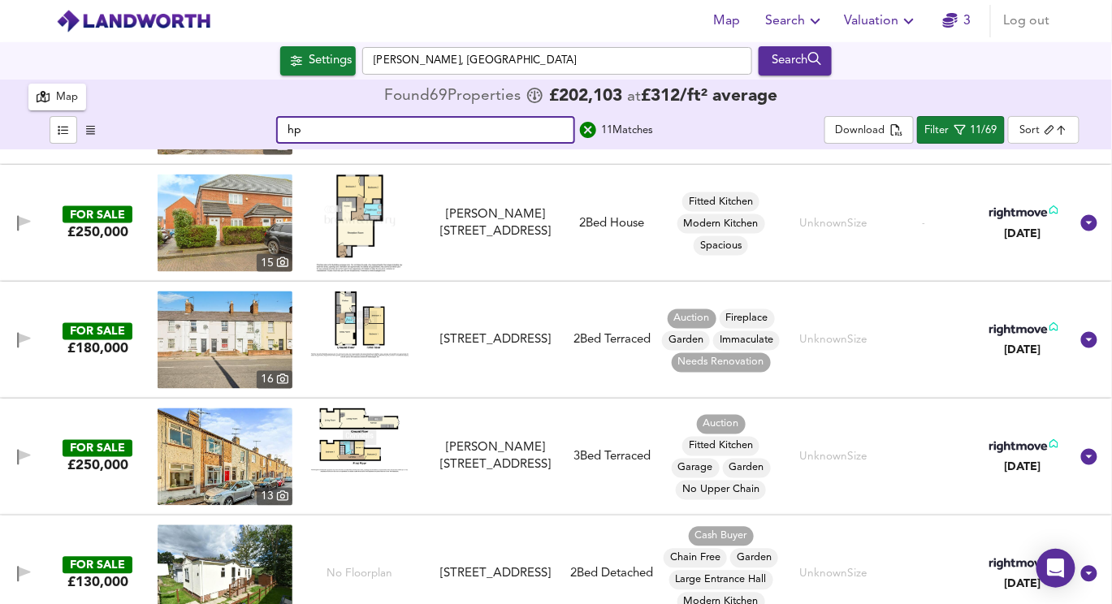
click at [359, 207] on img at bounding box center [360, 223] width 86 height 97
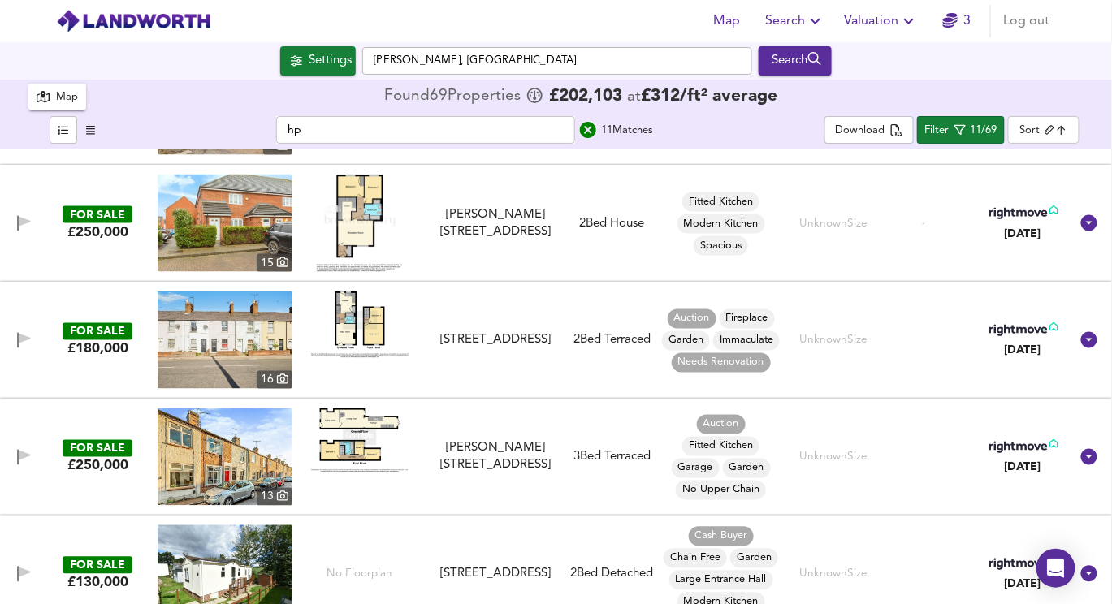
click at [235, 339] on img at bounding box center [225, 339] width 135 height 97
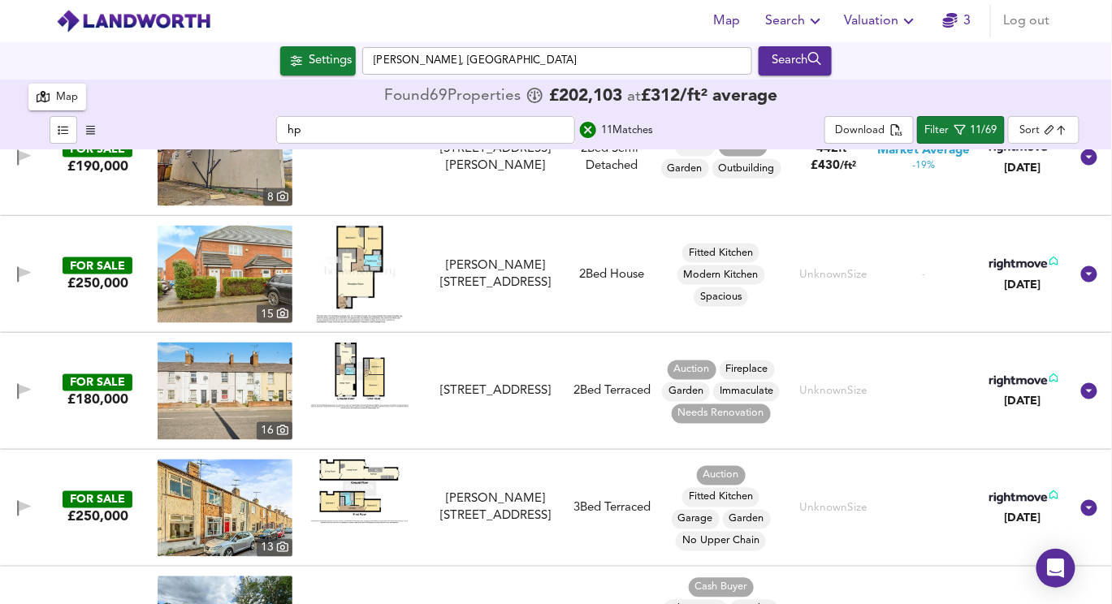
scroll to position [740, 0]
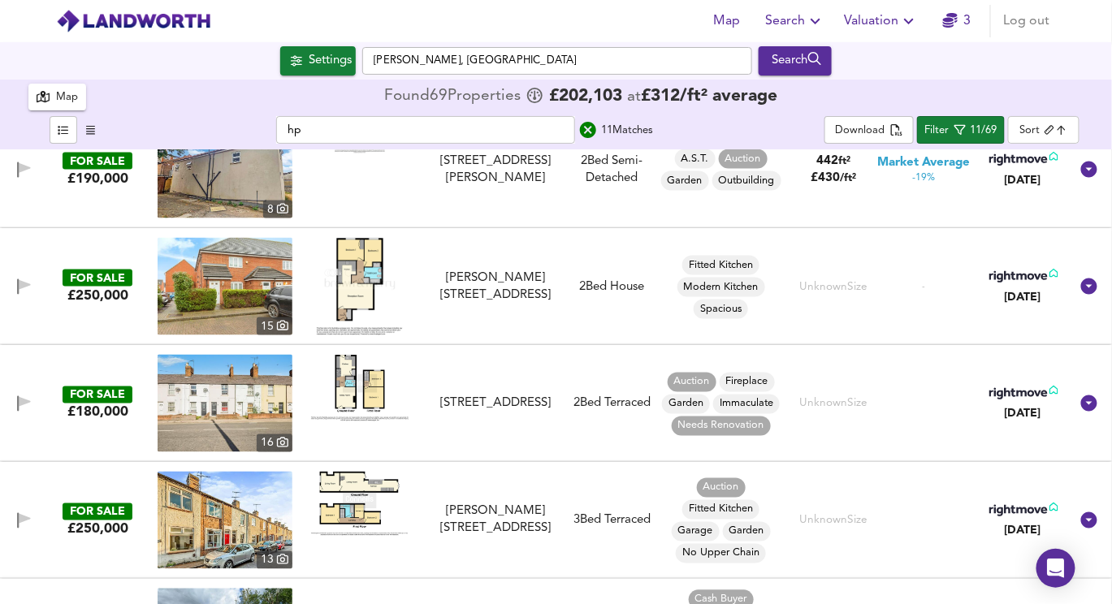
click at [267, 279] on img at bounding box center [225, 286] width 135 height 97
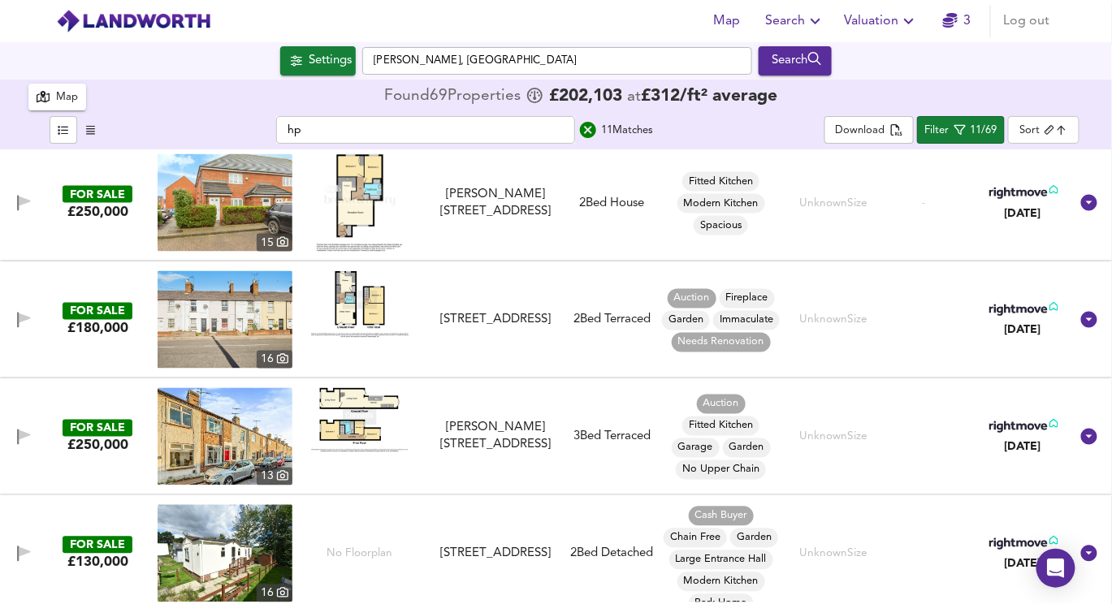
scroll to position [832, 0]
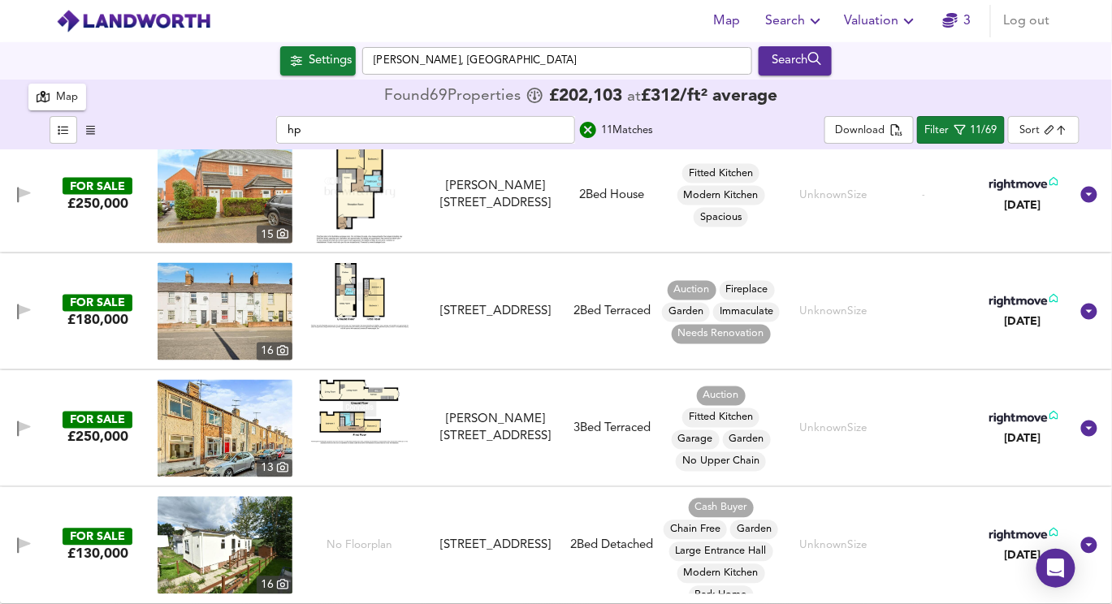
click at [251, 423] on img at bounding box center [225, 428] width 135 height 97
click at [236, 529] on img at bounding box center [225, 545] width 135 height 97
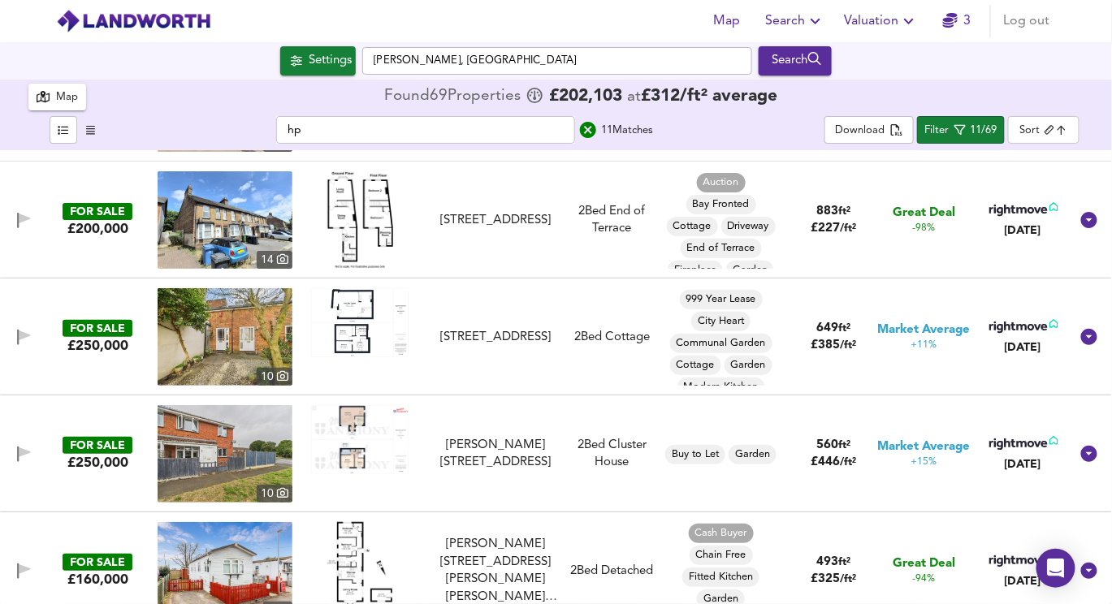
scroll to position [0, 0]
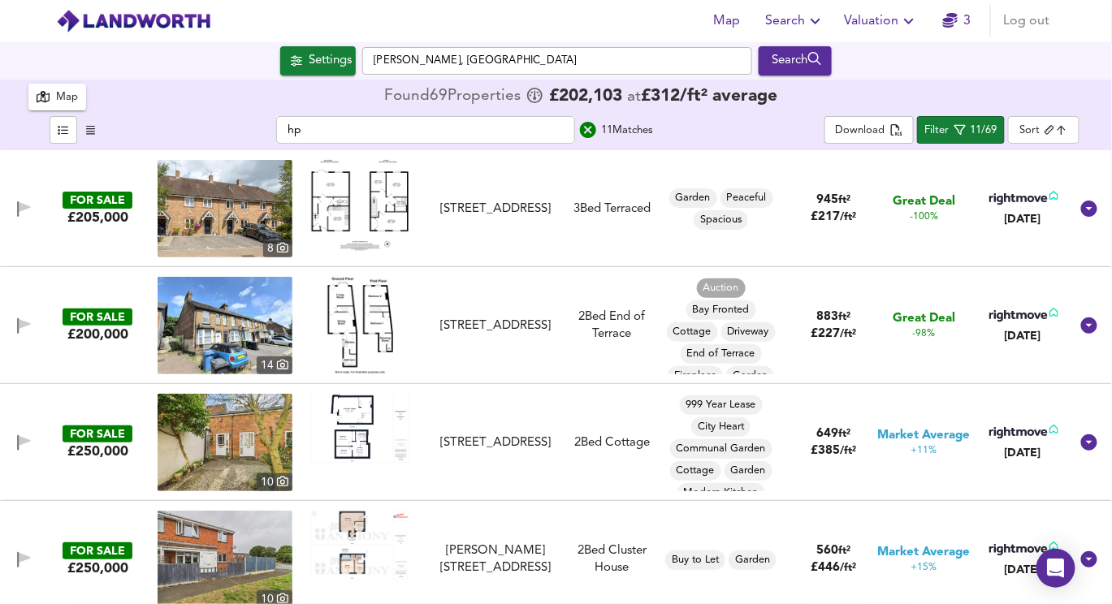
click at [422, 142] on input "hp" at bounding box center [425, 130] width 299 height 28
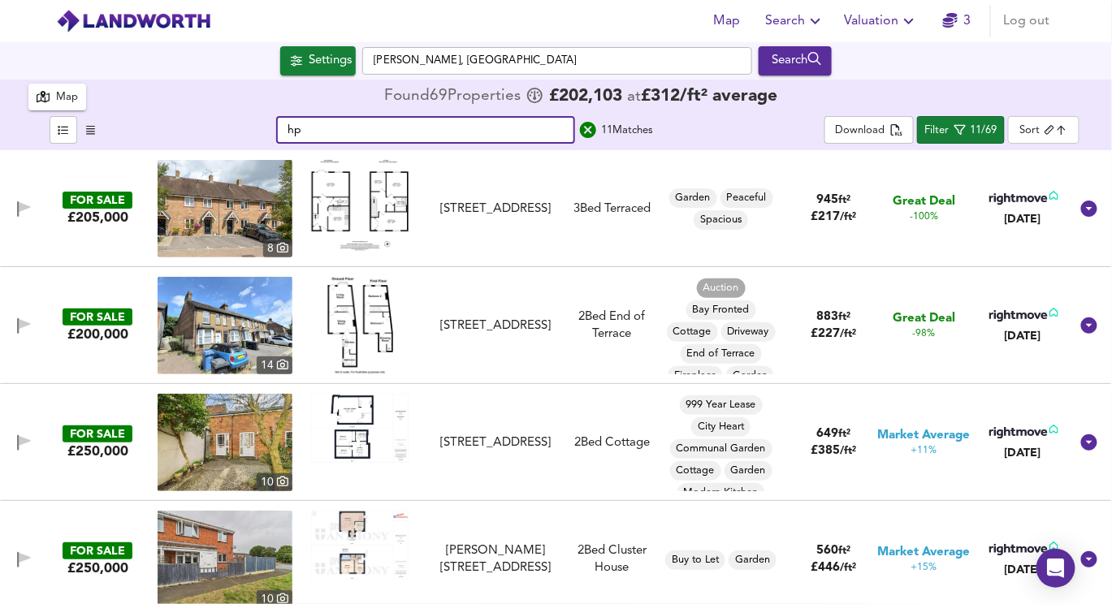
type input "h"
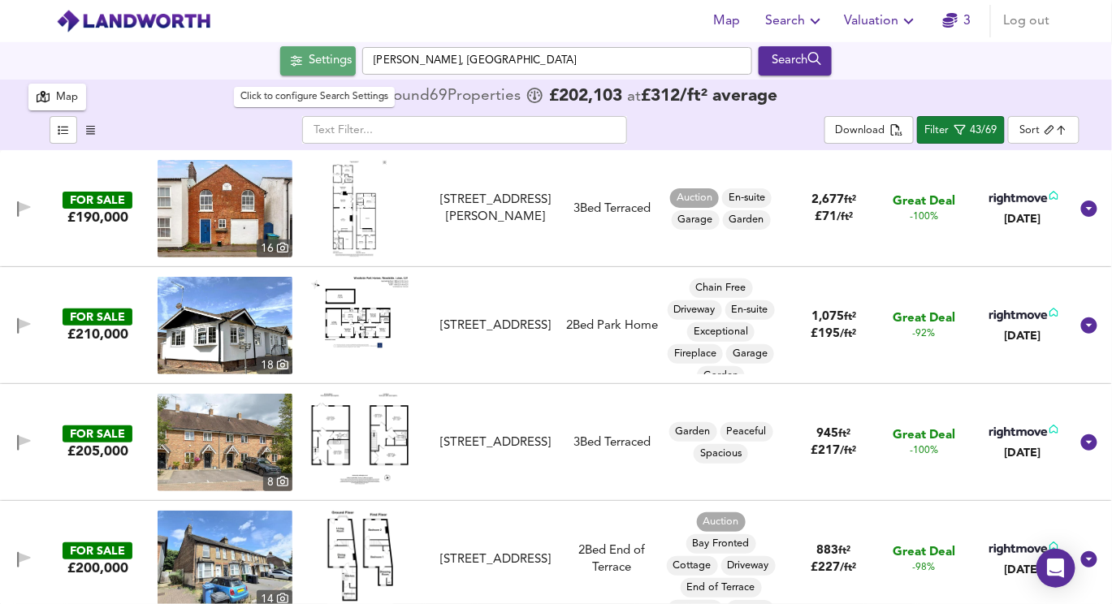
click at [326, 70] on div "Settings" at bounding box center [330, 60] width 43 height 21
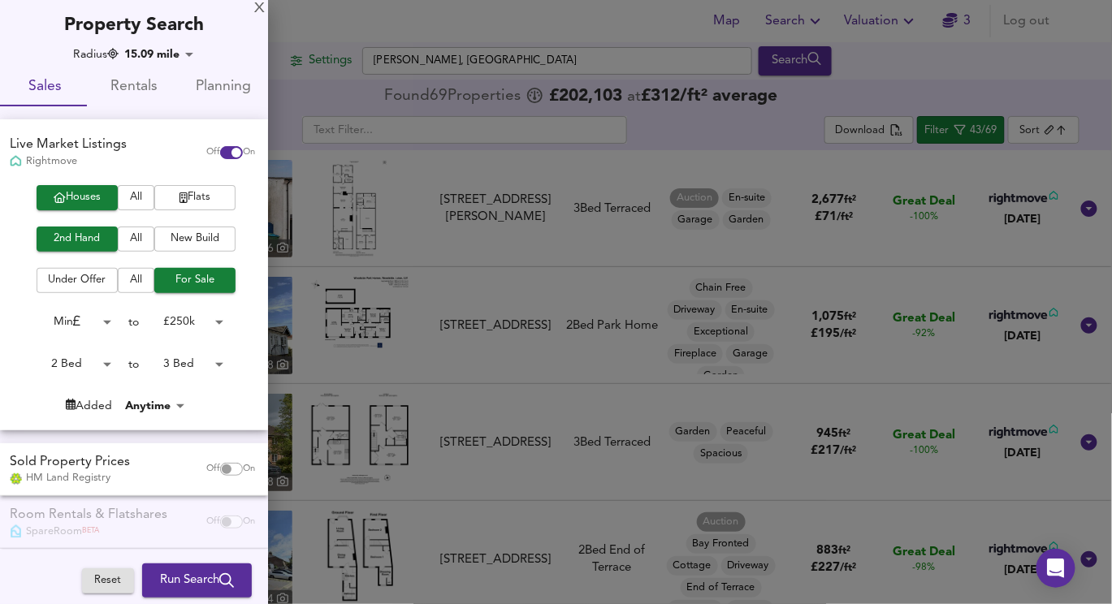
click at [320, 71] on div at bounding box center [556, 302] width 1112 height 604
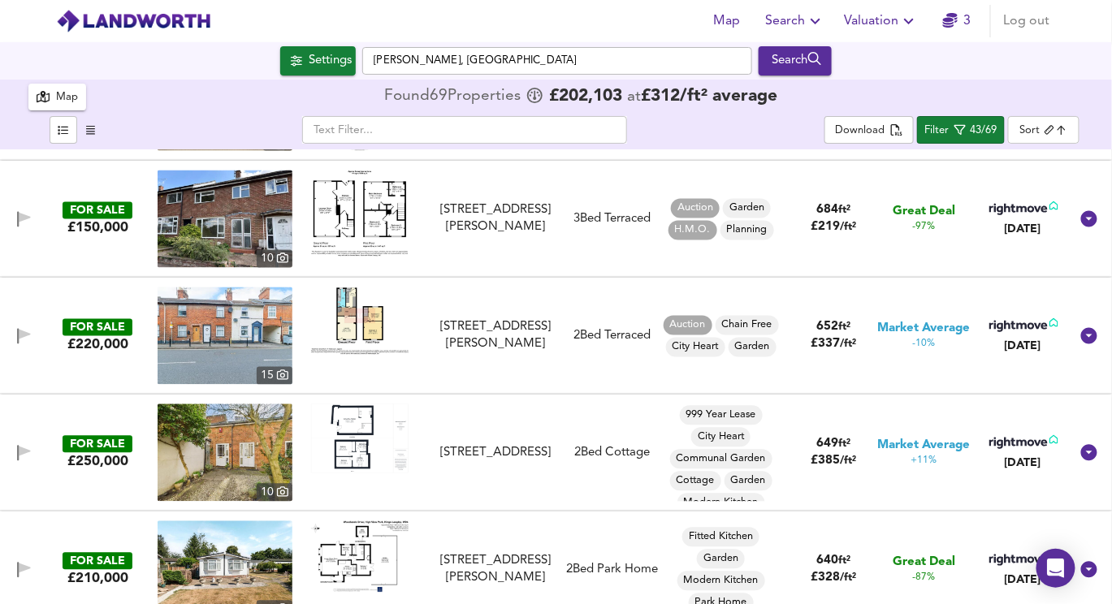
scroll to position [942, 0]
